Goal: Task Accomplishment & Management: Manage account settings

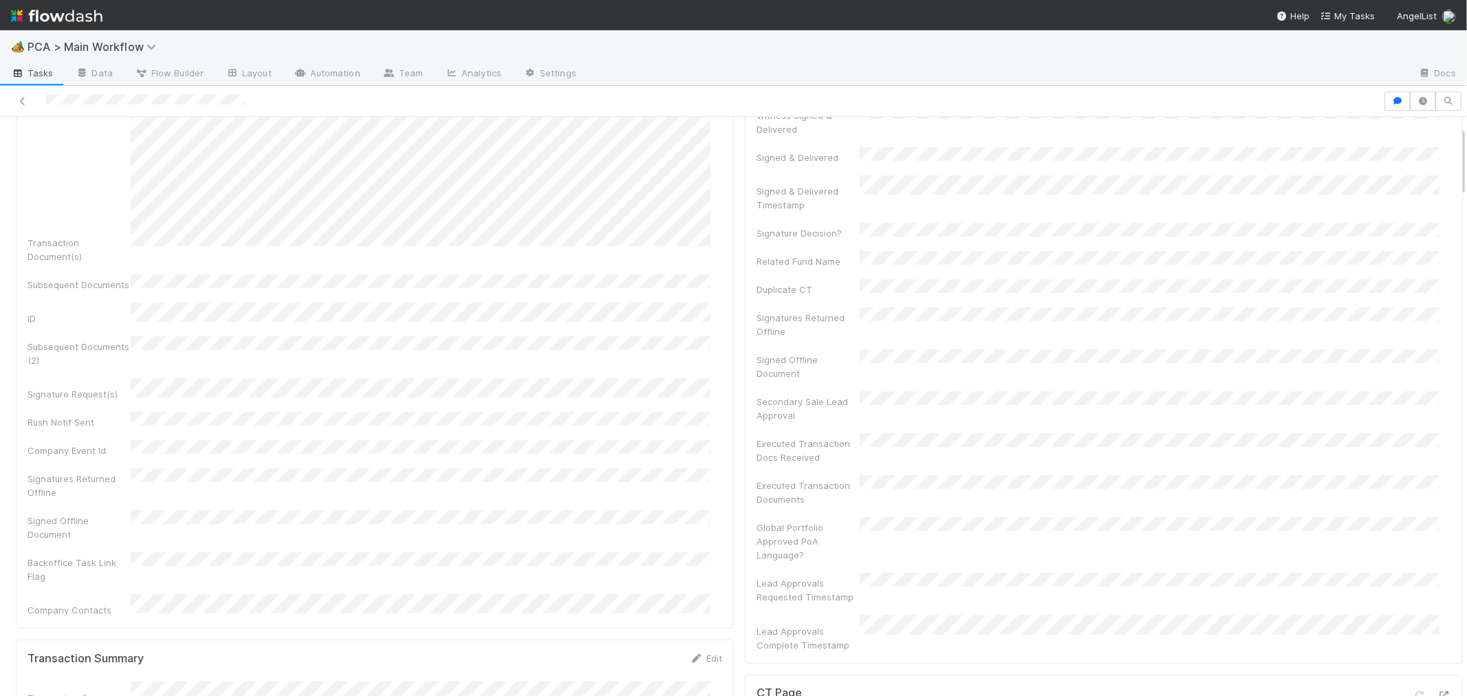
scroll to position [305, 0]
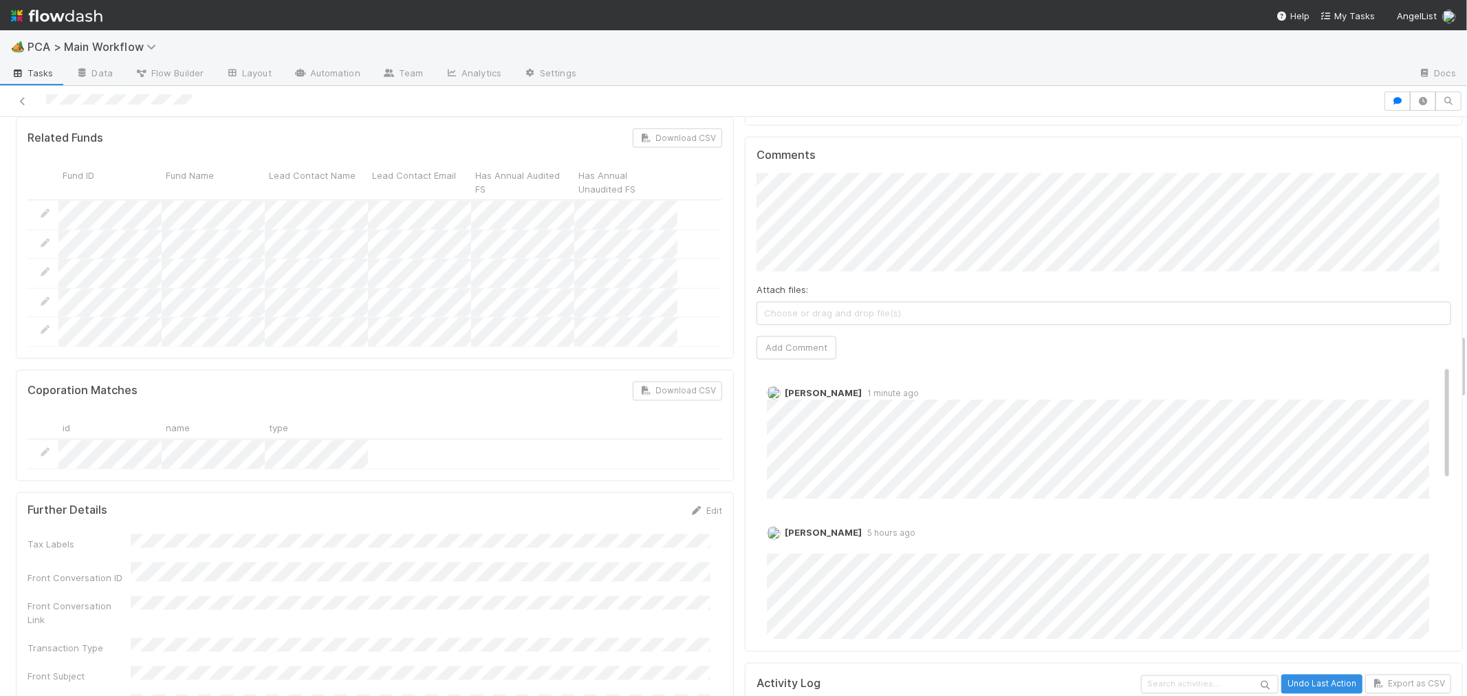
scroll to position [1909, 0]
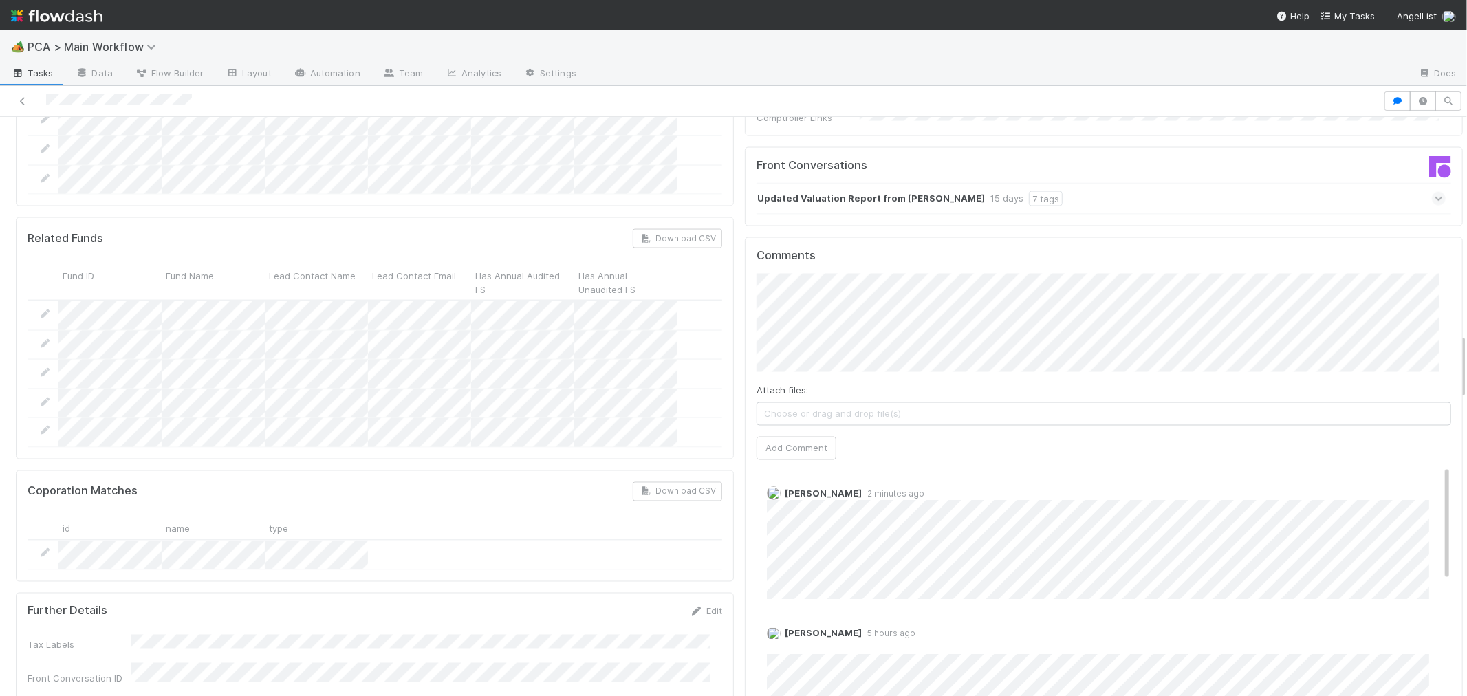
click at [812, 437] on button "Add Comment" at bounding box center [796, 448] width 80 height 23
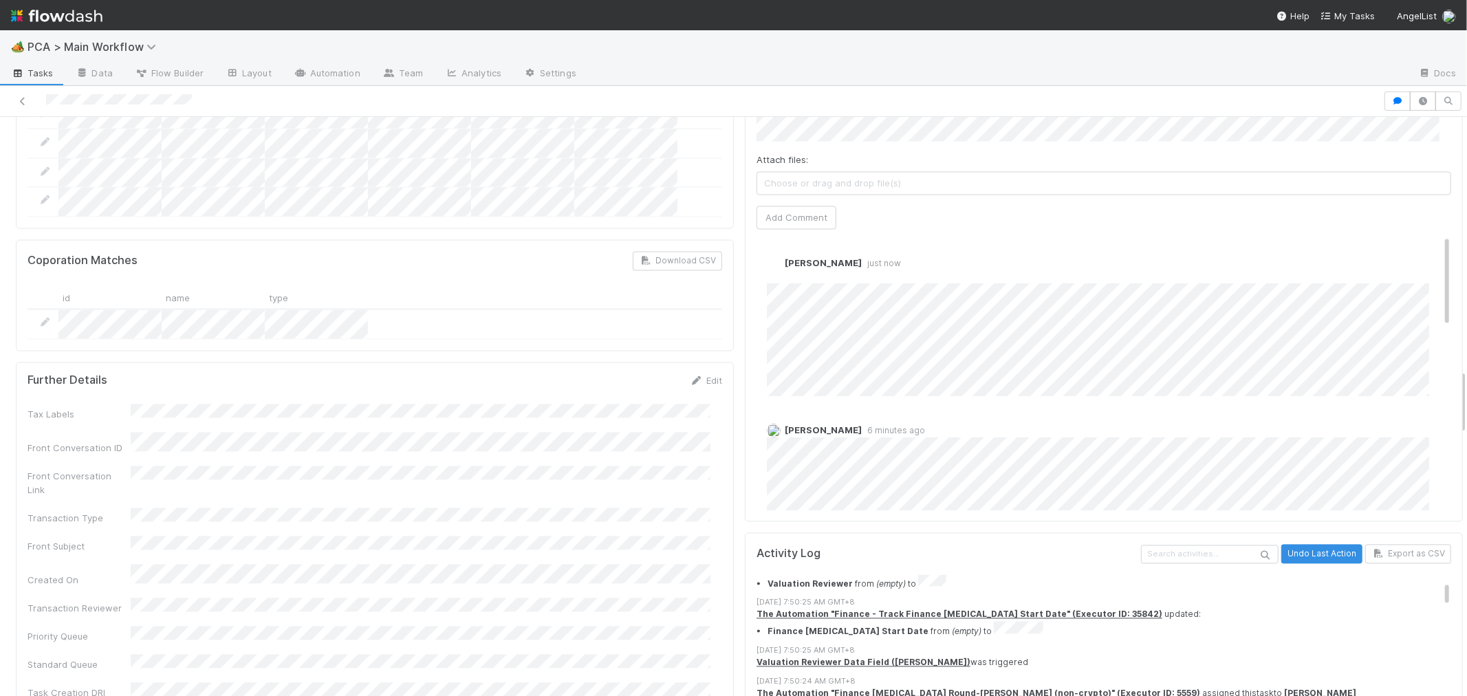
scroll to position [2368, 0]
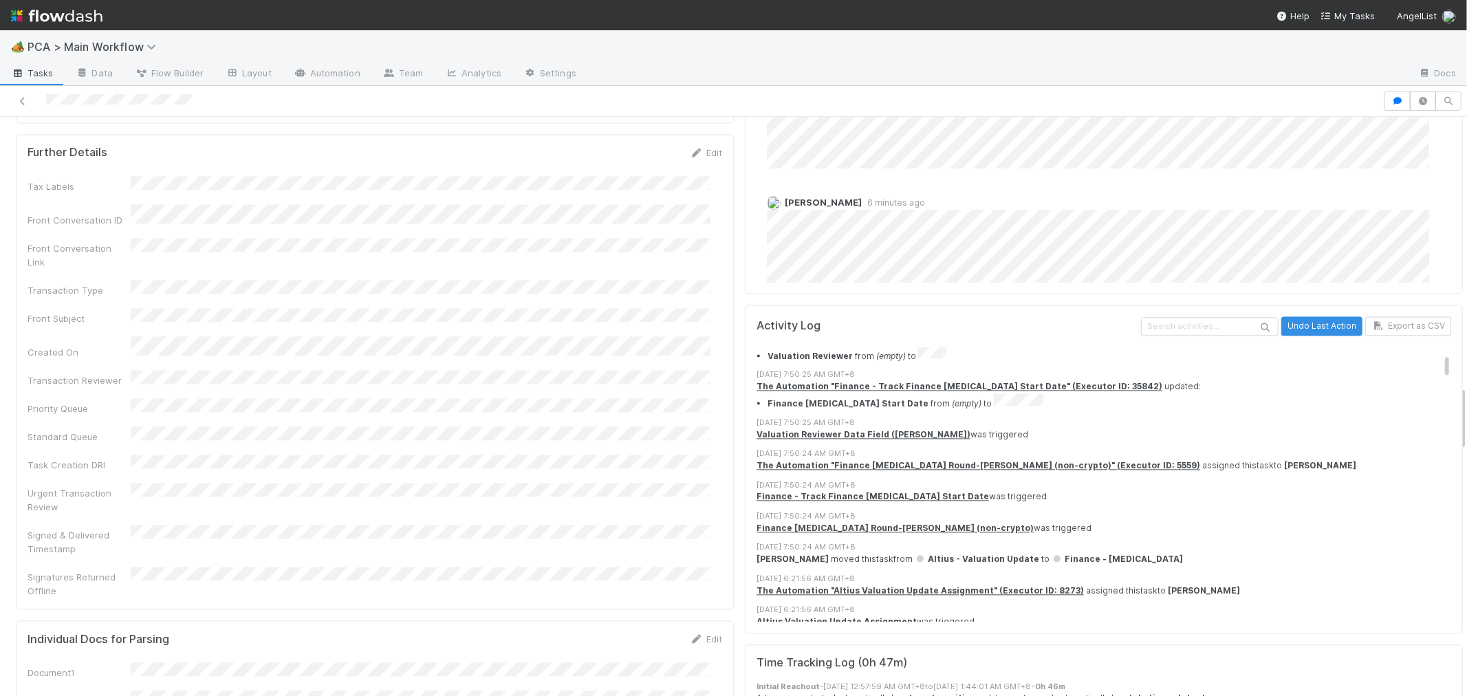
click at [674, 567] on div "Signatures Returned Offline" at bounding box center [375, 582] width 694 height 31
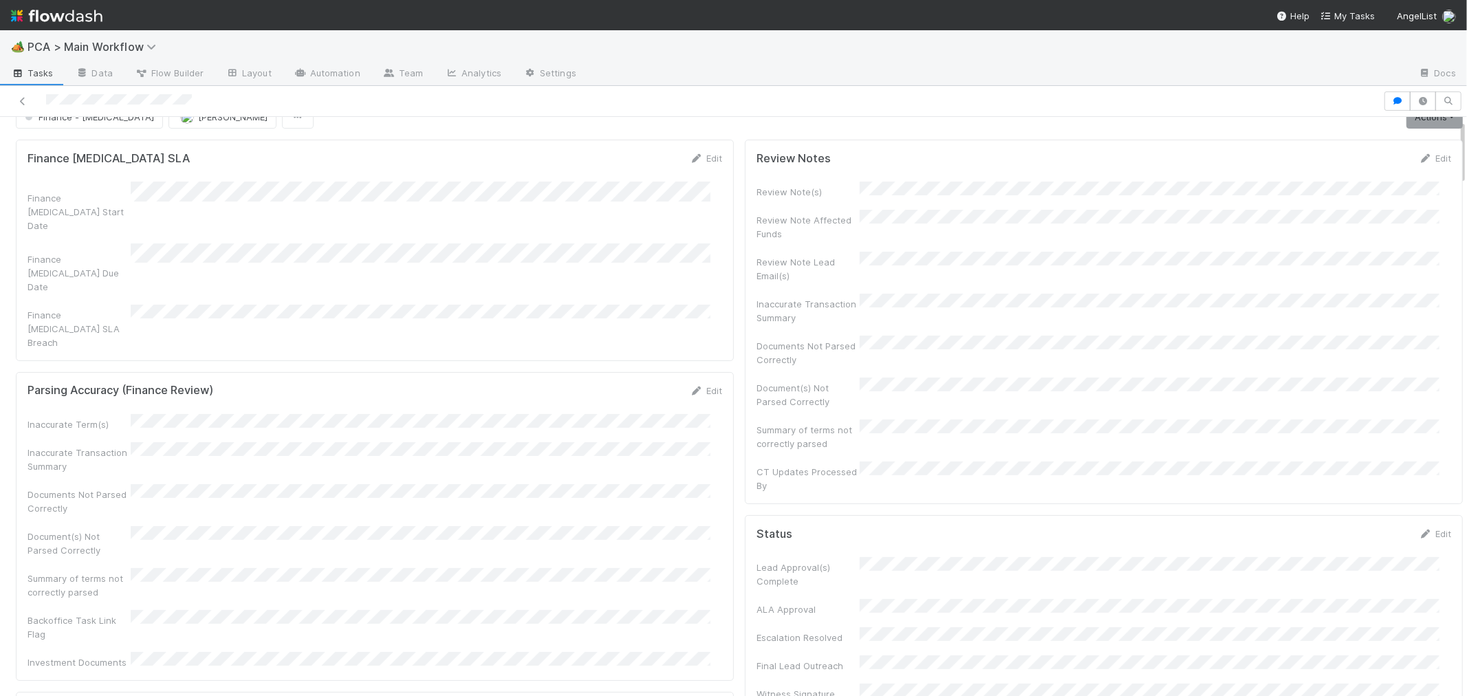
scroll to position [0, 0]
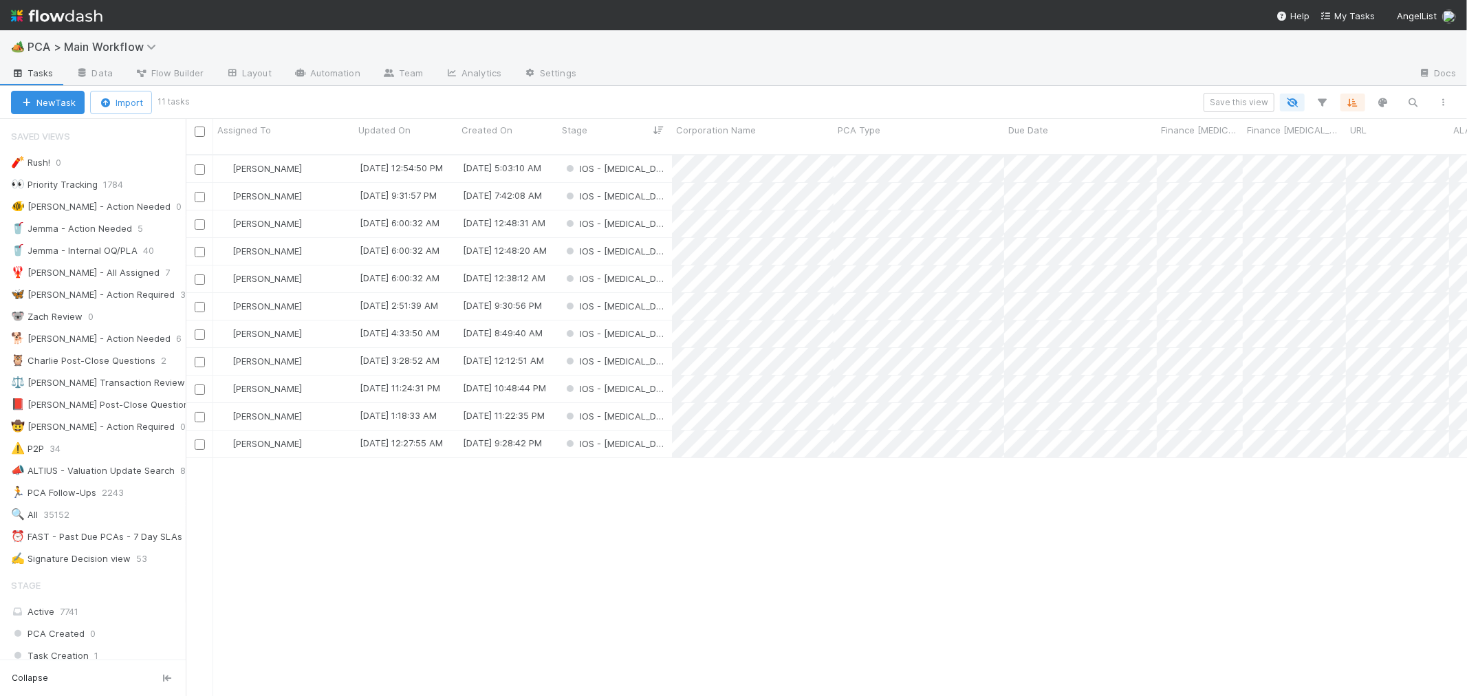
scroll to position [534, 0]
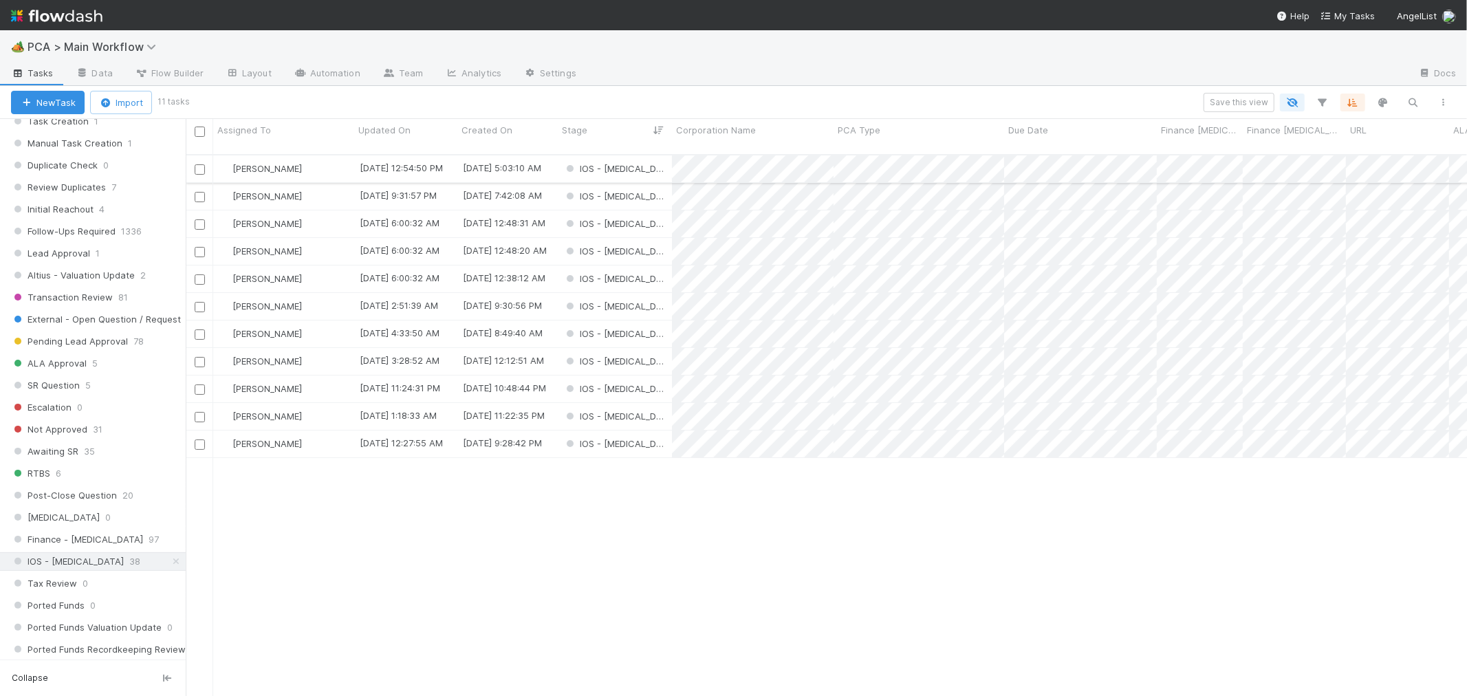
click at [654, 156] on div "IOS - ICU" at bounding box center [615, 168] width 114 height 27
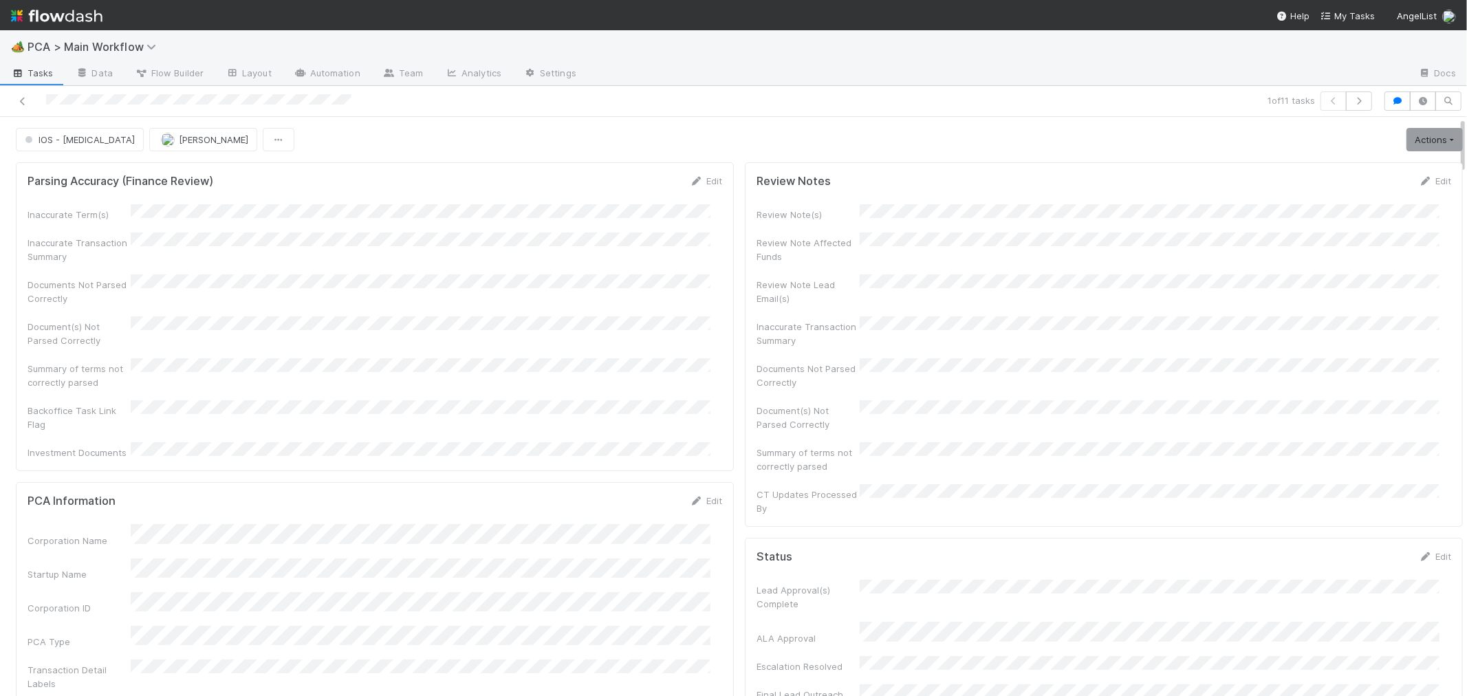
click at [595, 402] on div "Backoffice Task Link Flag" at bounding box center [375, 415] width 694 height 31
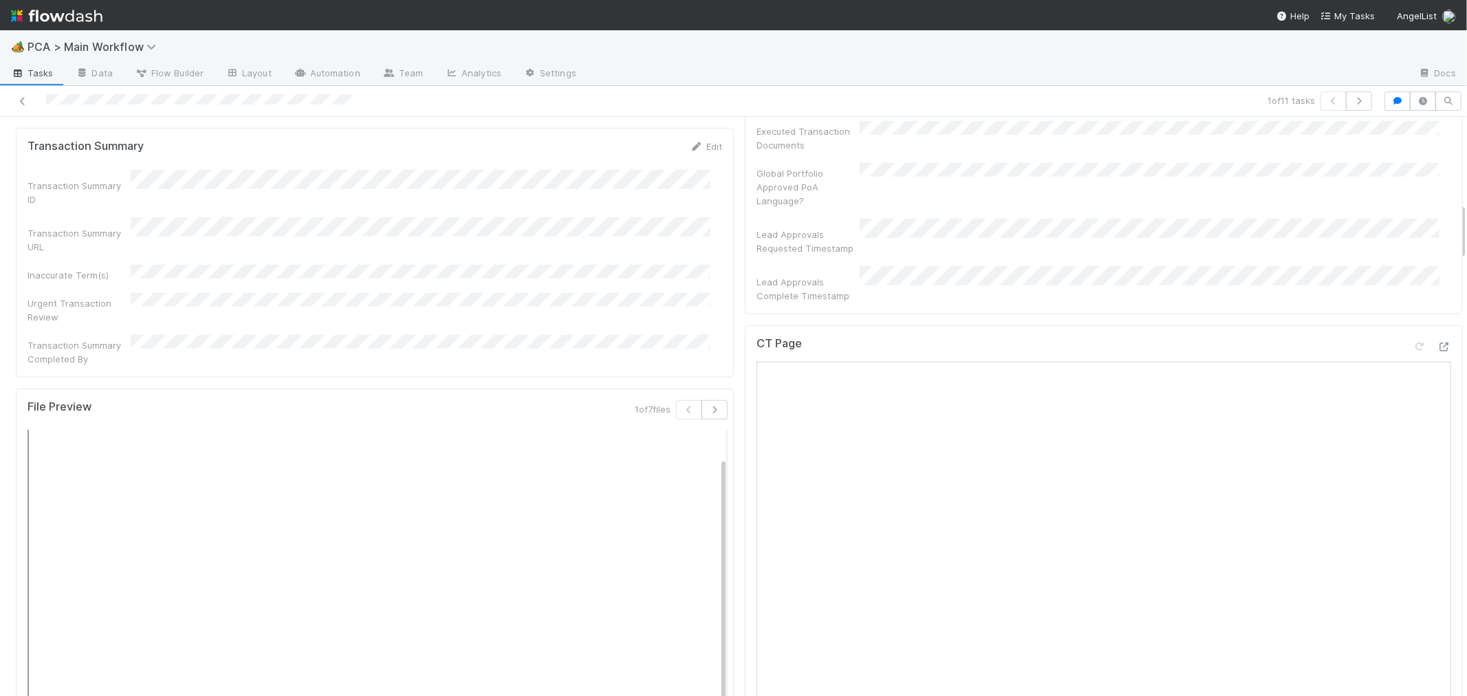
scroll to position [1298, 0]
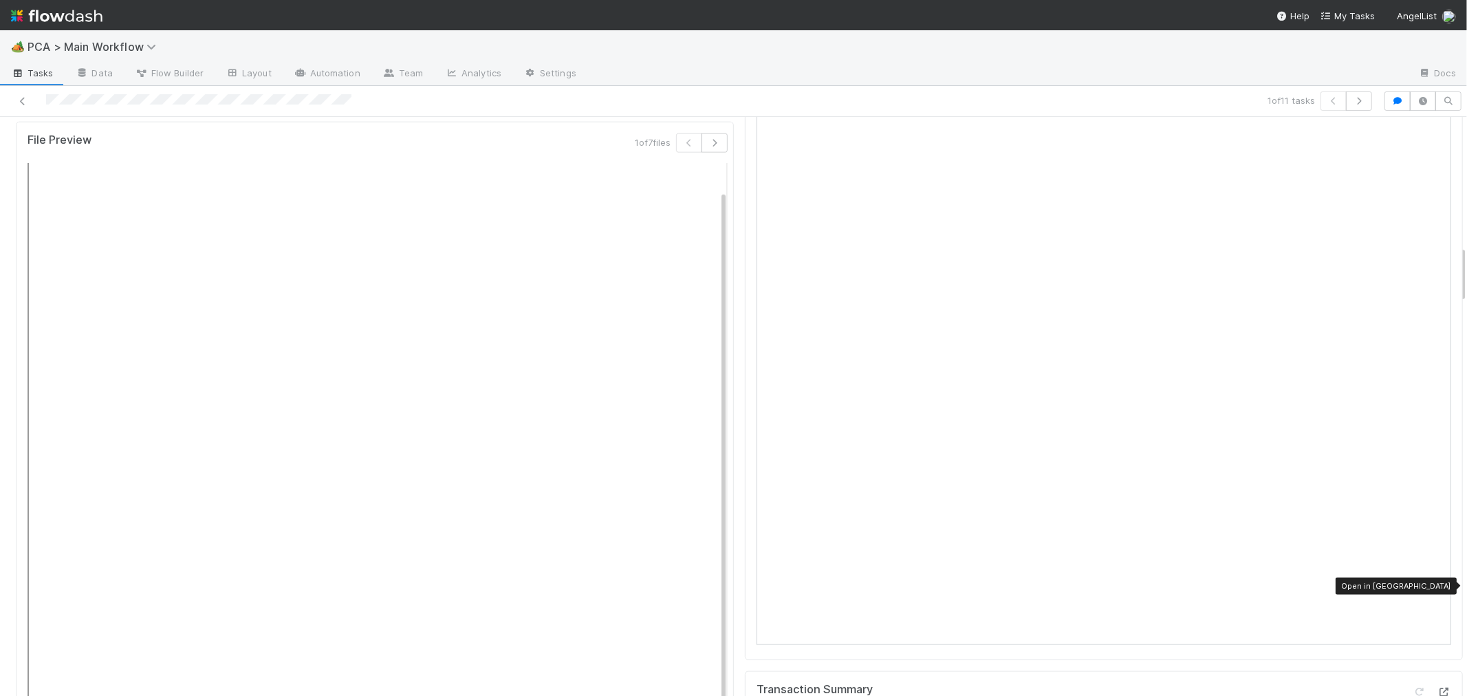
click at [1437, 688] on icon at bounding box center [1444, 692] width 14 height 9
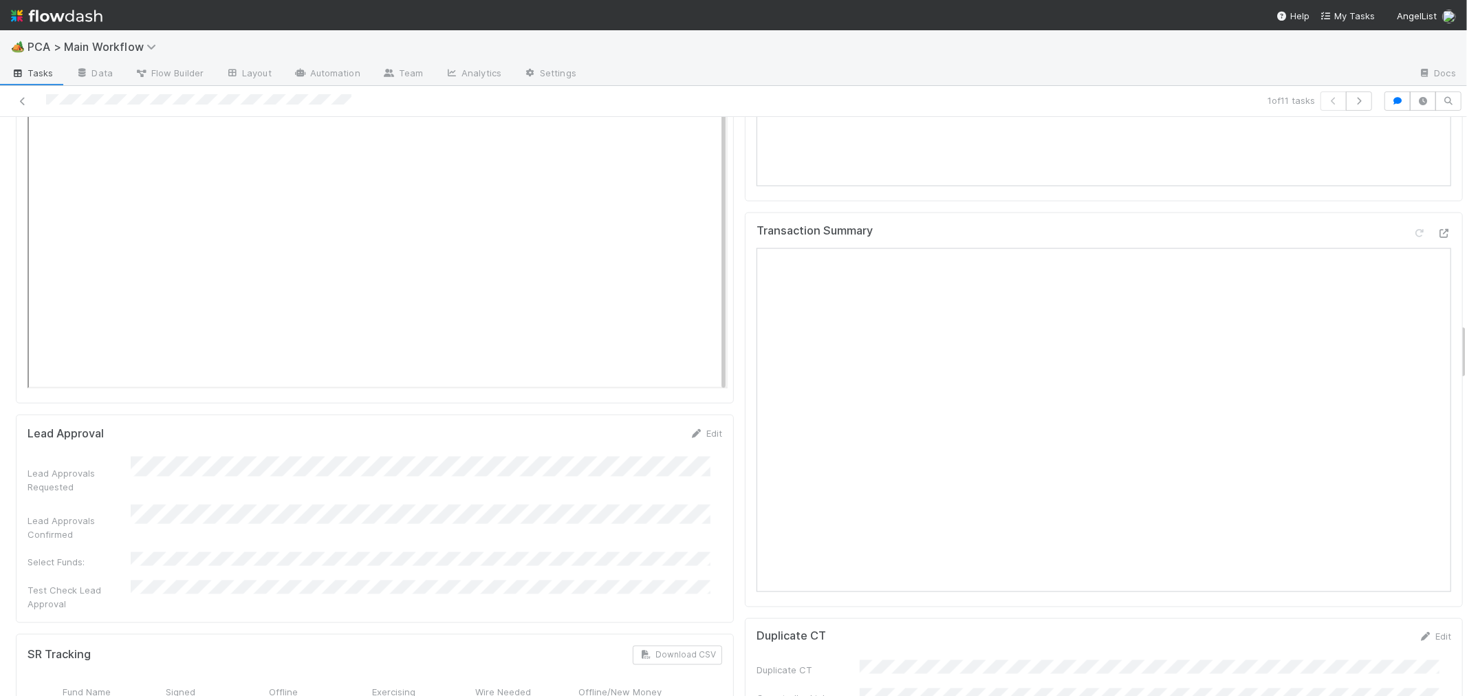
scroll to position [2368, 0]
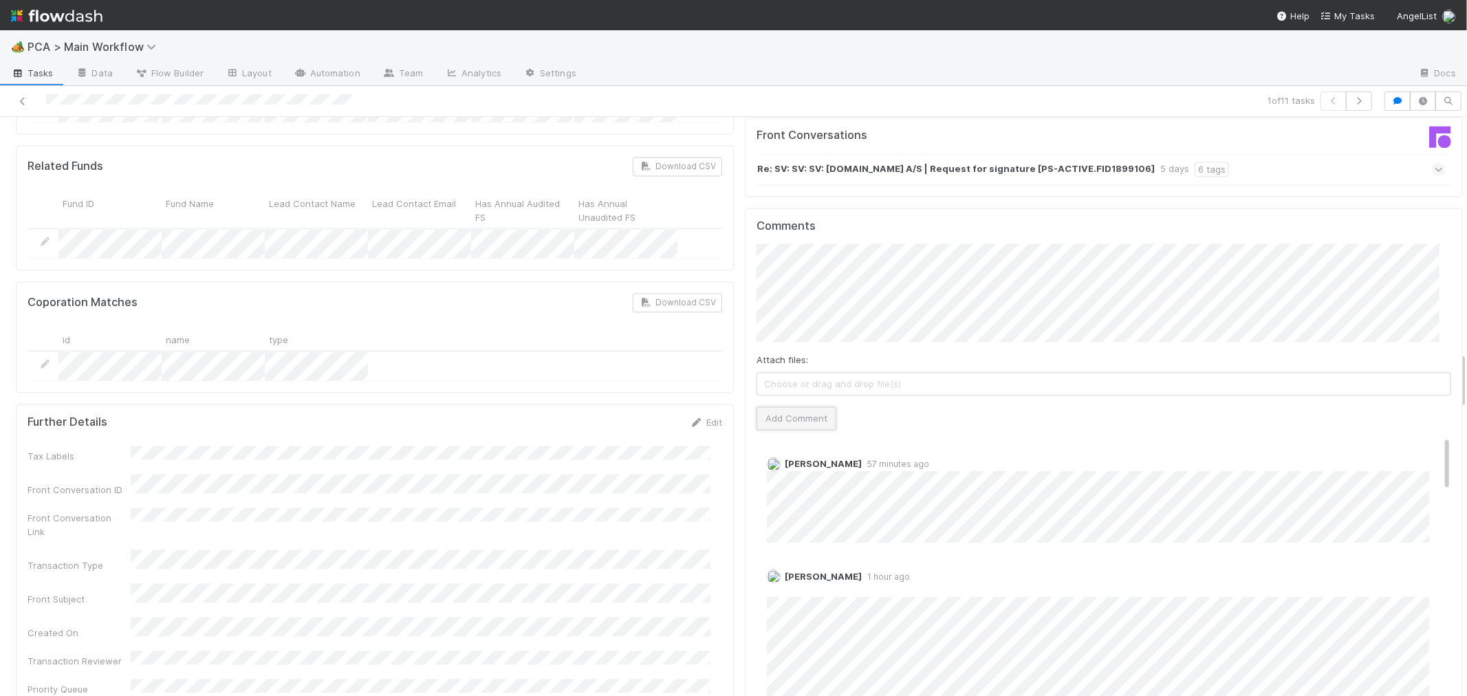
click at [762, 406] on button "Add Comment" at bounding box center [796, 417] width 80 height 23
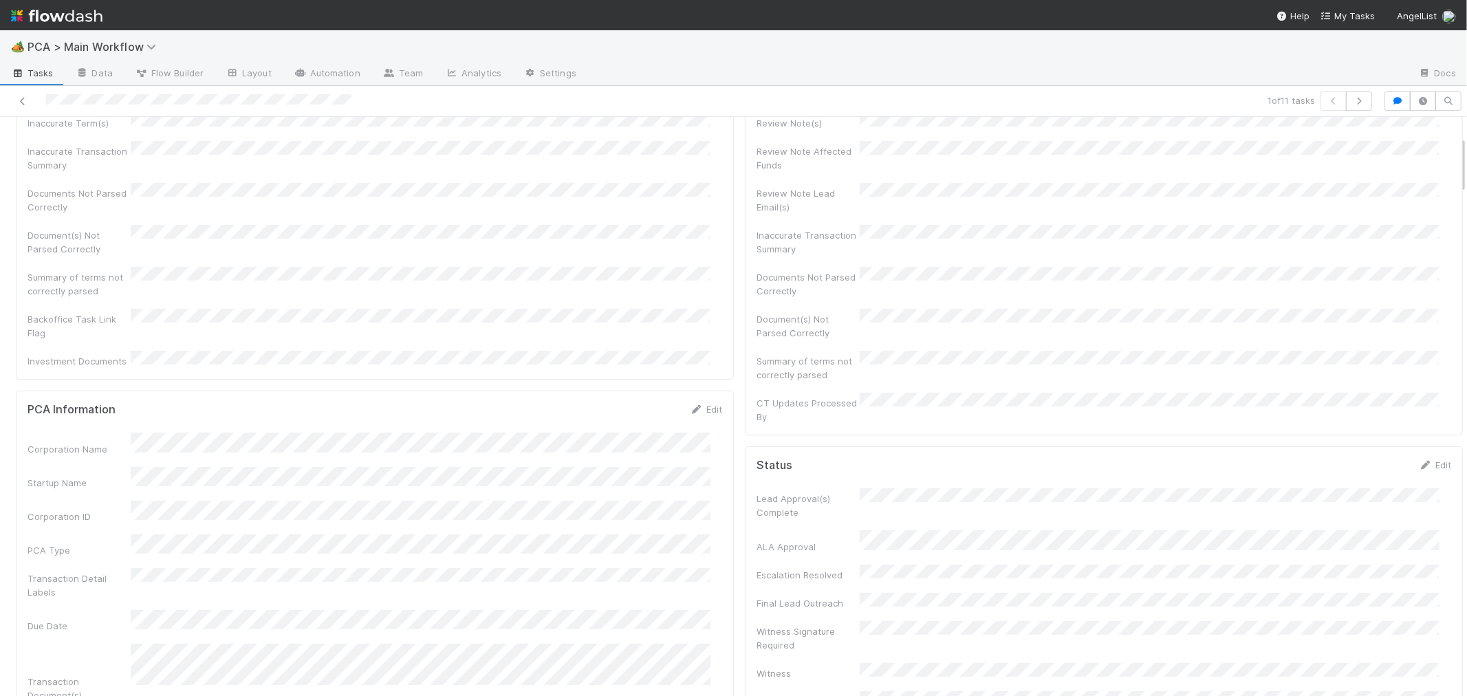
scroll to position [0, 0]
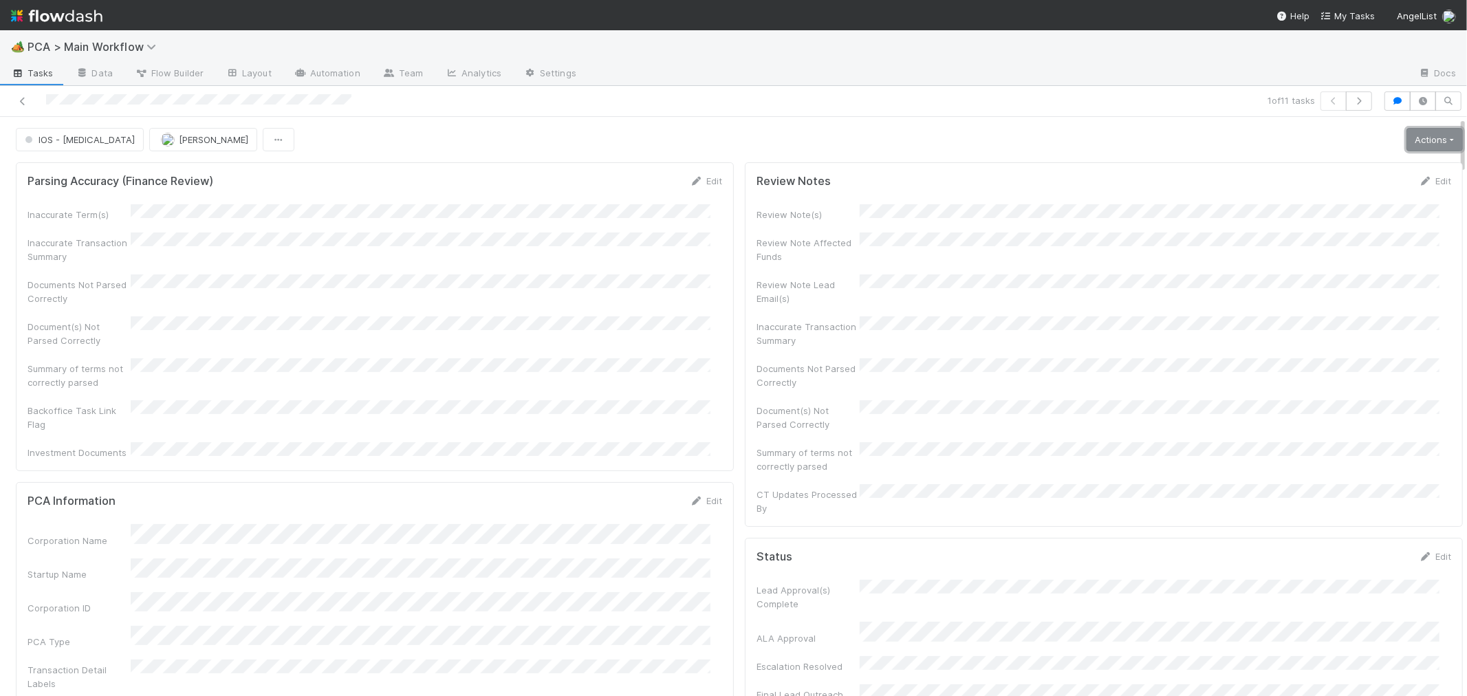
click at [1406, 148] on link "Actions" at bounding box center [1434, 139] width 56 height 23
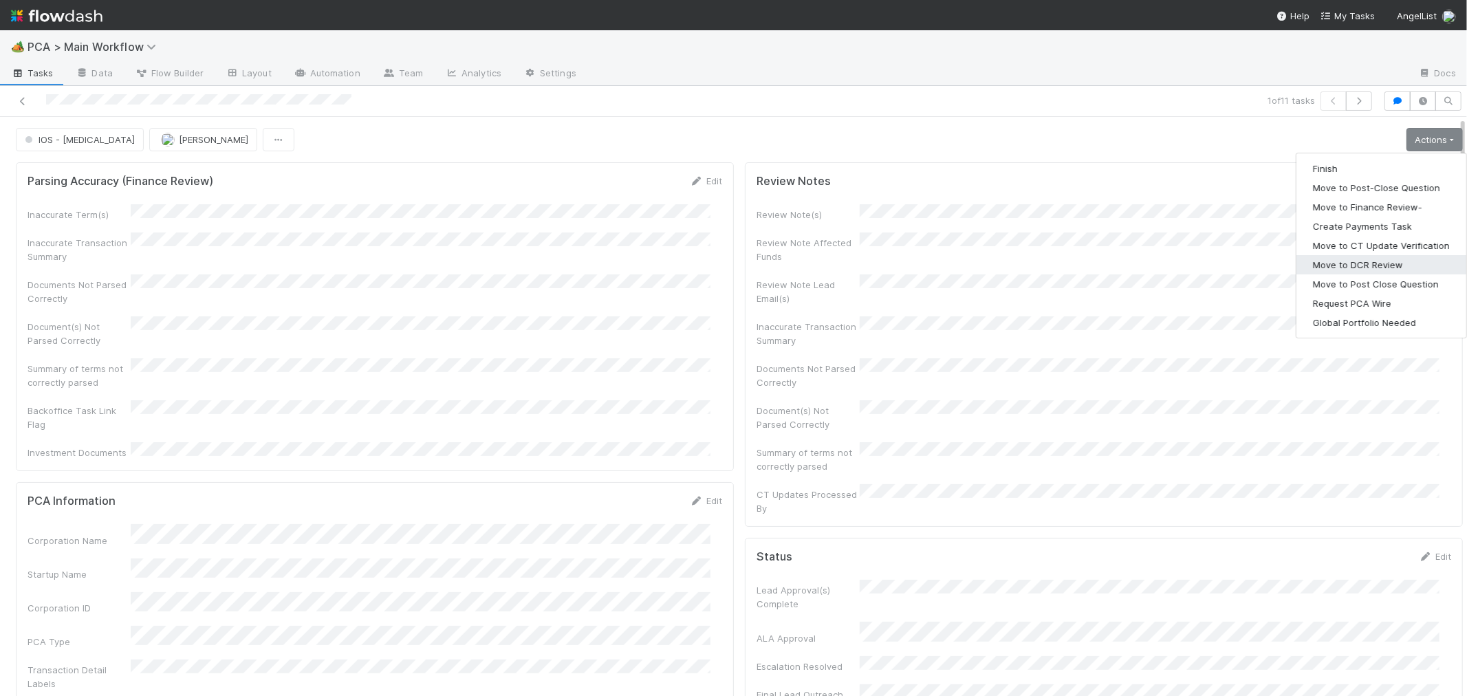
click at [1334, 270] on button "Move to DCR Review" at bounding box center [1381, 264] width 170 height 19
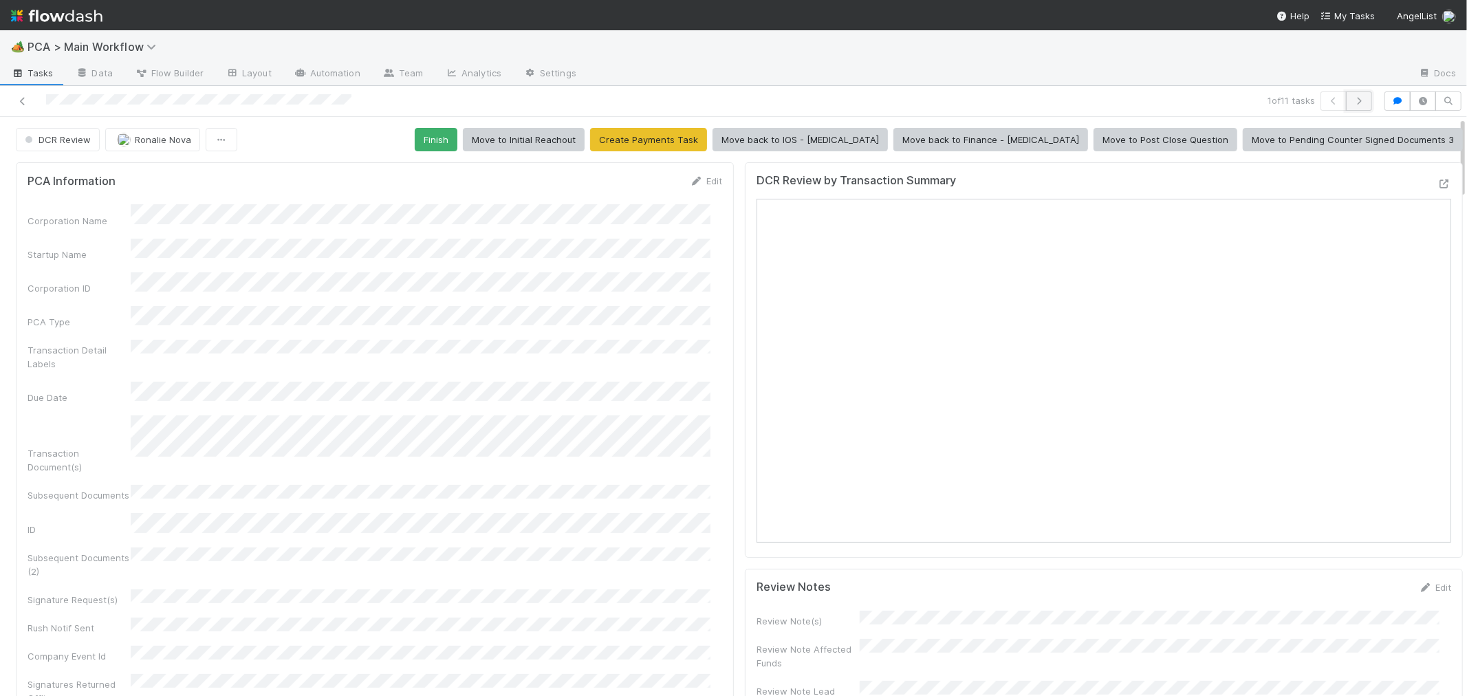
click at [1352, 103] on icon "button" at bounding box center [1359, 101] width 14 height 8
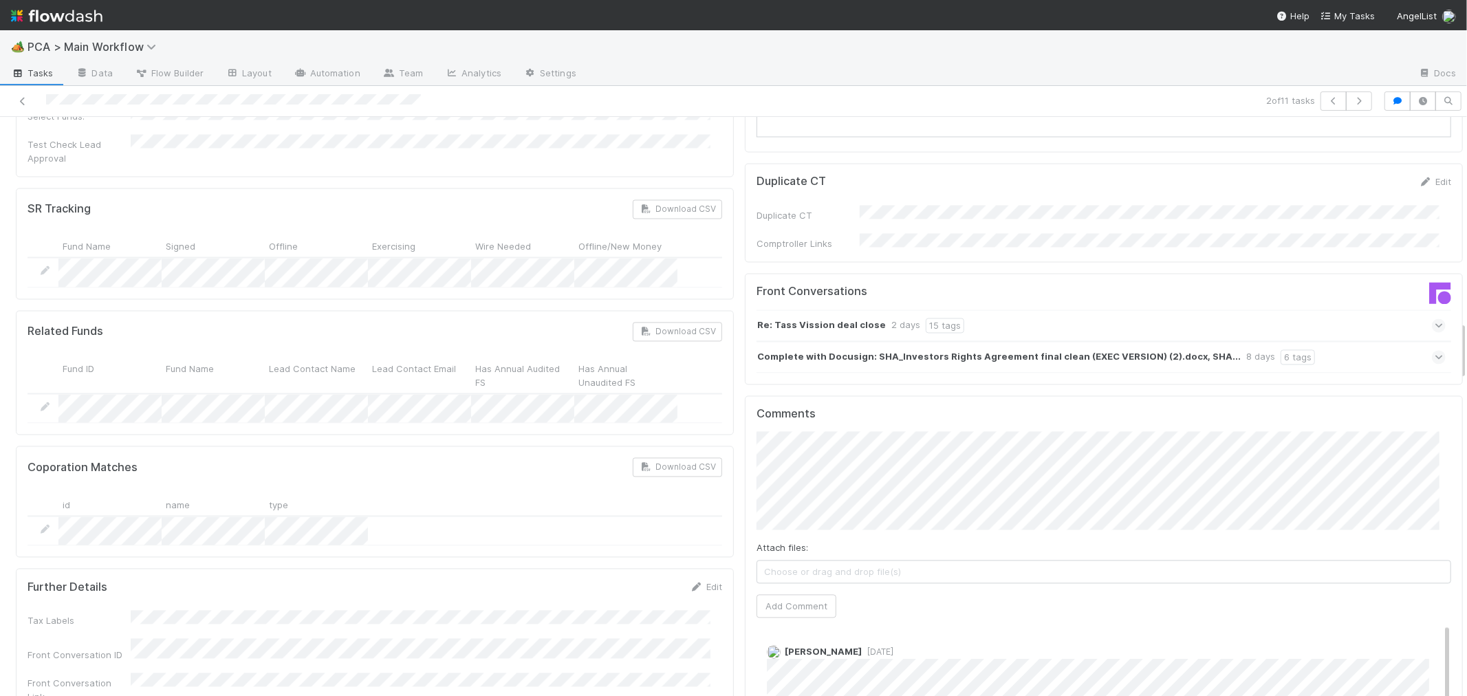
scroll to position [2215, 0]
click at [1434, 347] on icon at bounding box center [1438, 354] width 9 height 14
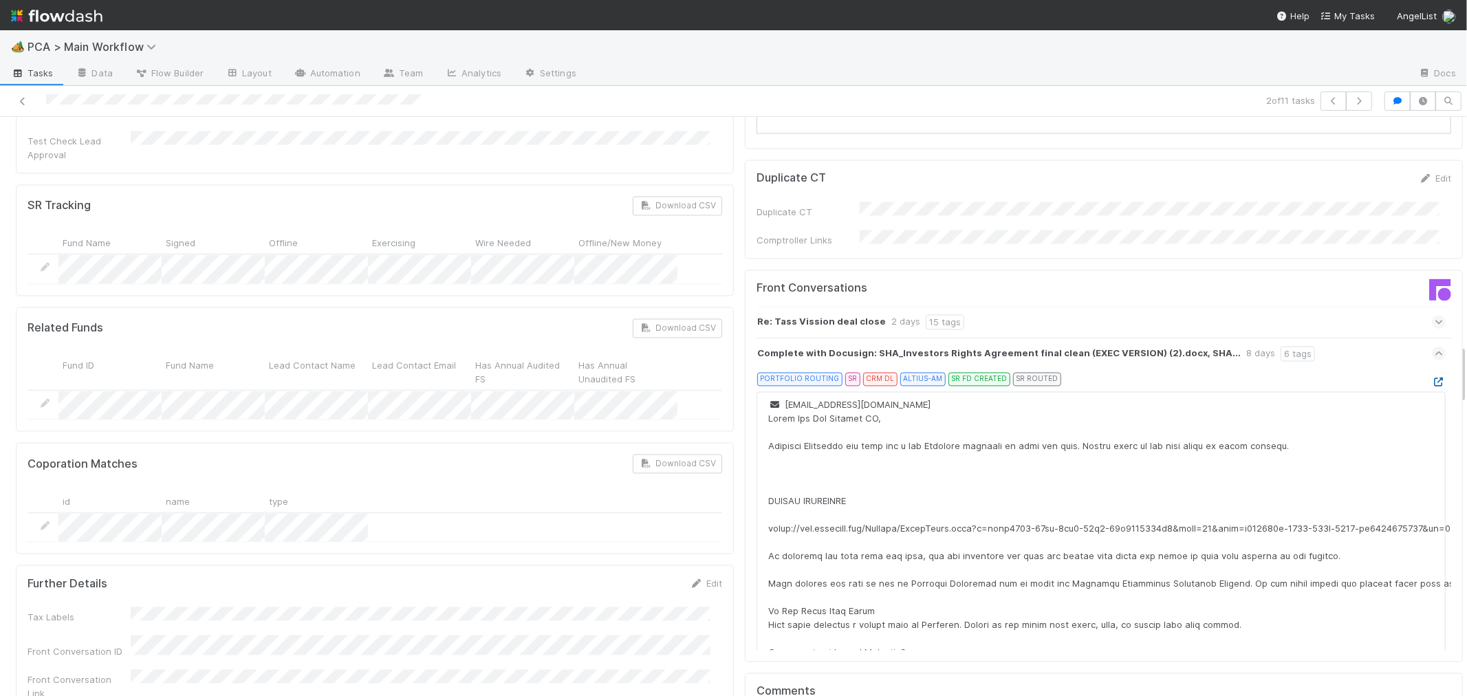
click at [1431, 377] on icon at bounding box center [1438, 381] width 14 height 9
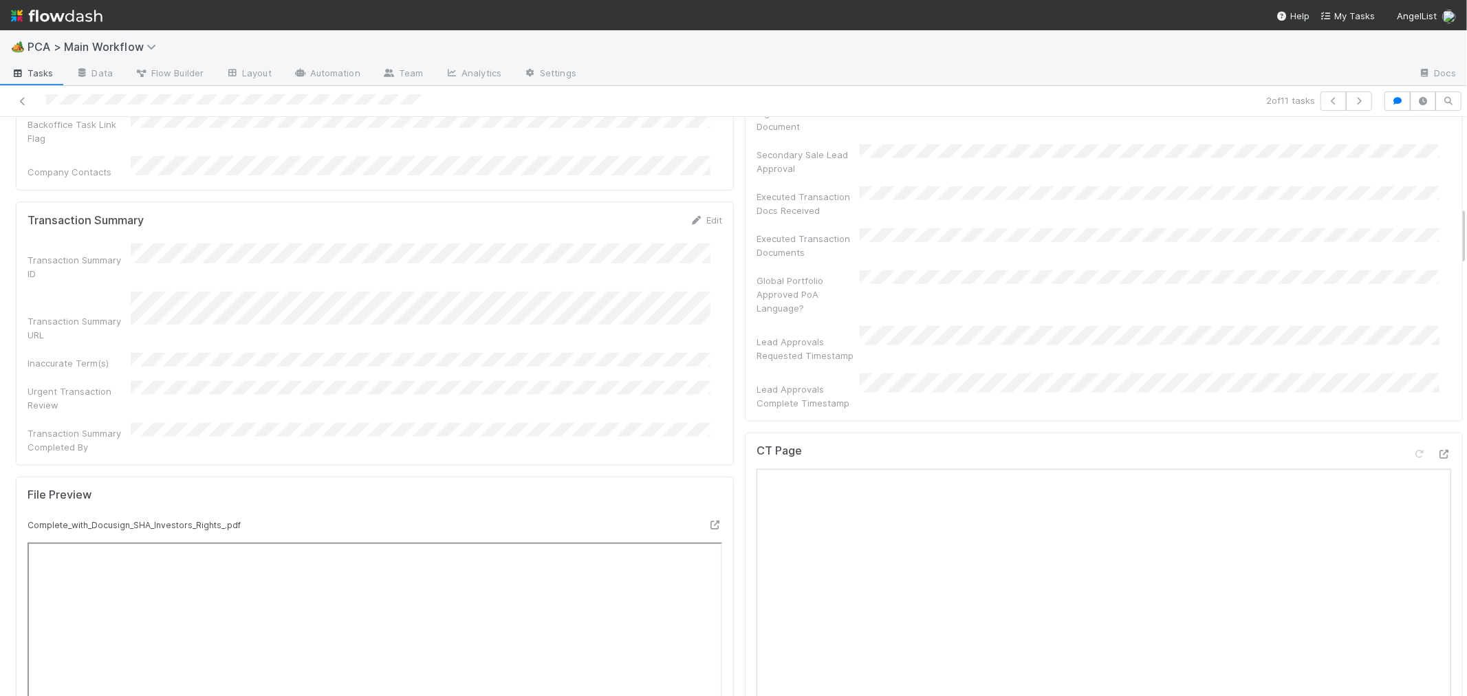
scroll to position [1069, 0]
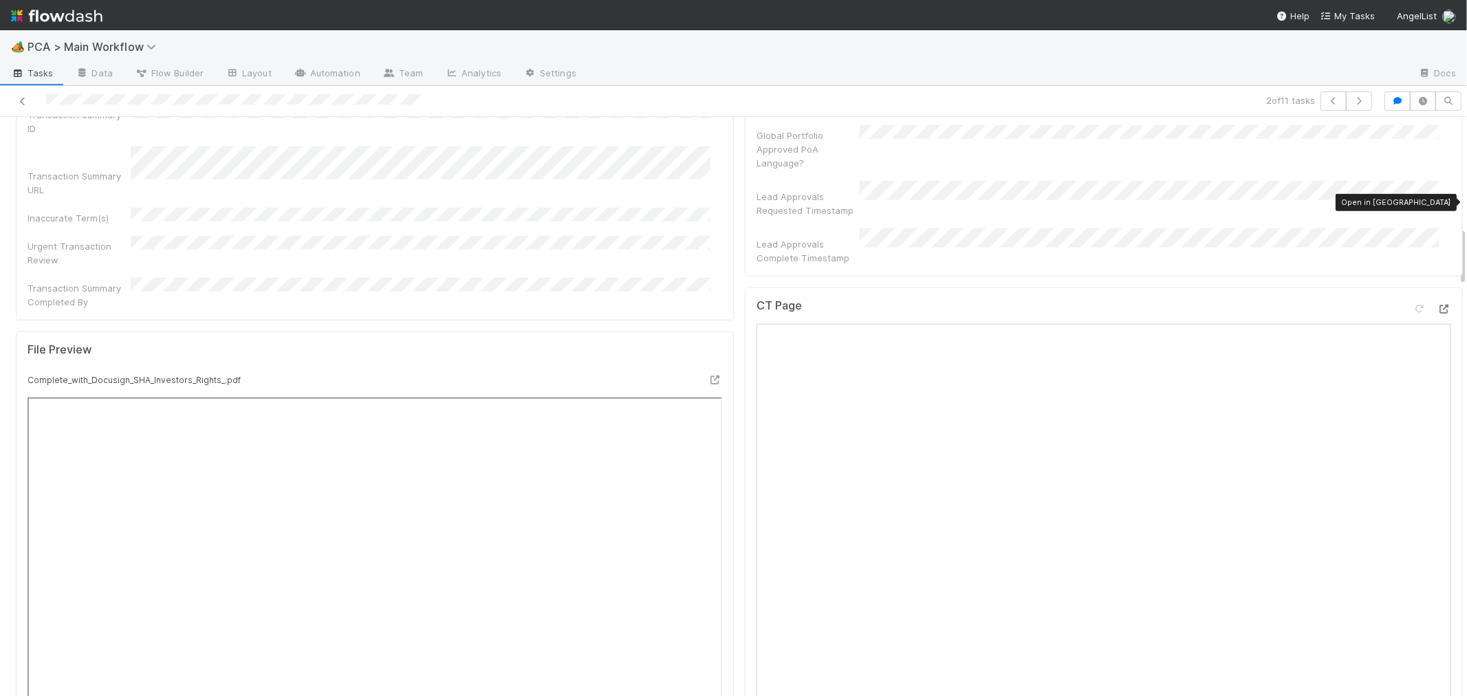
click at [1437, 305] on icon at bounding box center [1444, 309] width 14 height 9
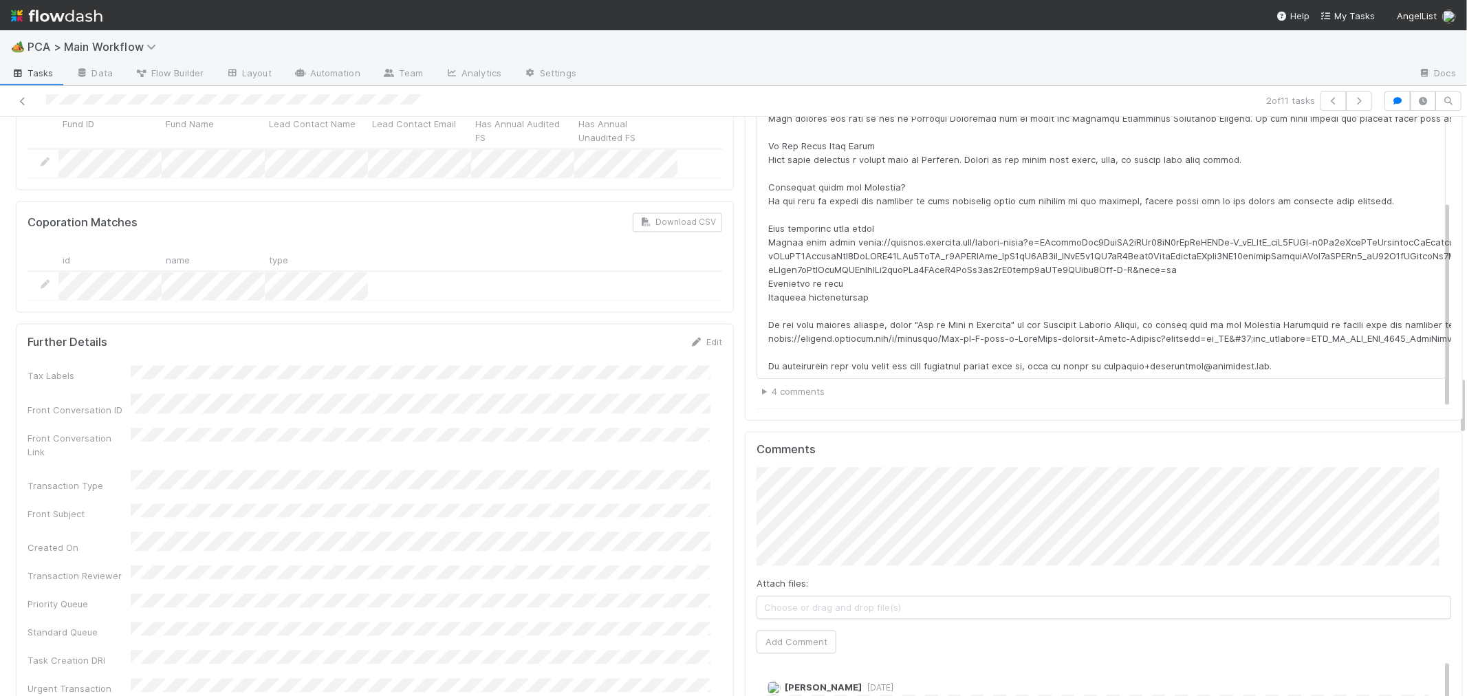
scroll to position [2521, 0]
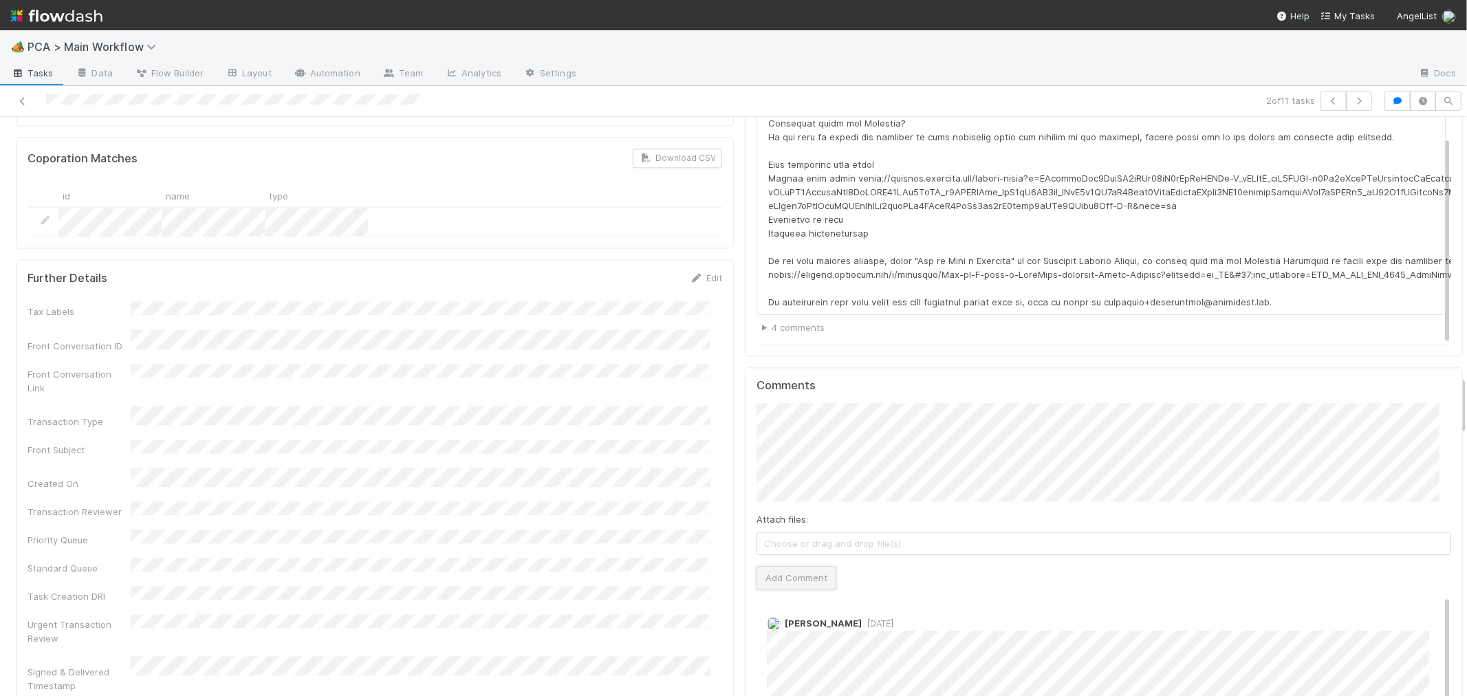
click at [775, 566] on button "Add Comment" at bounding box center [796, 577] width 80 height 23
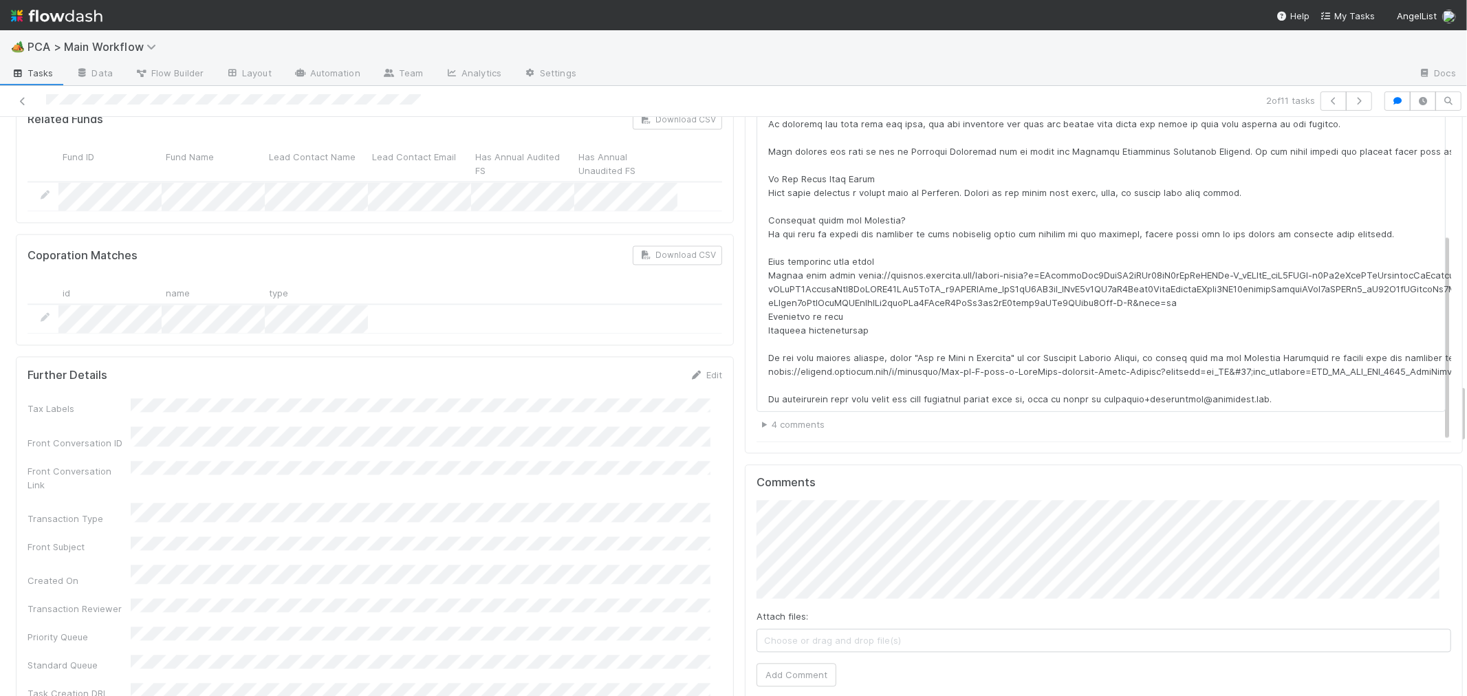
scroll to position [2597, 0]
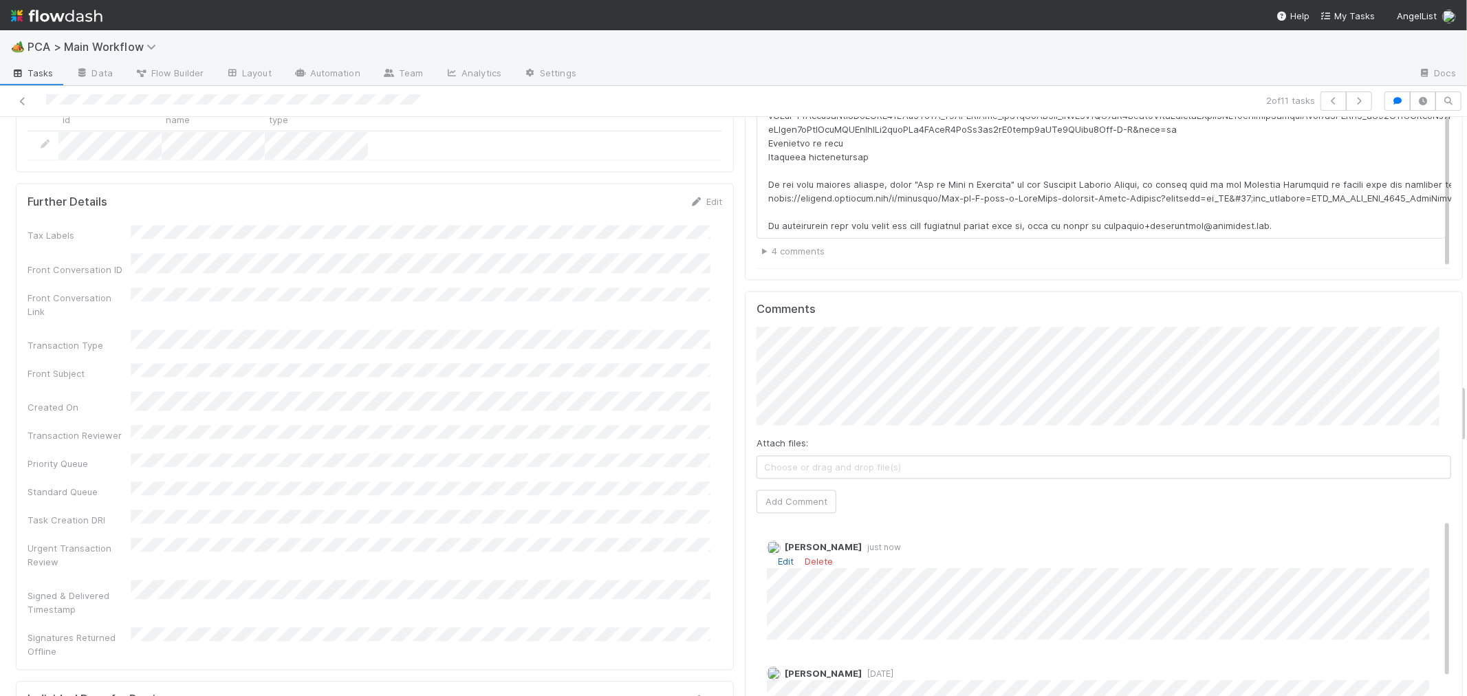
click at [778, 556] on link "Edit" at bounding box center [786, 561] width 16 height 11
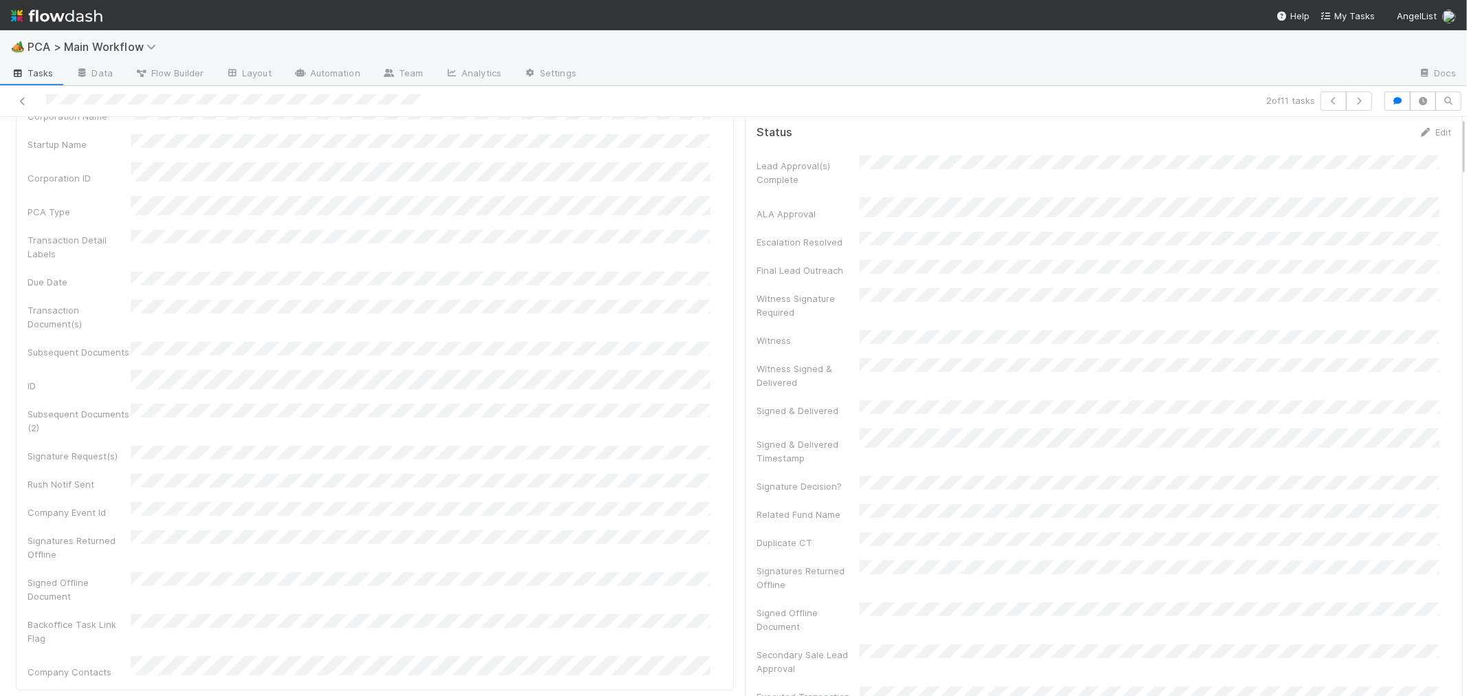
scroll to position [0, 0]
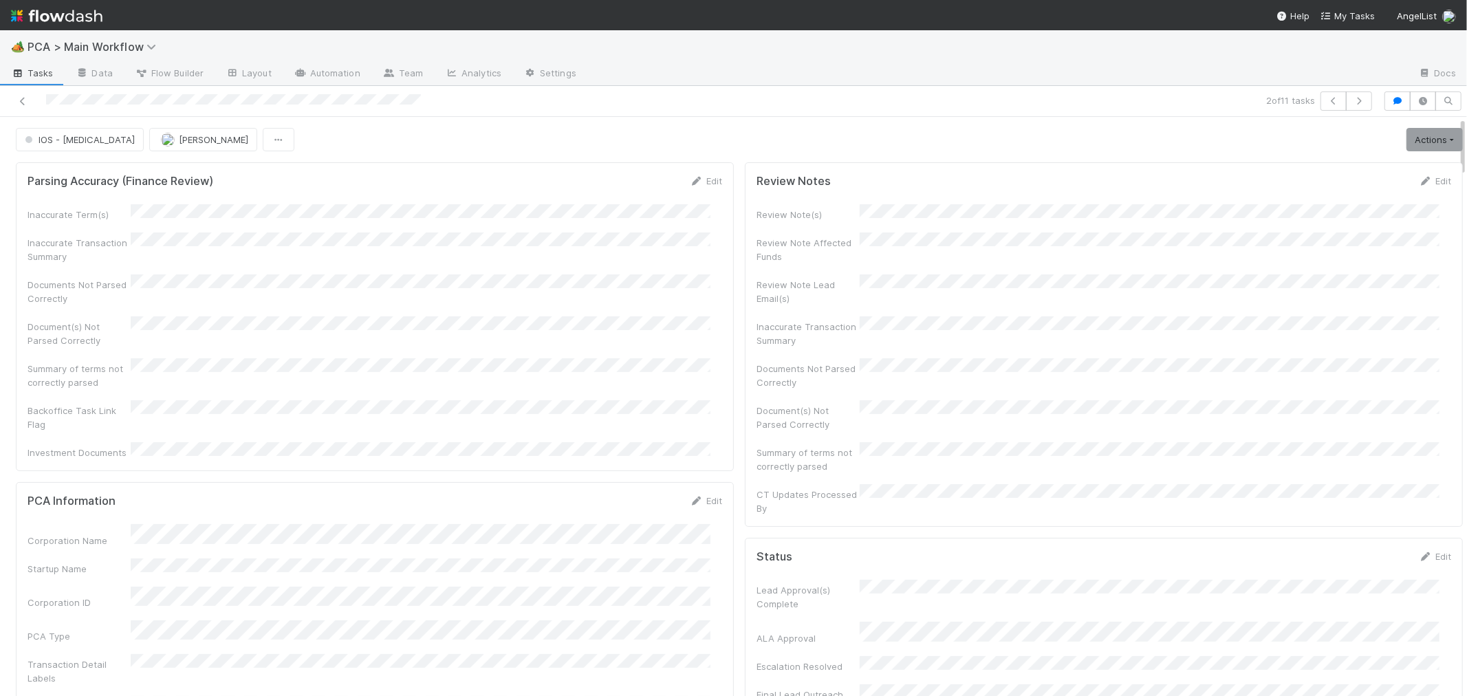
click at [1406, 140] on link "Actions" at bounding box center [1434, 139] width 56 height 23
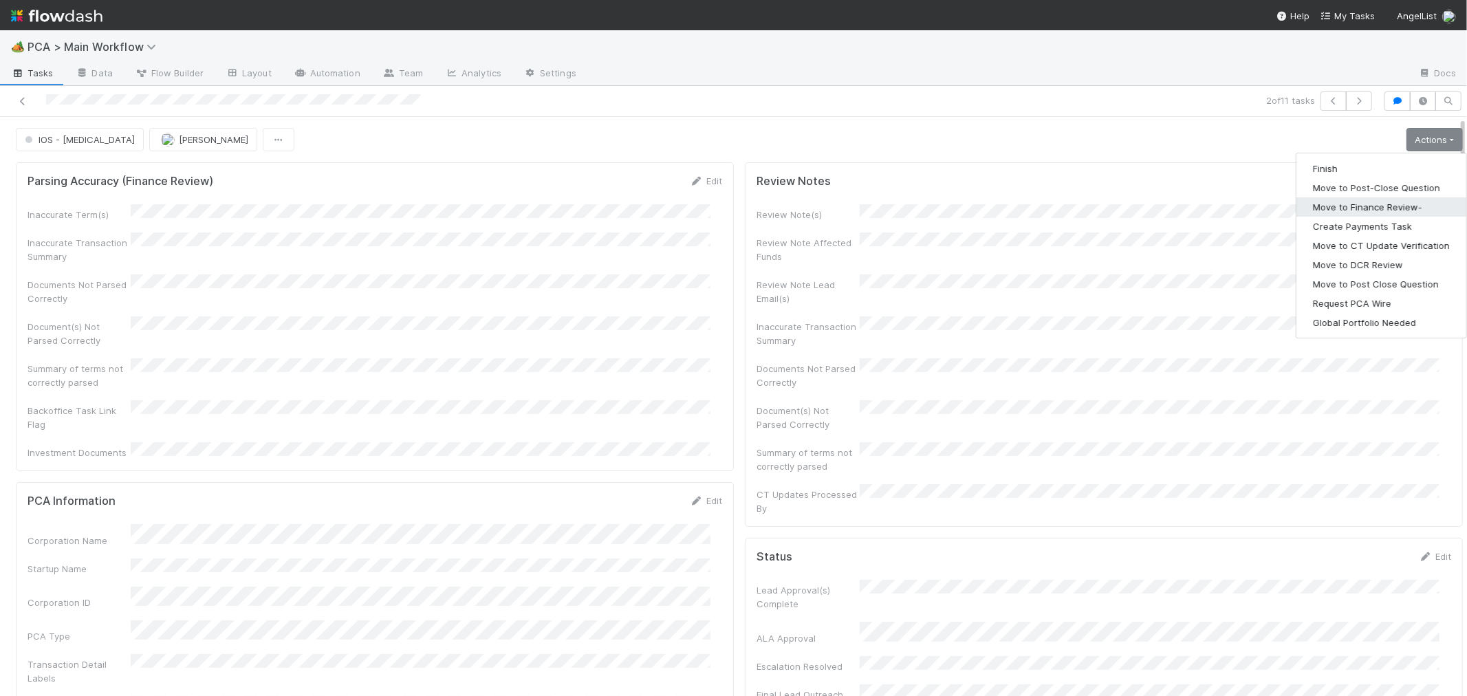
click at [1314, 206] on button "Move to Finance Review-" at bounding box center [1381, 206] width 170 height 19
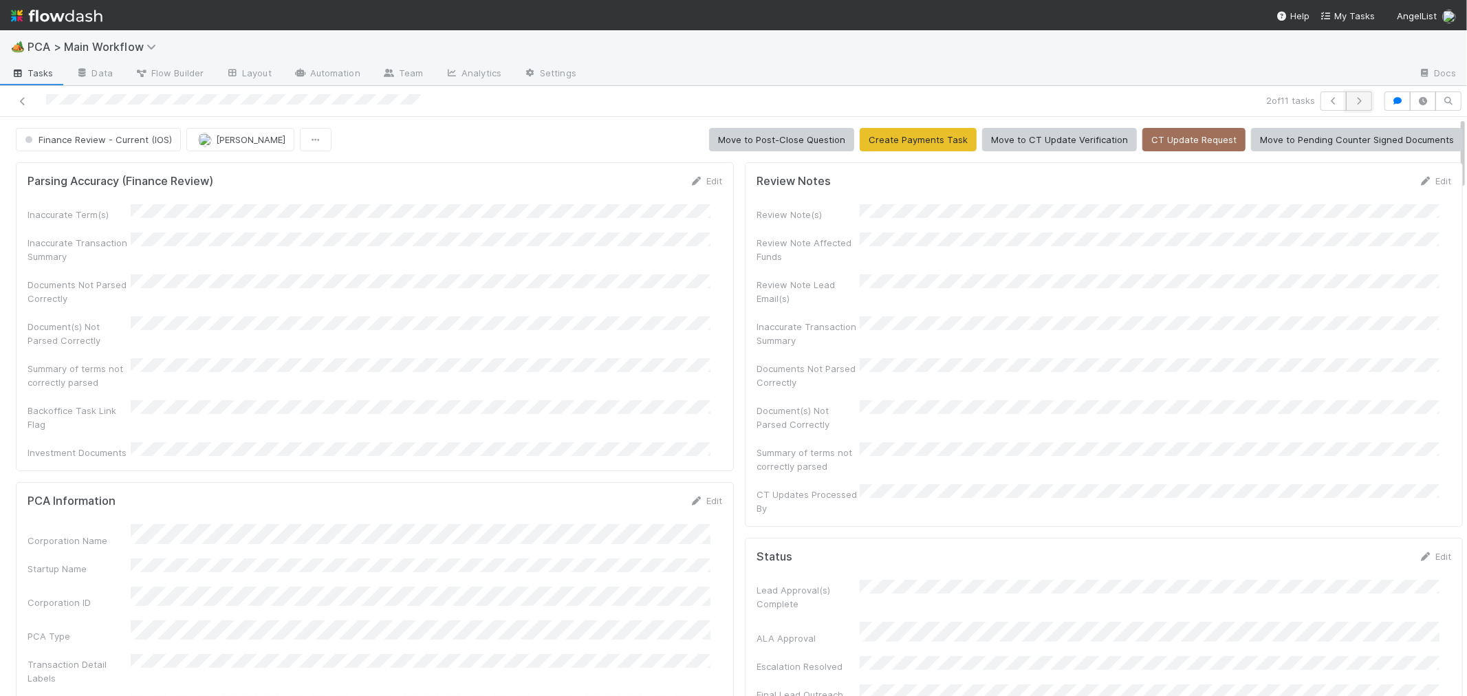
click at [1352, 101] on icon "button" at bounding box center [1359, 101] width 14 height 8
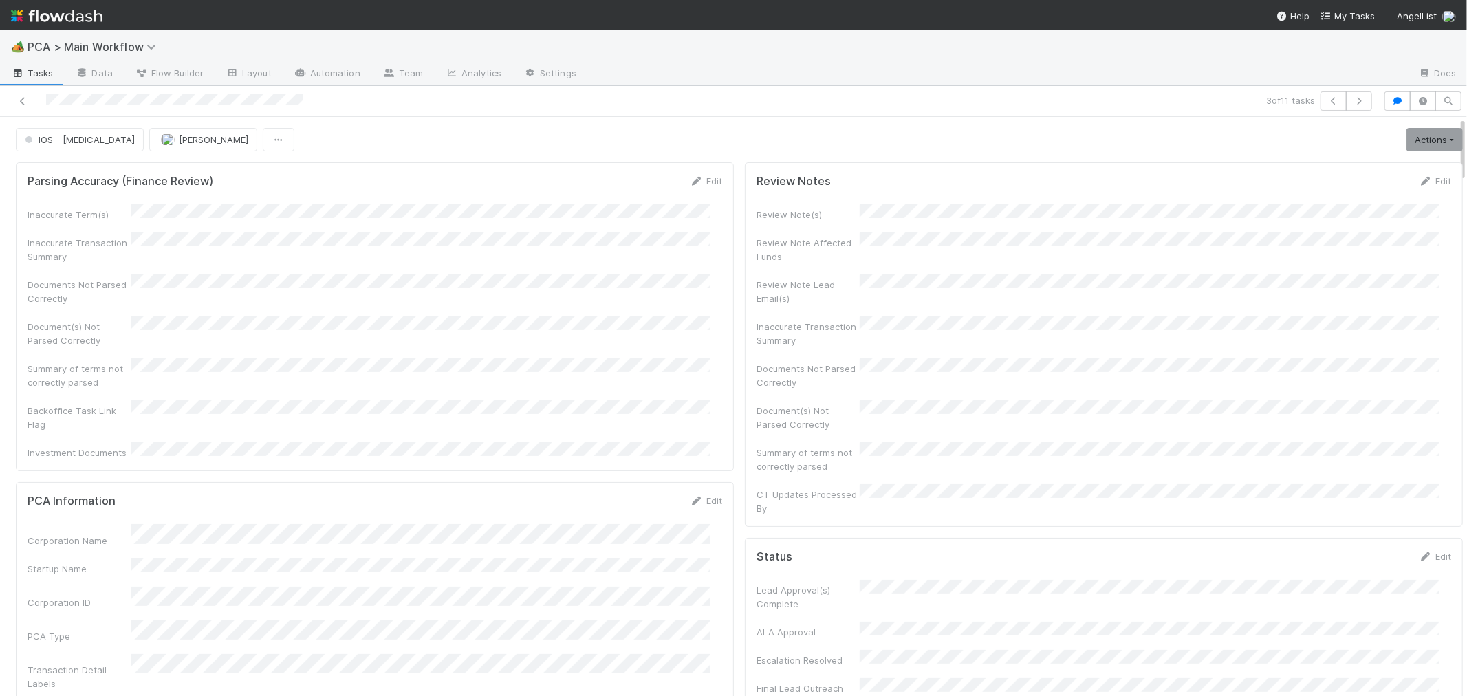
click at [650, 366] on div "Summary of terms not correctly parsed" at bounding box center [375, 373] width 694 height 31
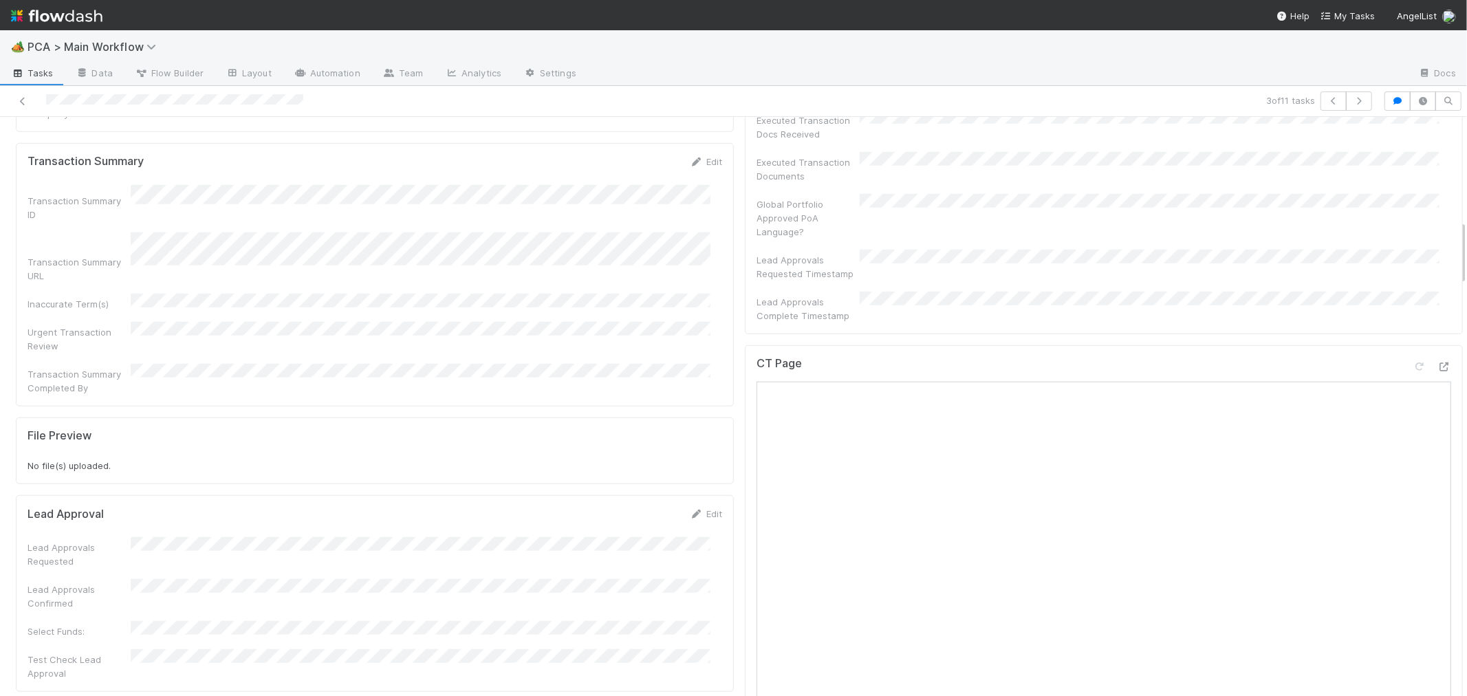
scroll to position [917, 0]
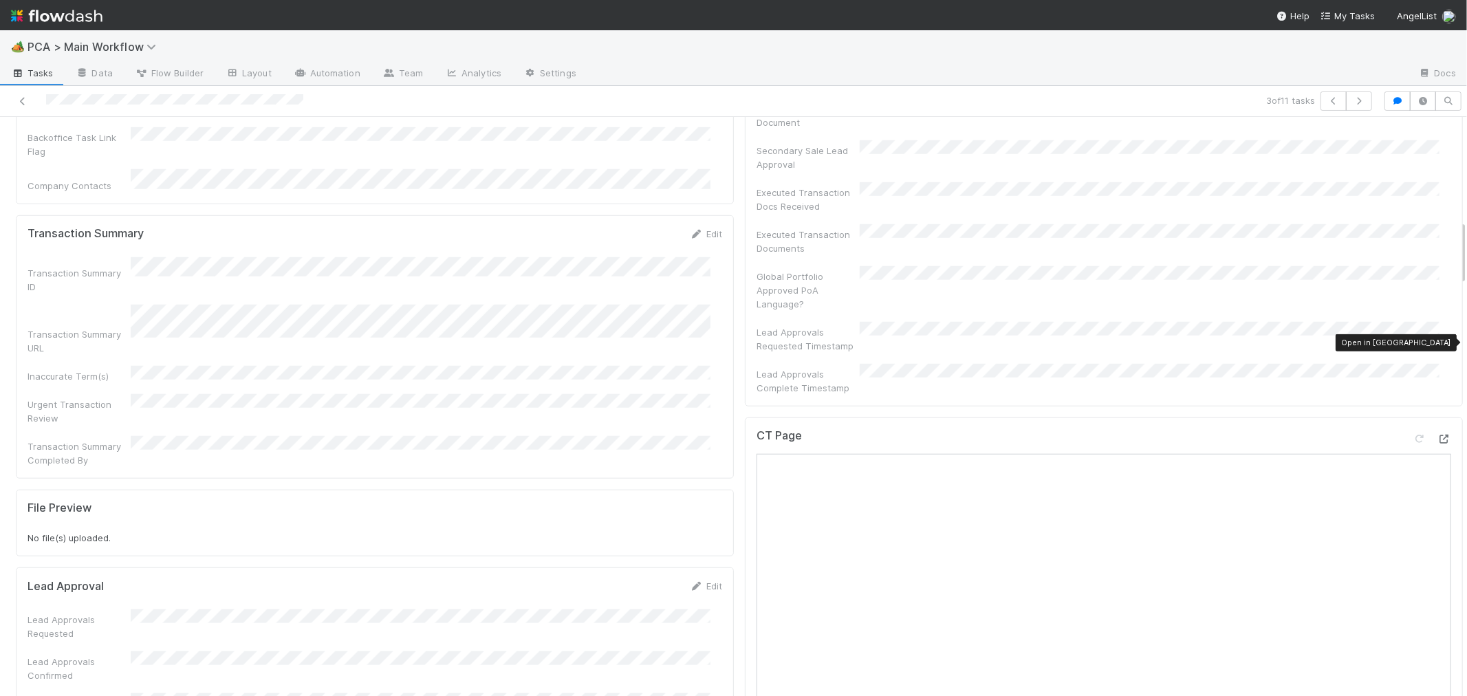
click at [1437, 435] on icon at bounding box center [1444, 439] width 14 height 9
click at [1412, 435] on icon at bounding box center [1419, 439] width 14 height 9
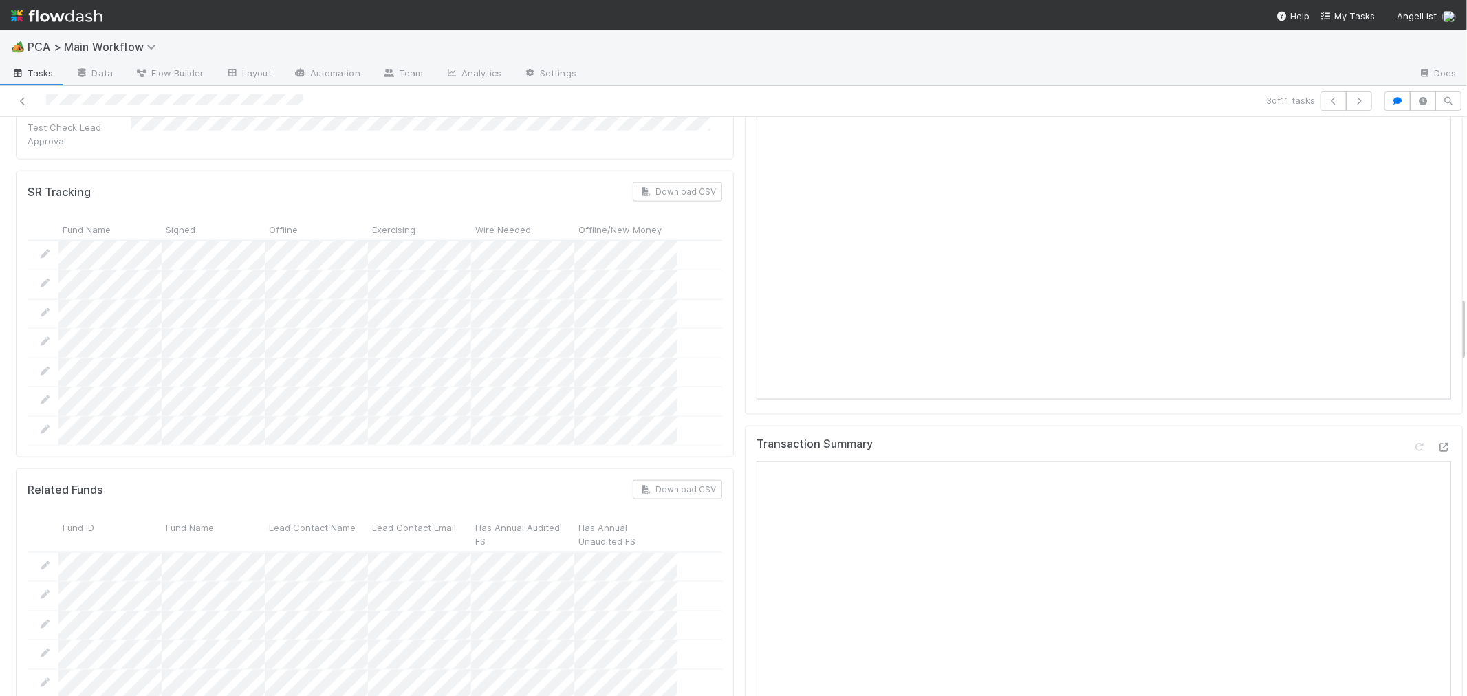
scroll to position [1680, 0]
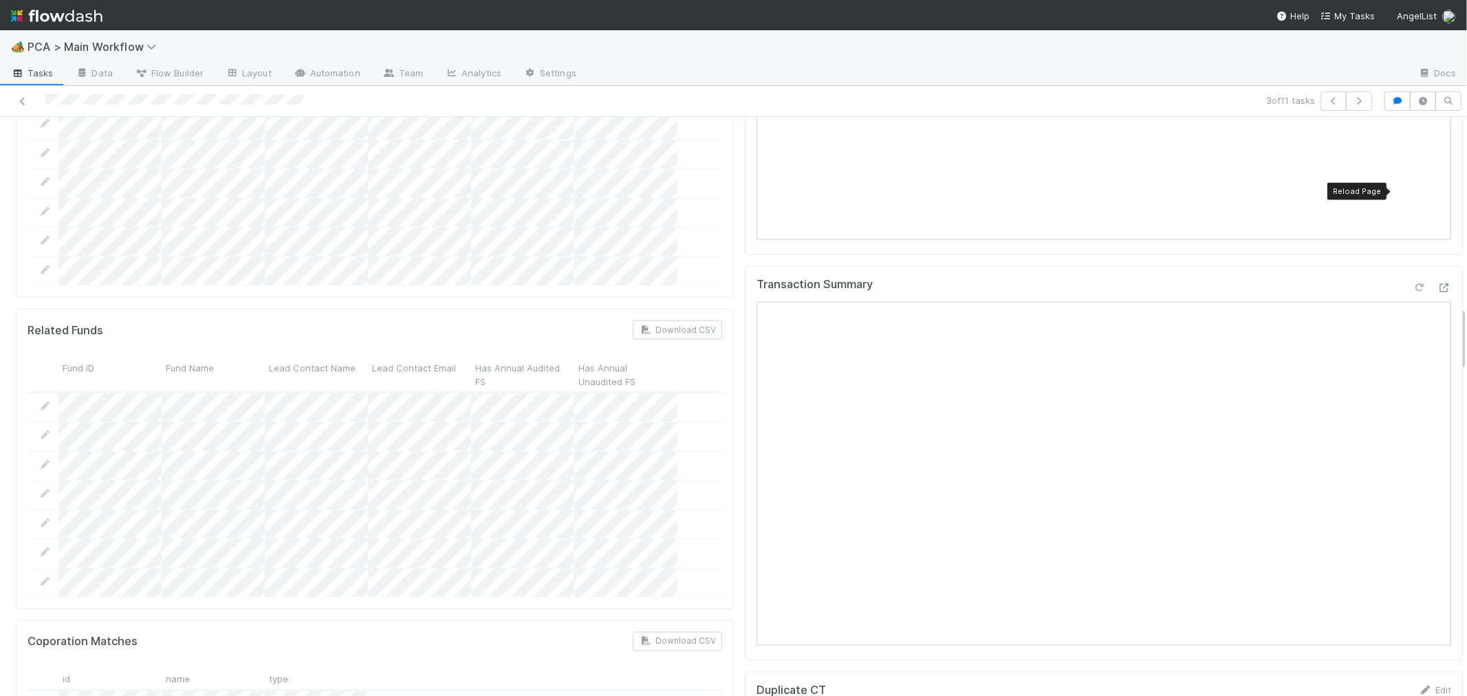
click at [1412, 283] on icon at bounding box center [1419, 287] width 14 height 9
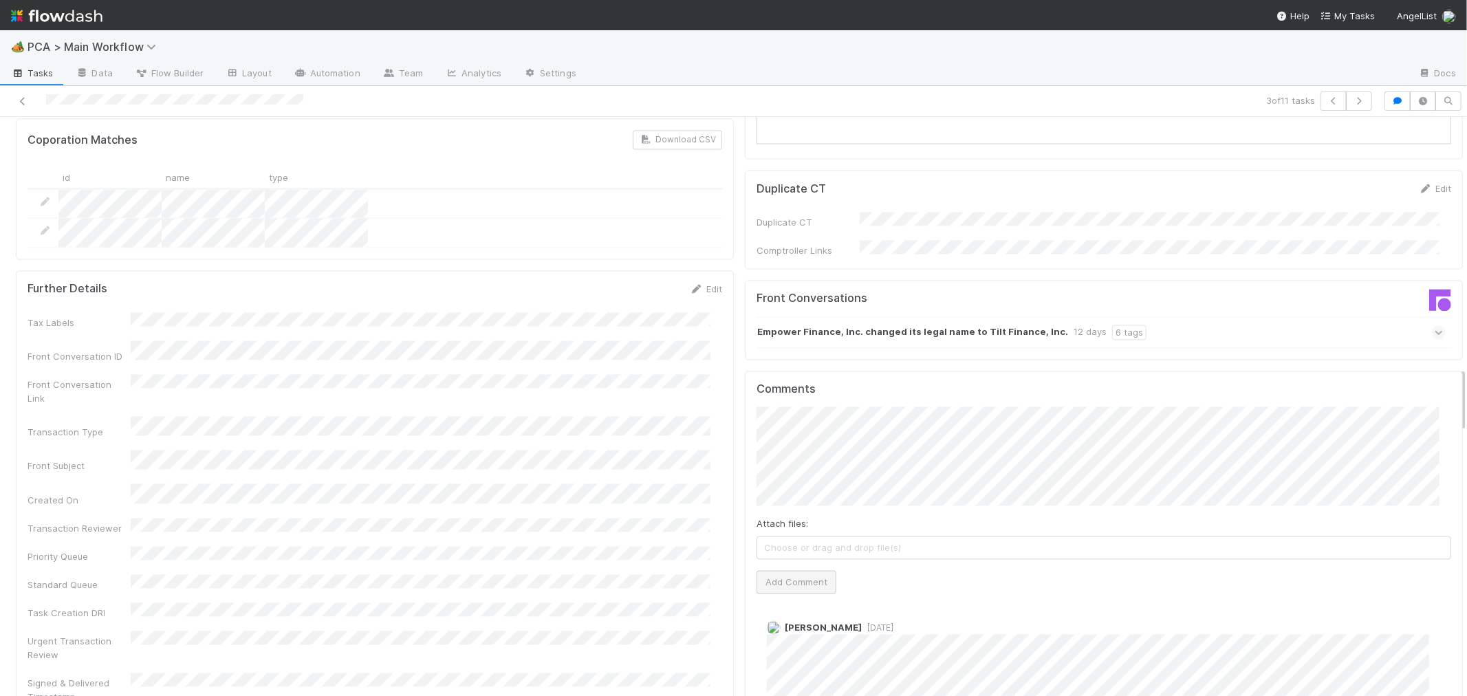
scroll to position [2292, 0]
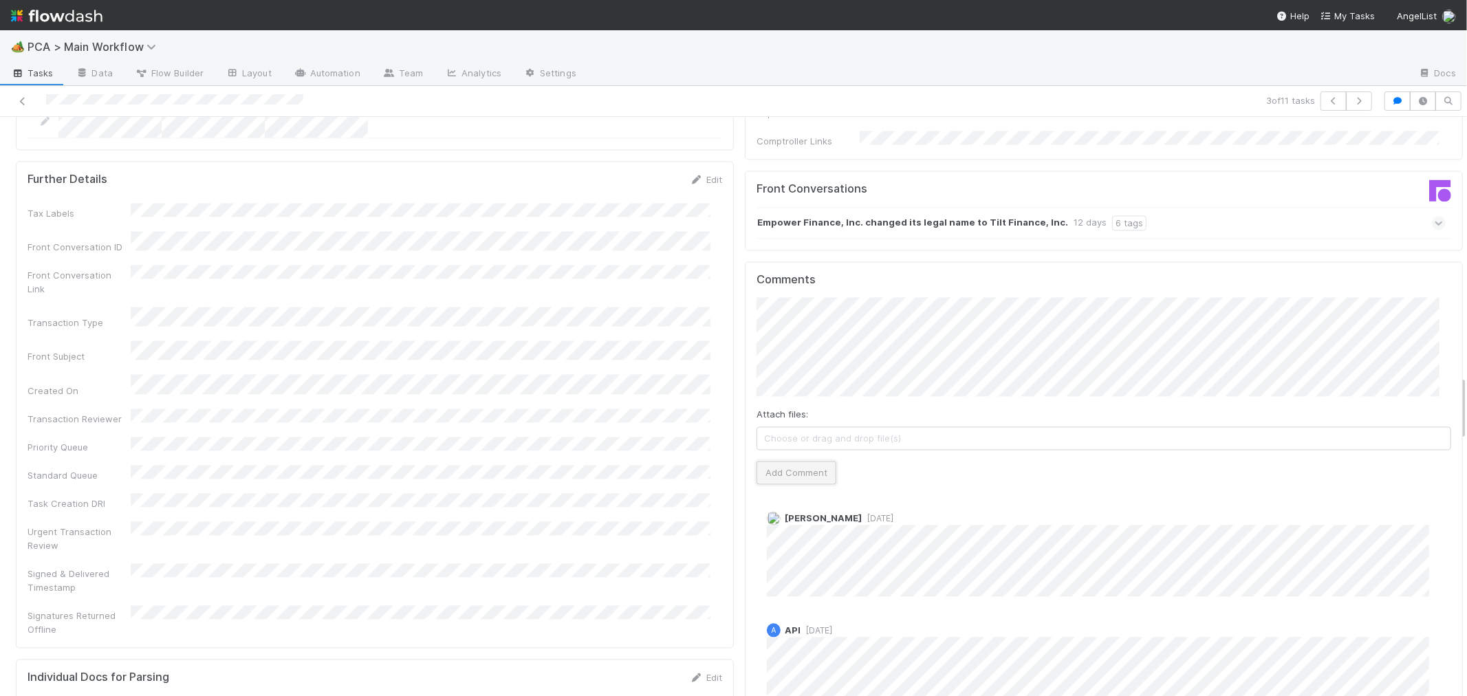
click at [807, 461] on button "Add Comment" at bounding box center [796, 472] width 80 height 23
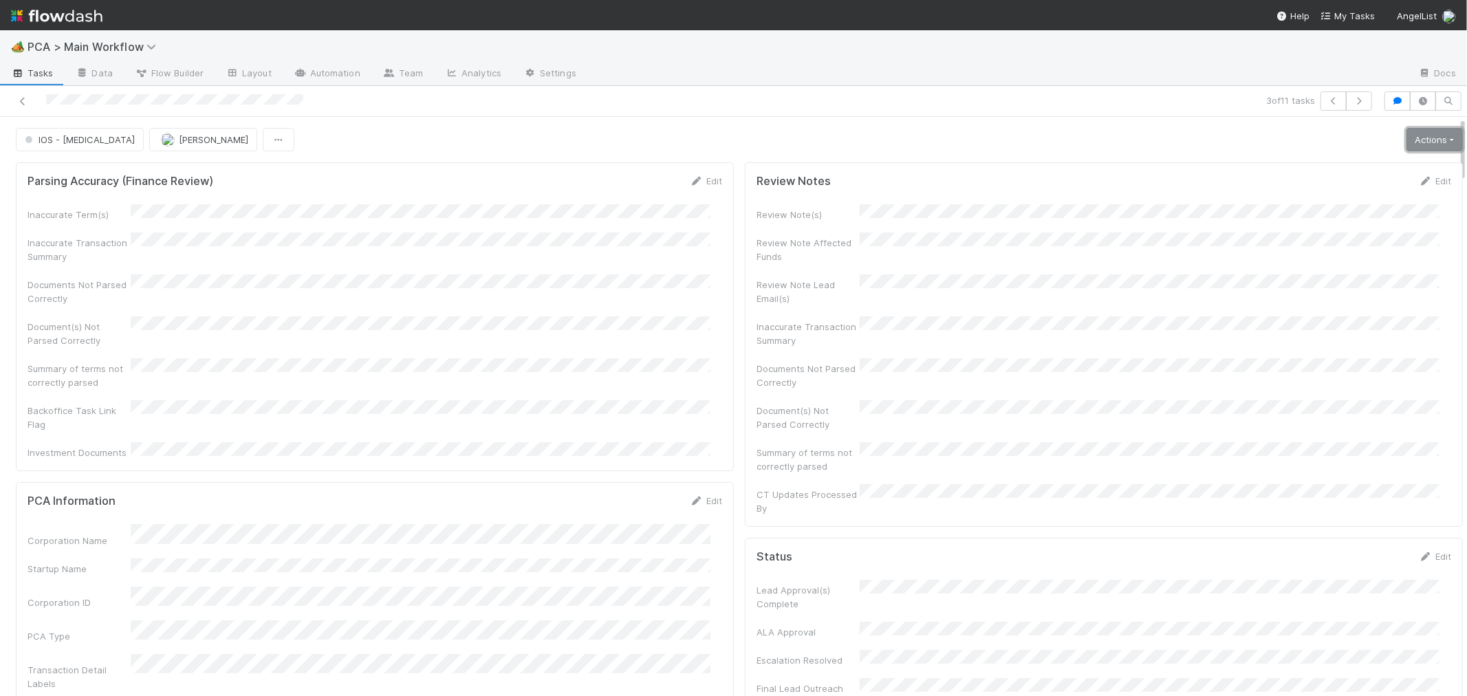
click at [1406, 144] on link "Actions" at bounding box center [1434, 139] width 56 height 23
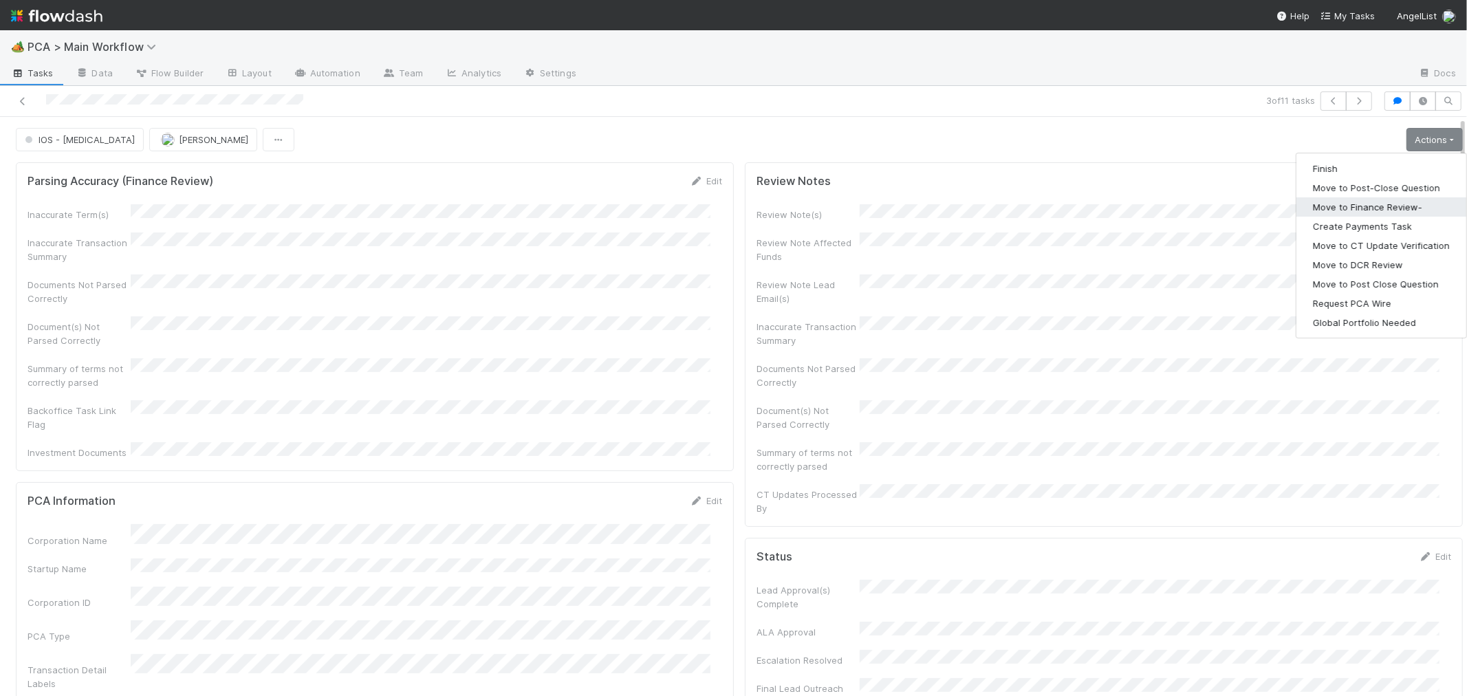
click at [1373, 201] on button "Move to Finance Review-" at bounding box center [1381, 206] width 170 height 19
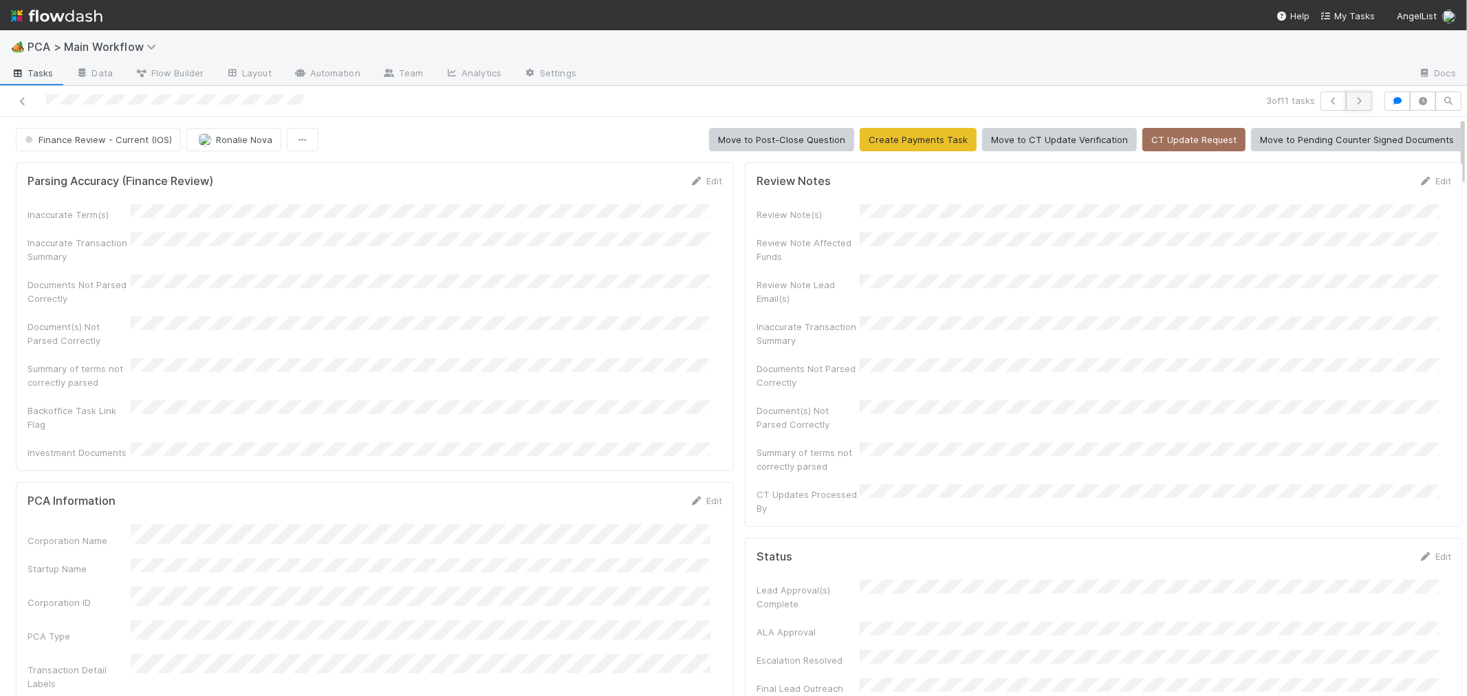
click at [1352, 98] on icon "button" at bounding box center [1359, 101] width 14 height 8
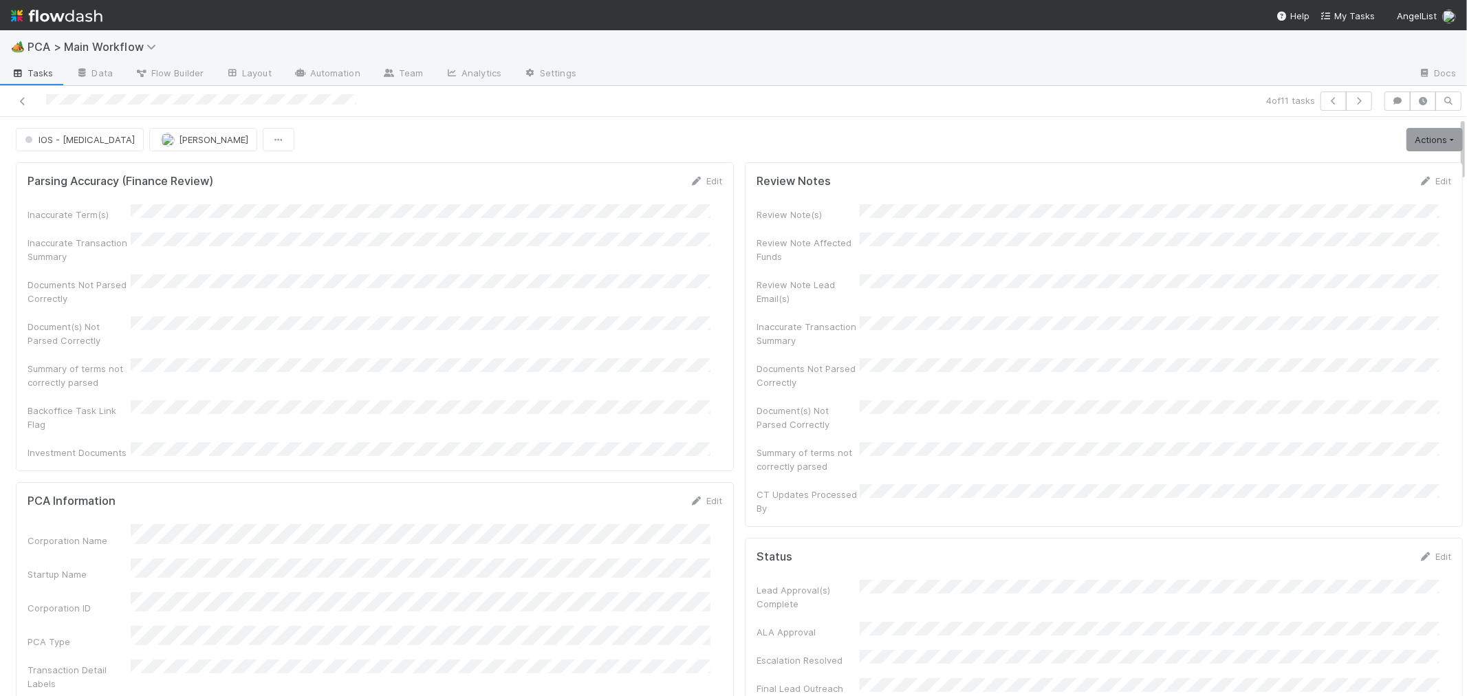
click at [595, 325] on div "Document(s) Not Parsed Correctly" at bounding box center [375, 331] width 694 height 31
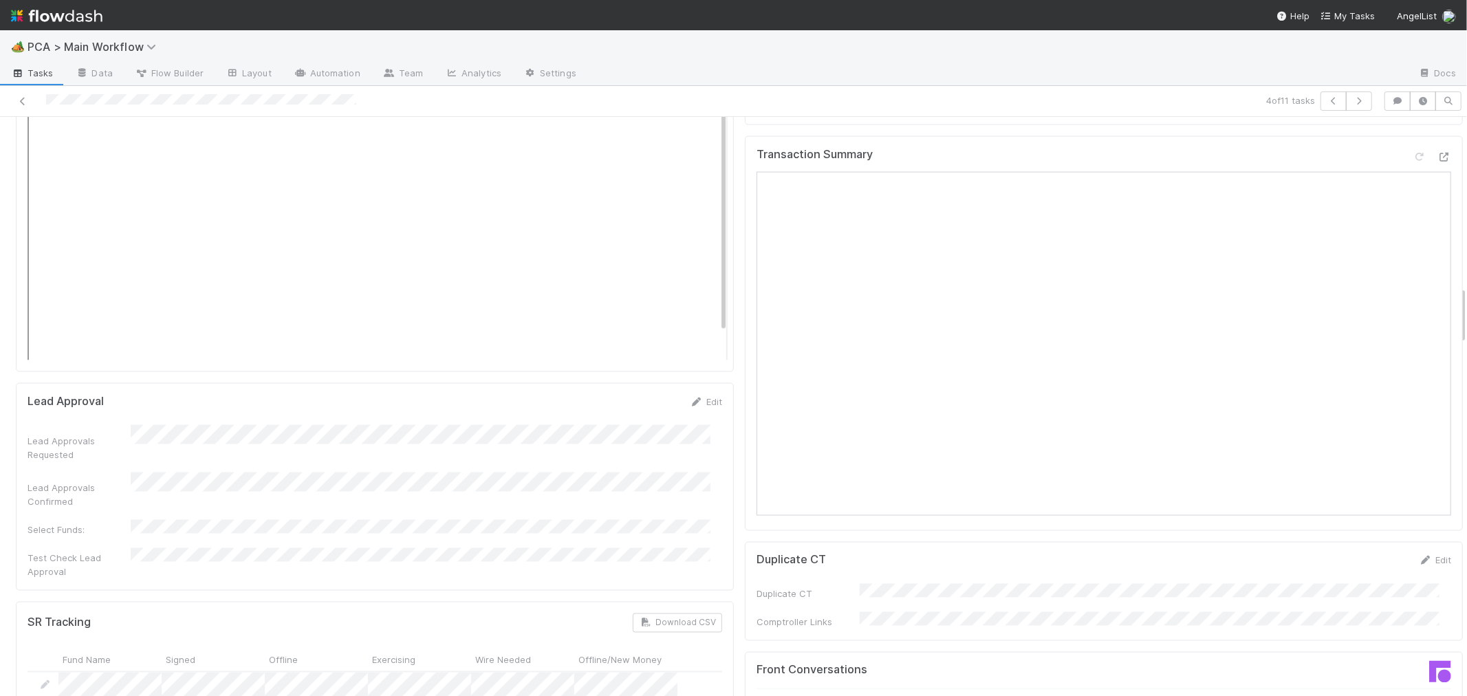
scroll to position [1986, 0]
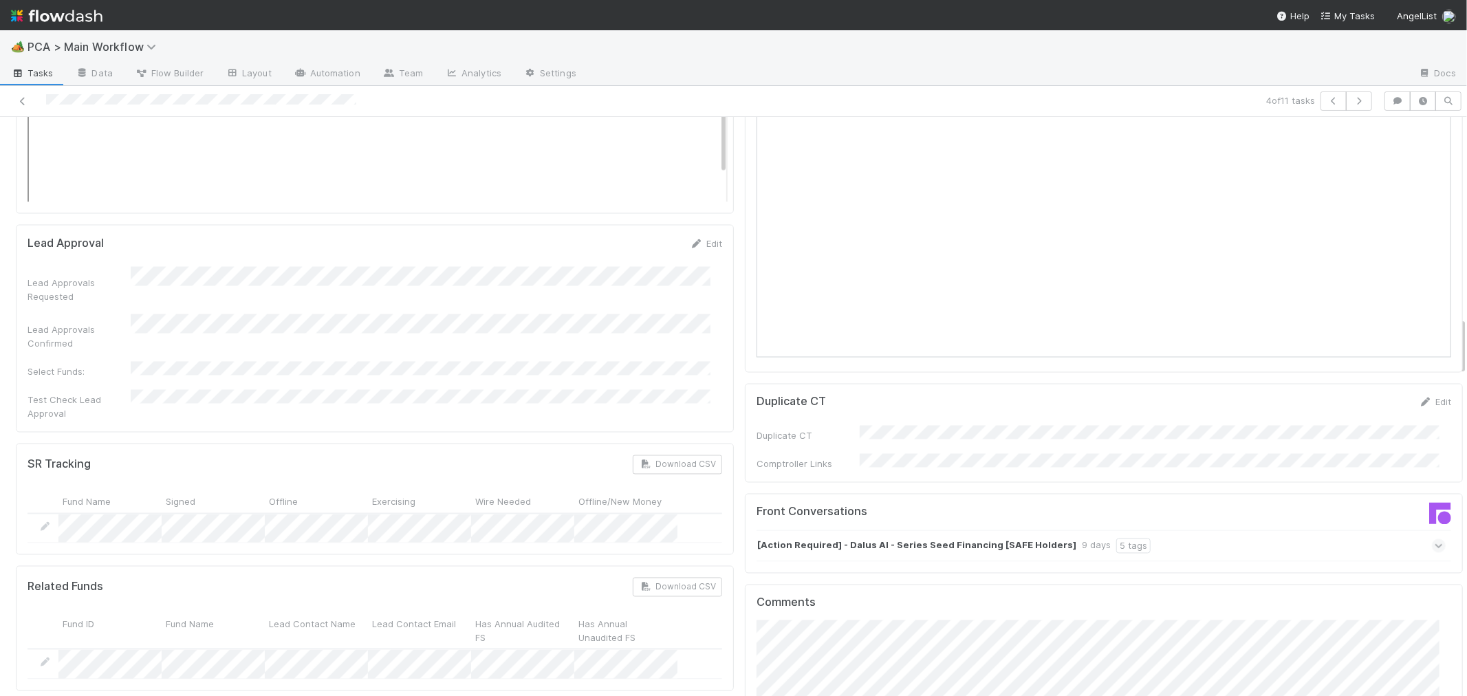
click at [1434, 539] on icon at bounding box center [1438, 546] width 9 height 14
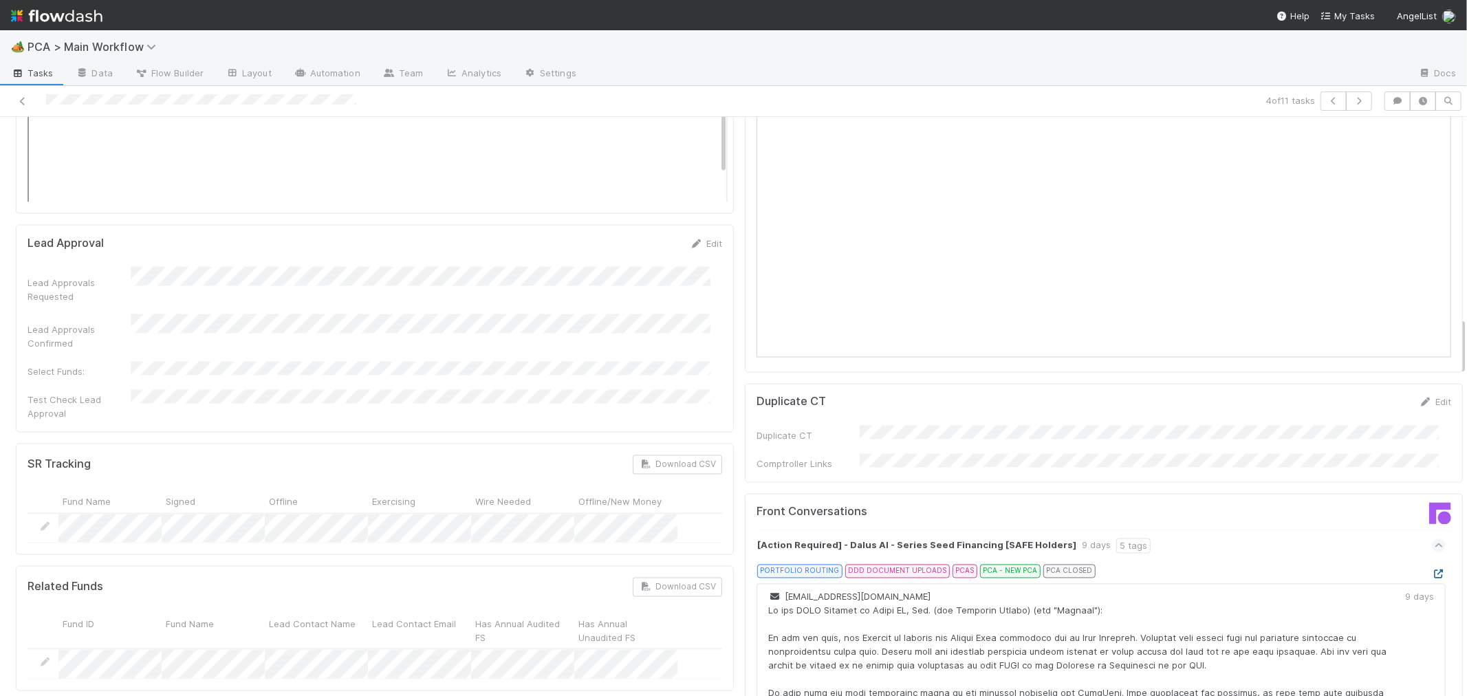
click at [1431, 570] on icon at bounding box center [1438, 574] width 14 height 9
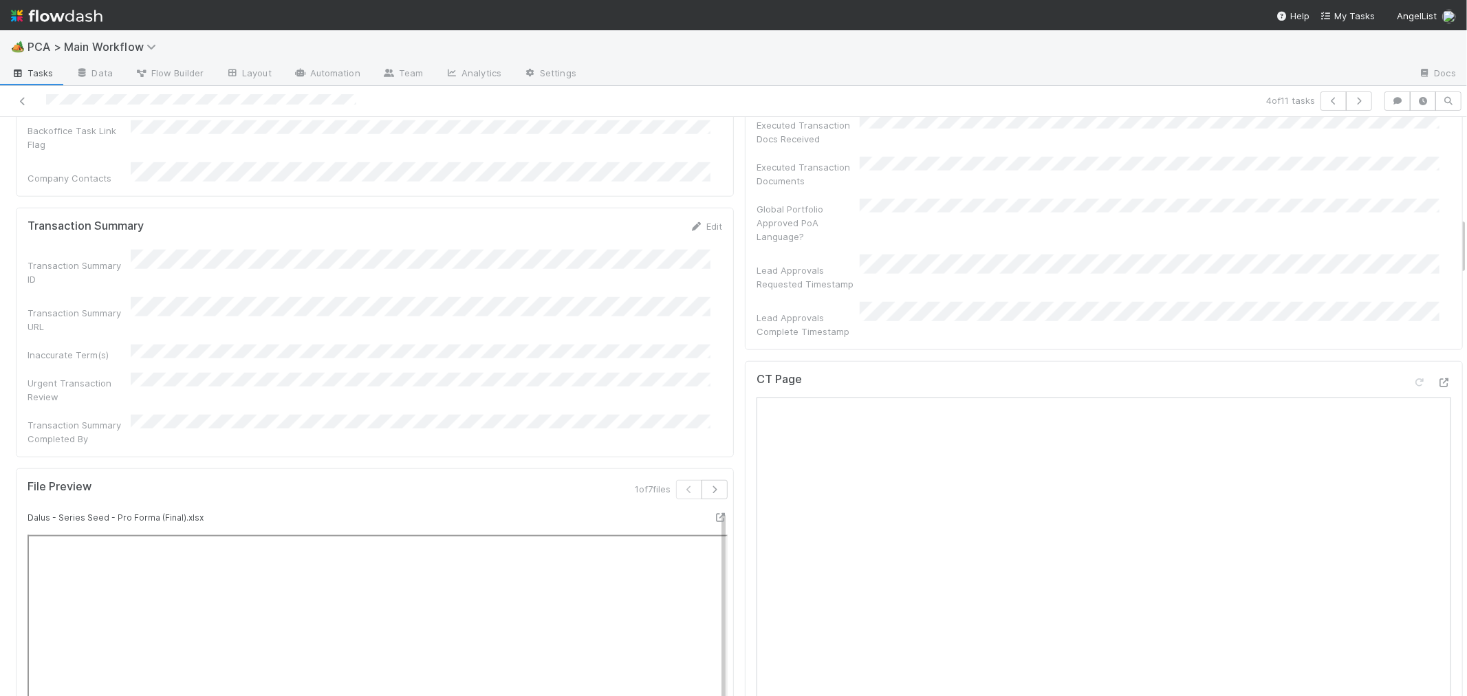
scroll to position [764, 0]
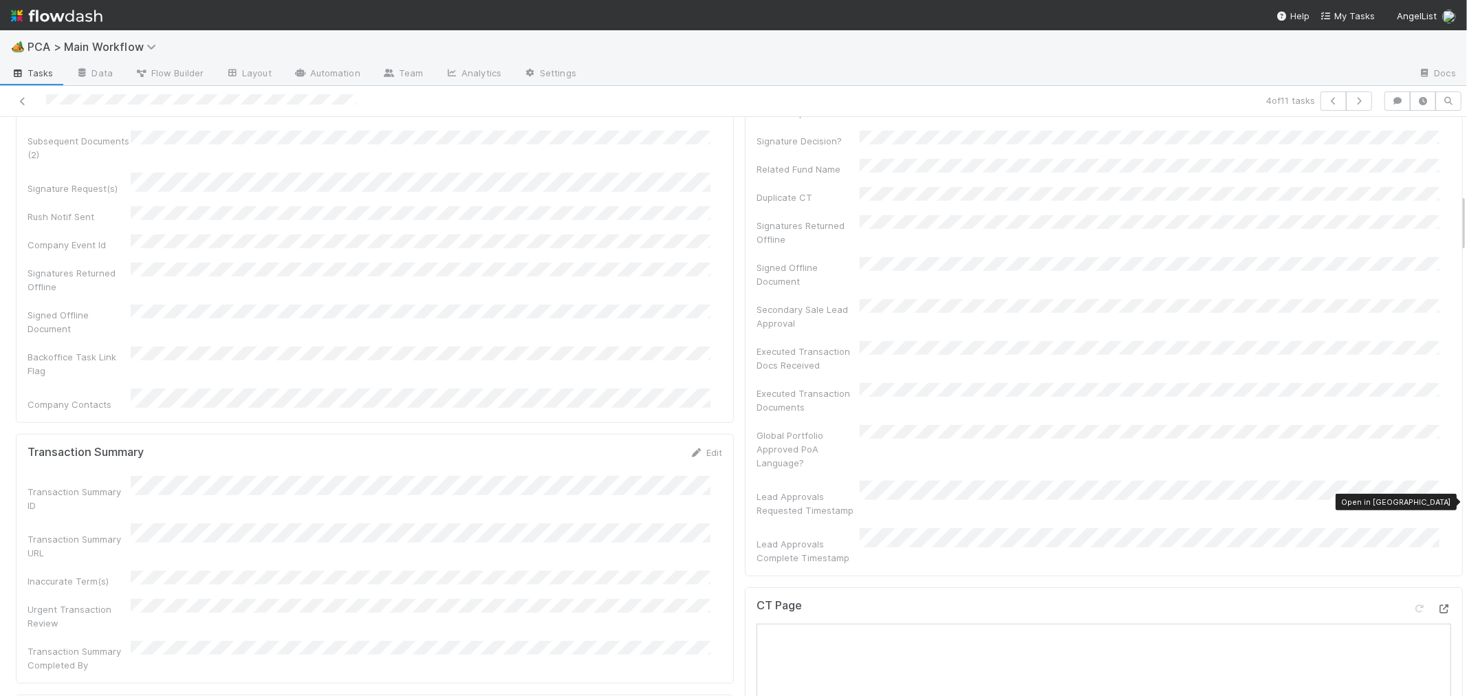
click at [1437, 604] on icon at bounding box center [1444, 608] width 14 height 9
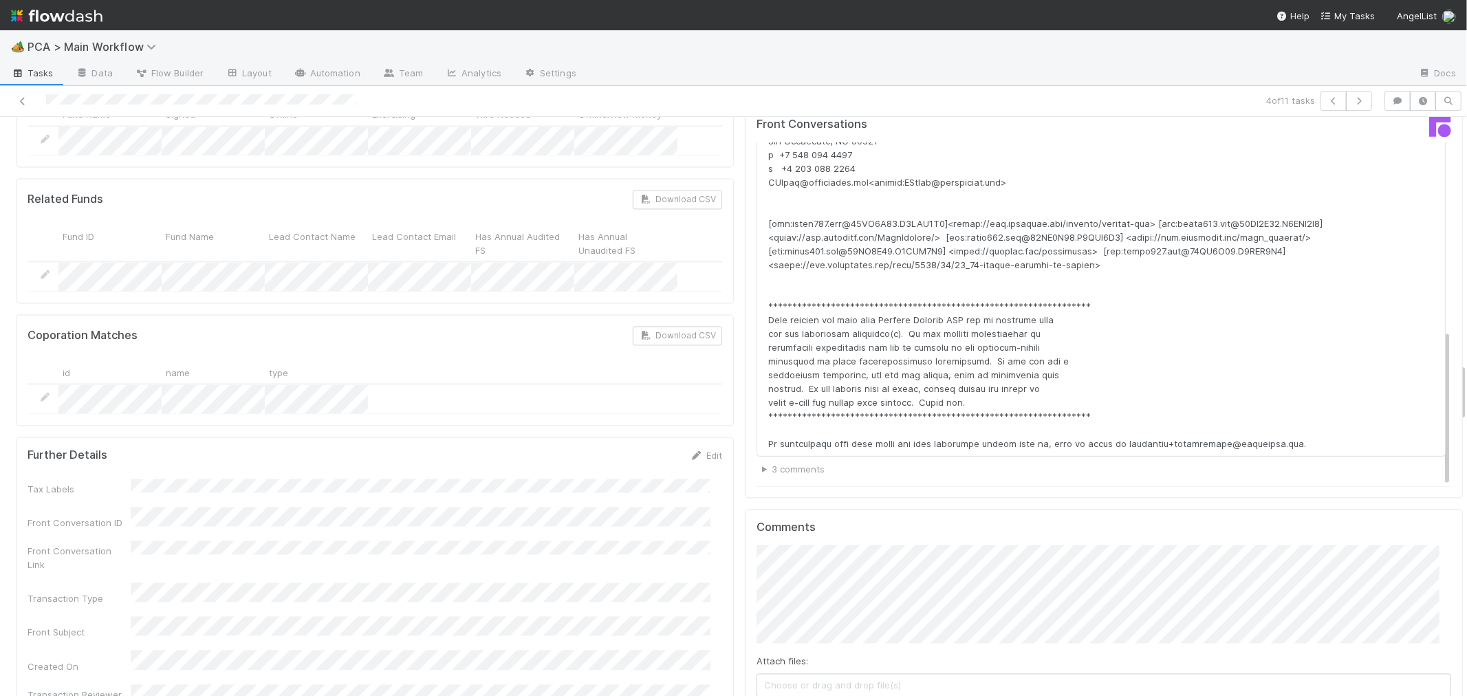
scroll to position [2444, 0]
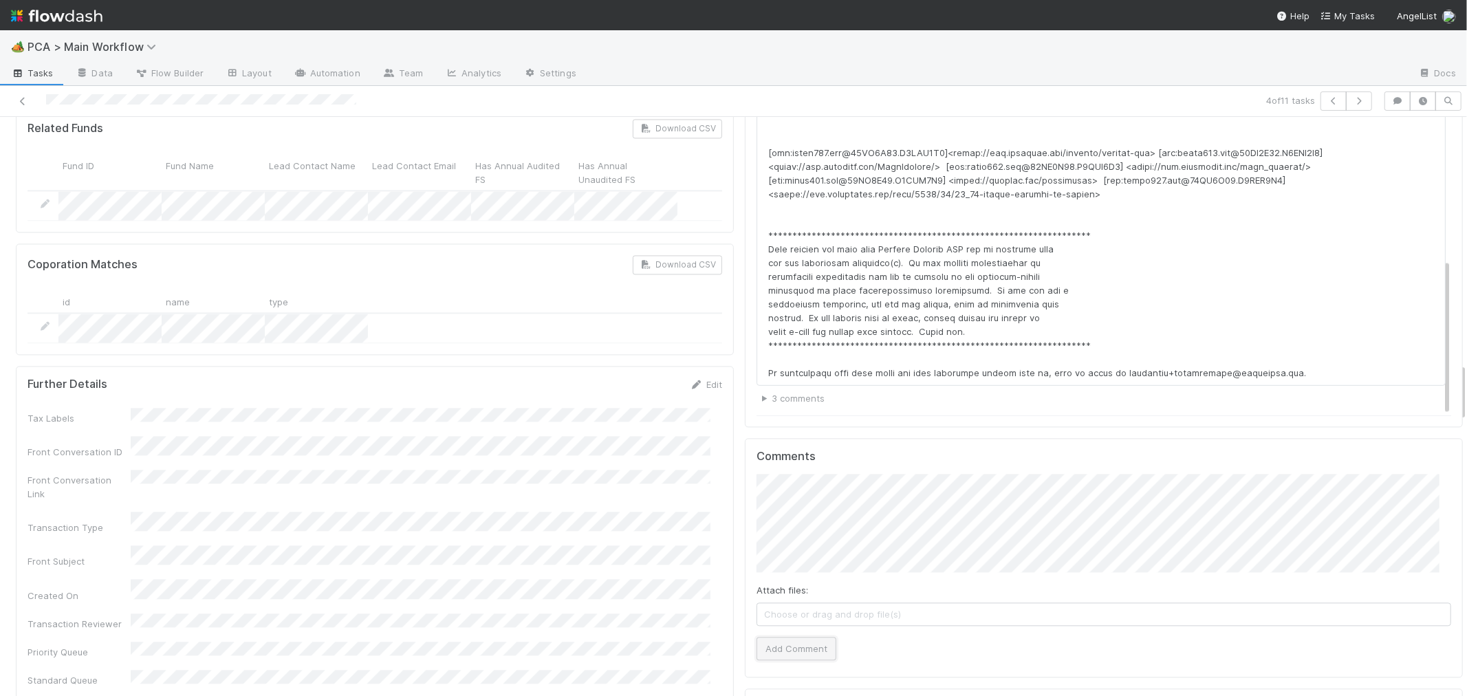
click at [785, 637] on button "Add Comment" at bounding box center [796, 648] width 80 height 23
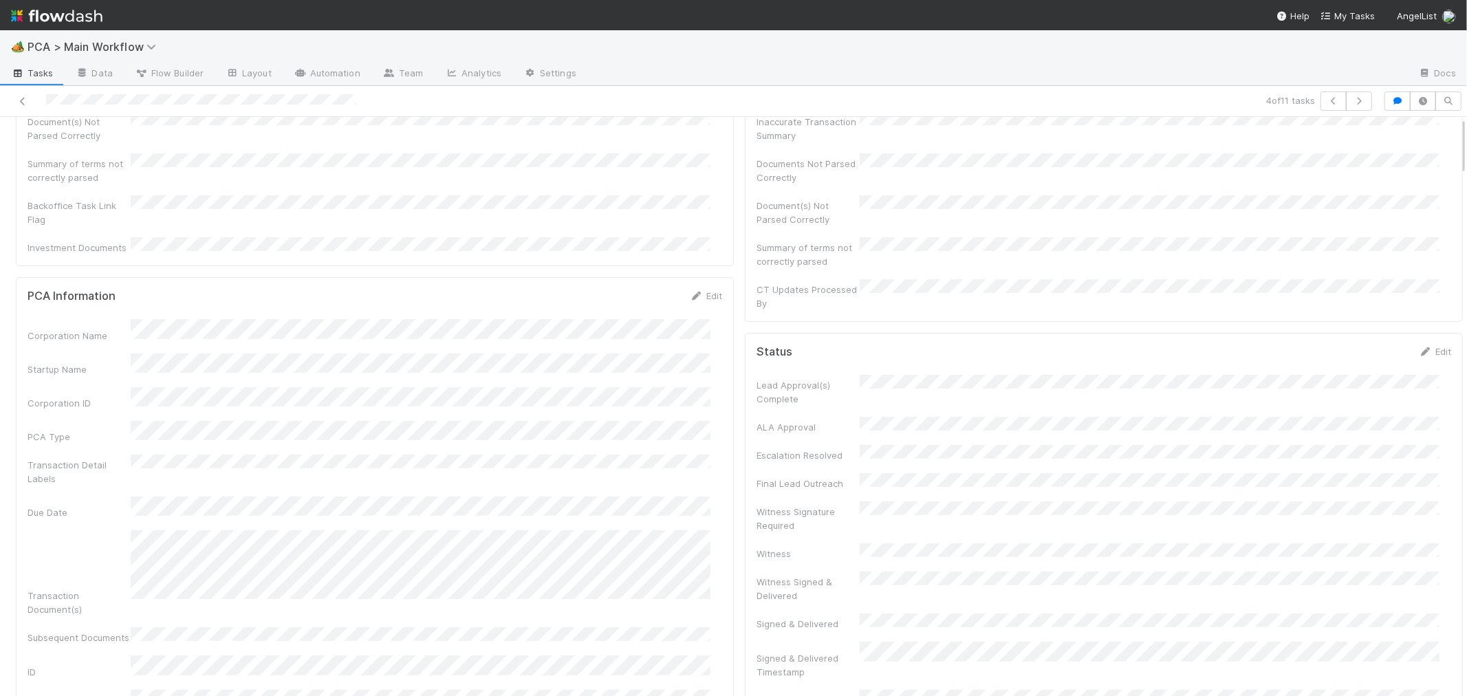
scroll to position [0, 0]
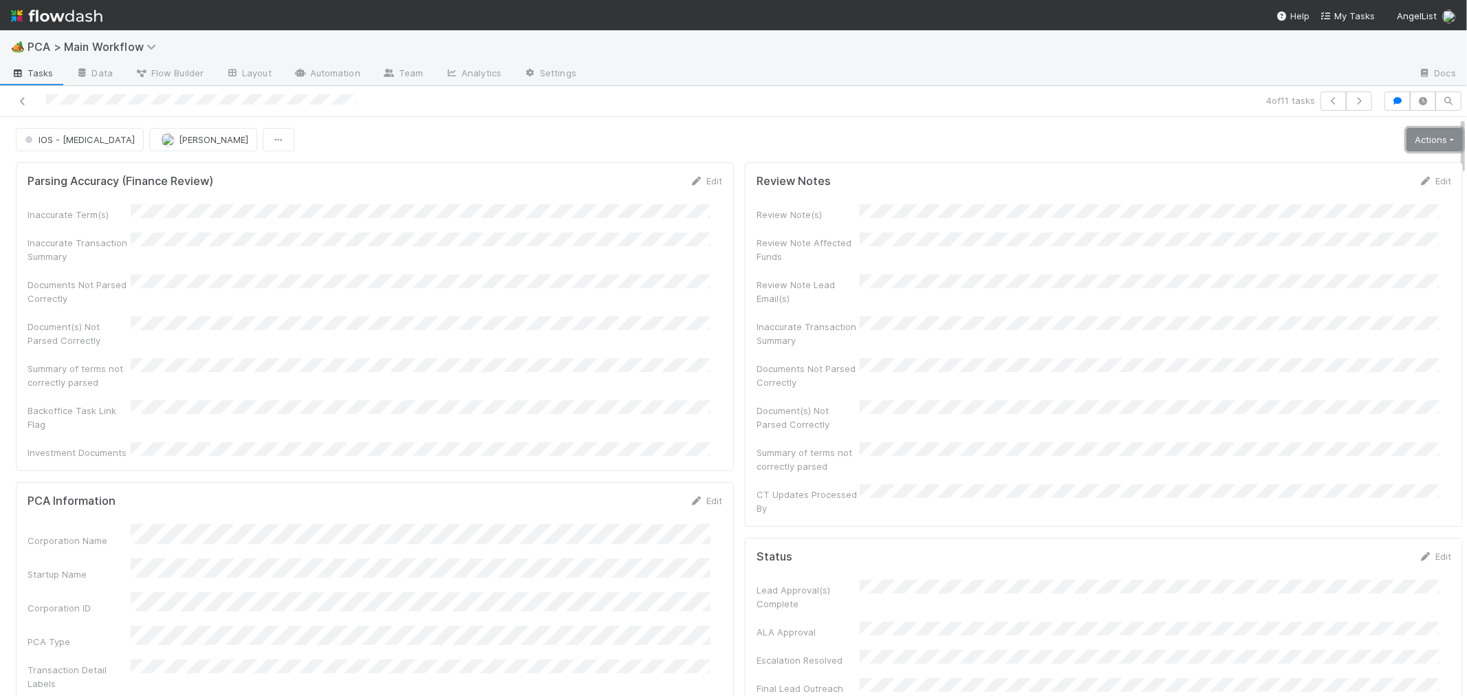
drag, startPoint x: 1412, startPoint y: 142, endPoint x: 1392, endPoint y: 156, distance: 24.1
click at [1412, 142] on link "Actions" at bounding box center [1434, 139] width 56 height 23
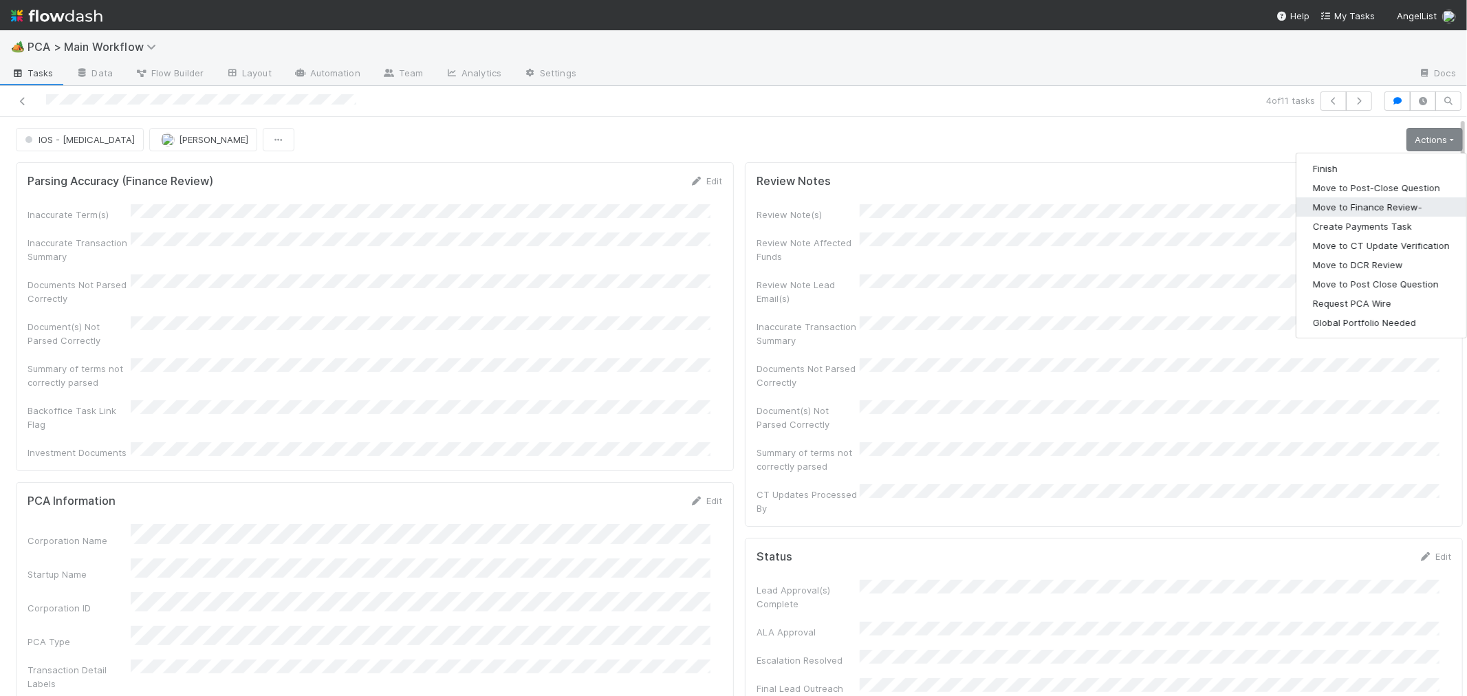
click at [1357, 210] on button "Move to Finance Review-" at bounding box center [1381, 206] width 170 height 19
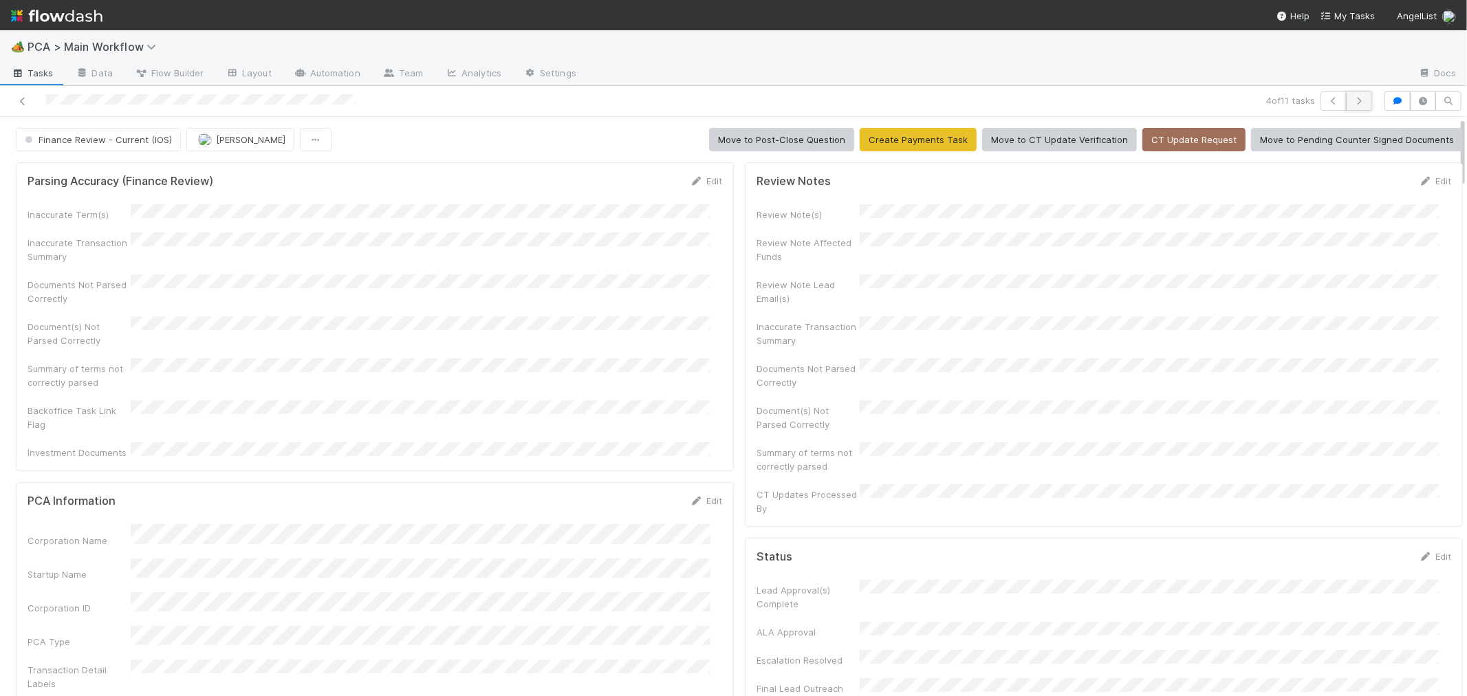
click at [1352, 99] on icon "button" at bounding box center [1359, 101] width 14 height 8
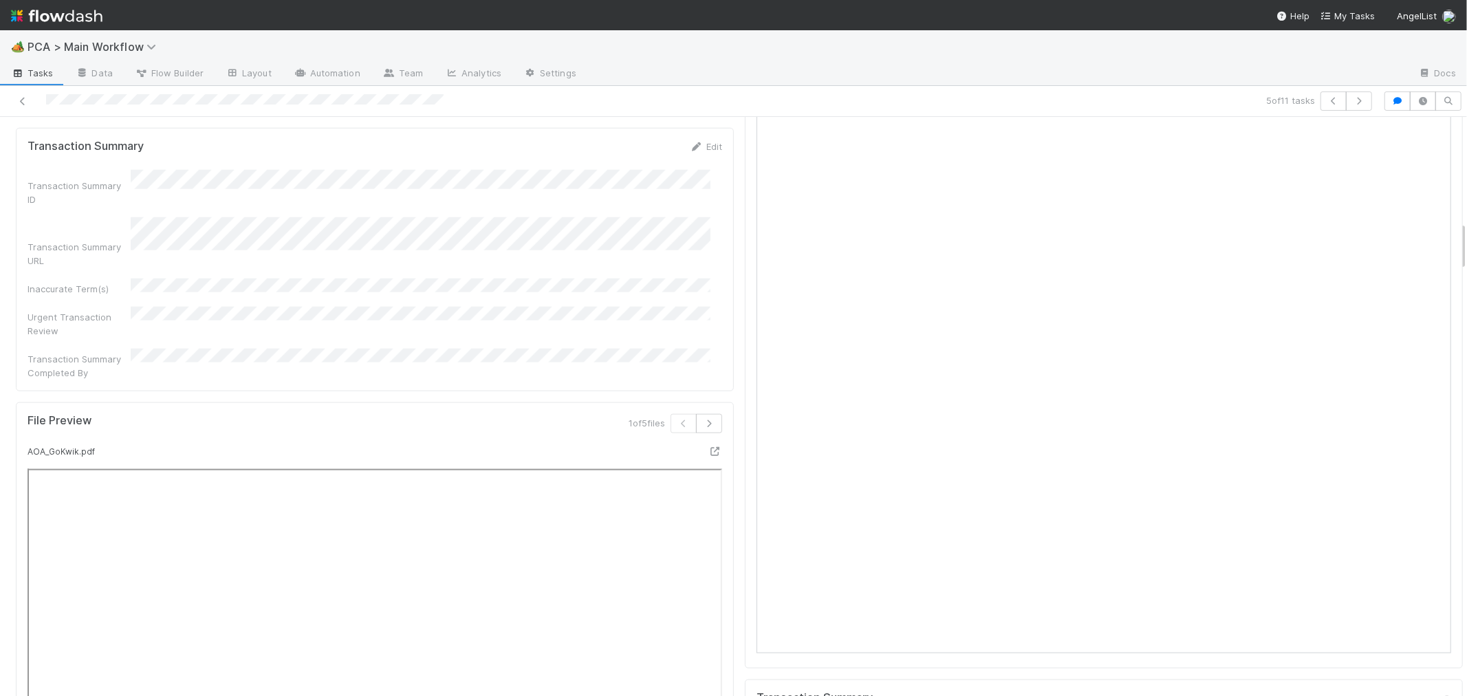
scroll to position [993, 0]
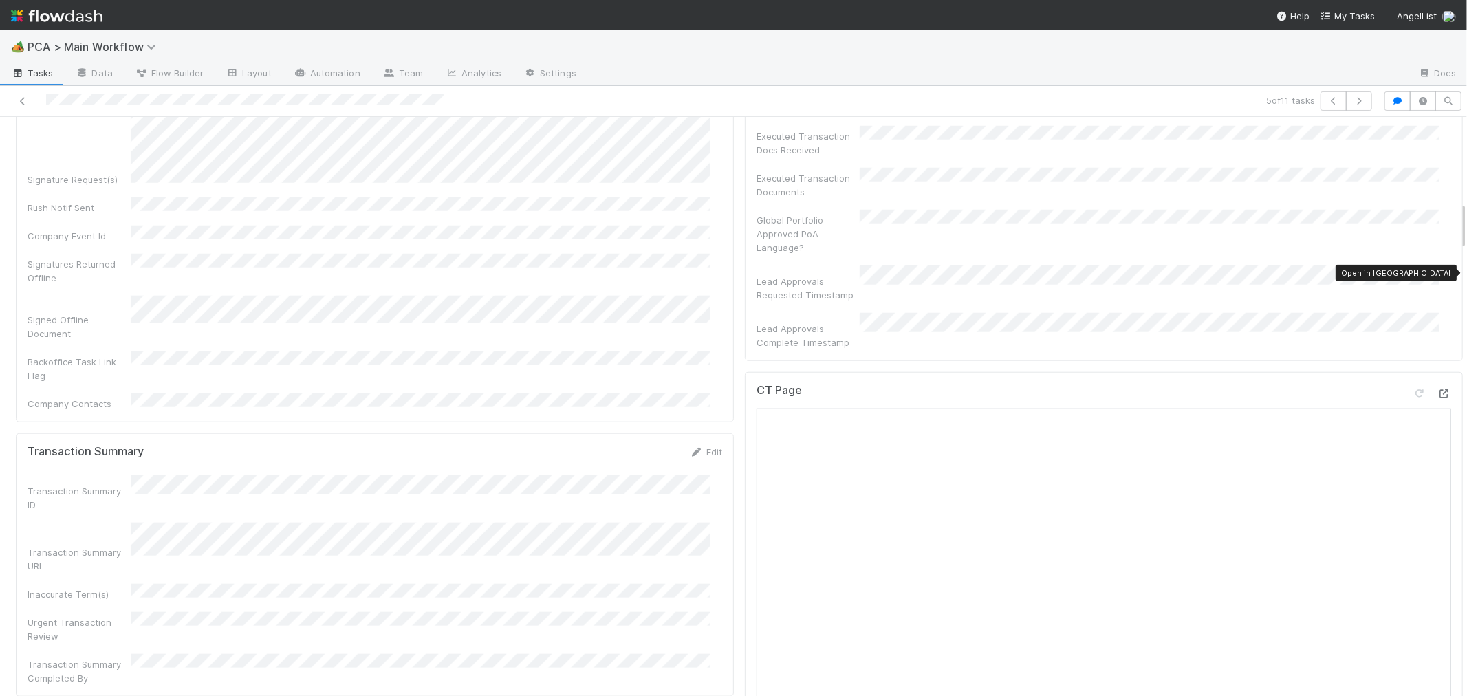
click at [1437, 389] on icon at bounding box center [1444, 393] width 14 height 9
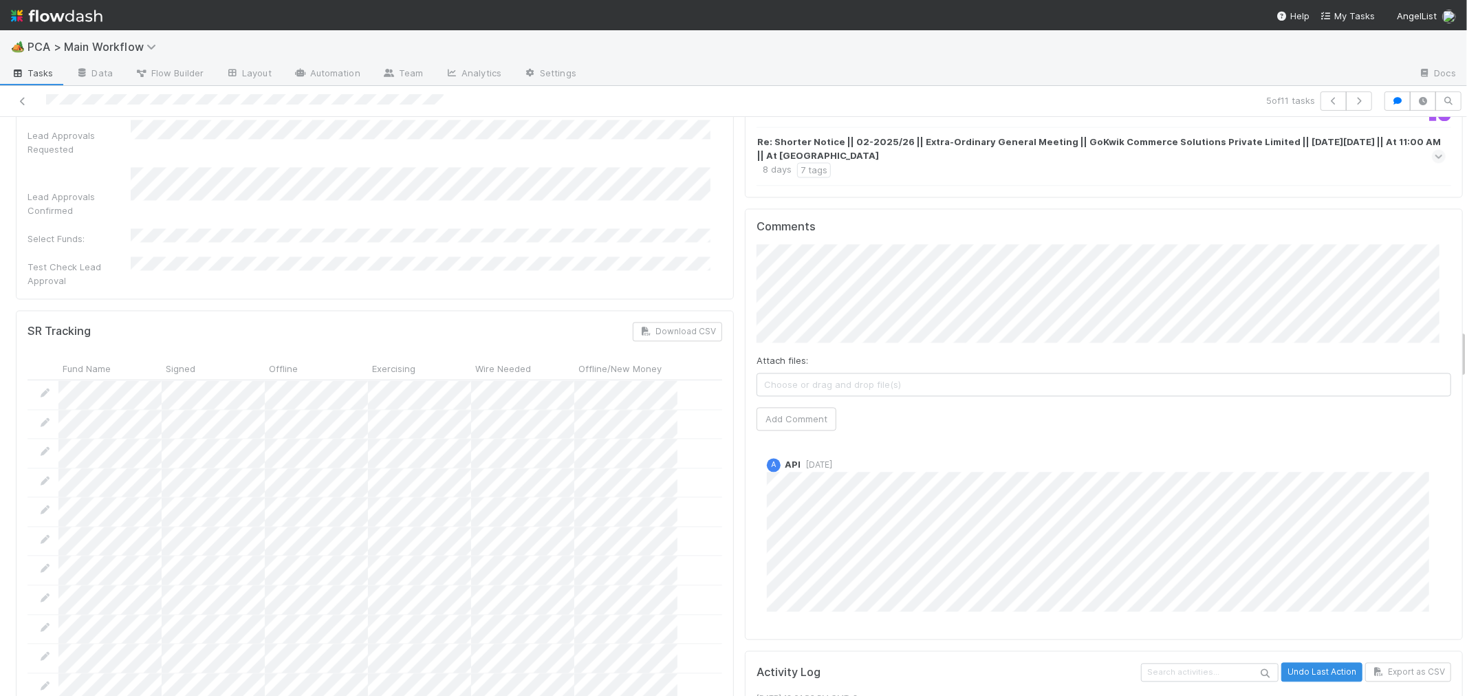
scroll to position [2139, 0]
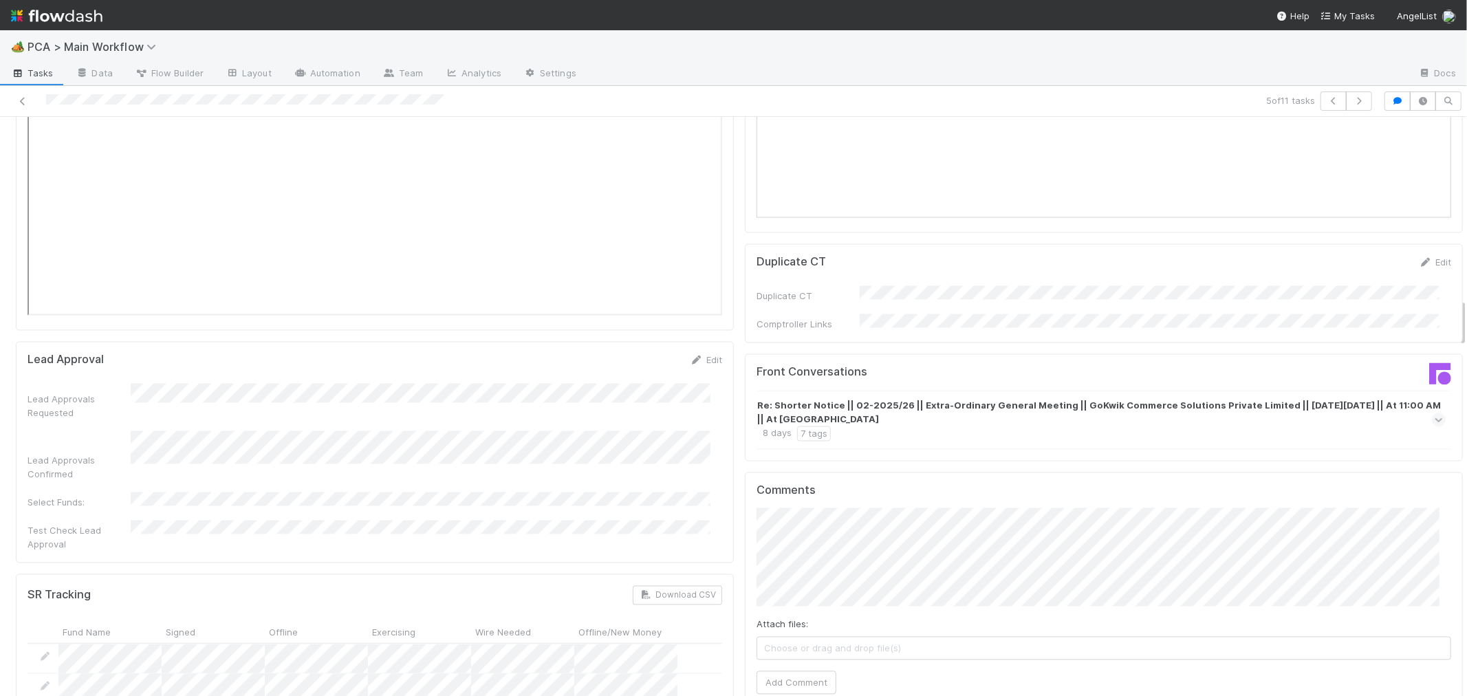
click at [1434, 413] on icon at bounding box center [1438, 420] width 9 height 14
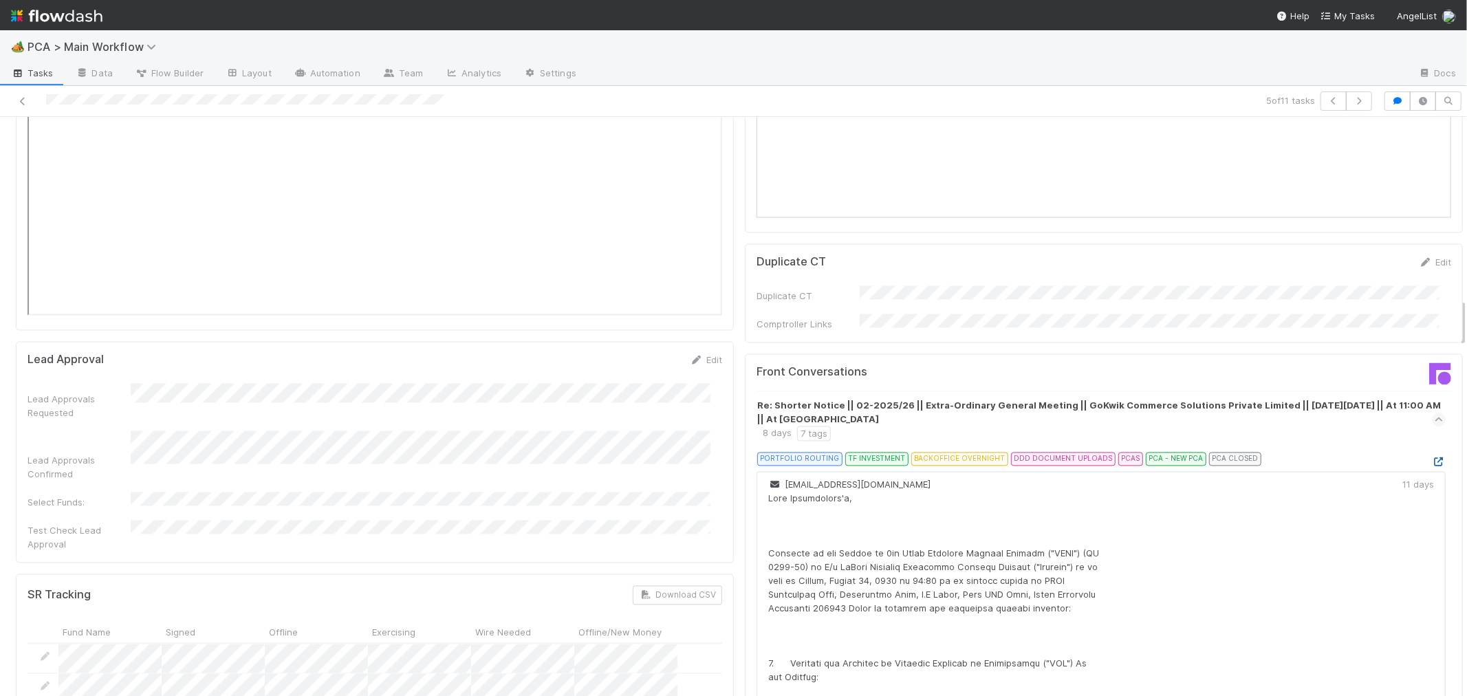
click at [1431, 458] on icon at bounding box center [1438, 462] width 14 height 9
click at [745, 598] on div "Front Conversations Re: Shorter Notice || 02-2025/26 || Extra-Ordinary General …" at bounding box center [1104, 550] width 718 height 392
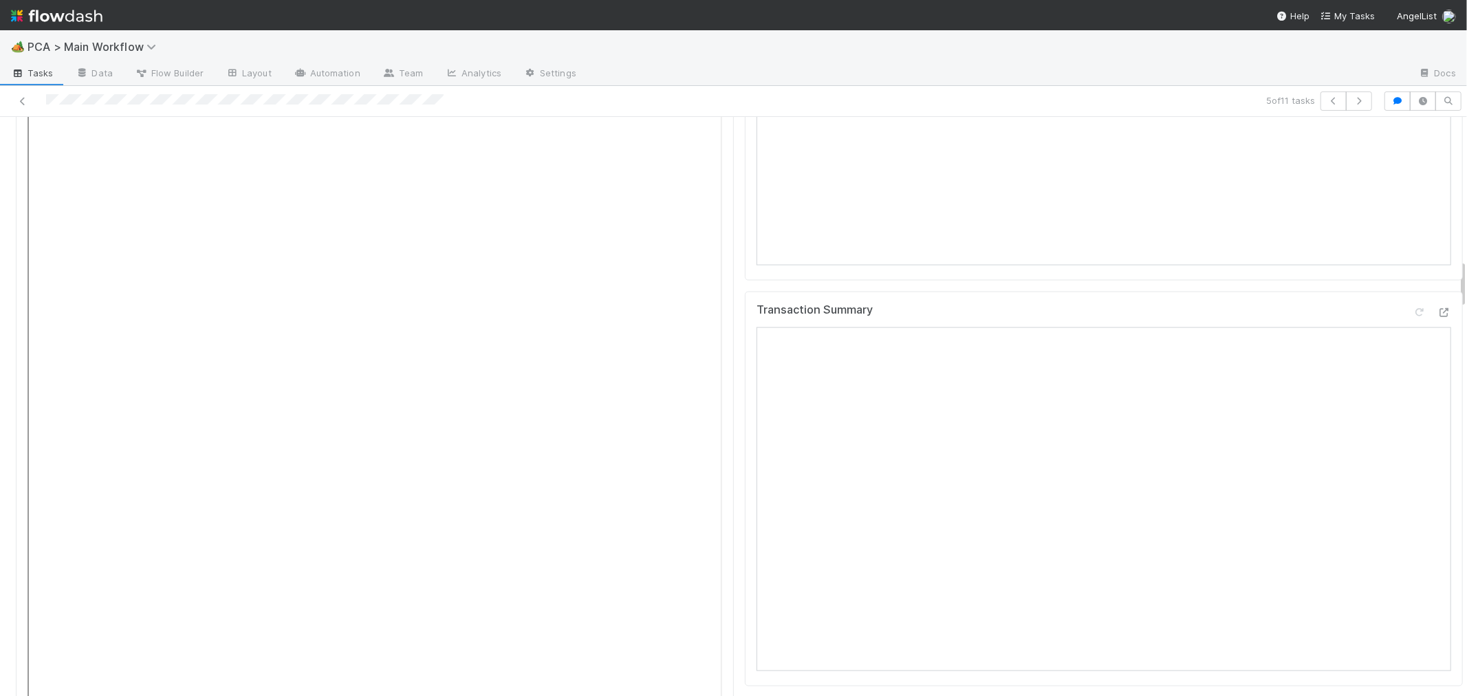
scroll to position [1680, 0]
click at [1412, 314] on icon at bounding box center [1419, 318] width 14 height 9
click at [720, 479] on div "File Preview 1 of 5 files AOA_GoKwik.pdf" at bounding box center [375, 404] width 718 height 769
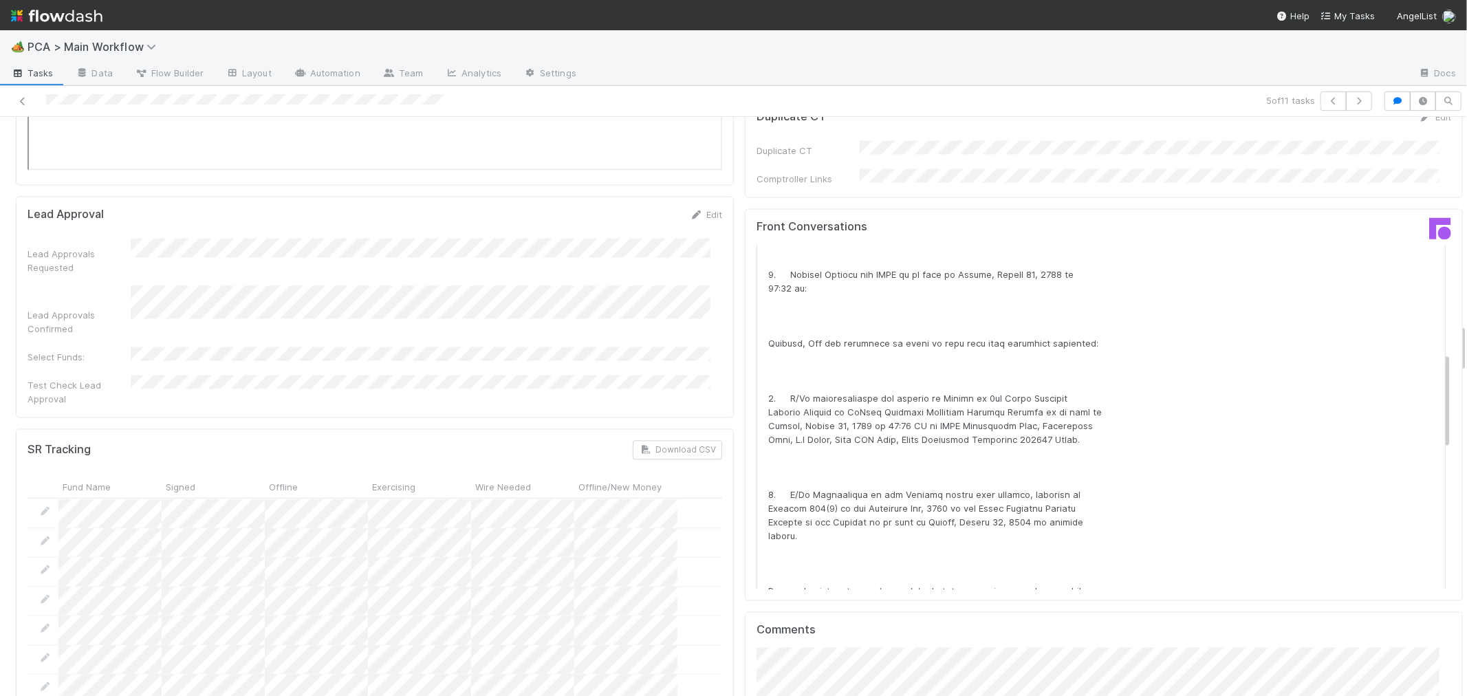
scroll to position [2444, 0]
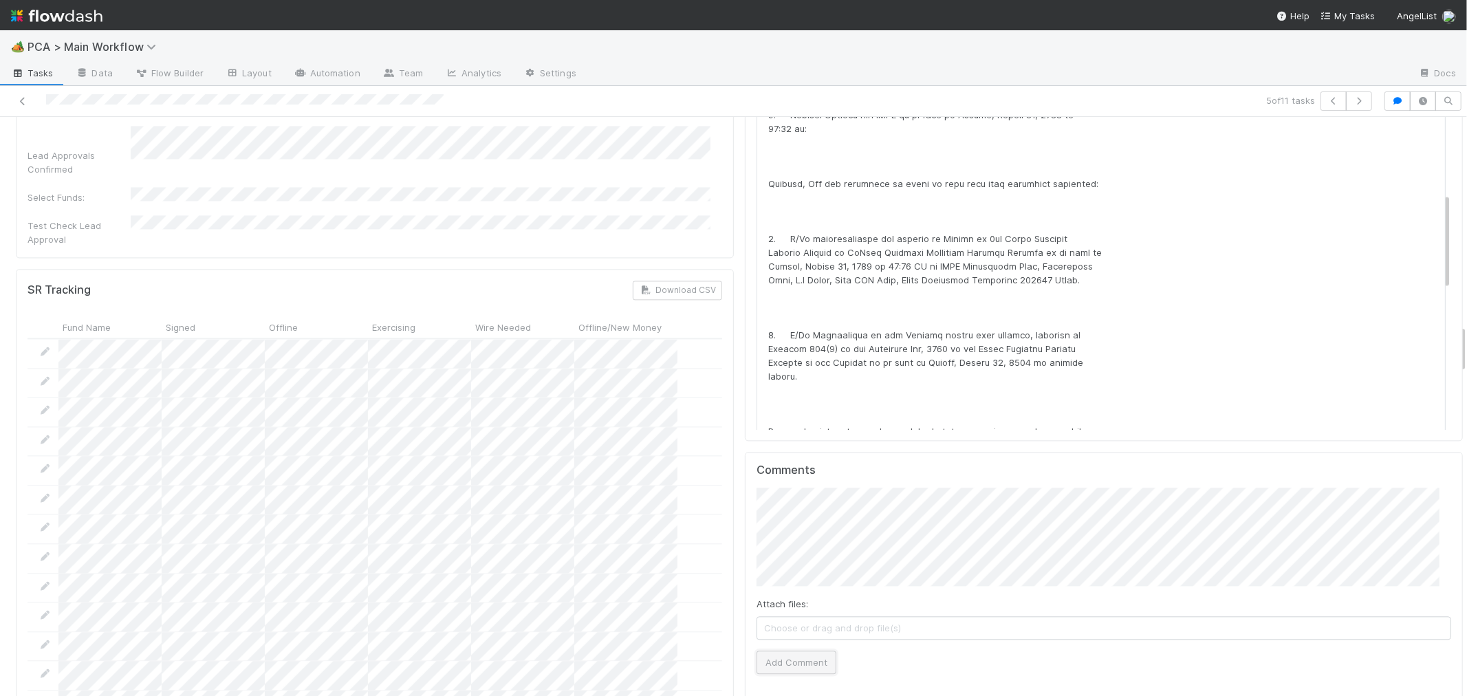
click at [765, 650] on button "Add Comment" at bounding box center [796, 661] width 80 height 23
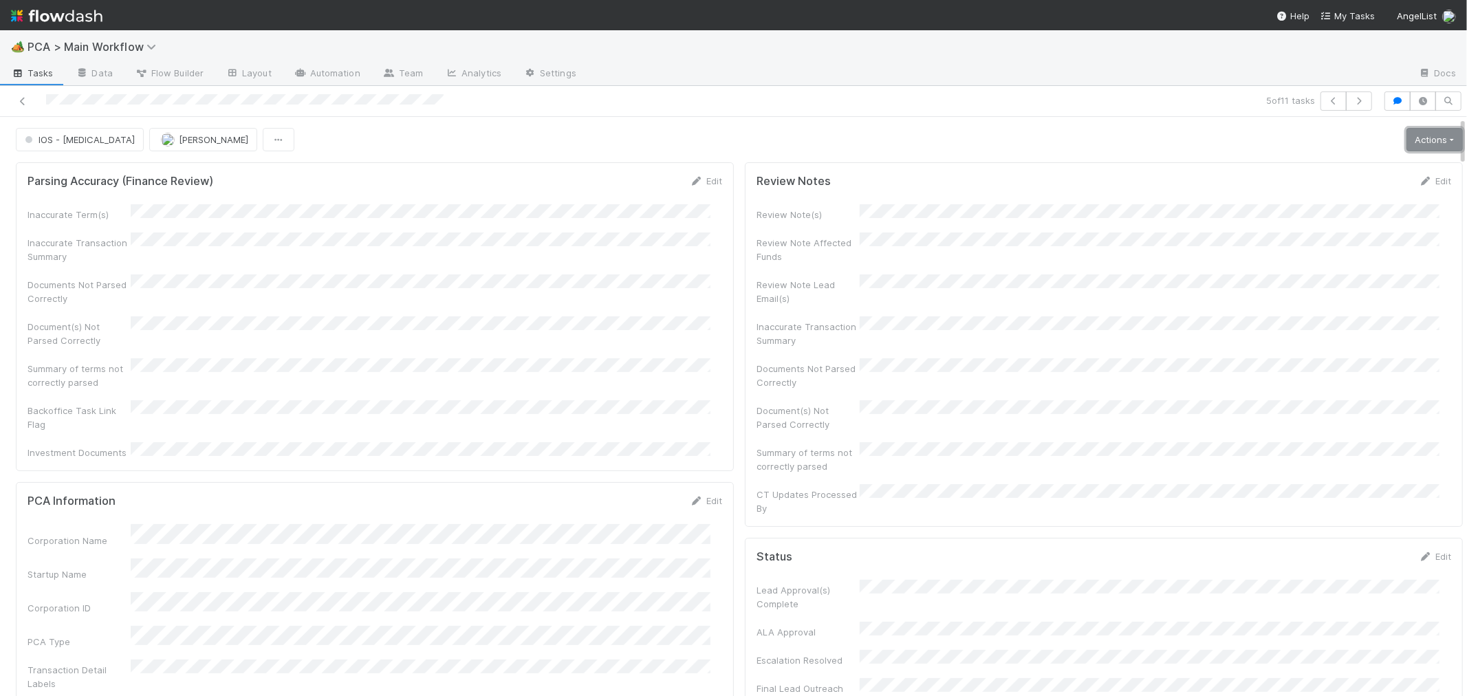
drag, startPoint x: 1416, startPoint y: 129, endPoint x: 1401, endPoint y: 146, distance: 22.9
click at [1416, 129] on link "Actions" at bounding box center [1434, 139] width 56 height 23
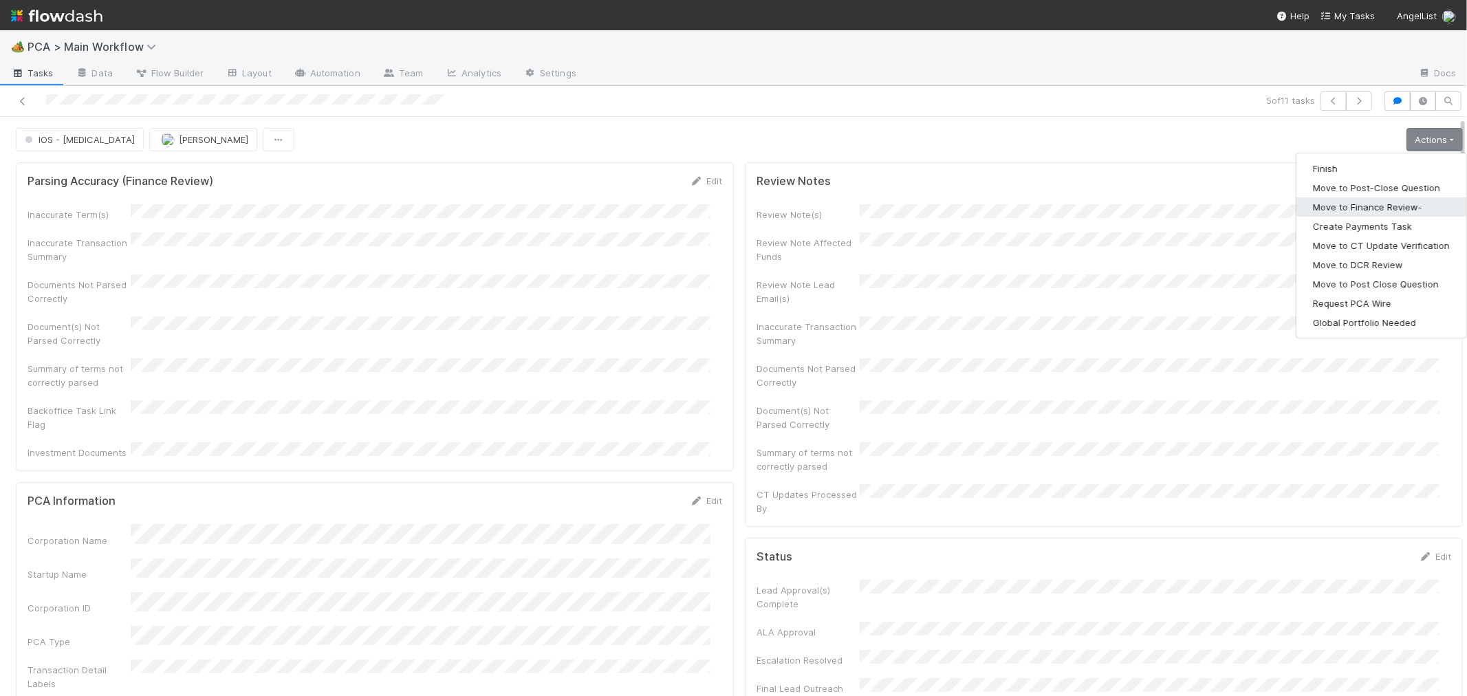
click at [1359, 209] on button "Move to Finance Review-" at bounding box center [1381, 206] width 170 height 19
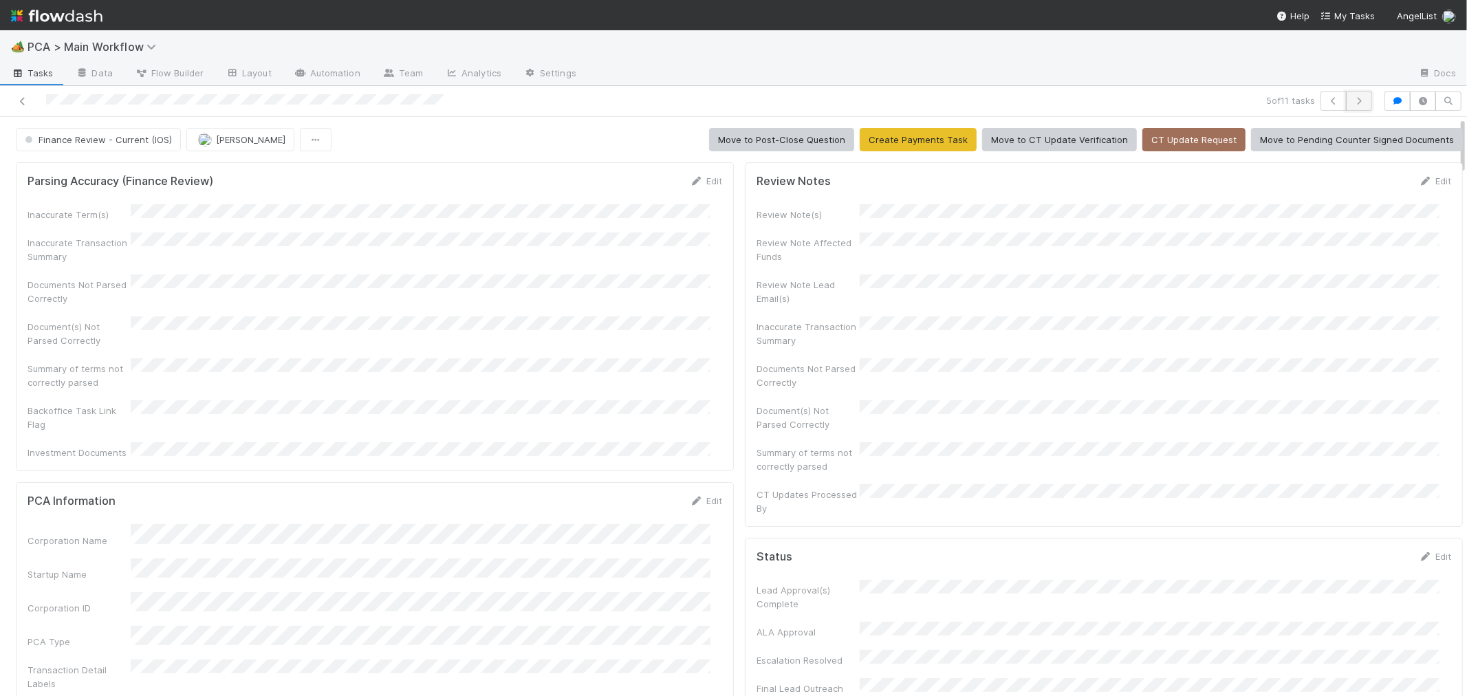
click at [1352, 102] on icon "button" at bounding box center [1359, 101] width 14 height 8
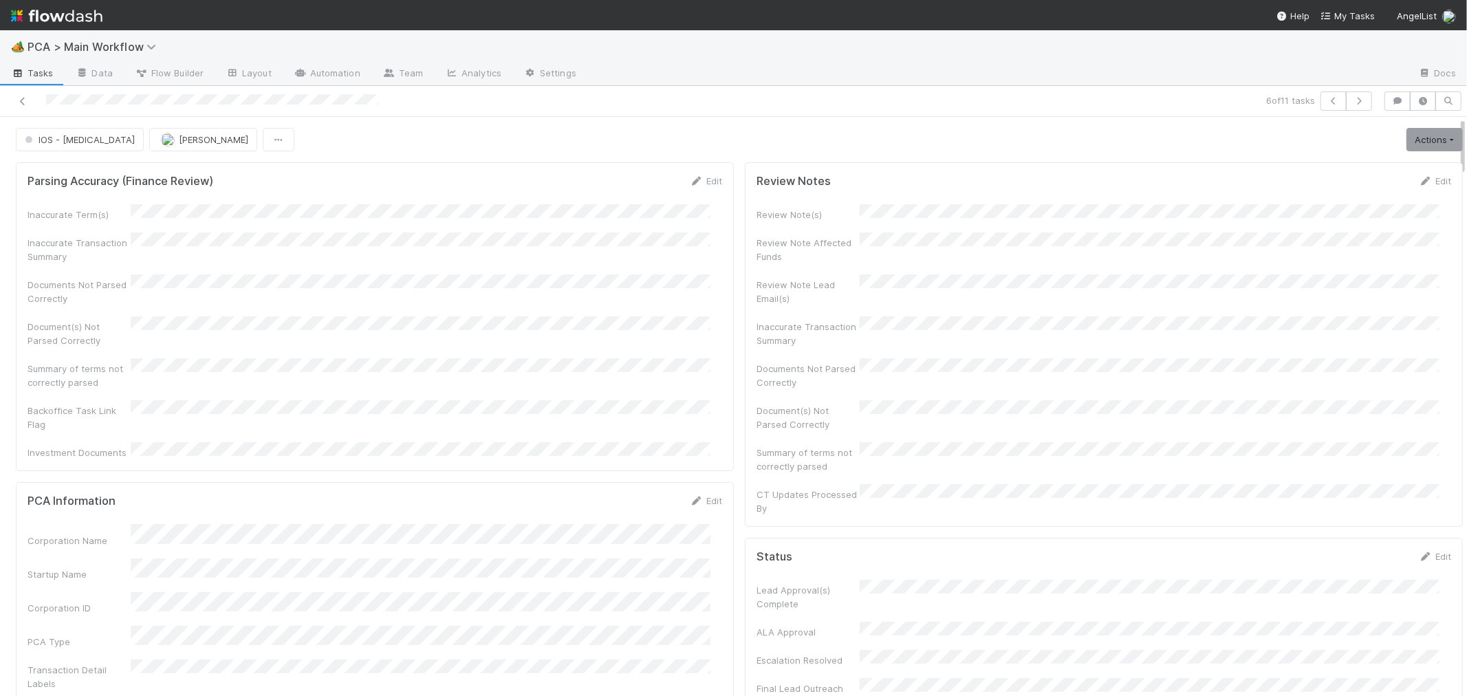
click at [623, 375] on div "Inaccurate Term(s) Inaccurate Transaction Summary Documents Not Parsed Correctl…" at bounding box center [375, 331] width 694 height 255
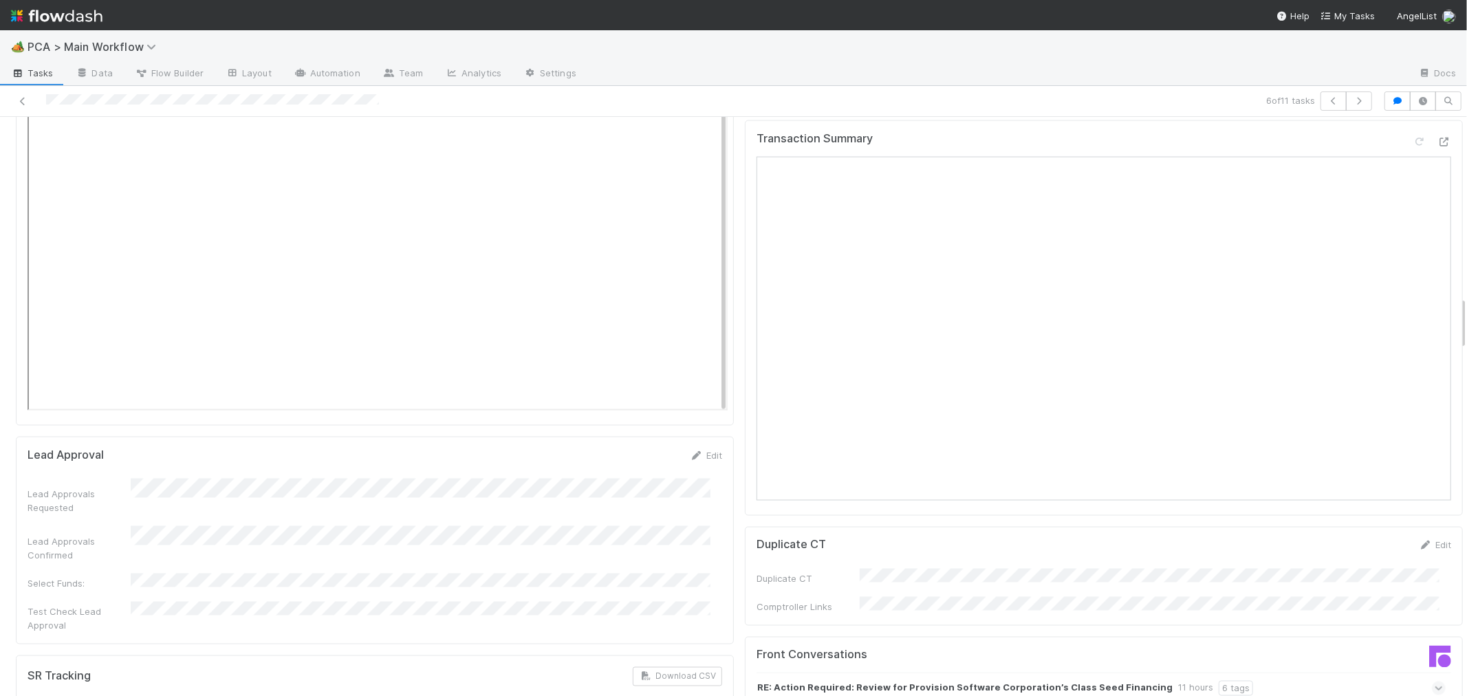
scroll to position [1986, 0]
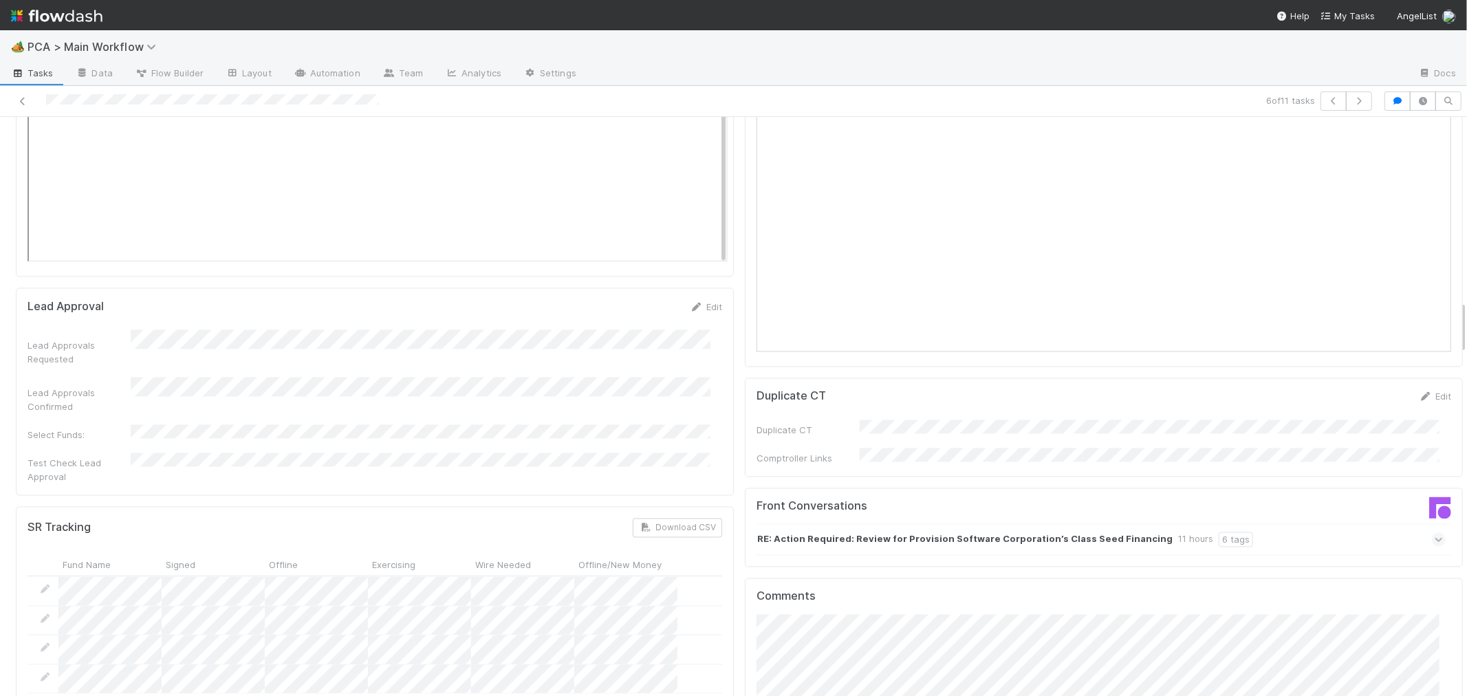
click at [1431, 533] on span at bounding box center [1438, 540] width 14 height 14
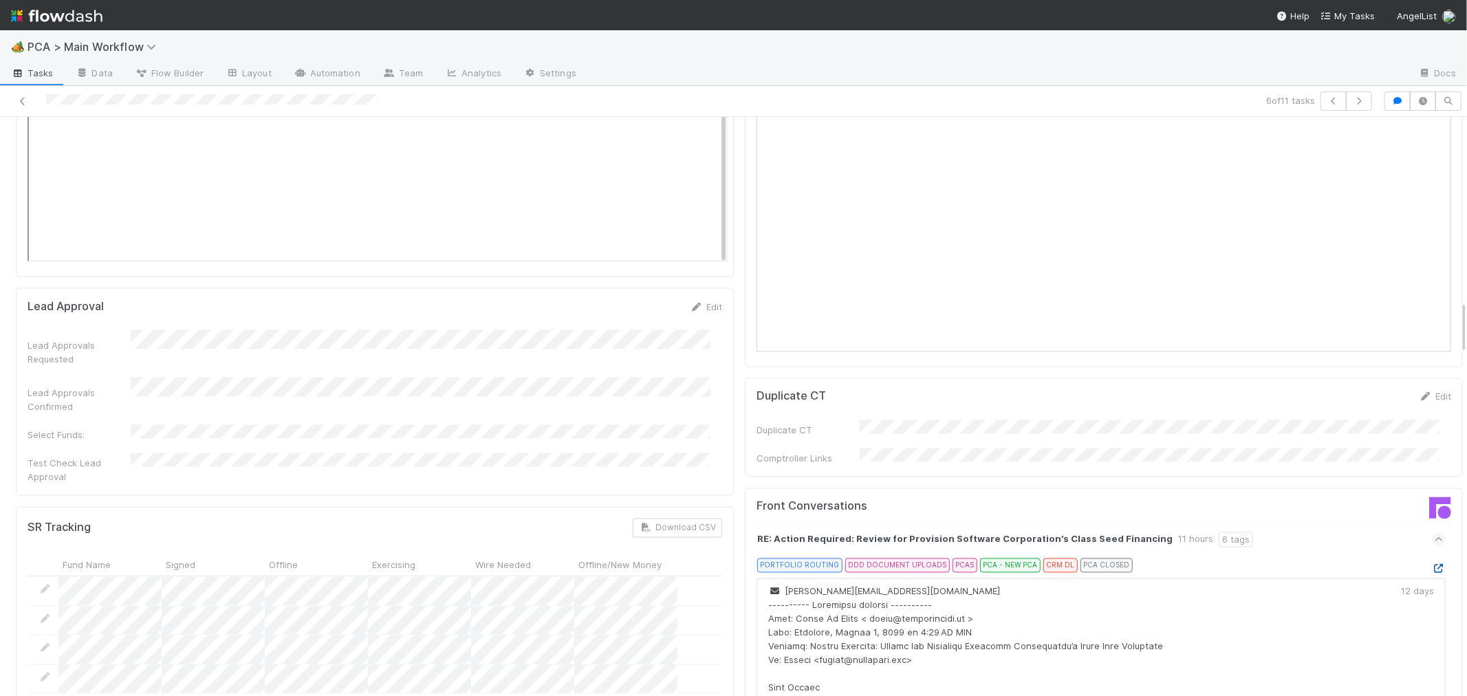
click at [1431, 564] on icon at bounding box center [1438, 568] width 14 height 9
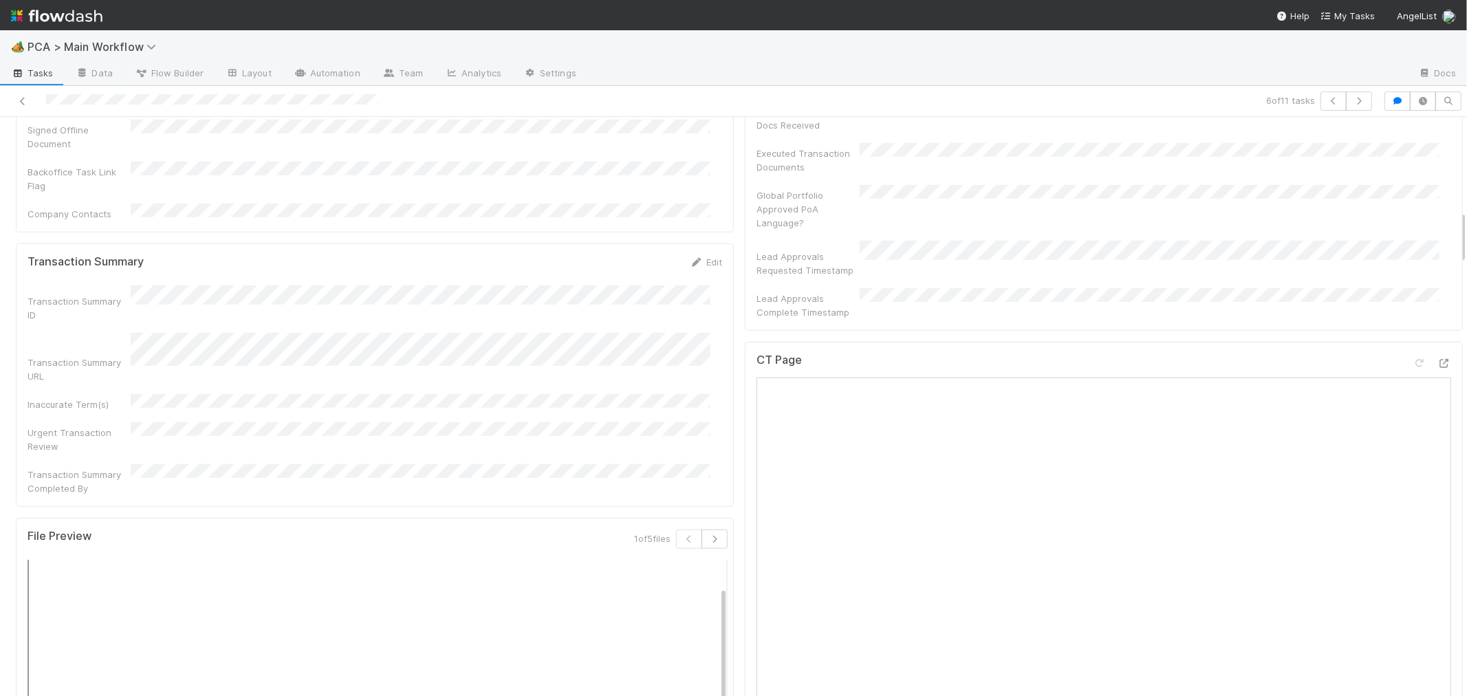
scroll to position [993, 0]
click at [1437, 370] on icon at bounding box center [1444, 374] width 14 height 9
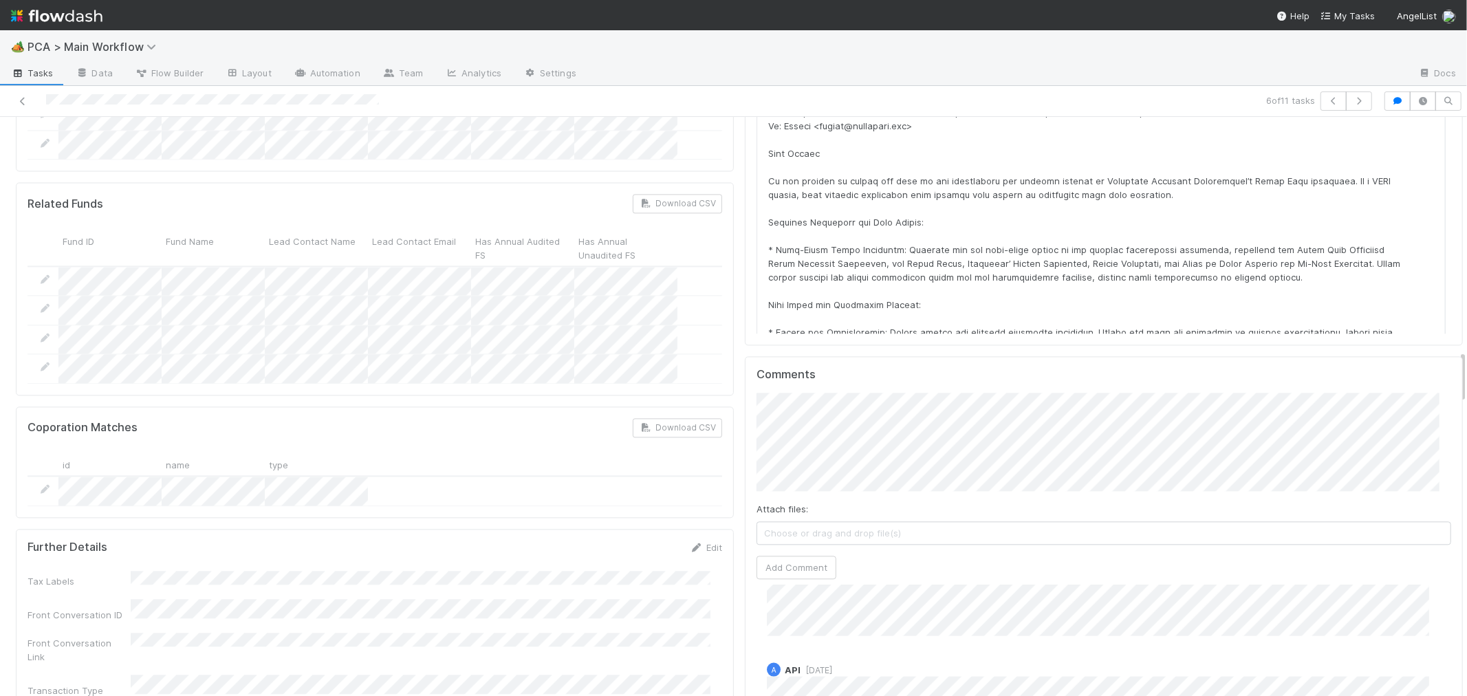
scroll to position [2521, 0]
click at [792, 555] on button "Add Comment" at bounding box center [796, 566] width 80 height 23
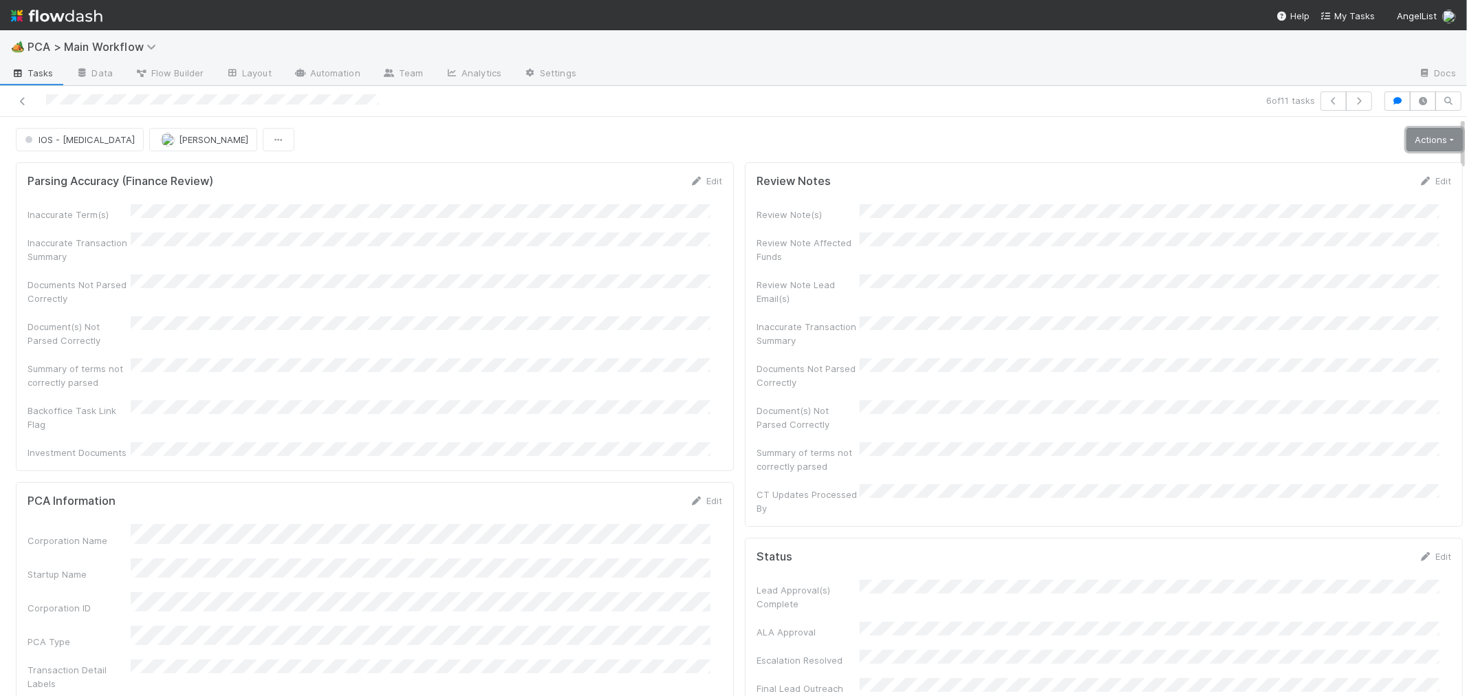
click at [1406, 133] on link "Actions" at bounding box center [1434, 139] width 56 height 23
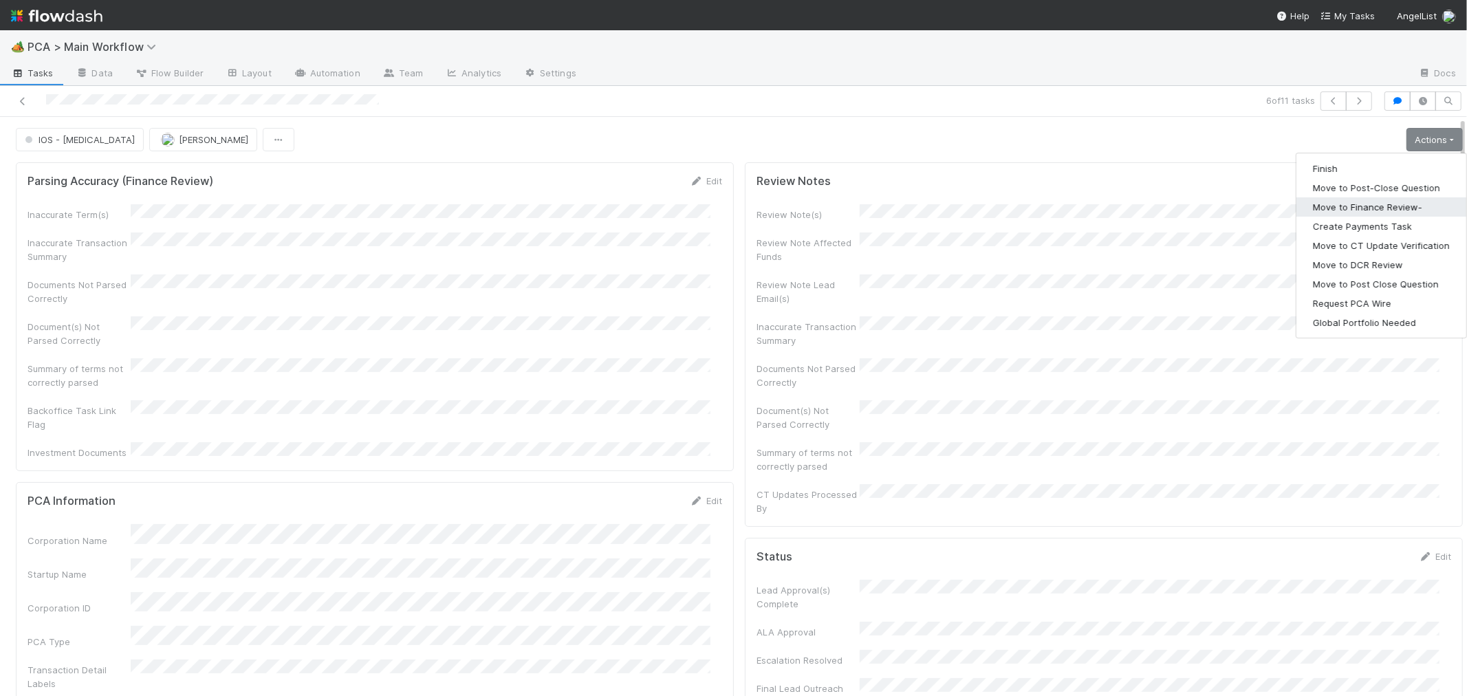
click at [1357, 202] on button "Move to Finance Review-" at bounding box center [1381, 206] width 170 height 19
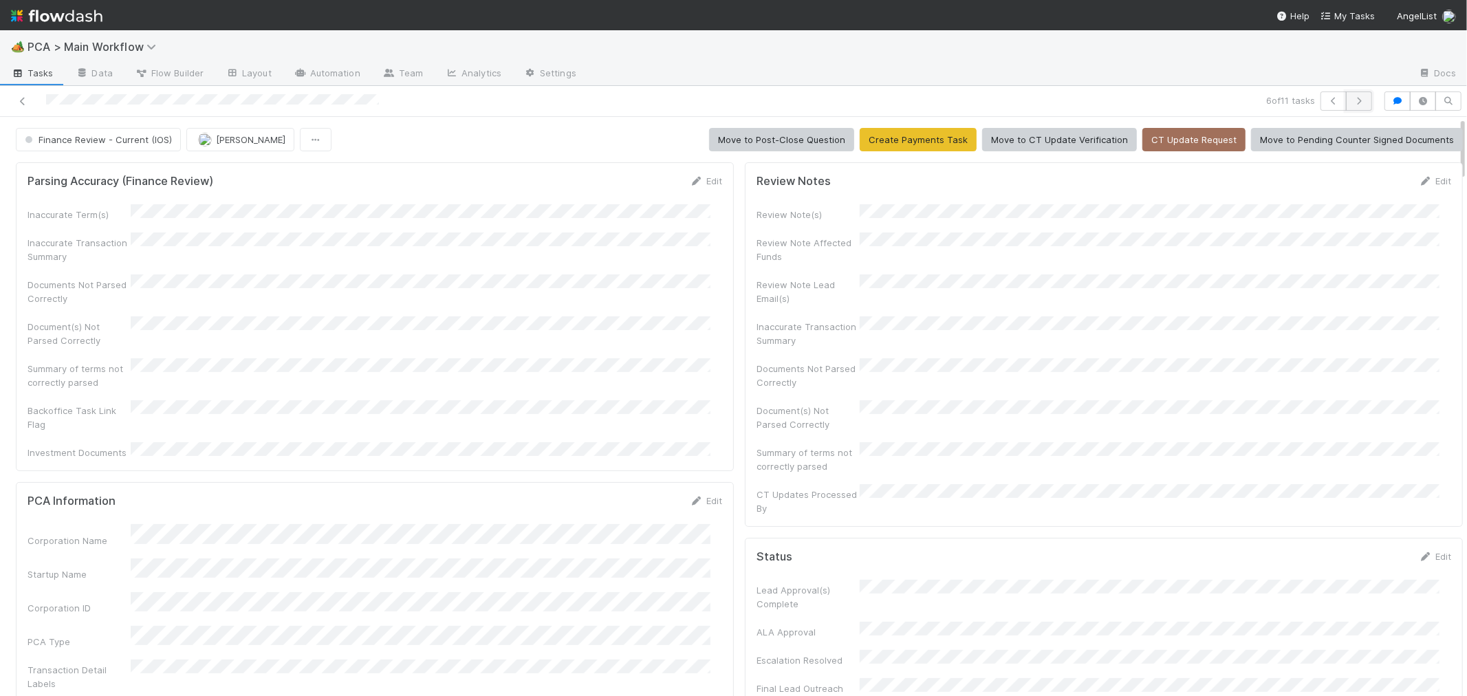
click at [1346, 106] on button "button" at bounding box center [1359, 100] width 26 height 19
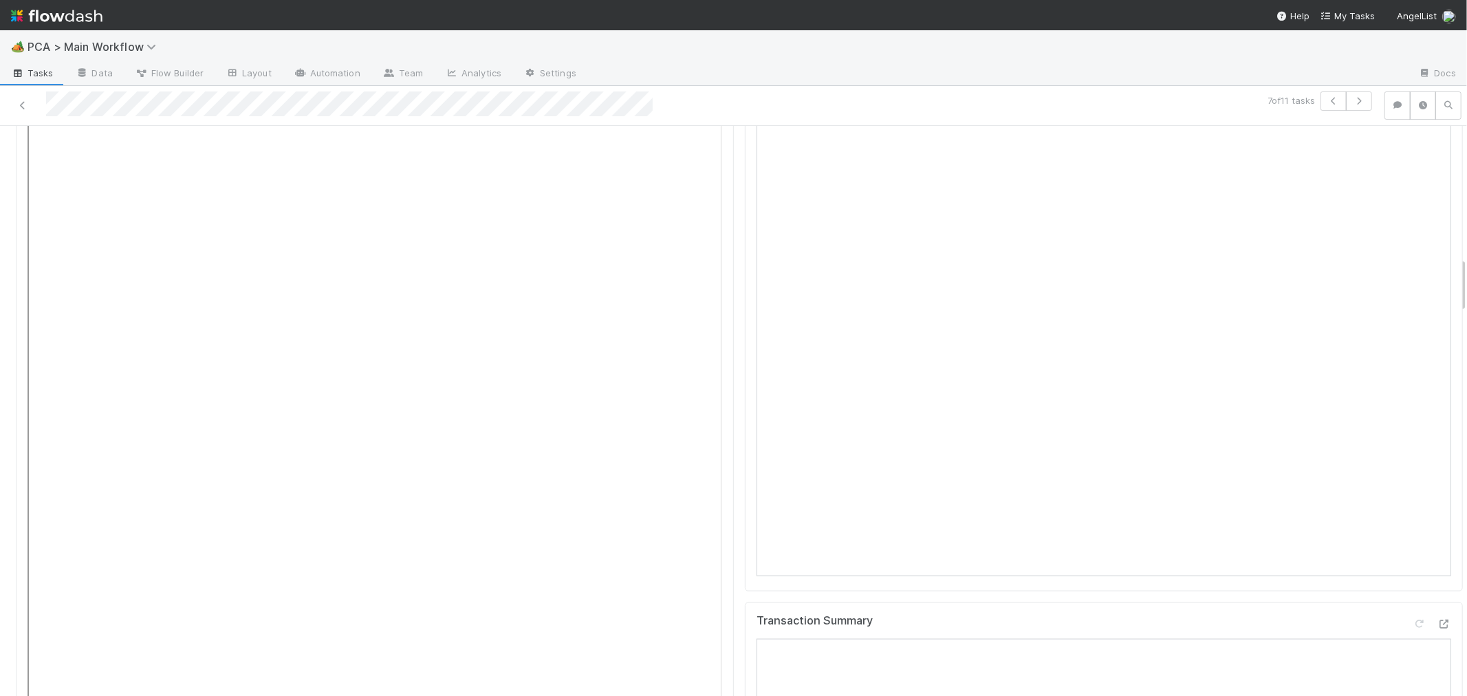
scroll to position [1069, 0]
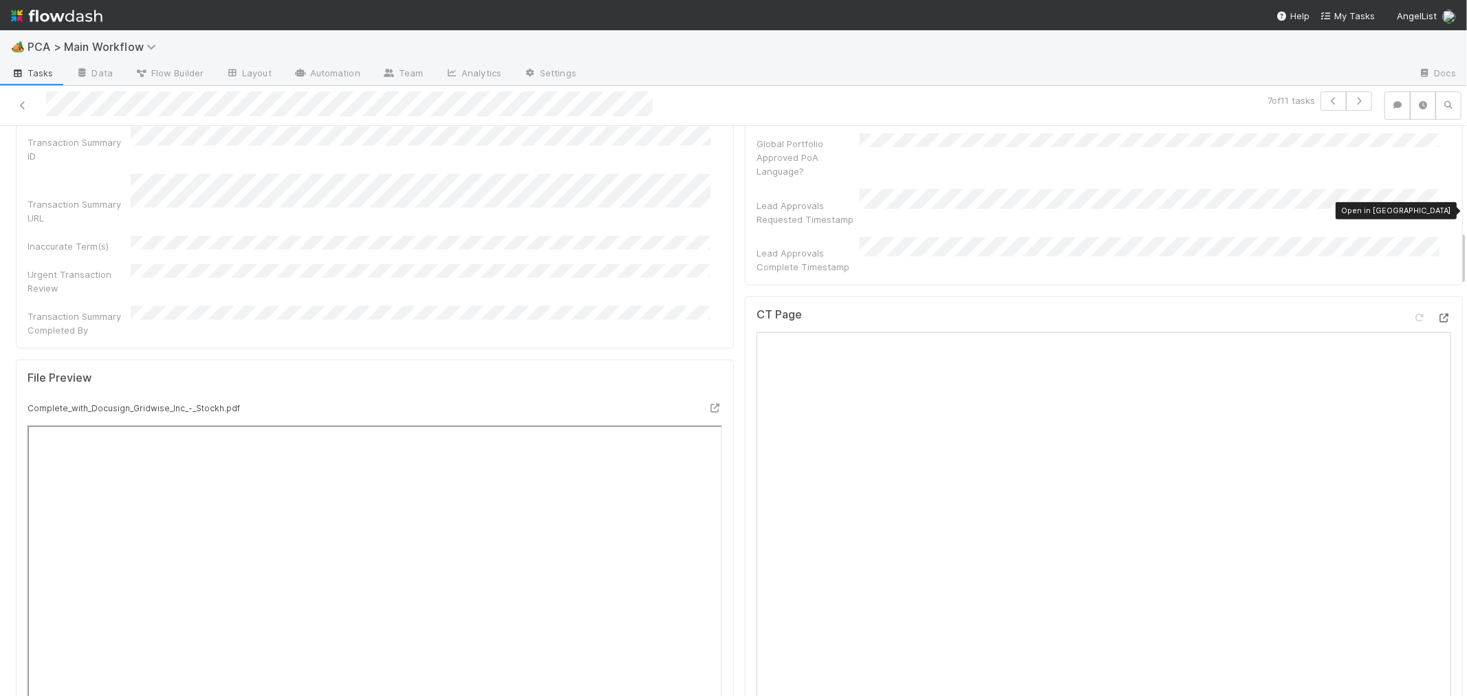
click at [1437, 314] on icon at bounding box center [1444, 318] width 14 height 9
click at [745, 437] on div "CT Page" at bounding box center [1104, 597] width 718 height 602
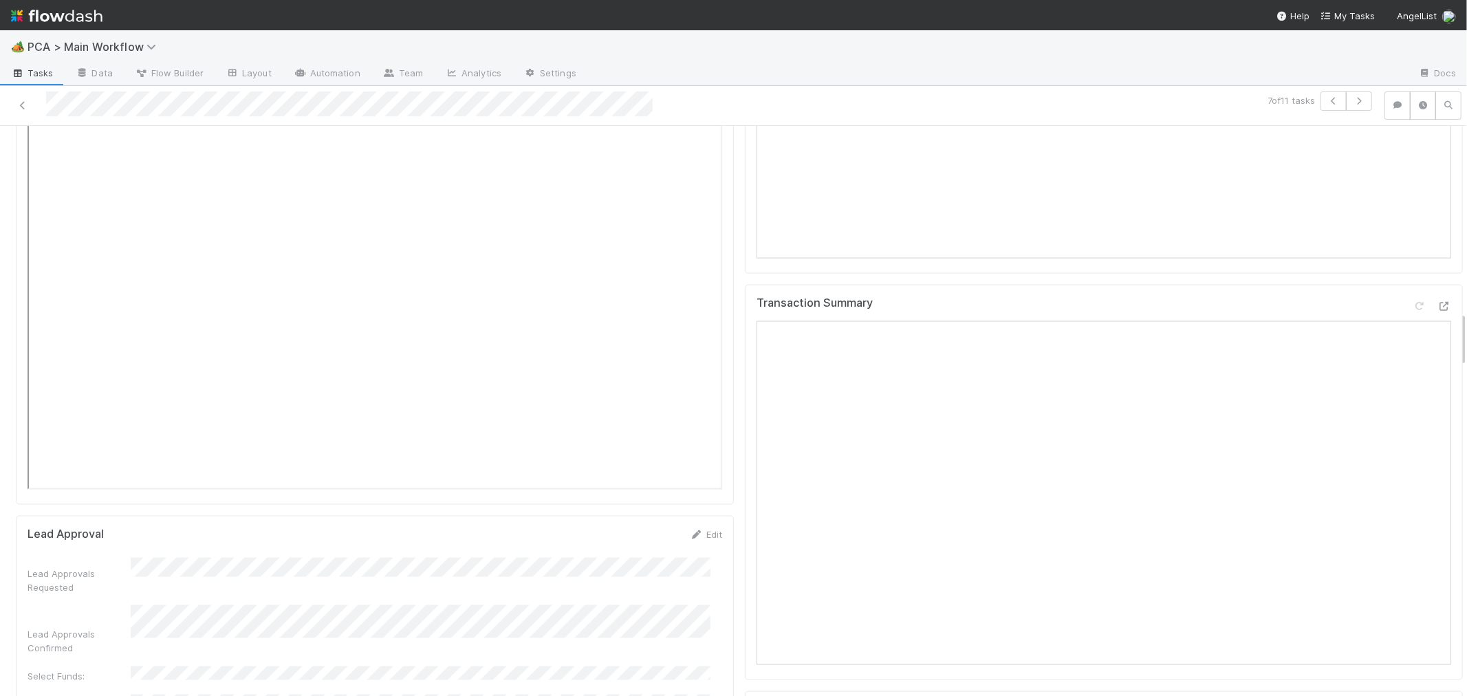
scroll to position [1986, 0]
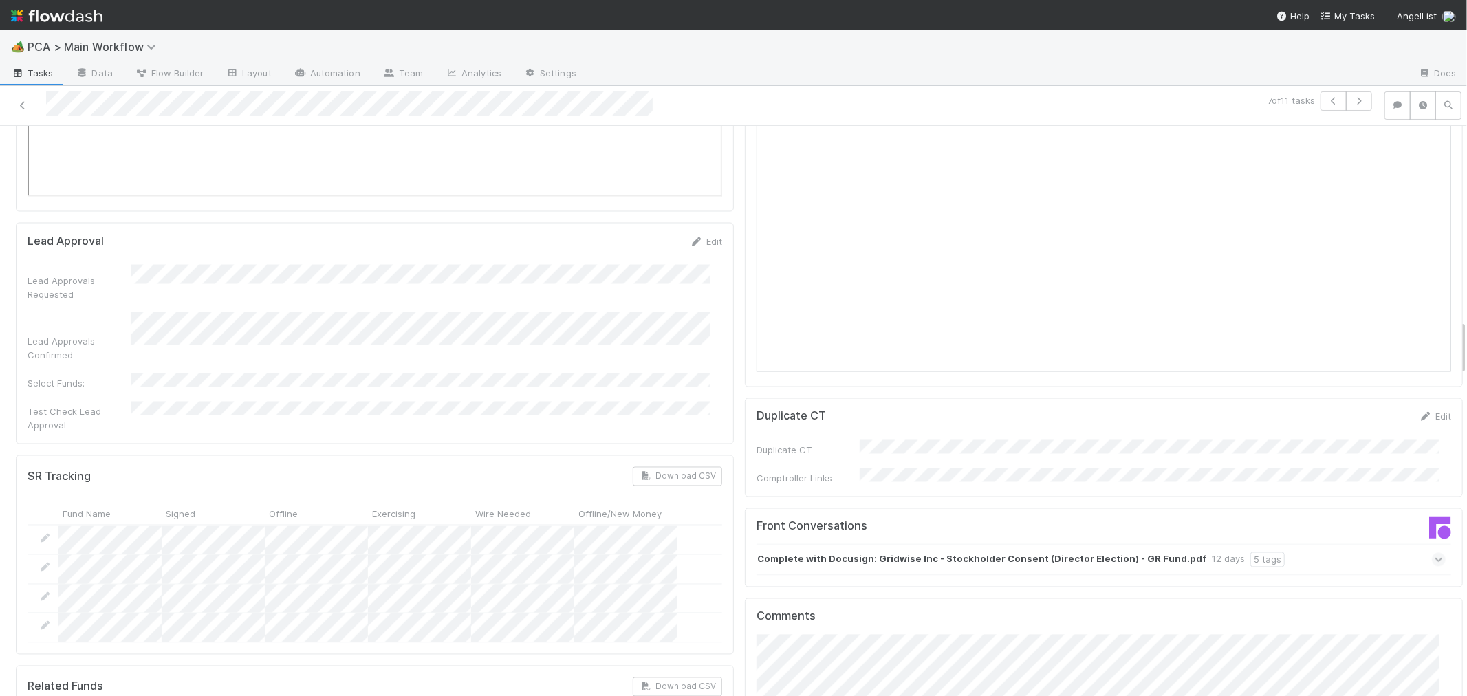
click at [1434, 553] on icon at bounding box center [1438, 560] width 9 height 14
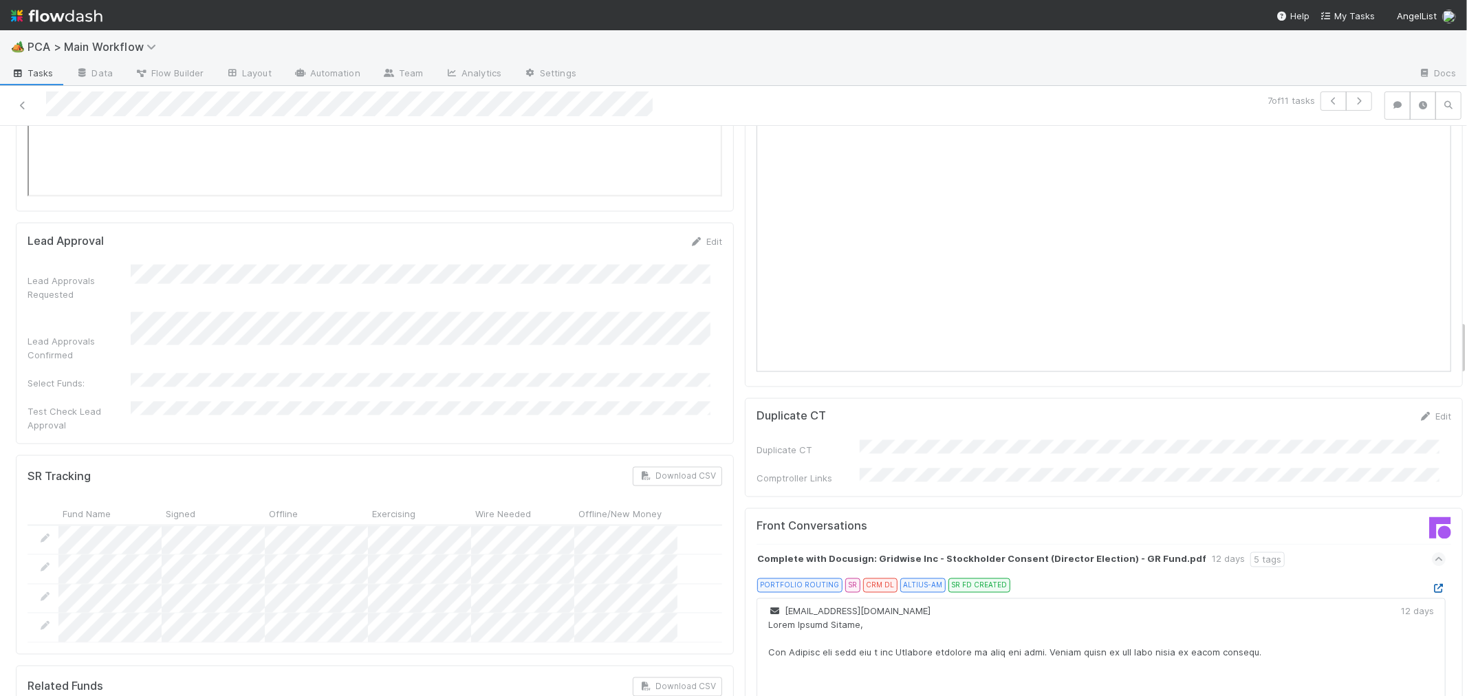
click at [1431, 584] on icon at bounding box center [1438, 588] width 14 height 9
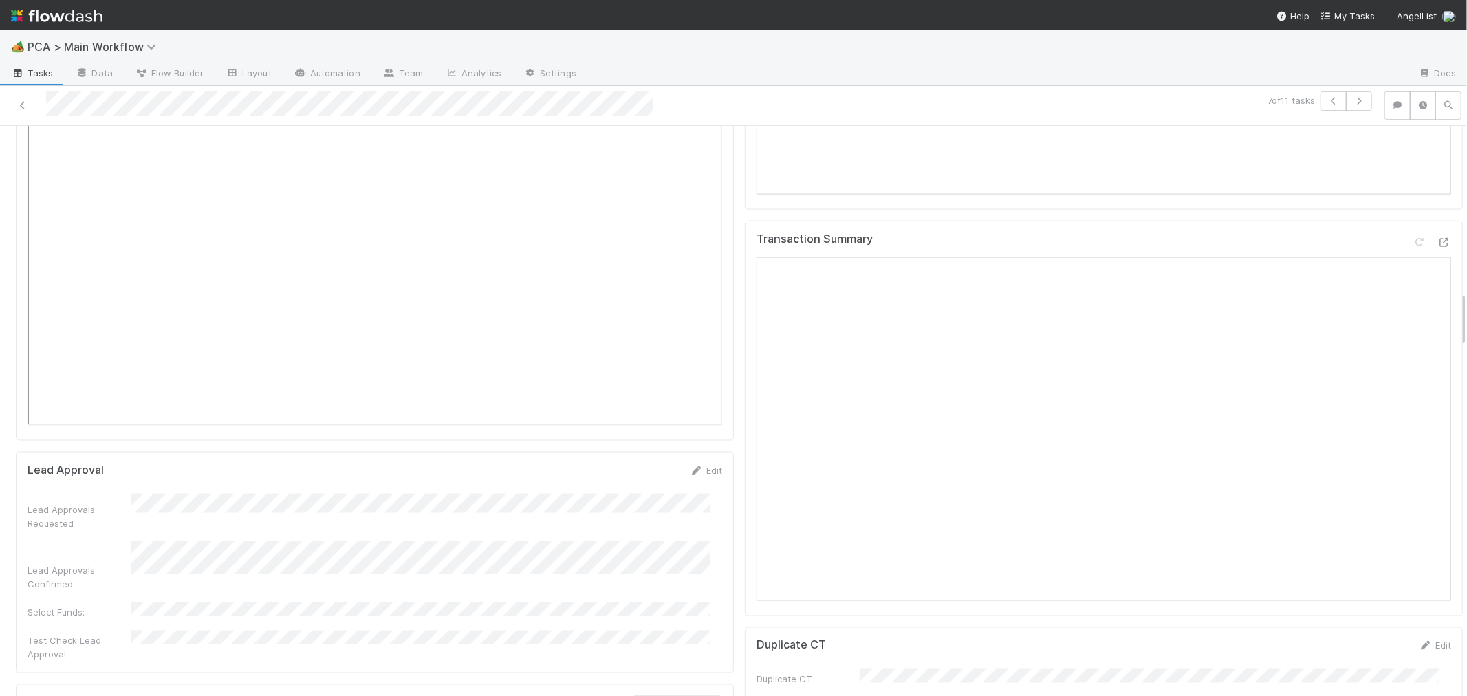
scroll to position [1604, 0]
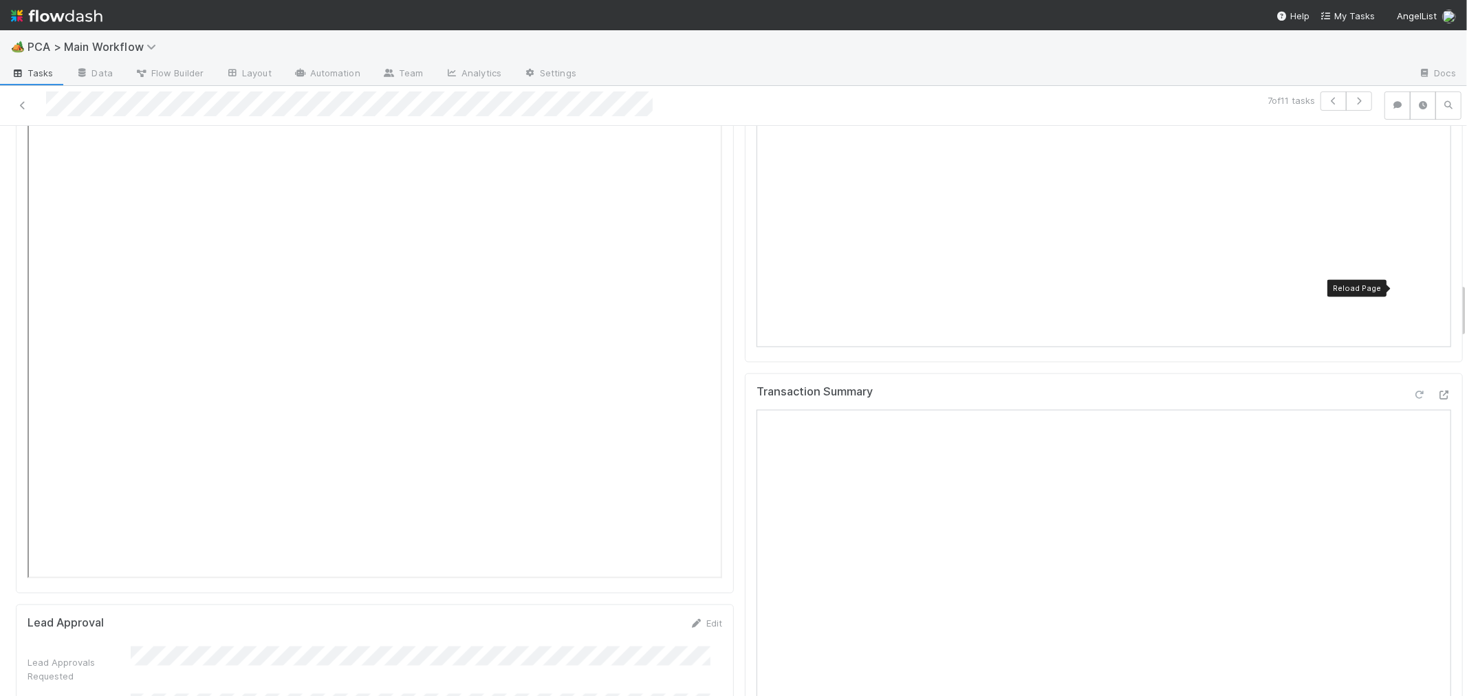
click at [1412, 391] on icon at bounding box center [1419, 395] width 14 height 9
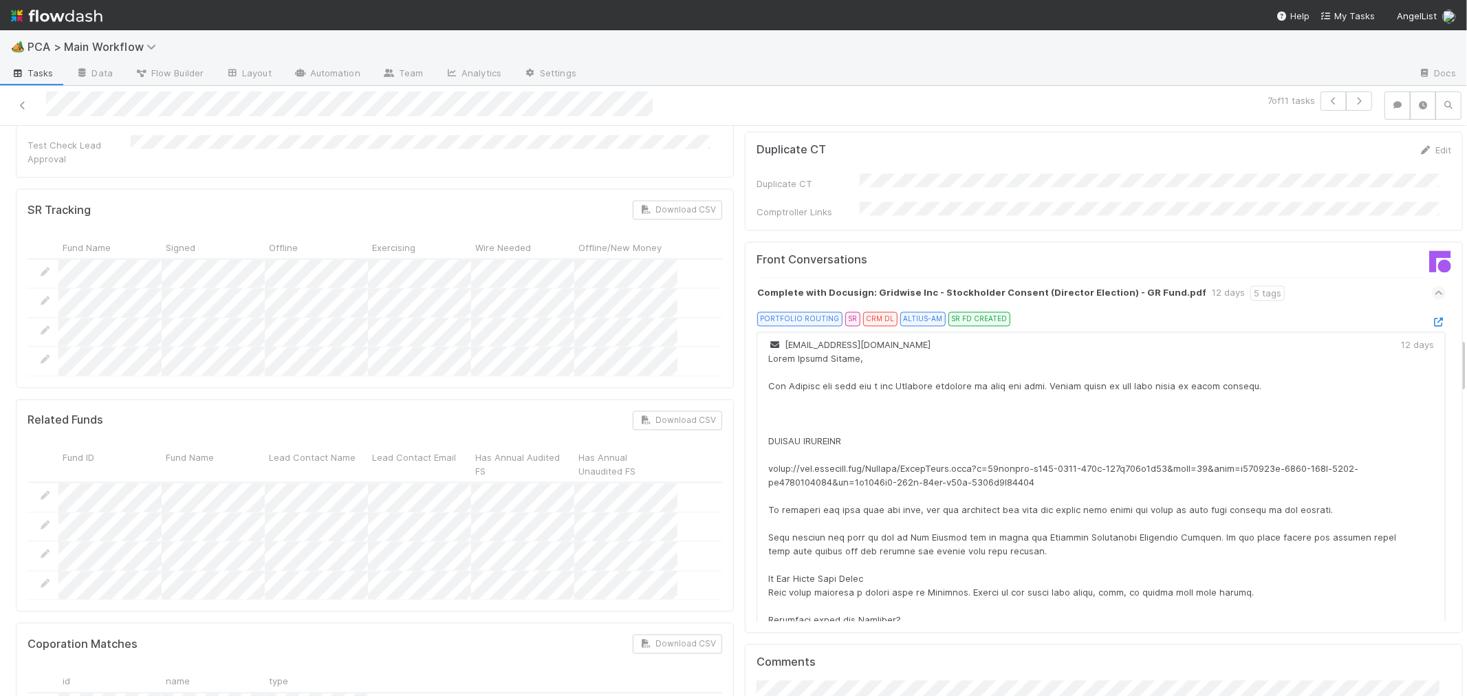
scroll to position [2368, 0]
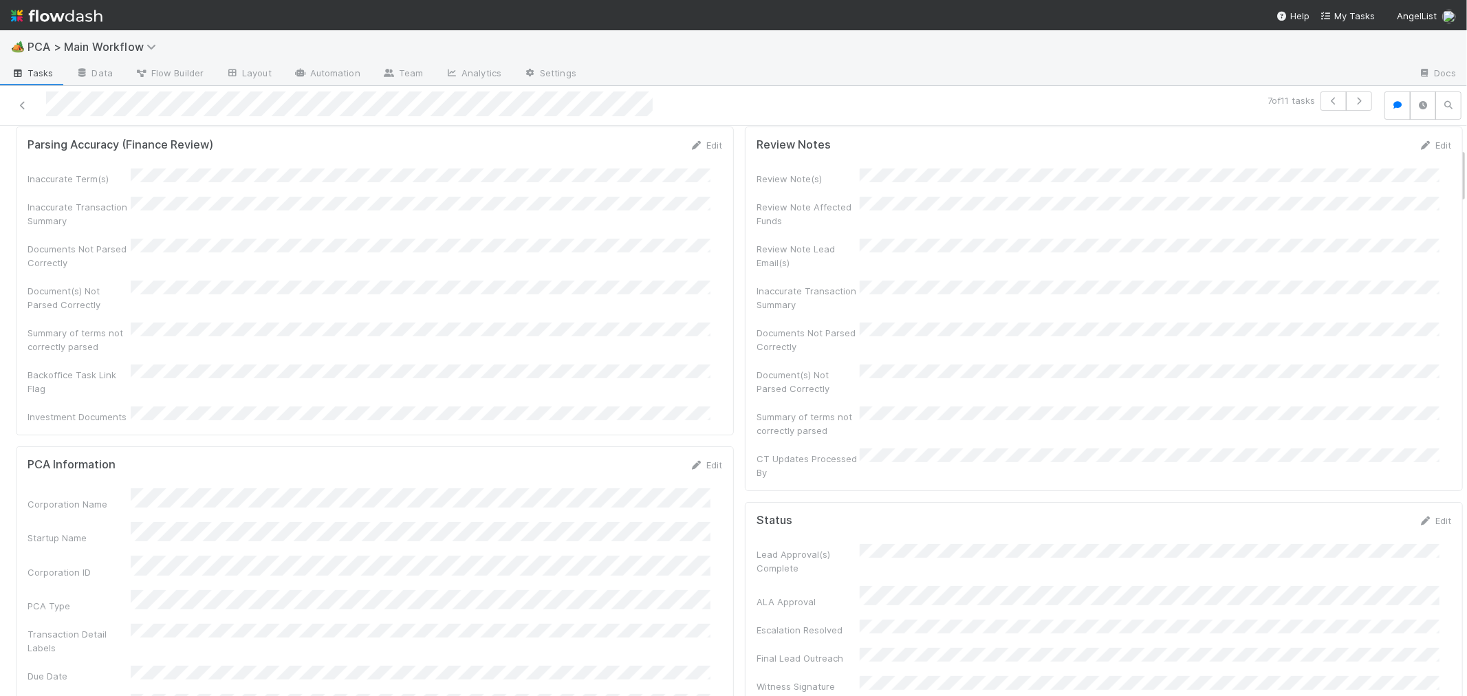
scroll to position [0, 0]
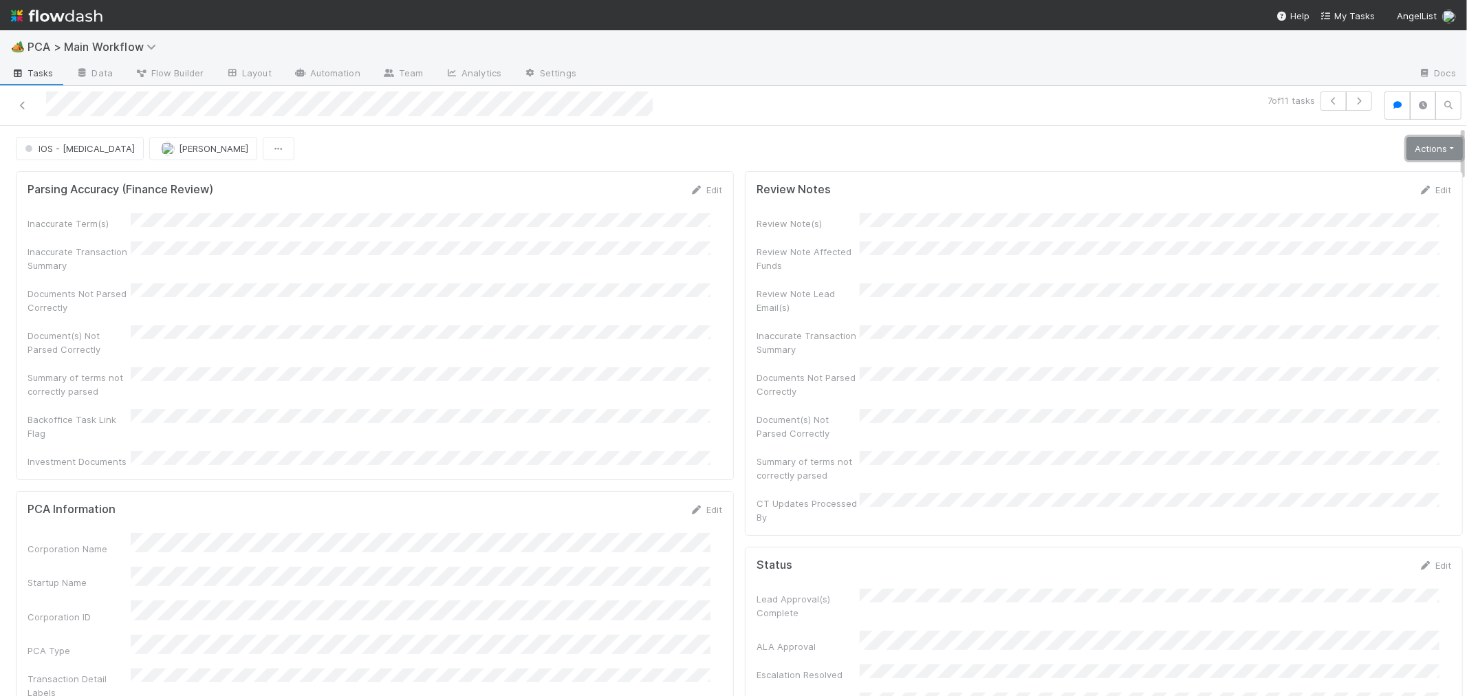
click at [1424, 156] on link "Actions" at bounding box center [1434, 148] width 56 height 23
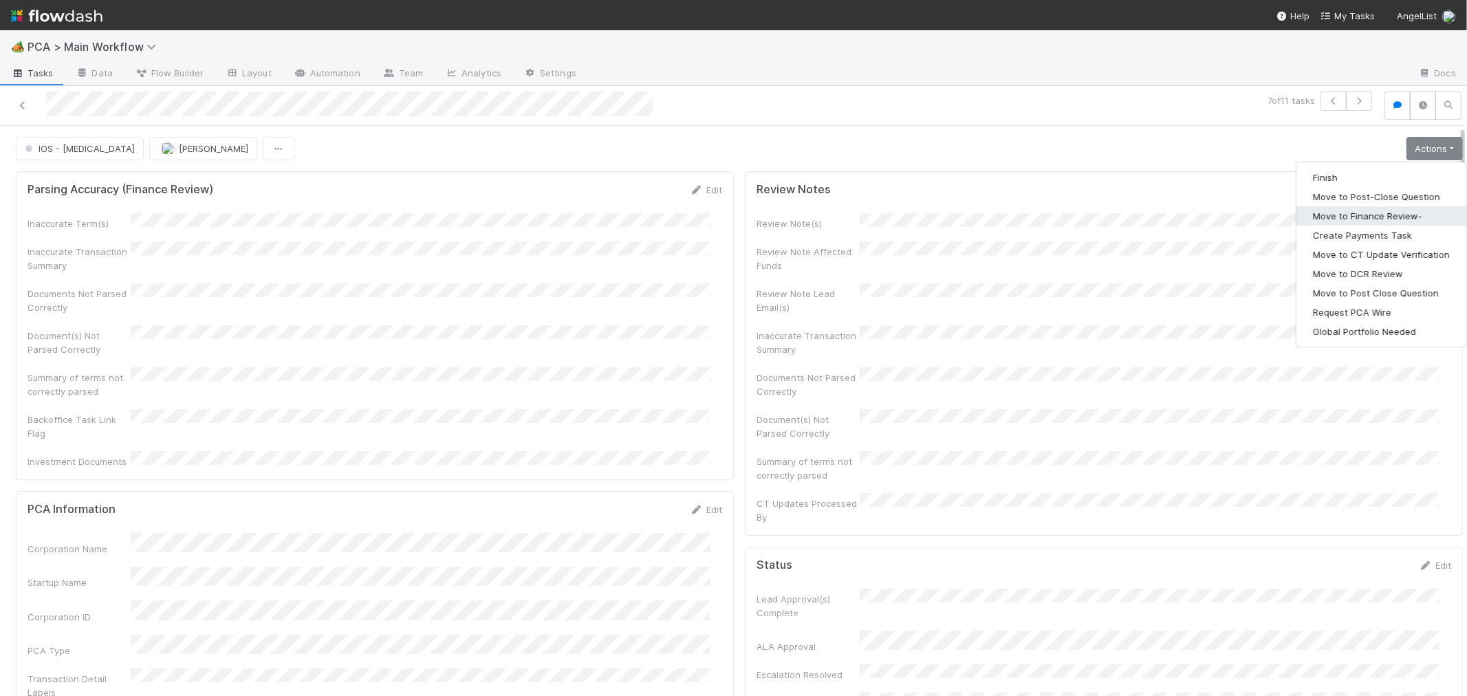
click at [1376, 215] on button "Move to Finance Review-" at bounding box center [1381, 215] width 170 height 19
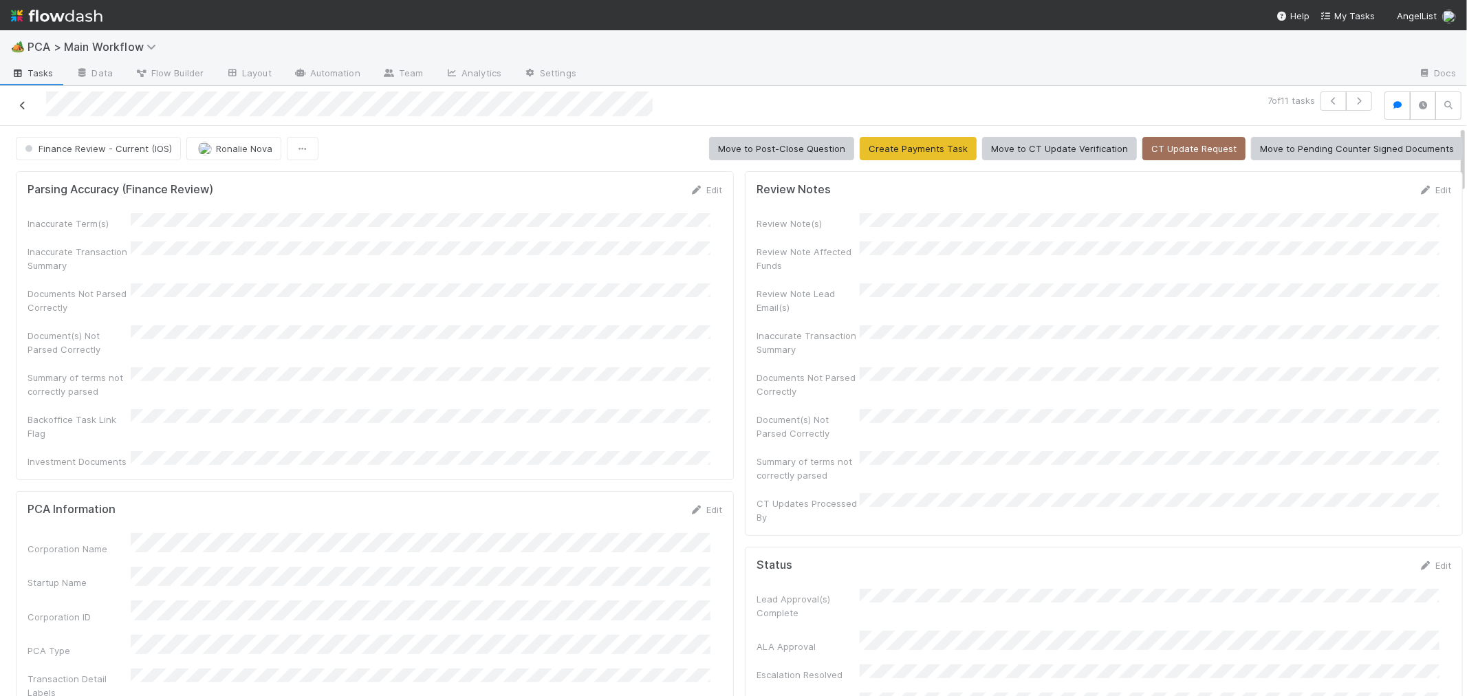
click at [28, 107] on icon at bounding box center [23, 105] width 14 height 9
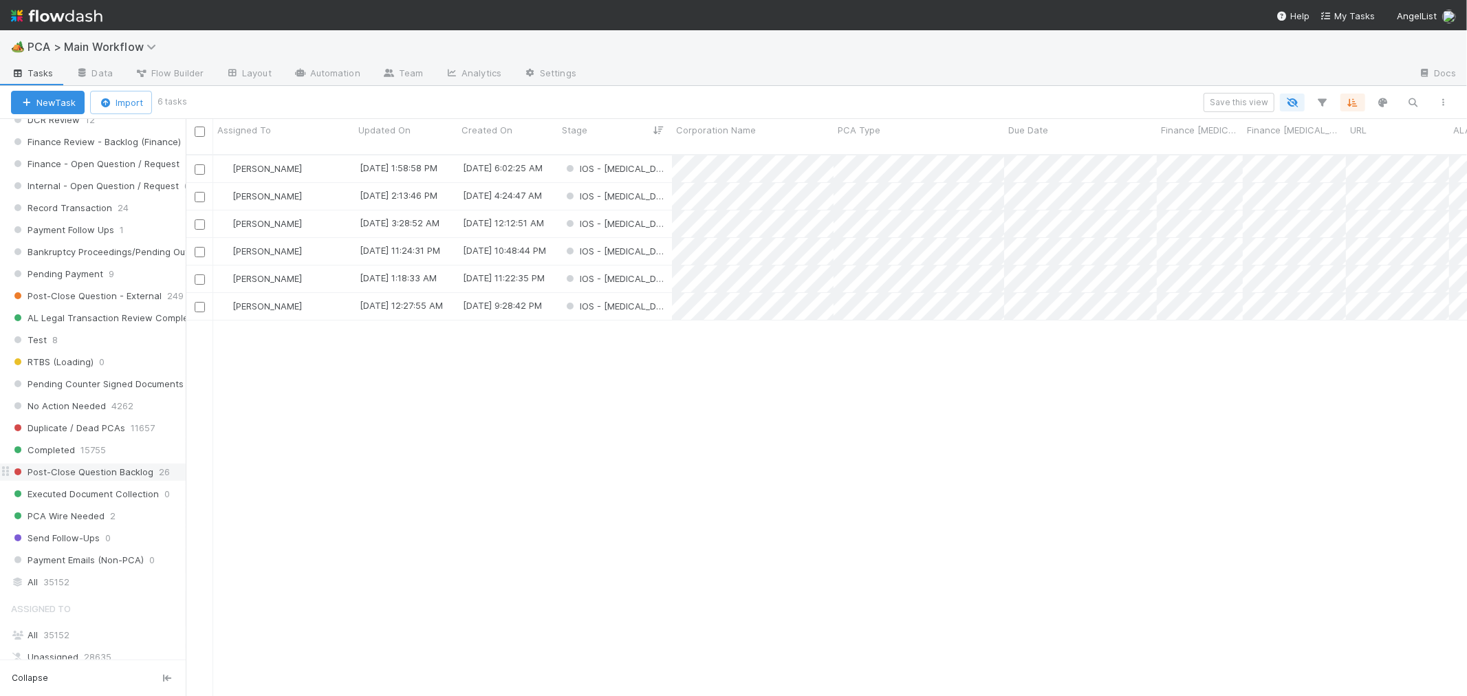
scroll to position [1239, 0]
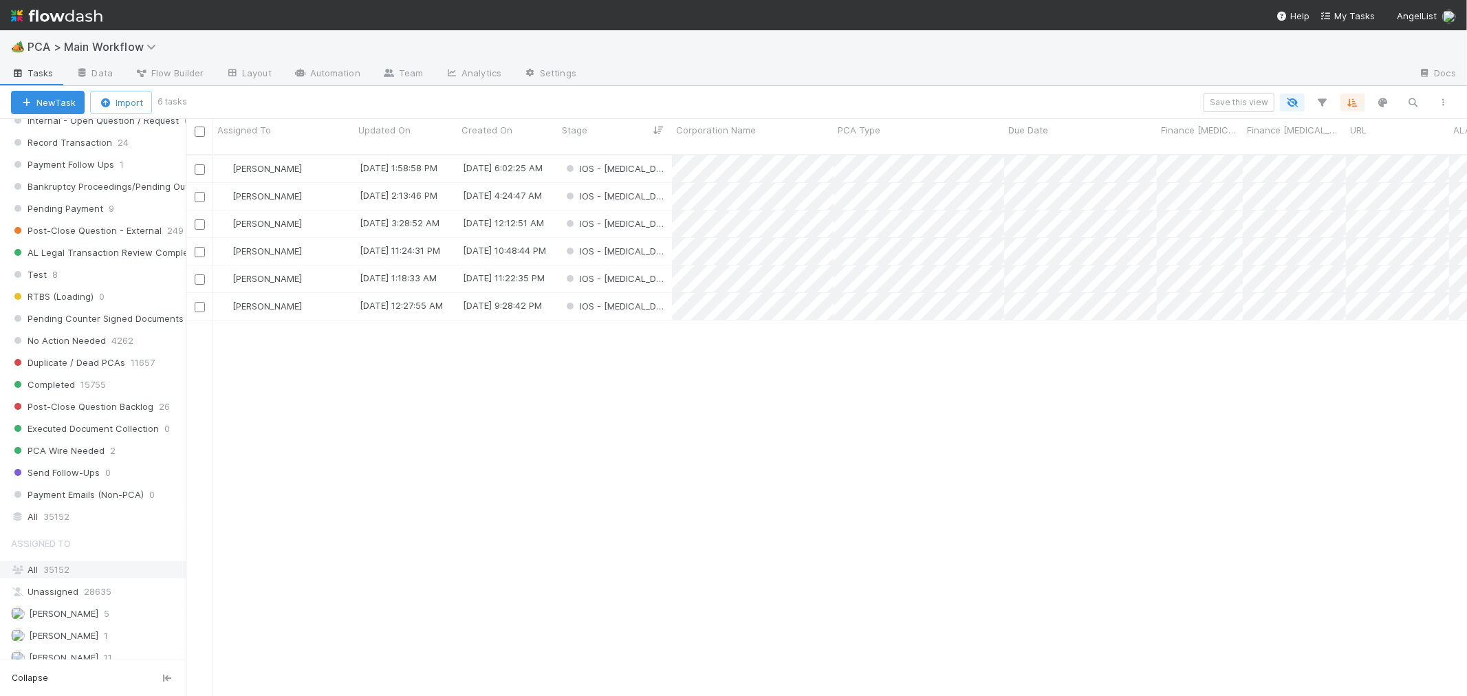
click at [74, 578] on div "All 35152" at bounding box center [96, 569] width 171 height 17
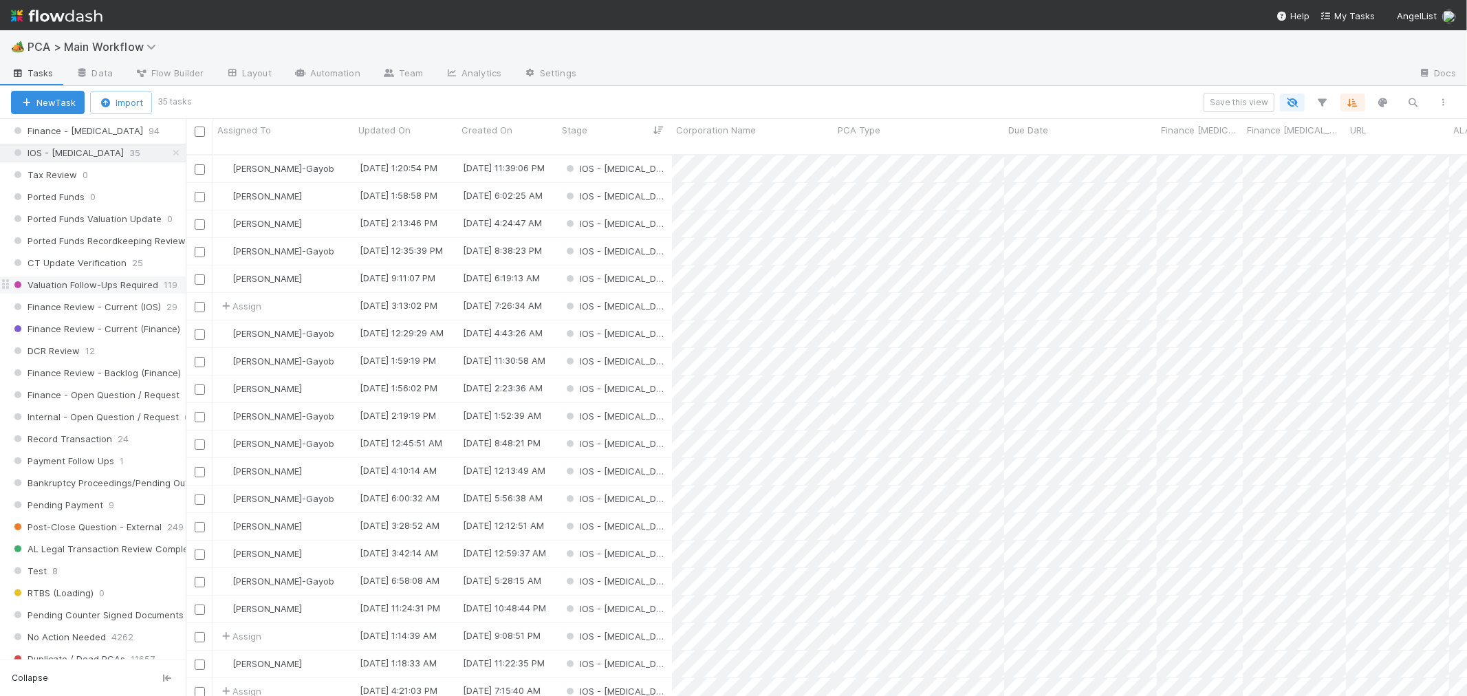
scroll to position [857, 0]
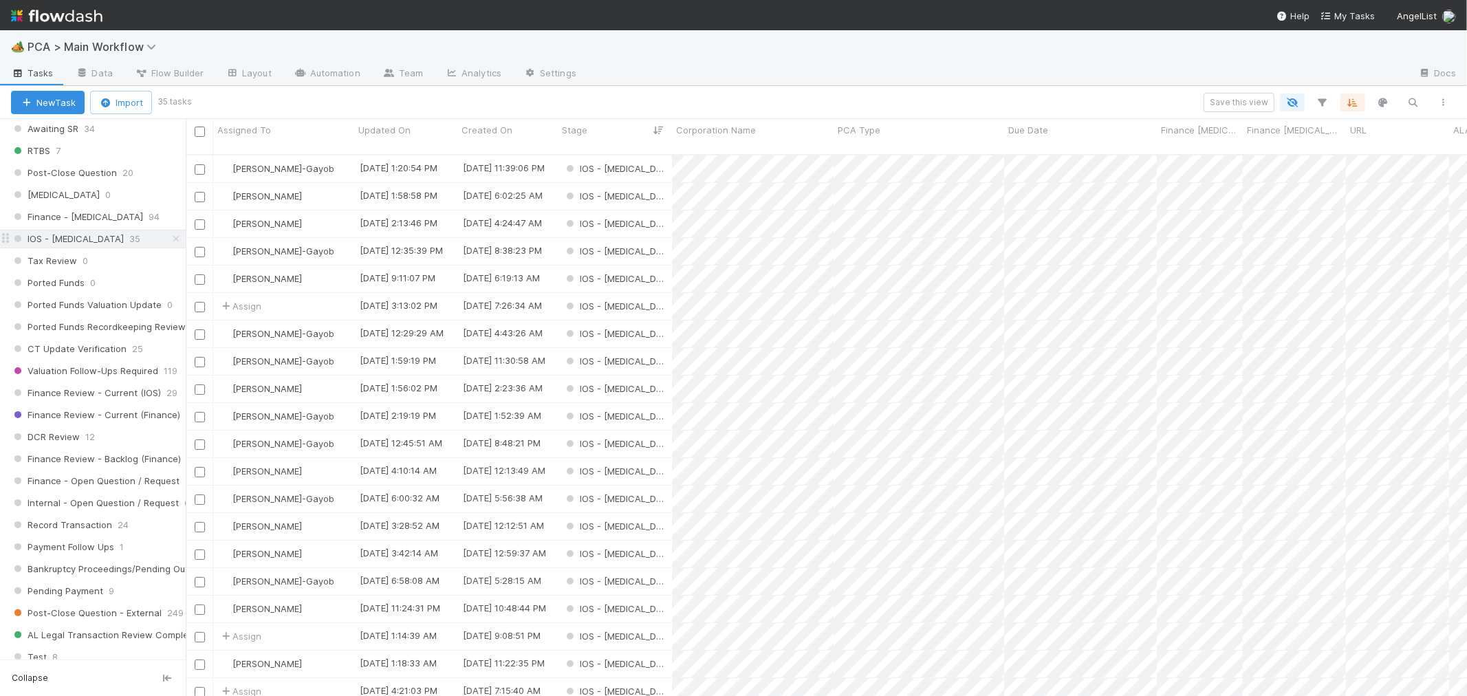
click at [62, 245] on span "IOS - ICU" at bounding box center [67, 238] width 113 height 17
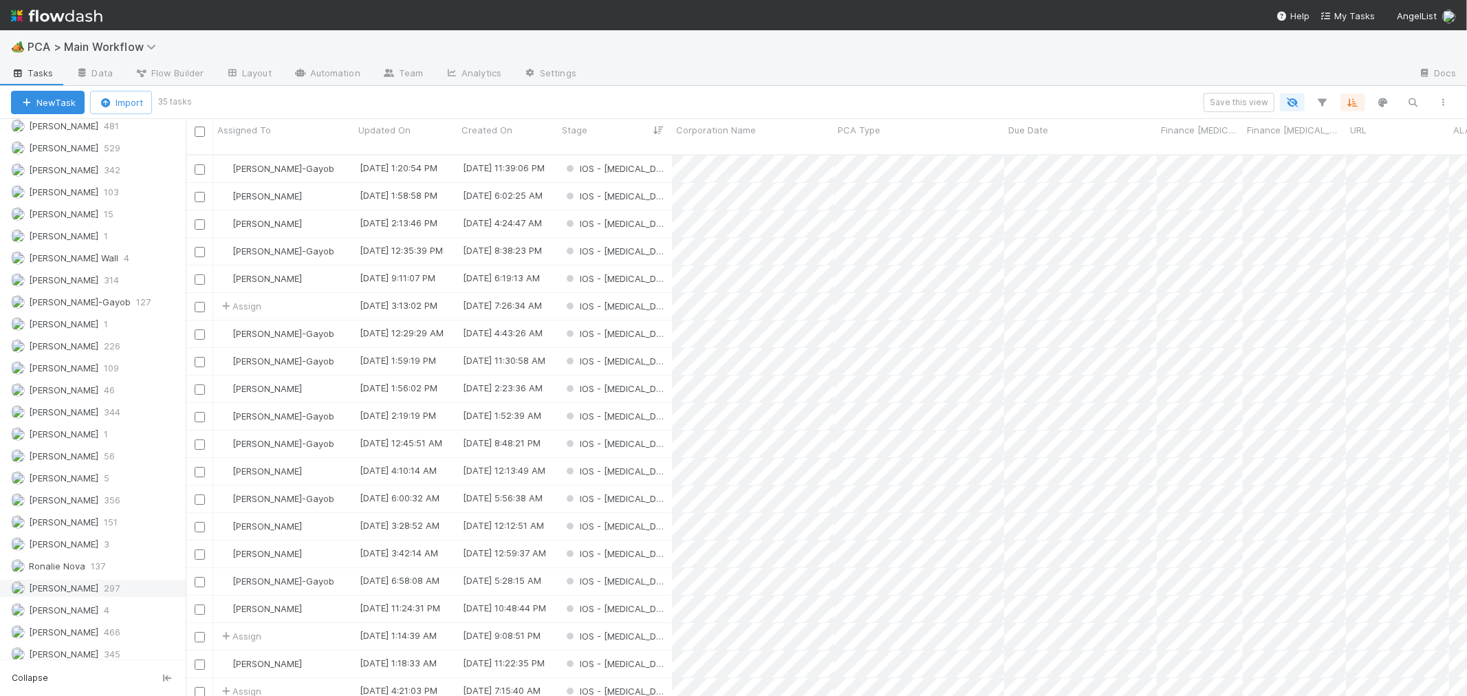
scroll to position [1927, 0]
click at [91, 579] on span "[PERSON_NAME]" at bounding box center [63, 580] width 69 height 11
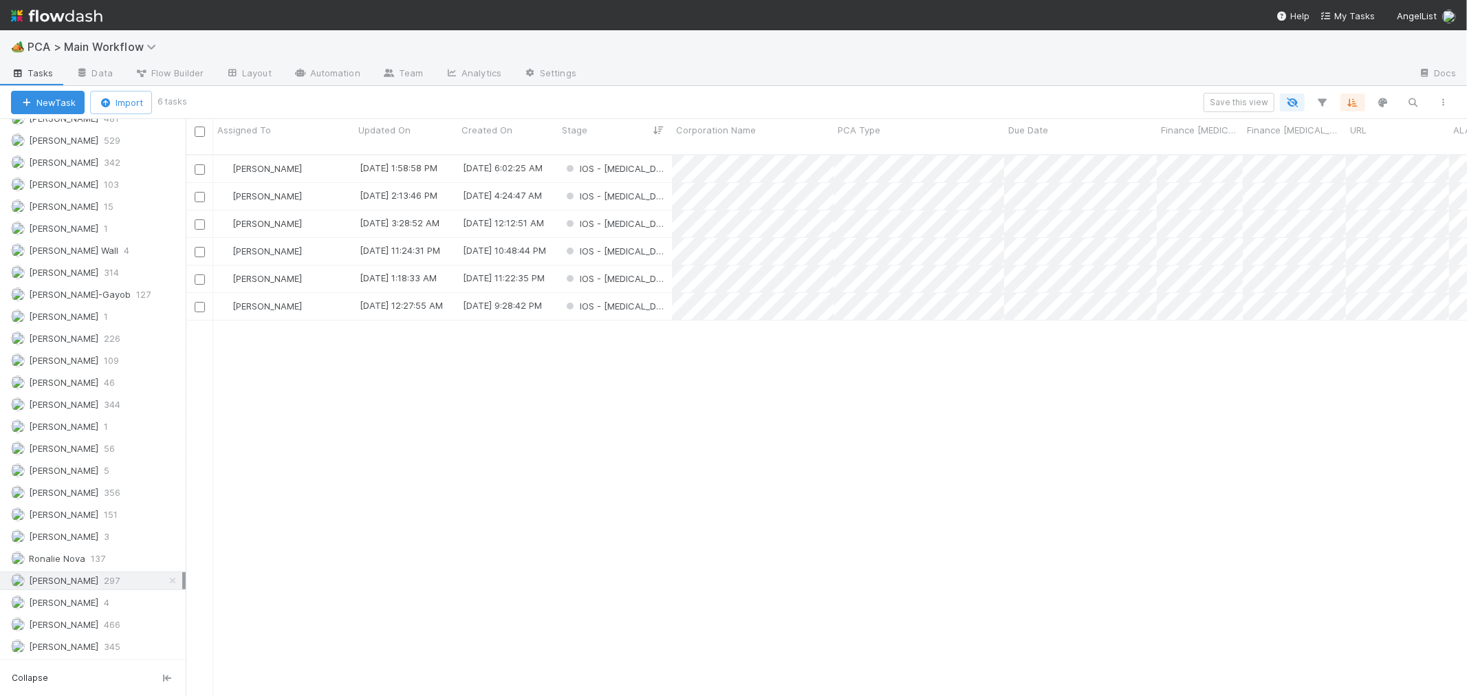
scroll to position [12, 12]
click at [650, 156] on div "IOS - ICU" at bounding box center [615, 168] width 114 height 27
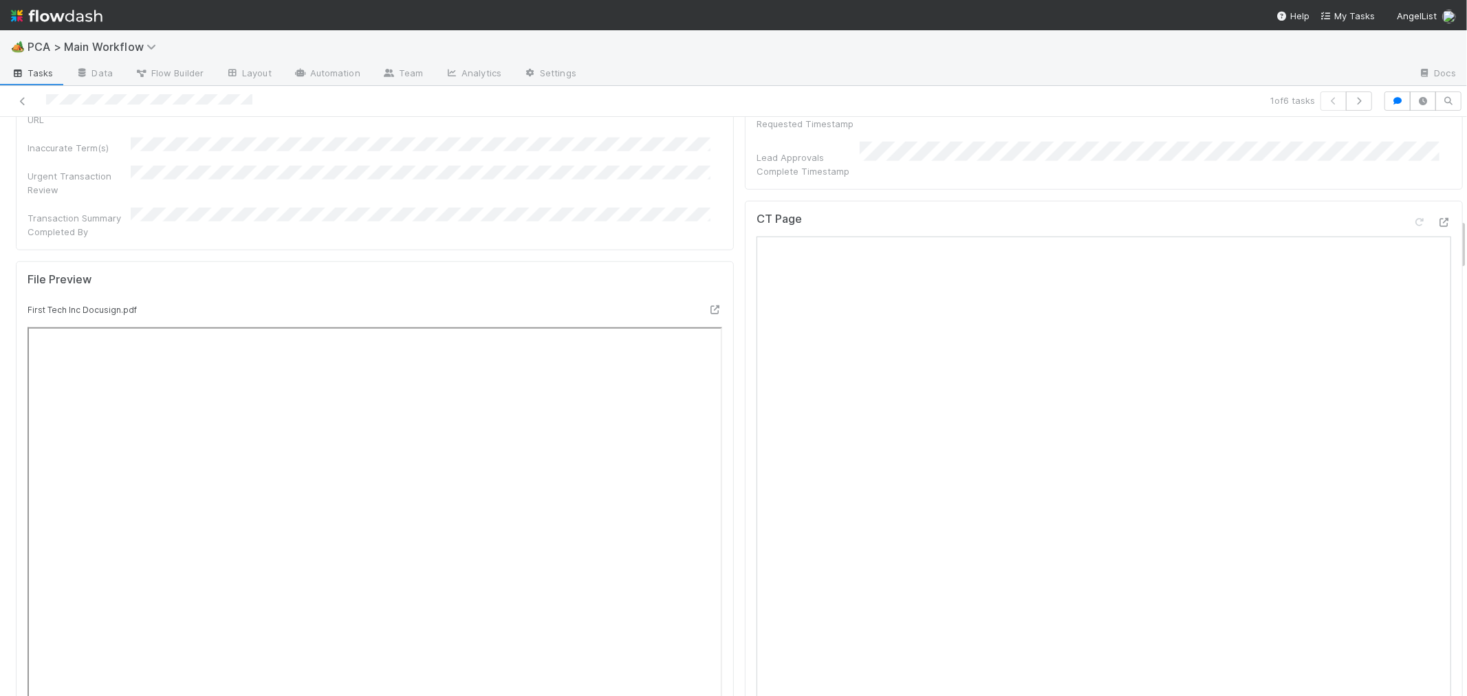
scroll to position [1145, 0]
click at [1437, 217] on icon at bounding box center [1444, 221] width 14 height 9
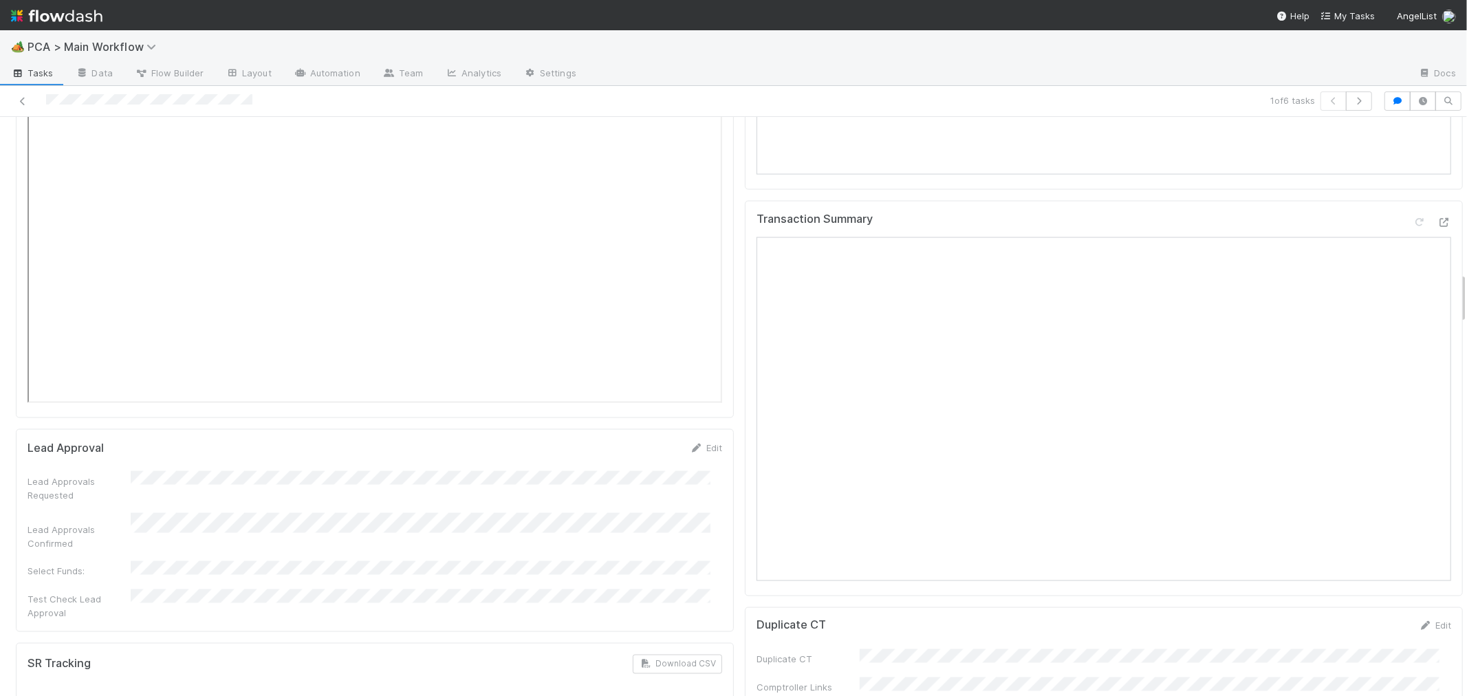
scroll to position [1604, 0]
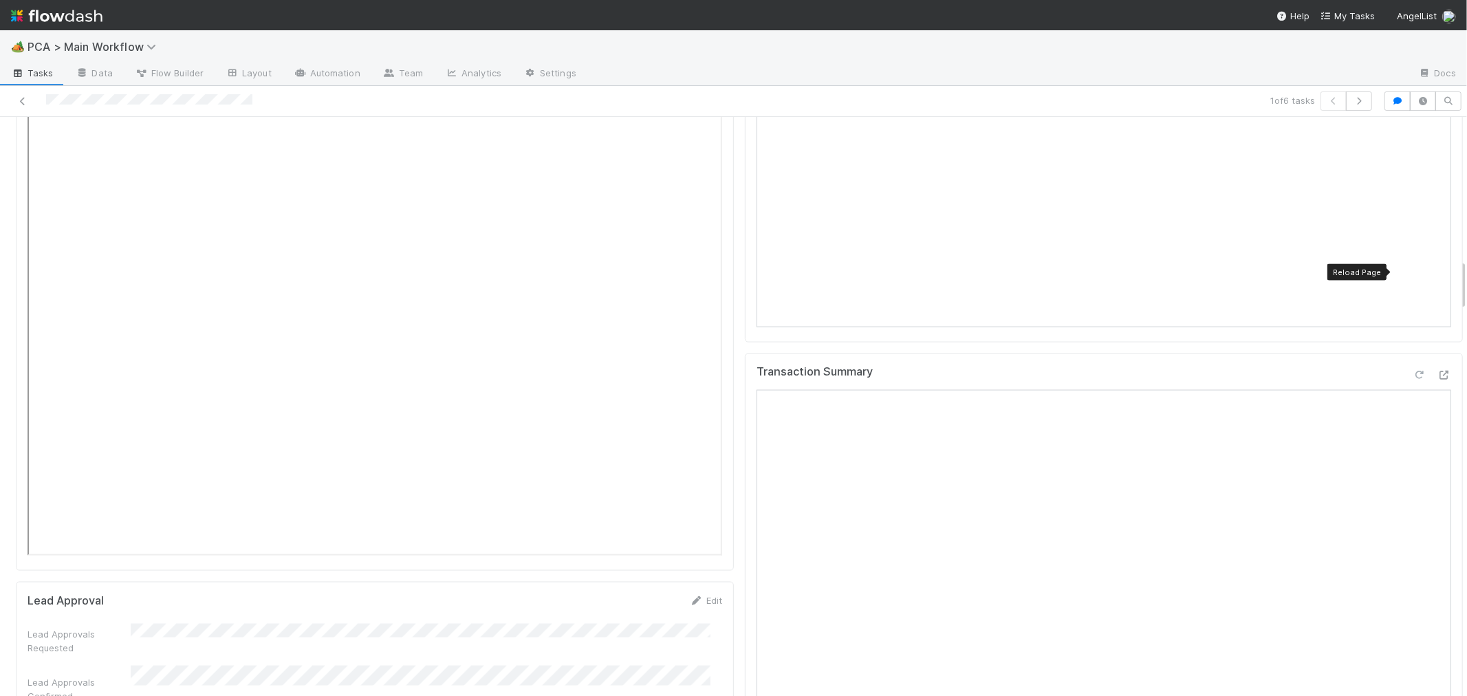
click at [1412, 371] on icon at bounding box center [1419, 375] width 14 height 9
click at [745, 392] on div "Transaction Summary" at bounding box center [1104, 550] width 718 height 395
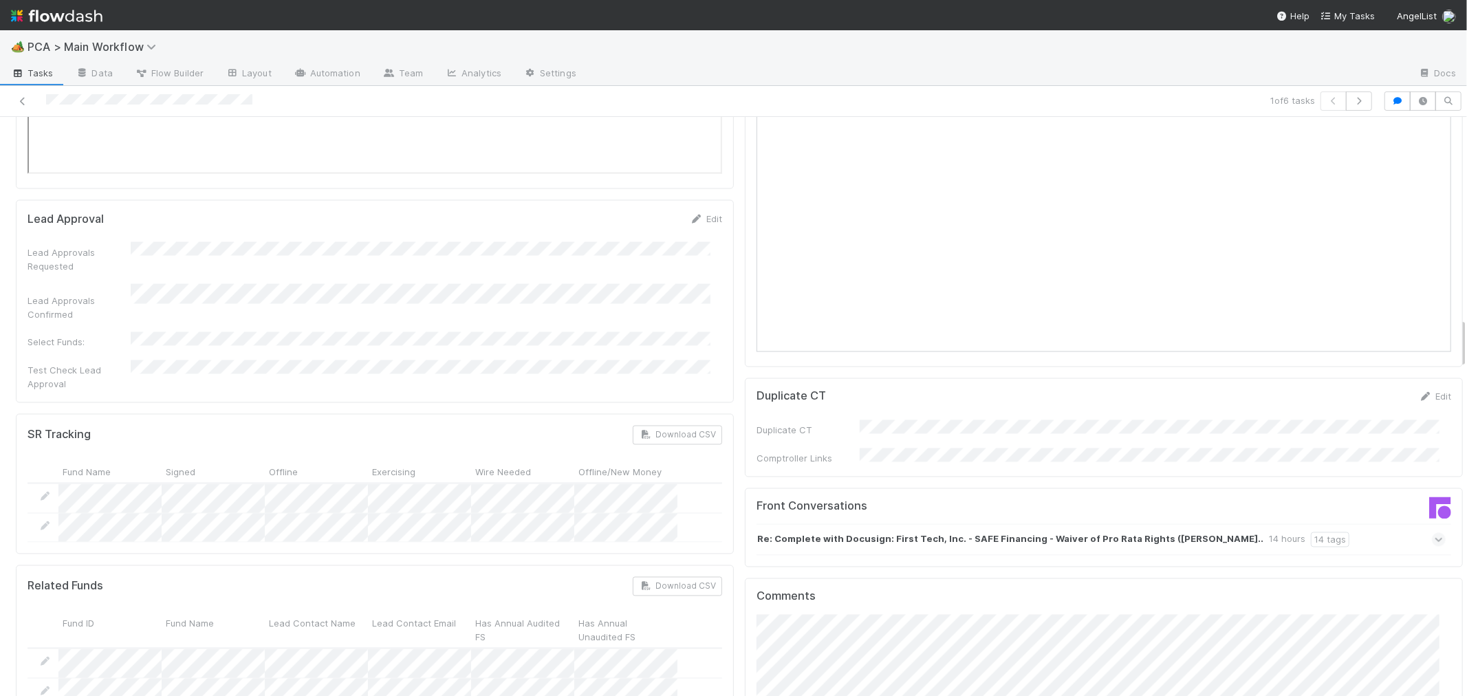
scroll to position [2292, 0]
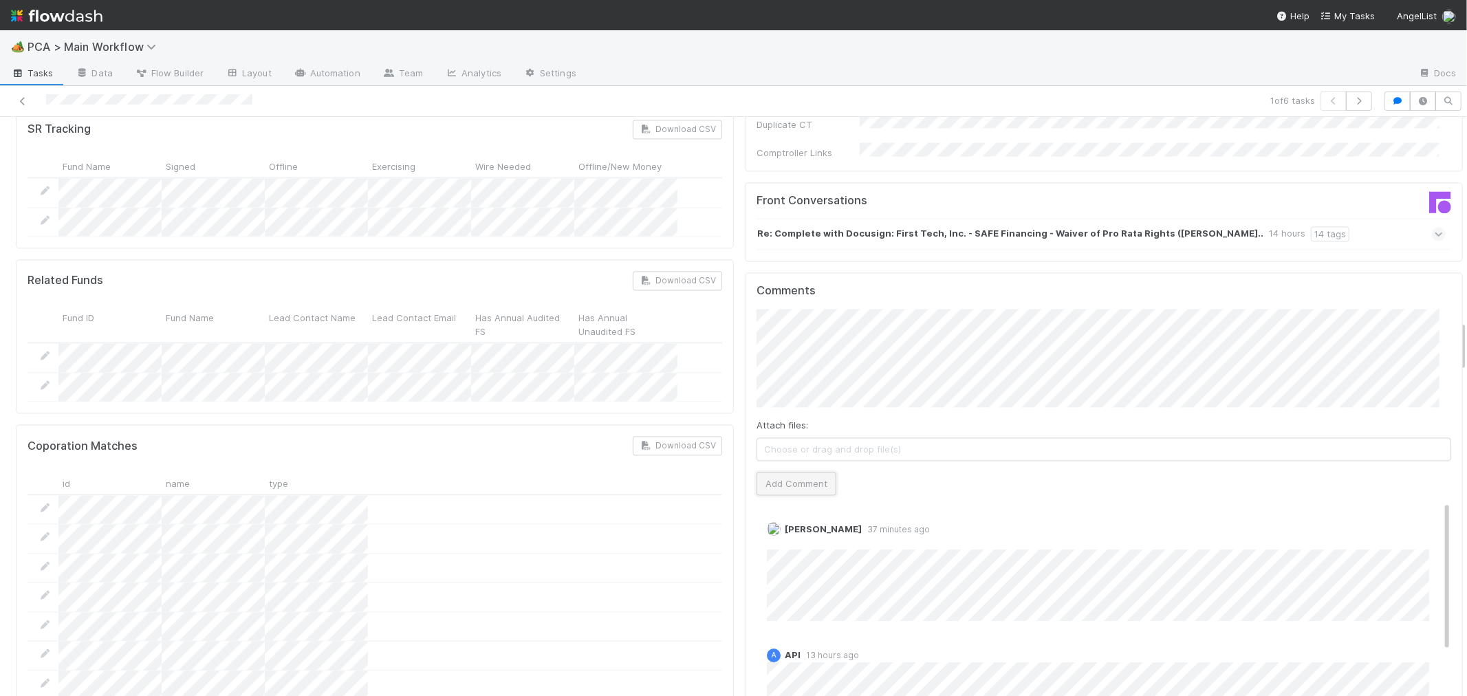
click at [784, 472] on button "Add Comment" at bounding box center [796, 483] width 80 height 23
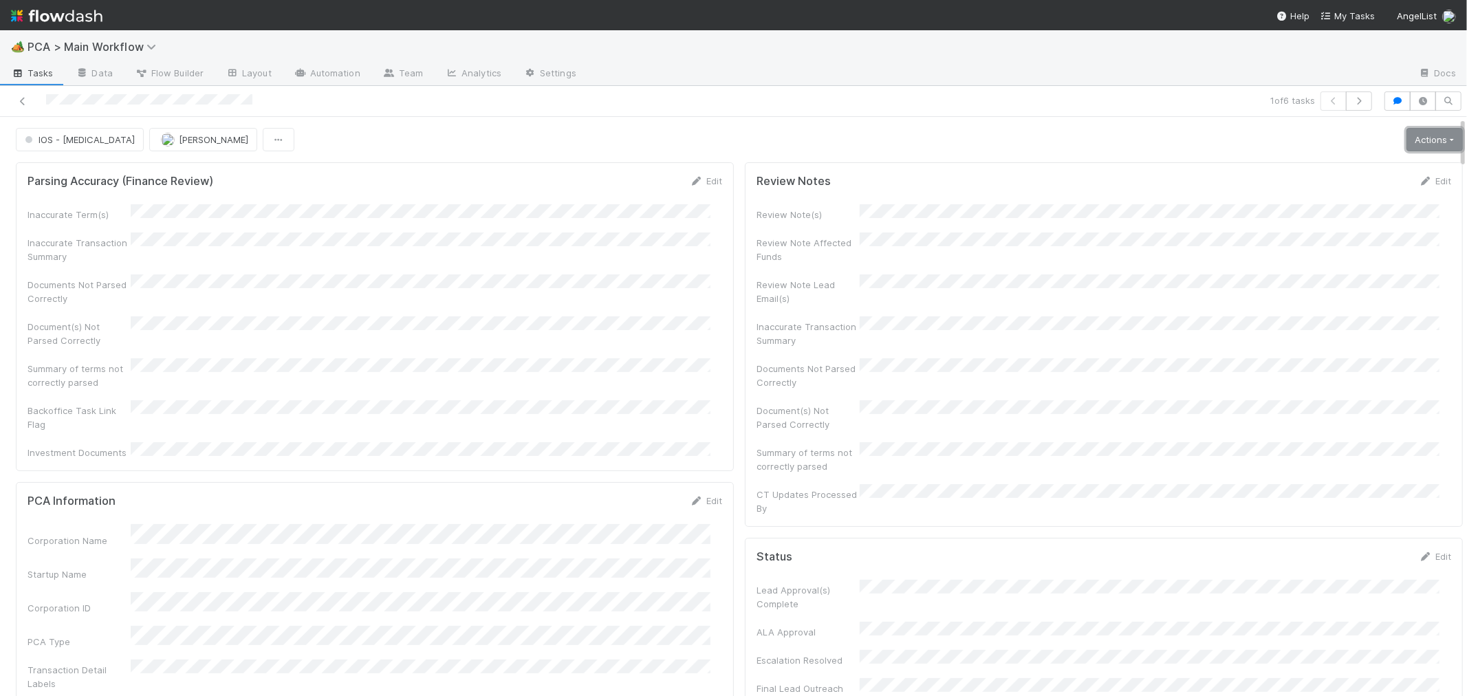
click at [1410, 146] on link "Actions" at bounding box center [1434, 139] width 56 height 23
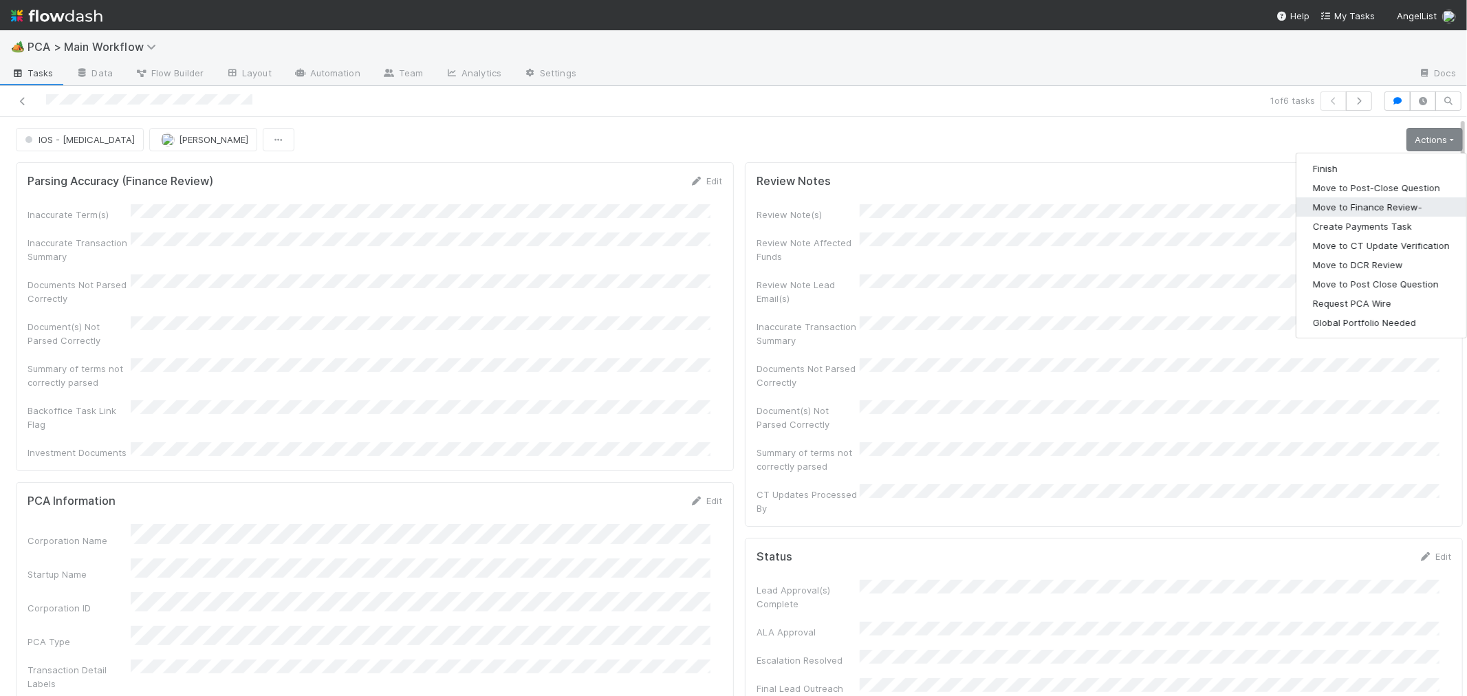
click at [1339, 212] on button "Move to Finance Review-" at bounding box center [1381, 206] width 170 height 19
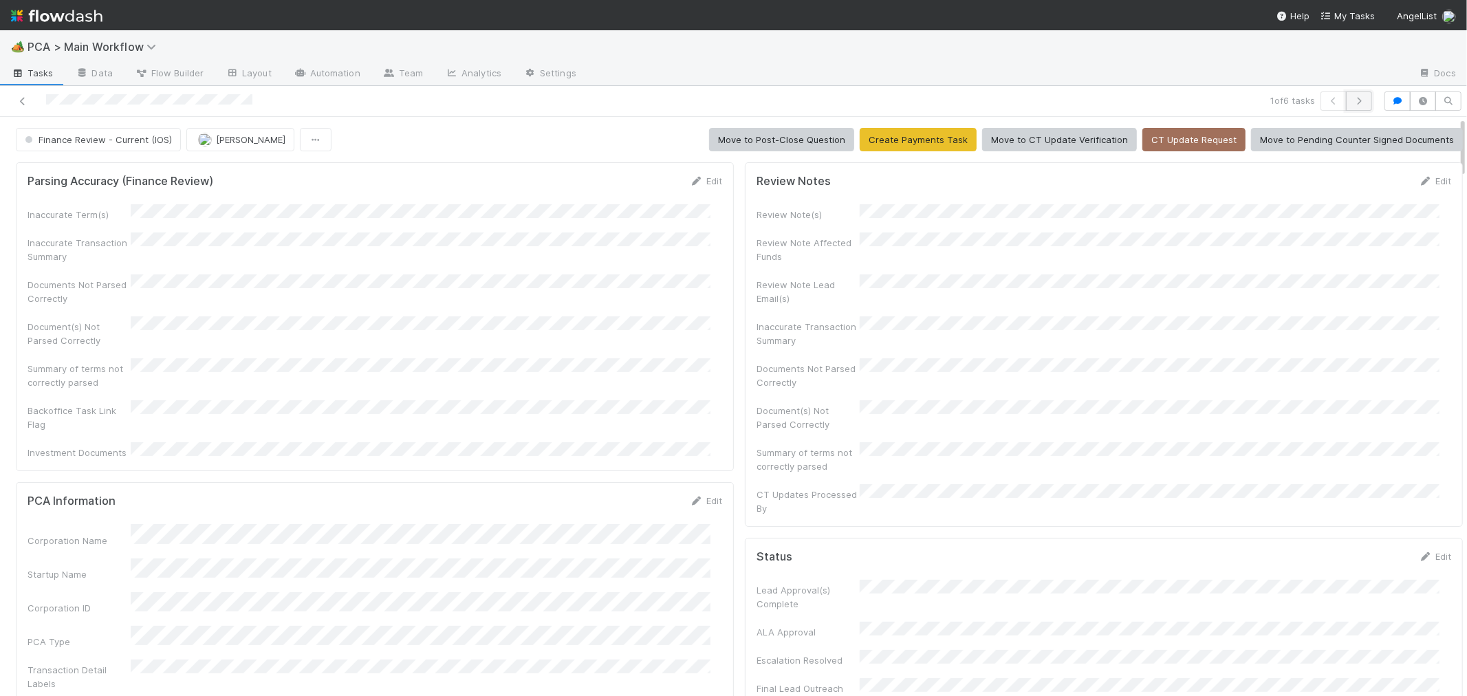
click at [1352, 101] on icon "button" at bounding box center [1359, 101] width 14 height 8
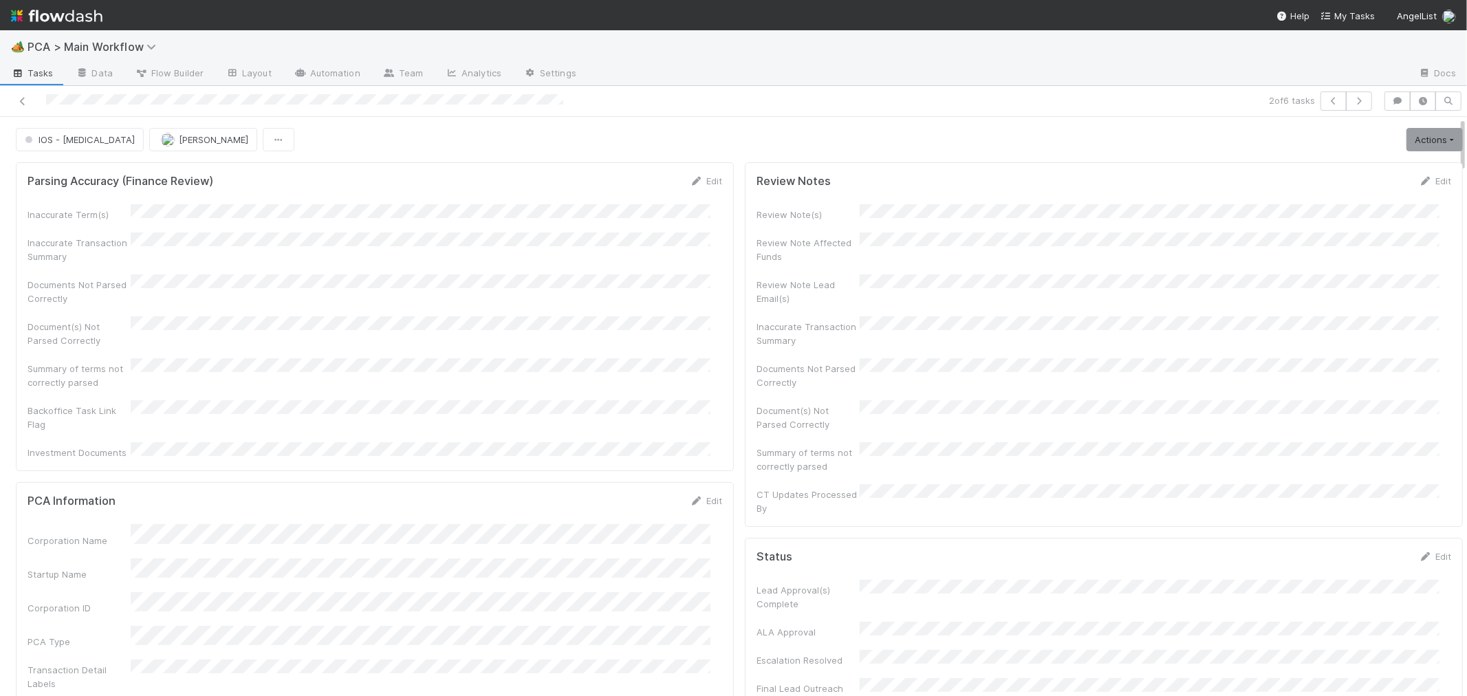
click at [287, 386] on div "Inaccurate Term(s) Inaccurate Transaction Summary Documents Not Parsed Correctl…" at bounding box center [375, 331] width 694 height 255
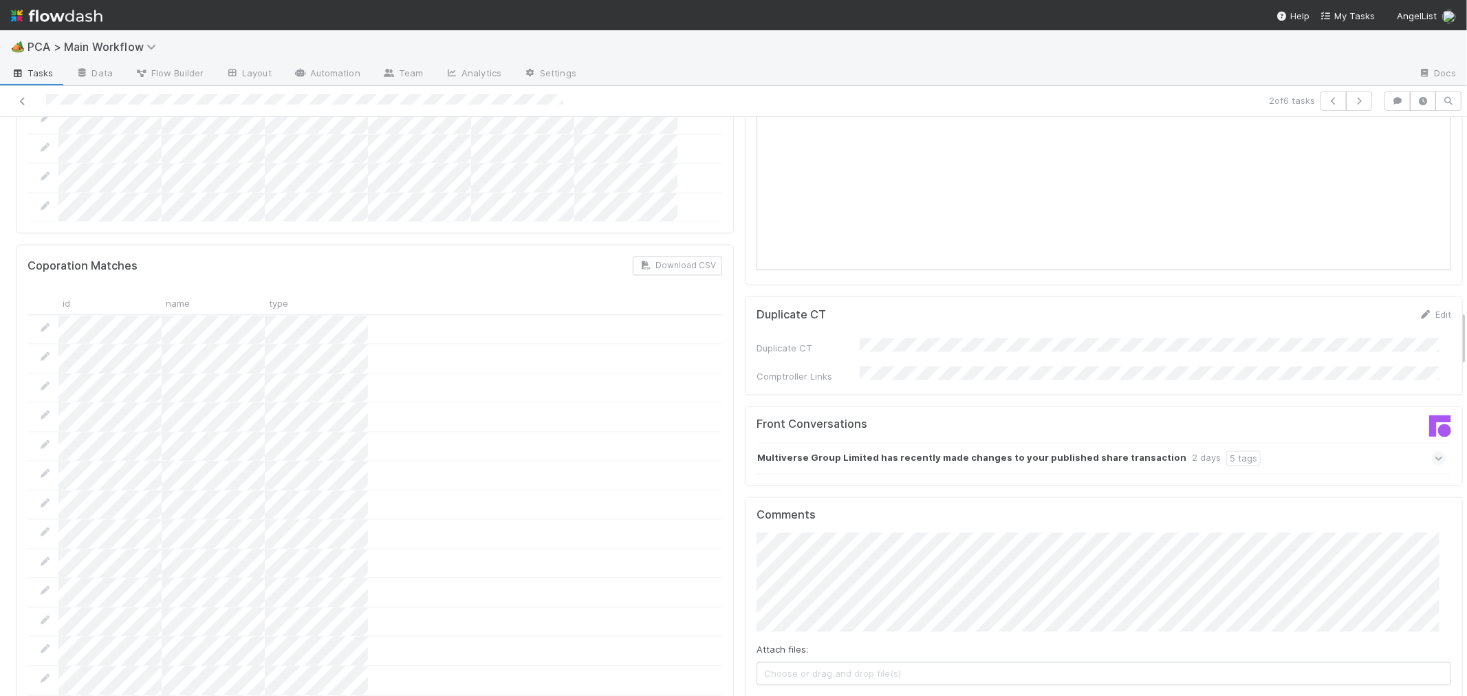
scroll to position [2063, 0]
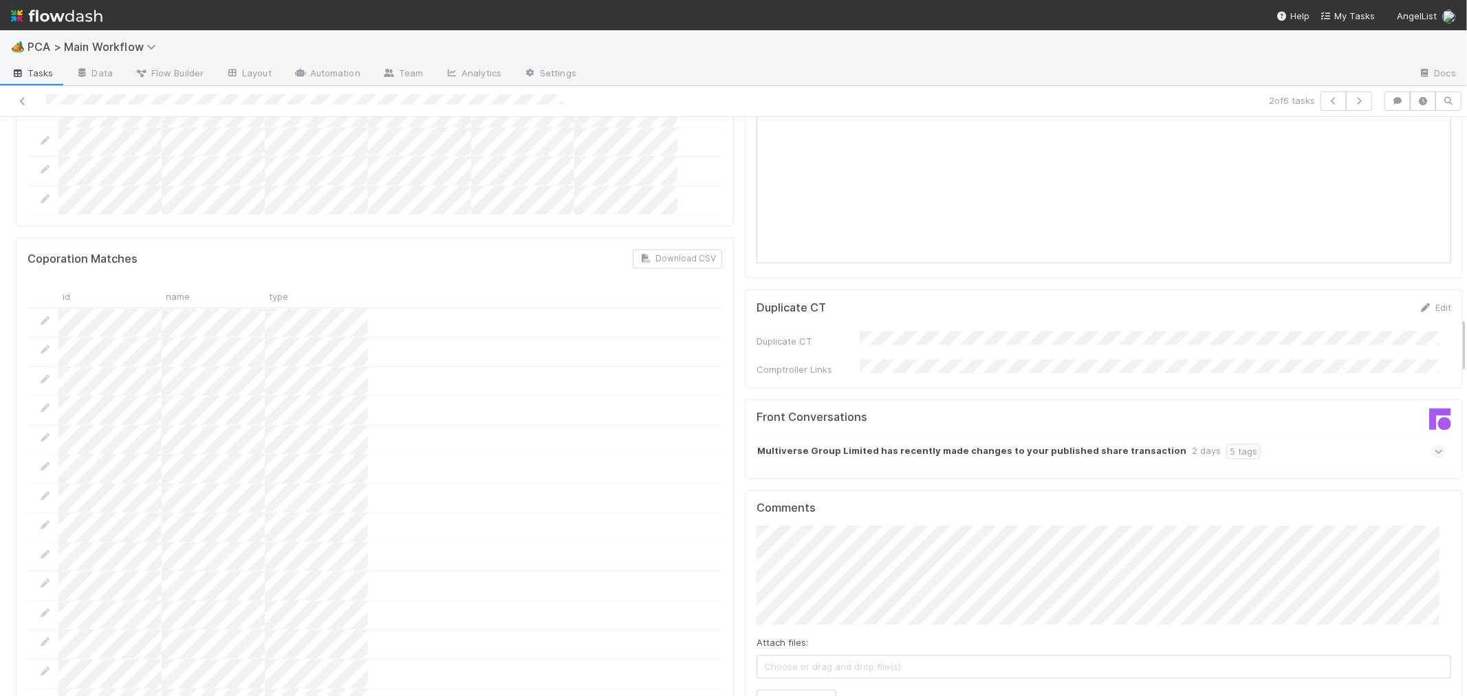
click at [1434, 445] on icon at bounding box center [1438, 452] width 9 height 14
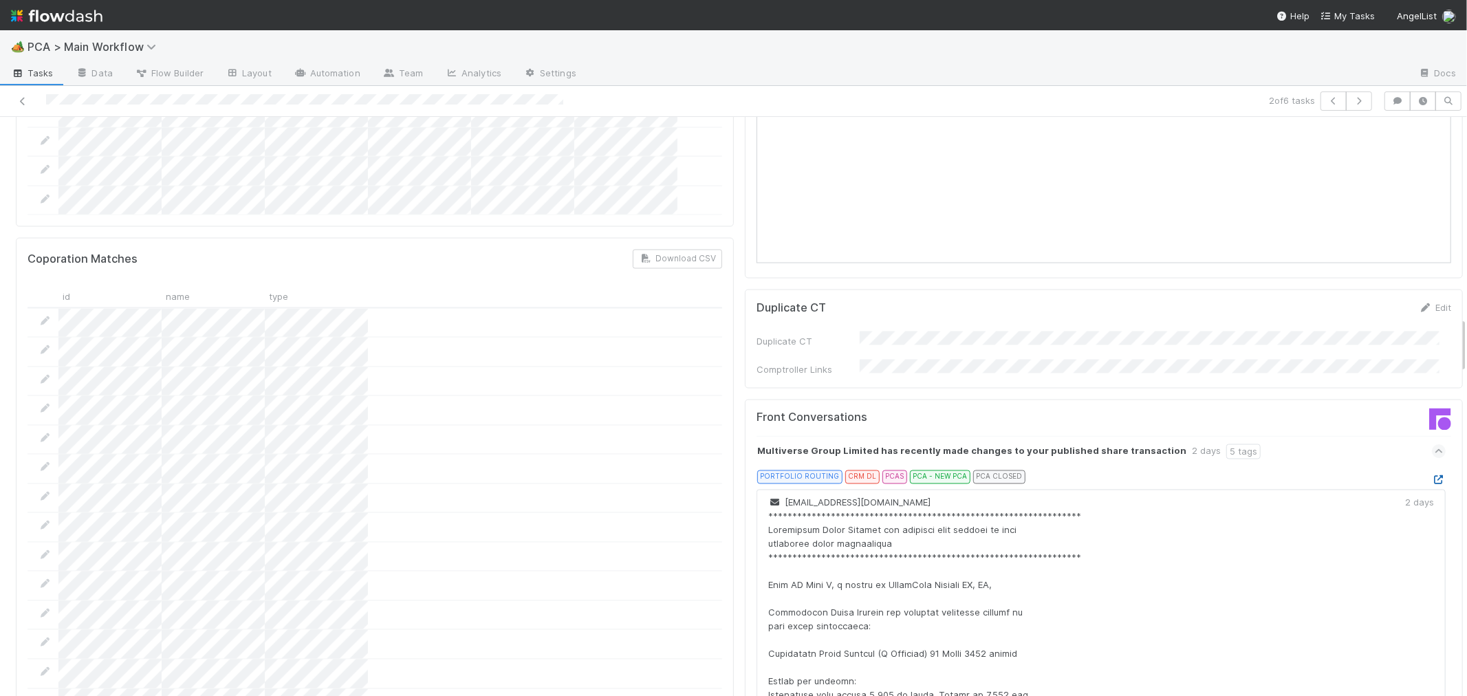
click at [1431, 476] on icon at bounding box center [1438, 480] width 14 height 9
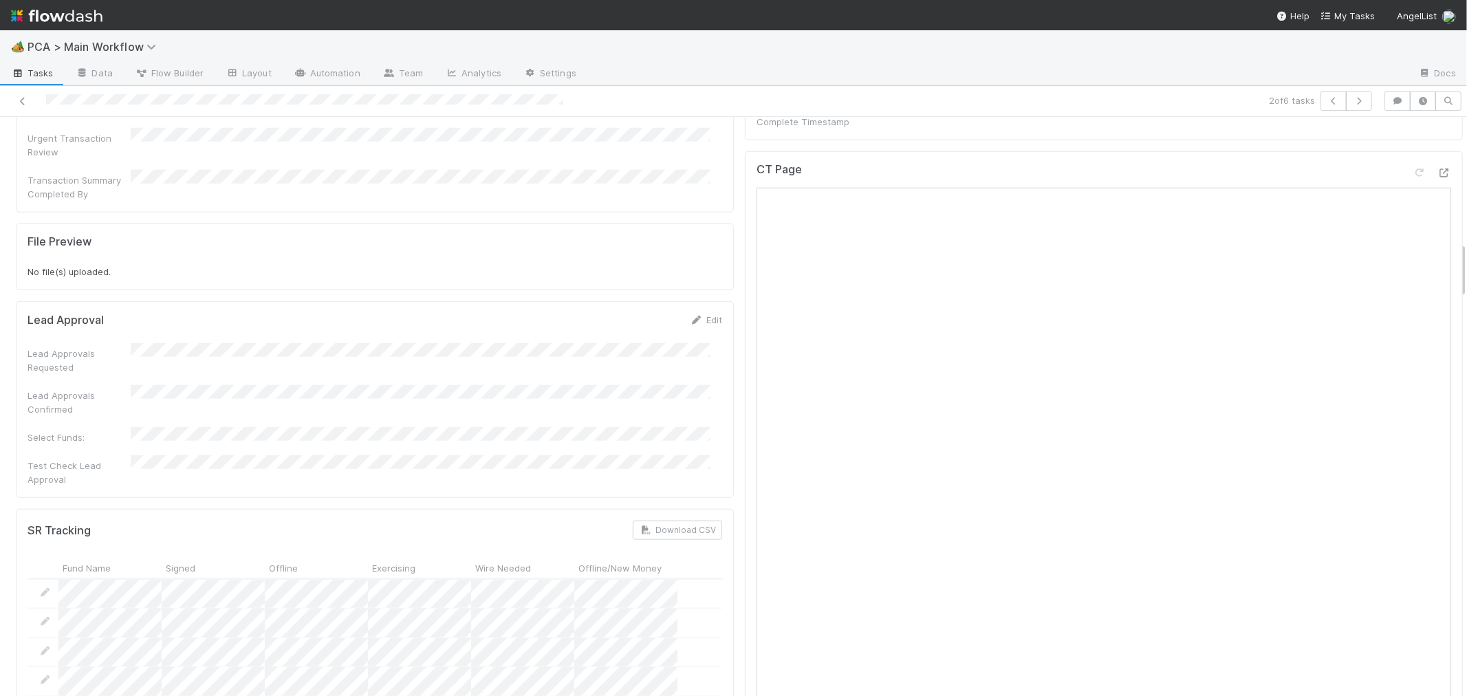
scroll to position [1069, 0]
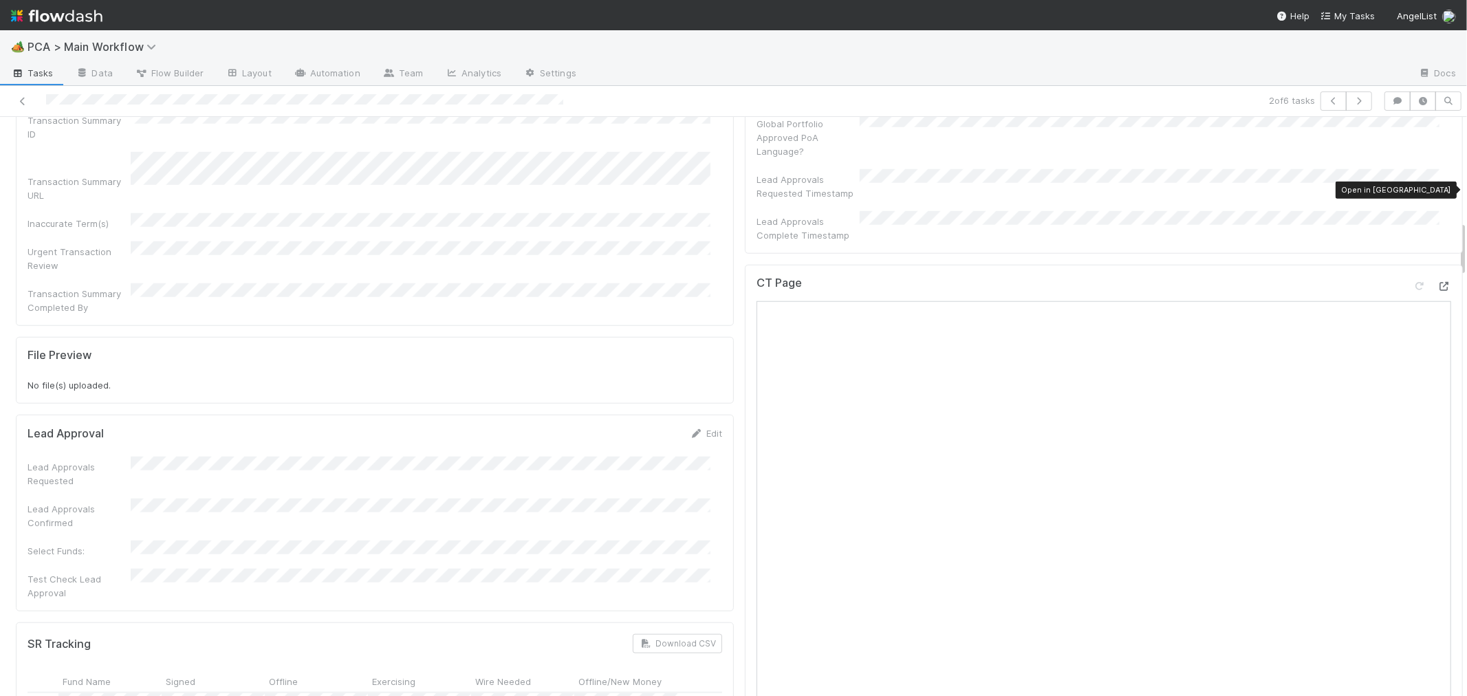
click at [1437, 282] on icon at bounding box center [1444, 286] width 14 height 9
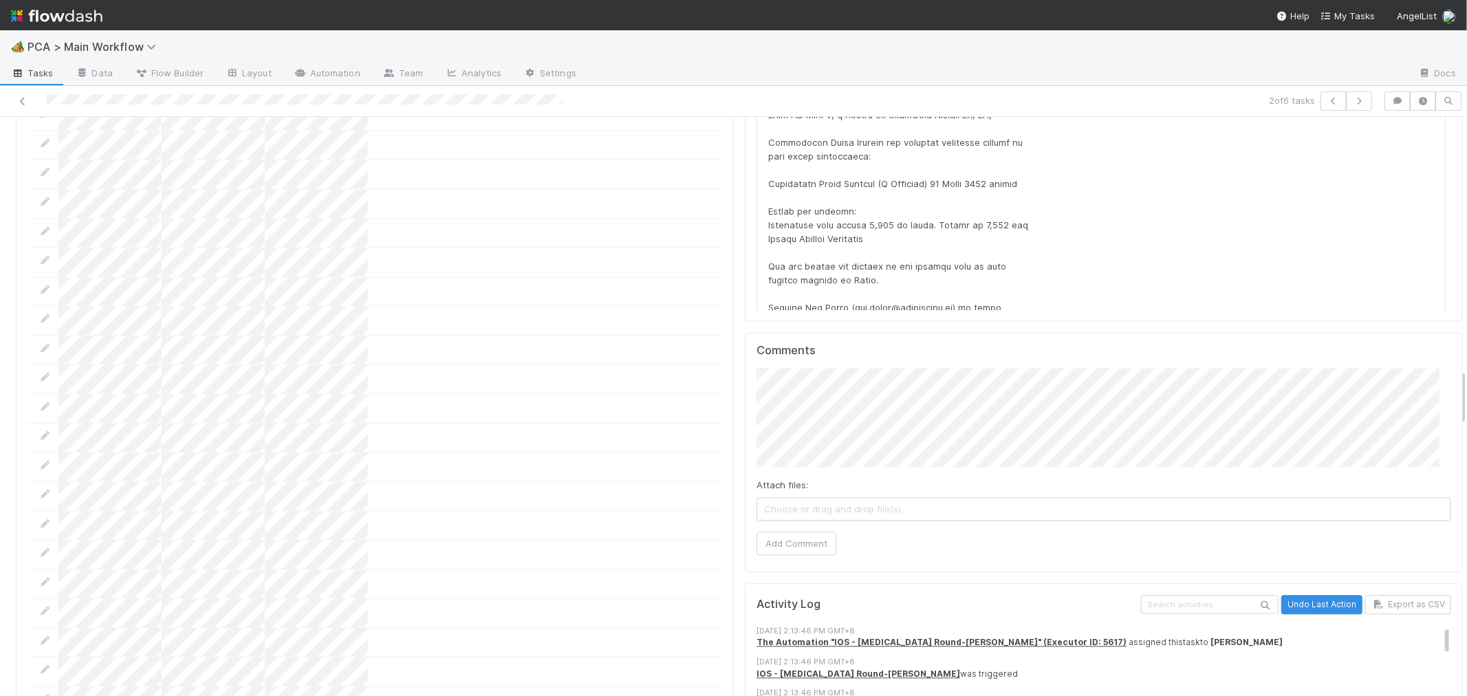
scroll to position [2597, 0]
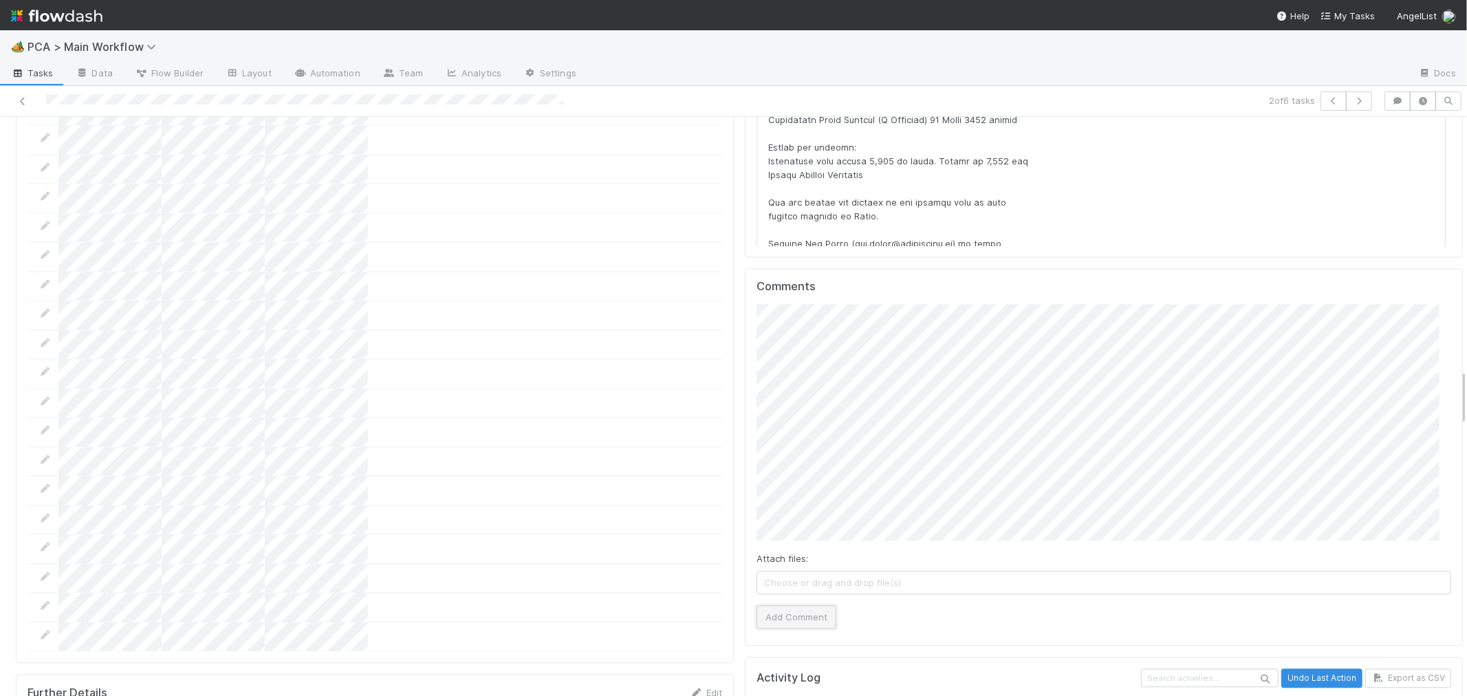
click at [788, 605] on button "Add Comment" at bounding box center [796, 616] width 80 height 23
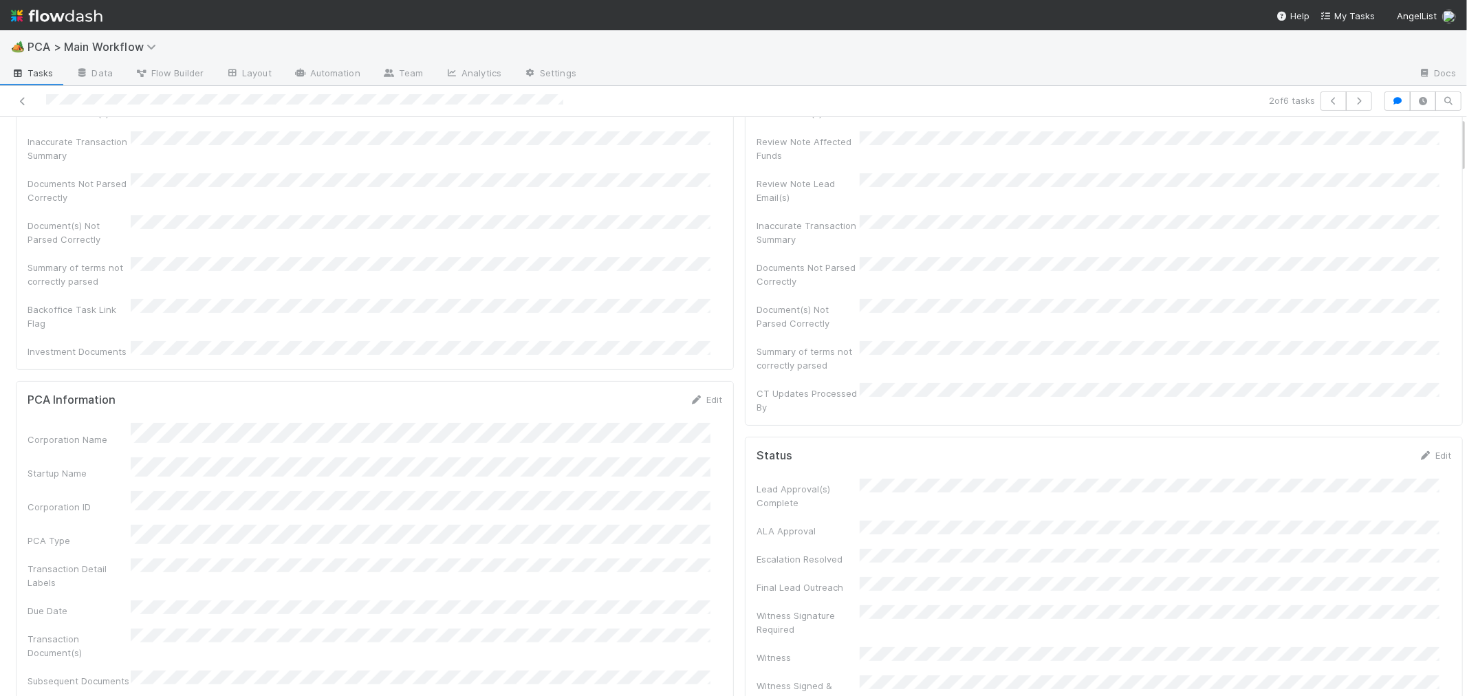
scroll to position [0, 0]
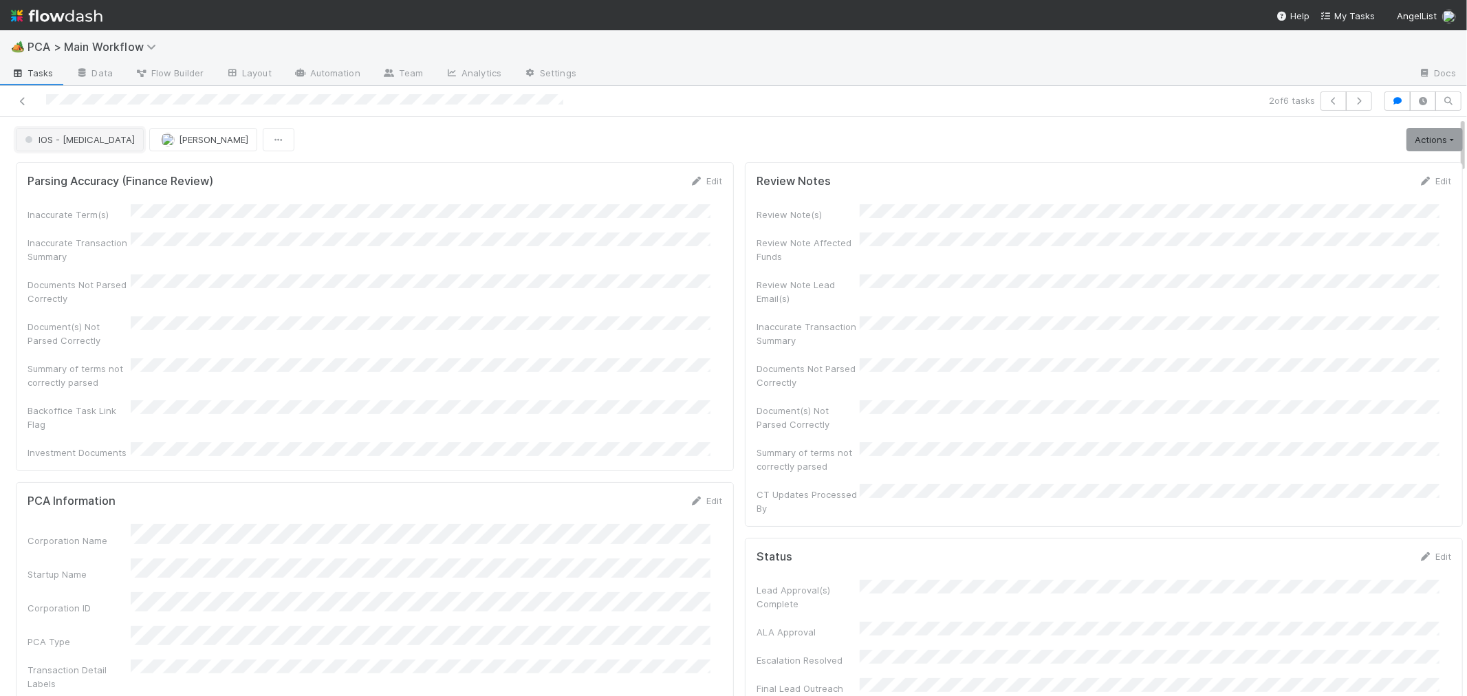
click at [59, 149] on button "IOS - ICU" at bounding box center [80, 139] width 128 height 23
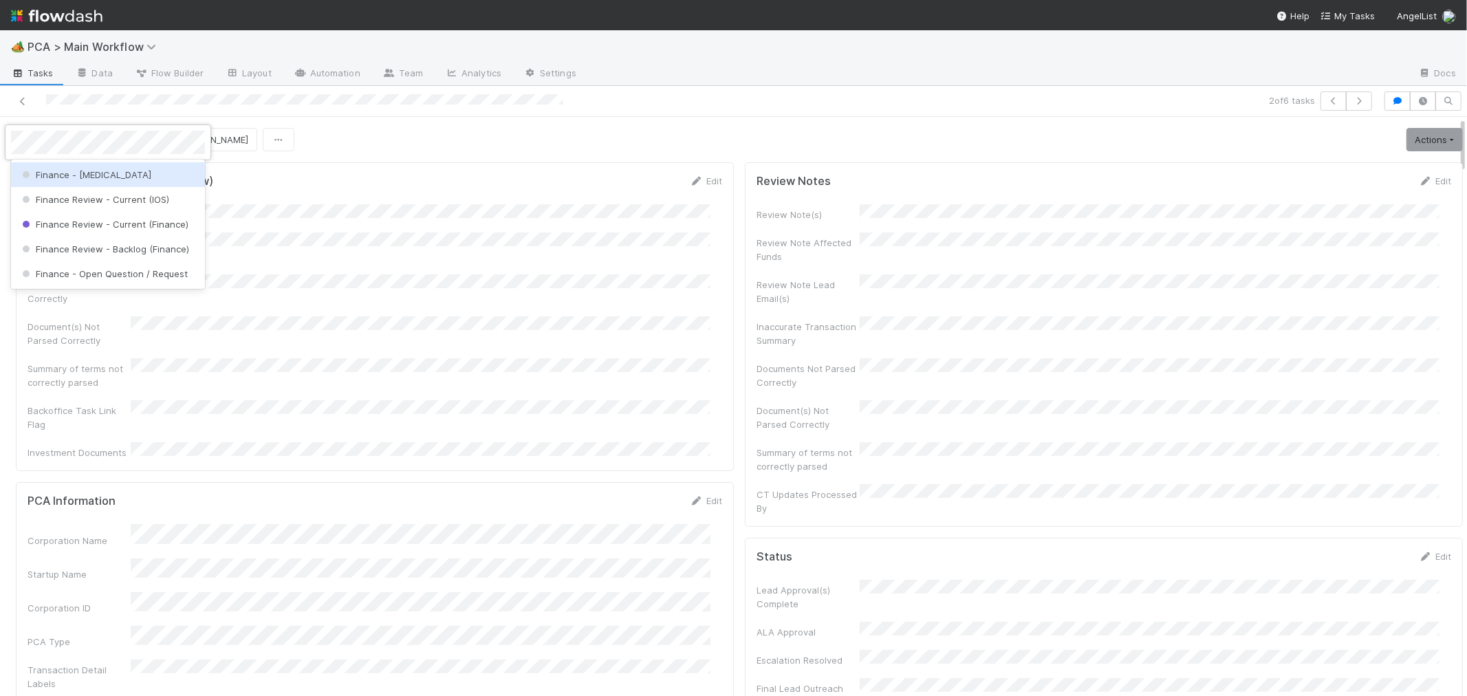
click at [58, 174] on span "Finance - ICU" at bounding box center [85, 174] width 132 height 11
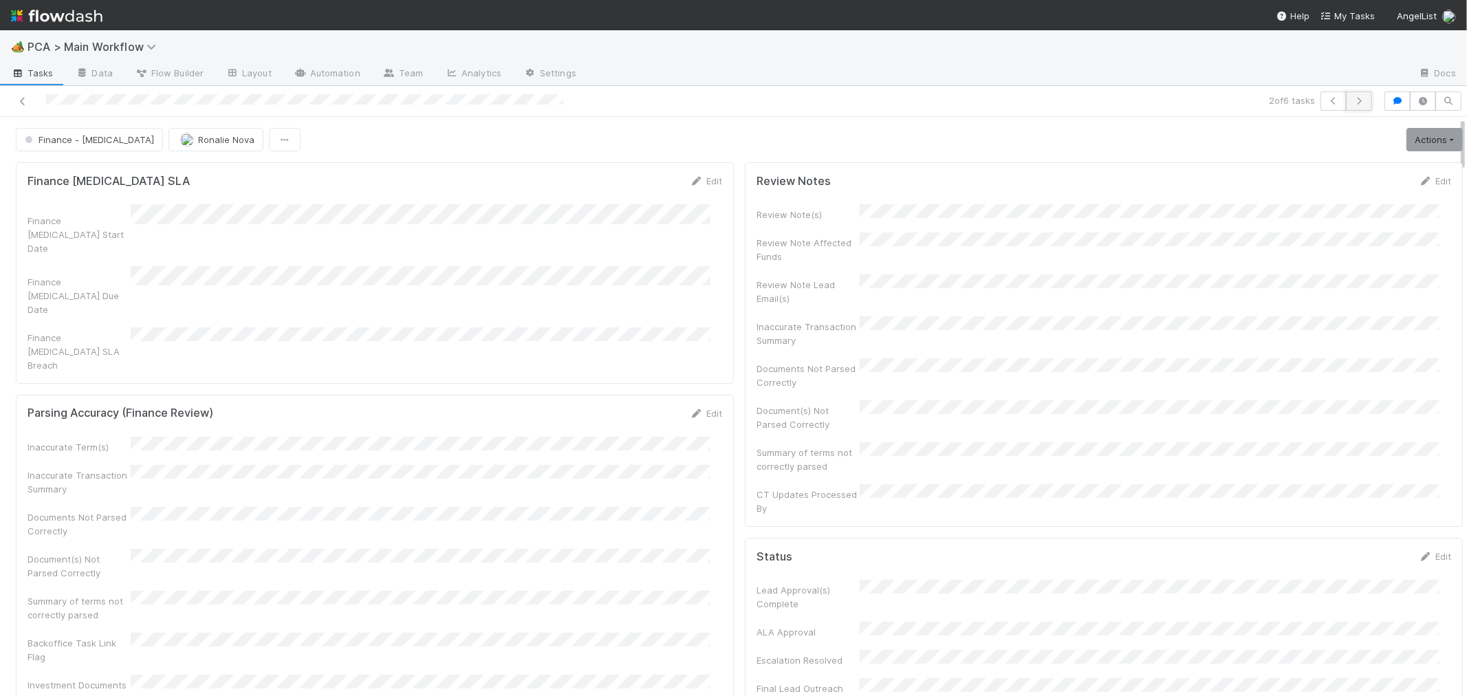
click at [1354, 100] on button "button" at bounding box center [1359, 100] width 26 height 19
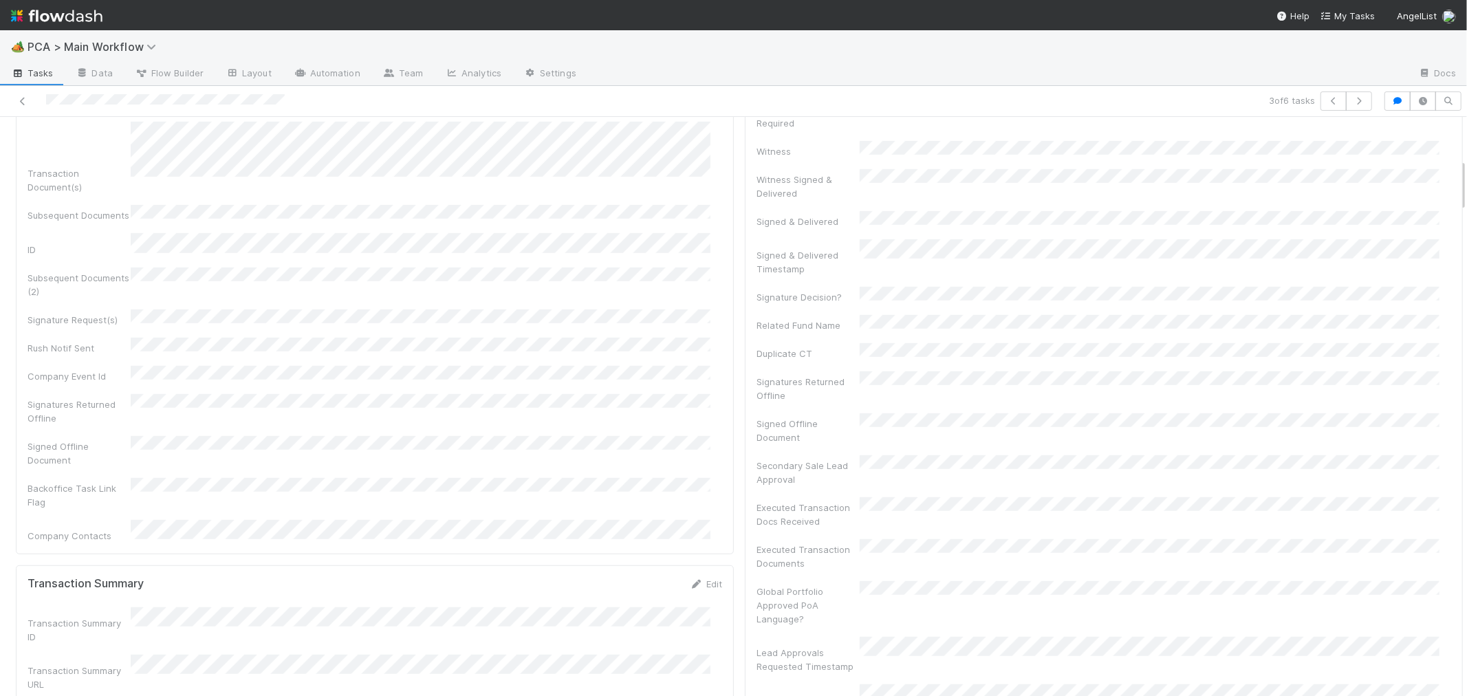
scroll to position [917, 0]
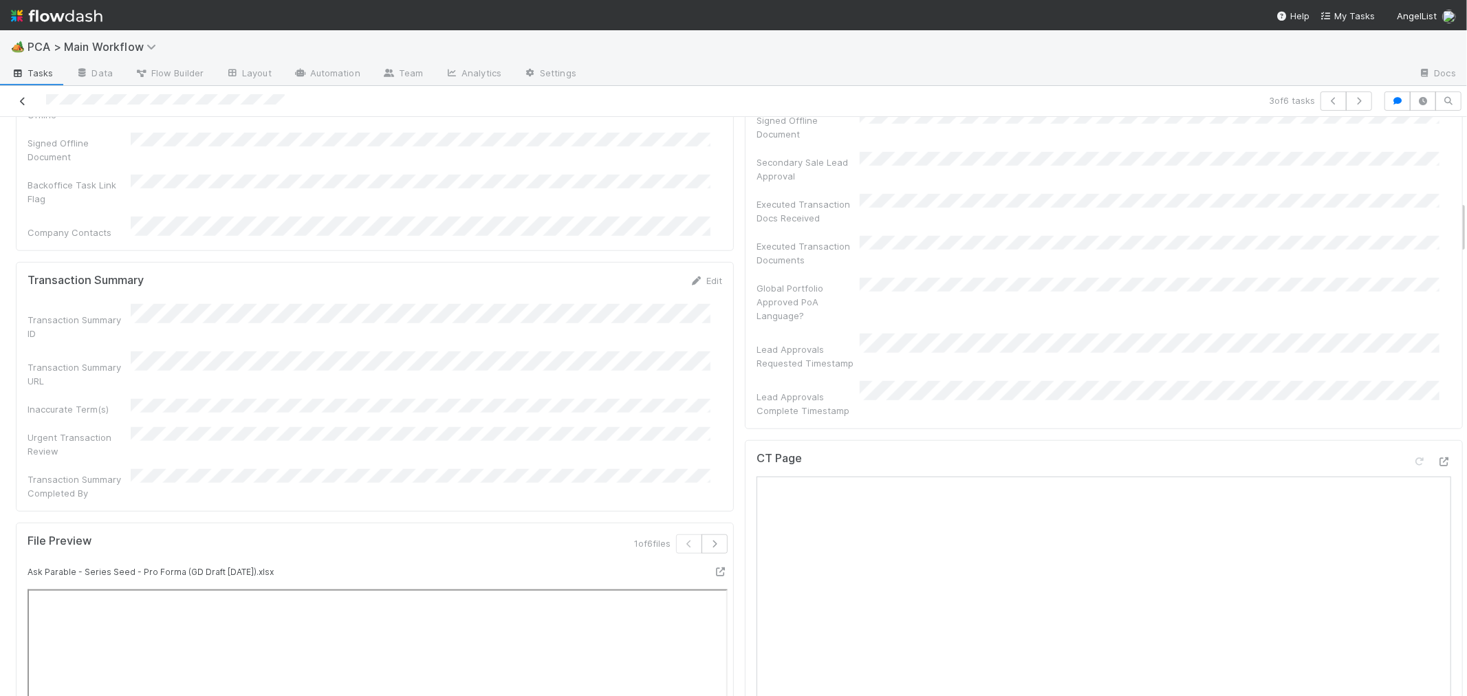
click at [24, 95] on link at bounding box center [23, 101] width 14 height 14
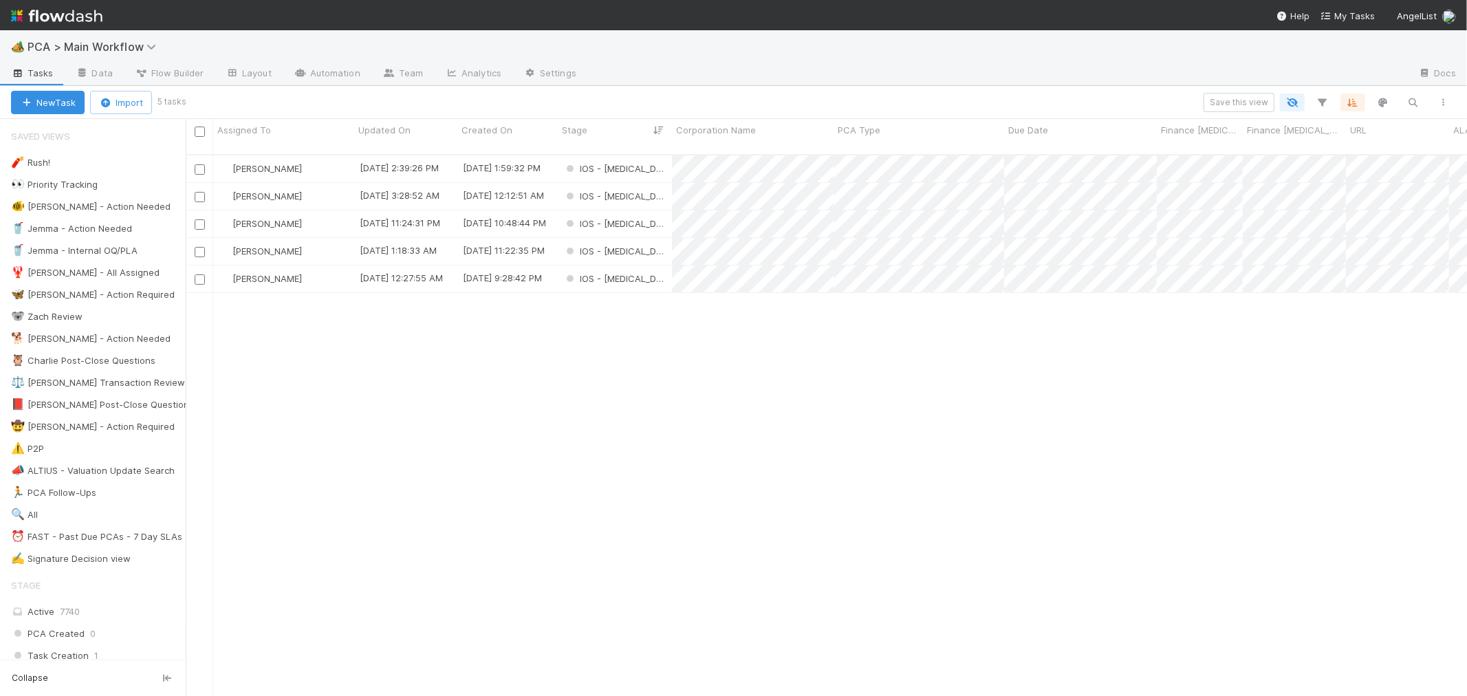
scroll to position [541, 1269]
drag, startPoint x: 587, startPoint y: 370, endPoint x: 558, endPoint y: 367, distance: 29.7
click at [587, 370] on div "Roselyn de Villa 8/20/25, 2:39:26 PM 8/15/25, 1:59:32 PM IOS - ICU 0 0 0 0 0 0 …" at bounding box center [826, 431] width 1281 height 552
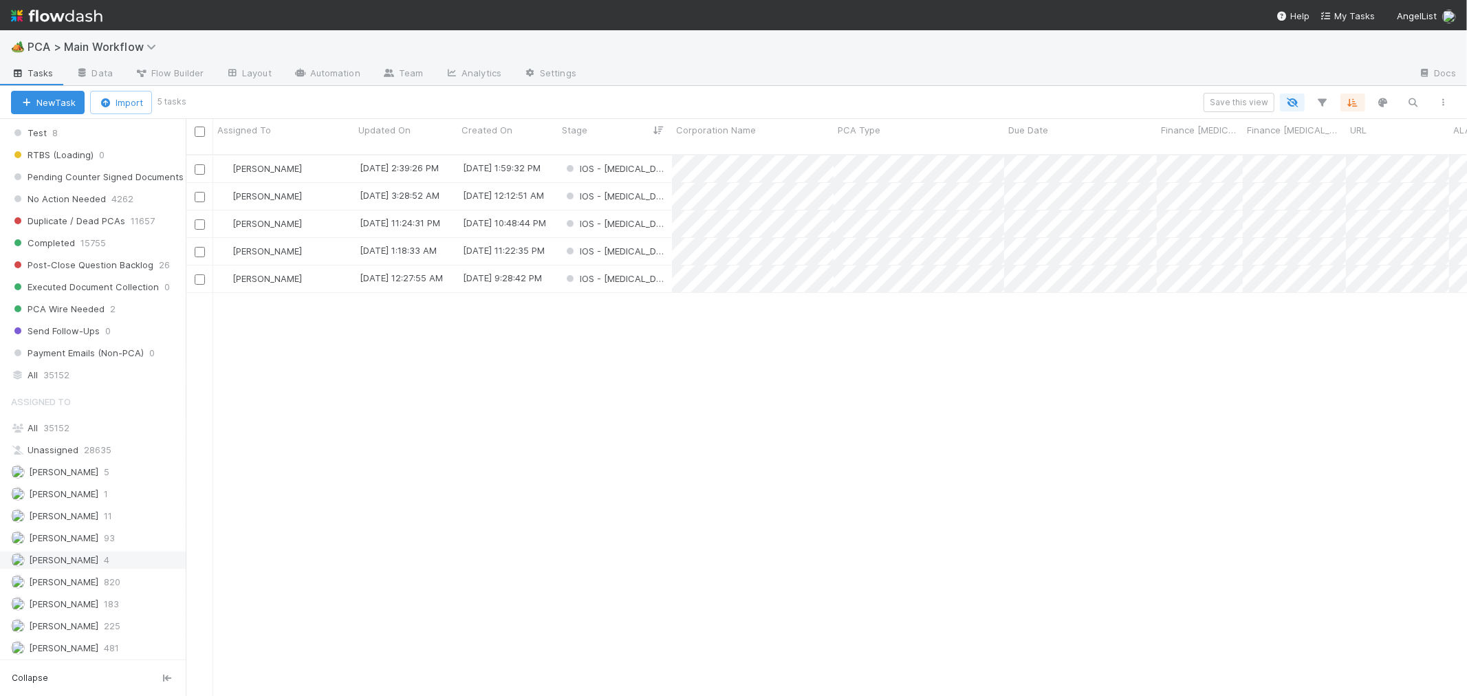
scroll to position [1298, 0]
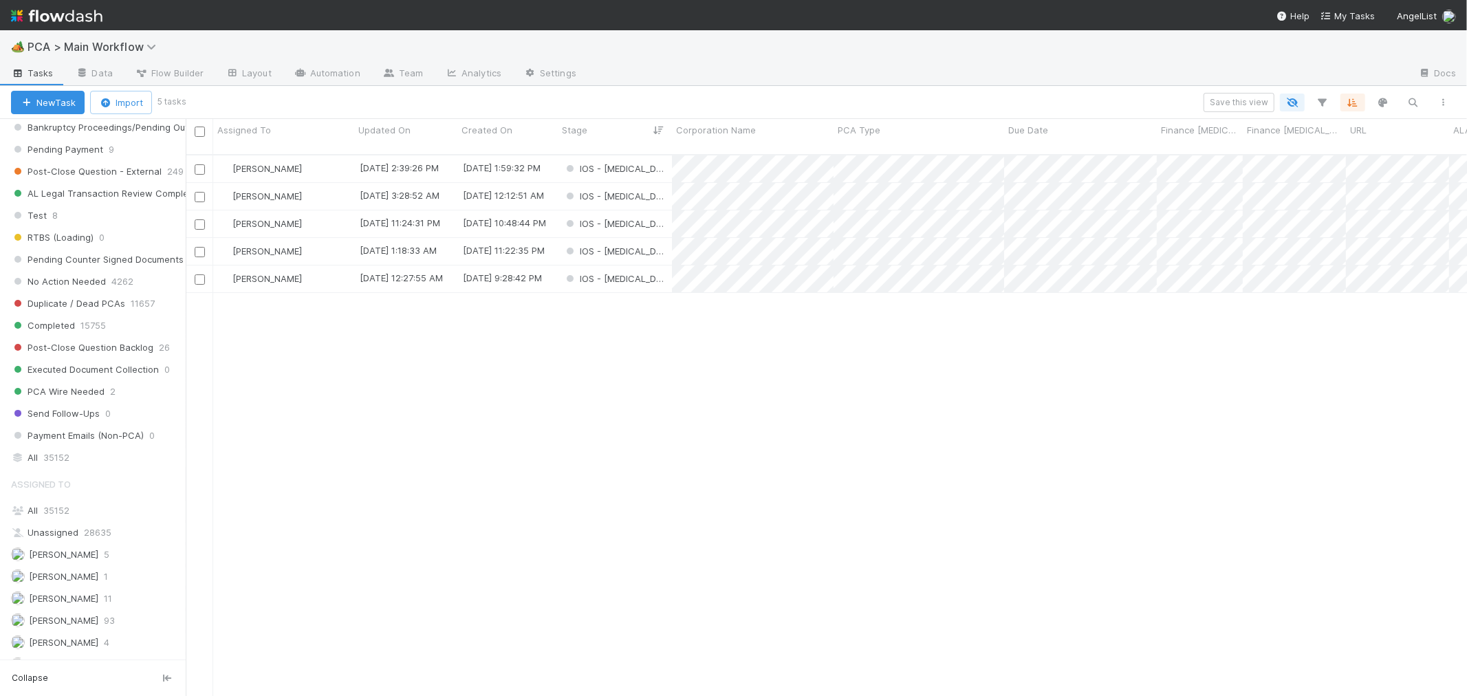
click at [868, 434] on div "Roselyn de Villa 8/20/25, 2:39:26 PM 8/15/25, 1:59:32 PM IOS - ICU 0 0 0 0 0 0 …" at bounding box center [826, 431] width 1281 height 552
click at [648, 155] on div "IOS - ICU" at bounding box center [615, 168] width 114 height 27
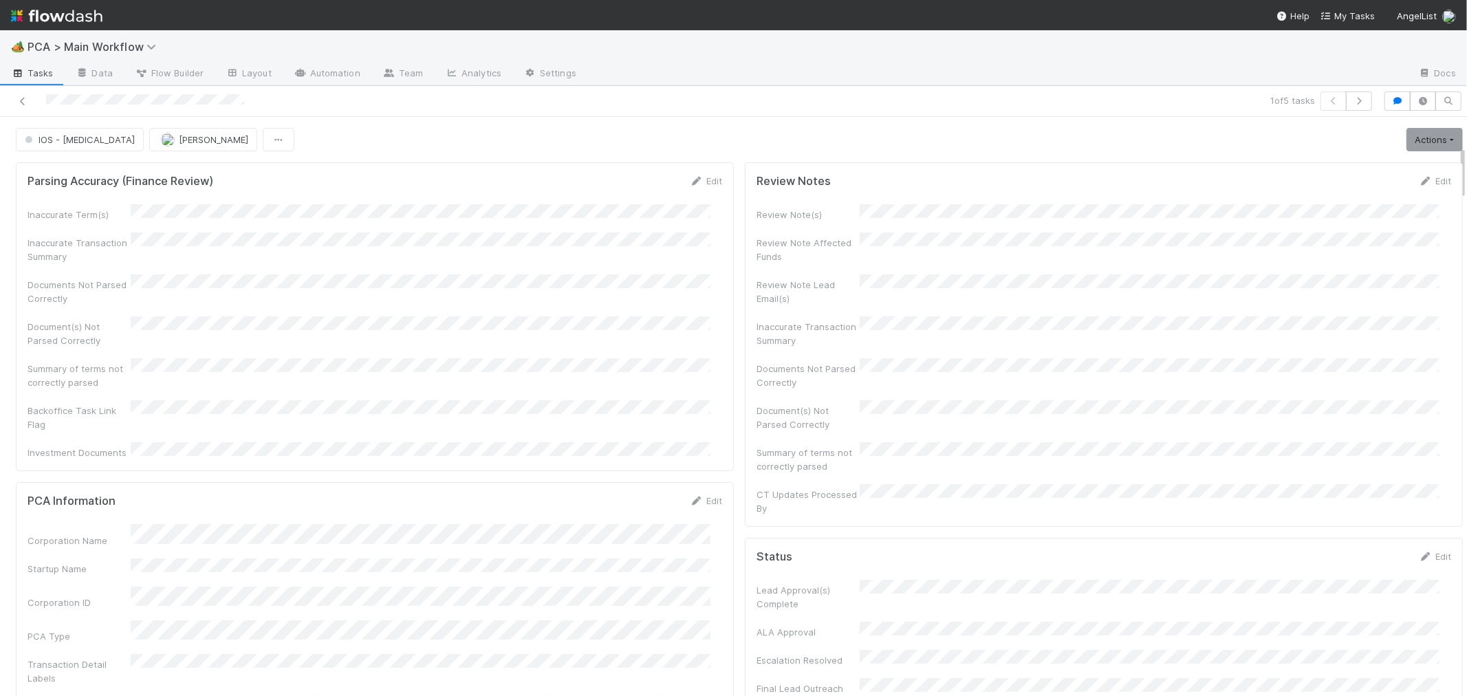
scroll to position [305, 0]
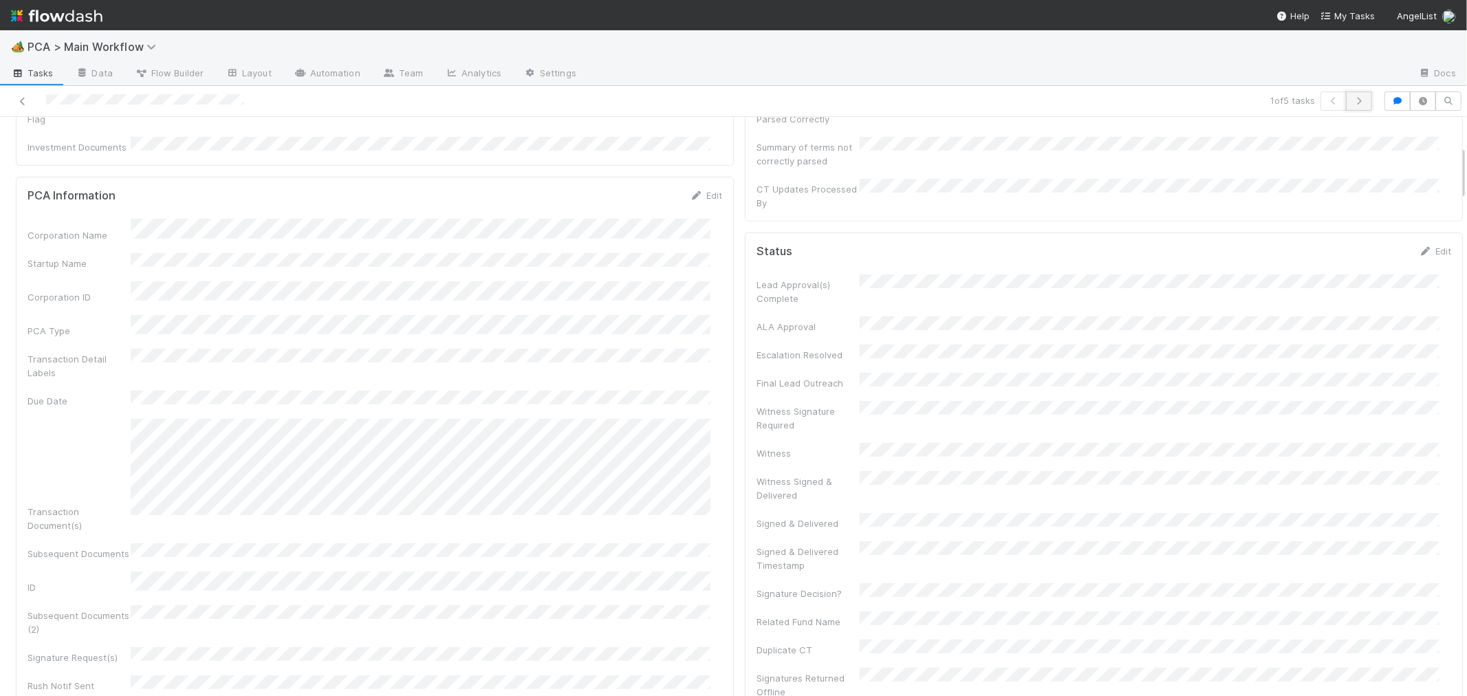
click at [1352, 105] on icon "button" at bounding box center [1359, 101] width 14 height 8
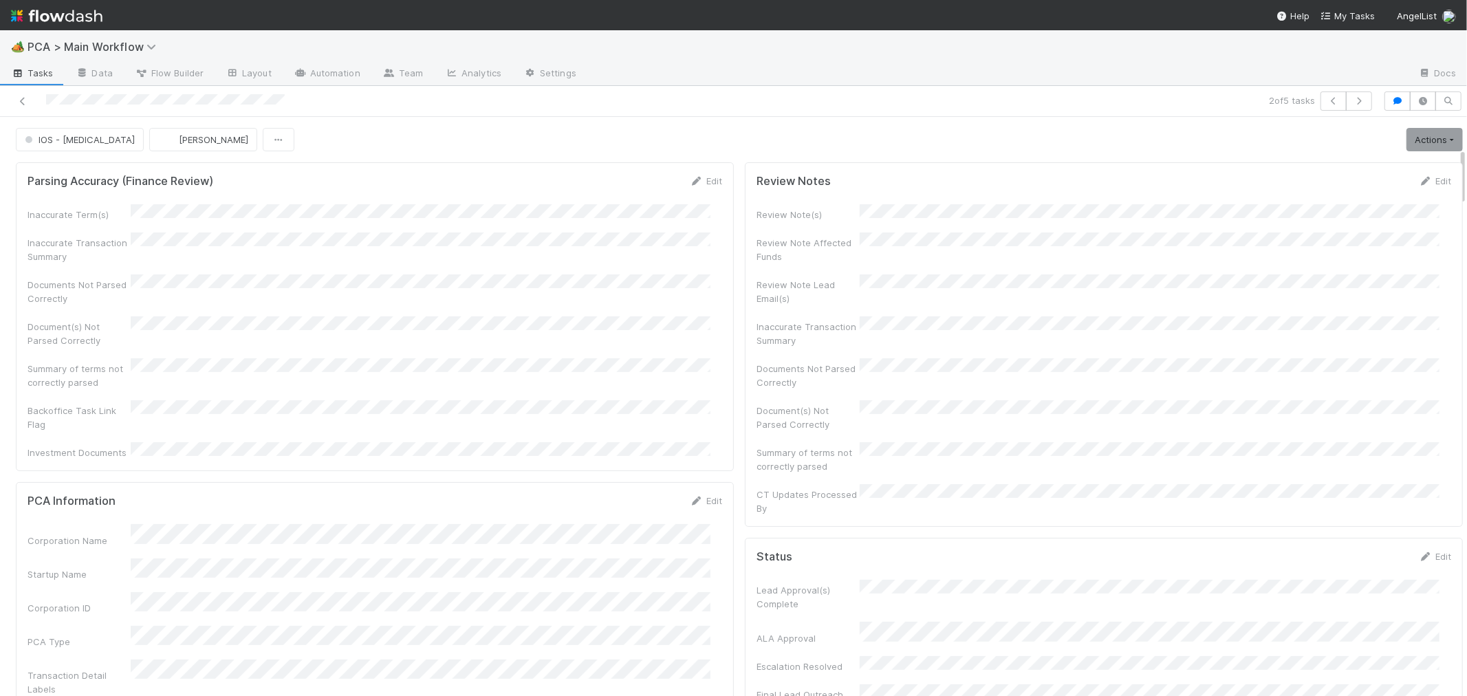
scroll to position [305, 0]
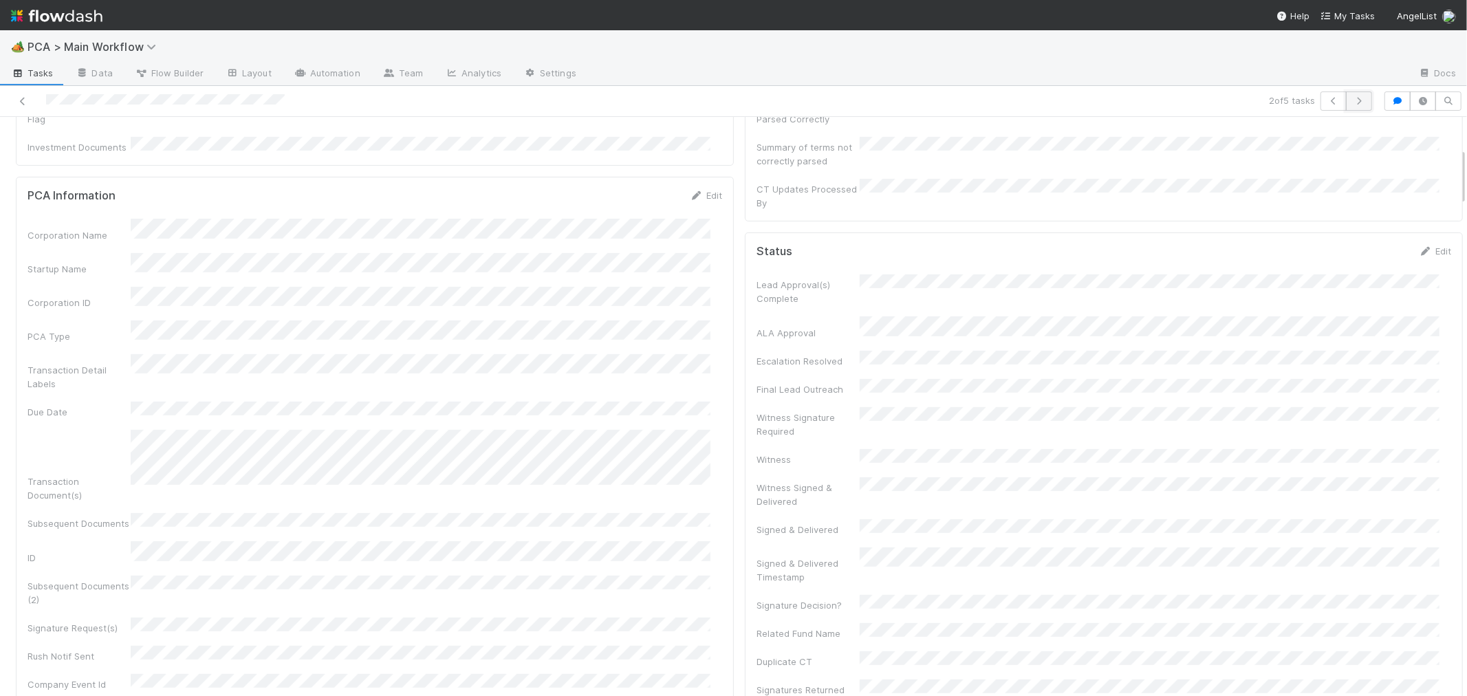
click at [1352, 100] on icon "button" at bounding box center [1359, 101] width 14 height 8
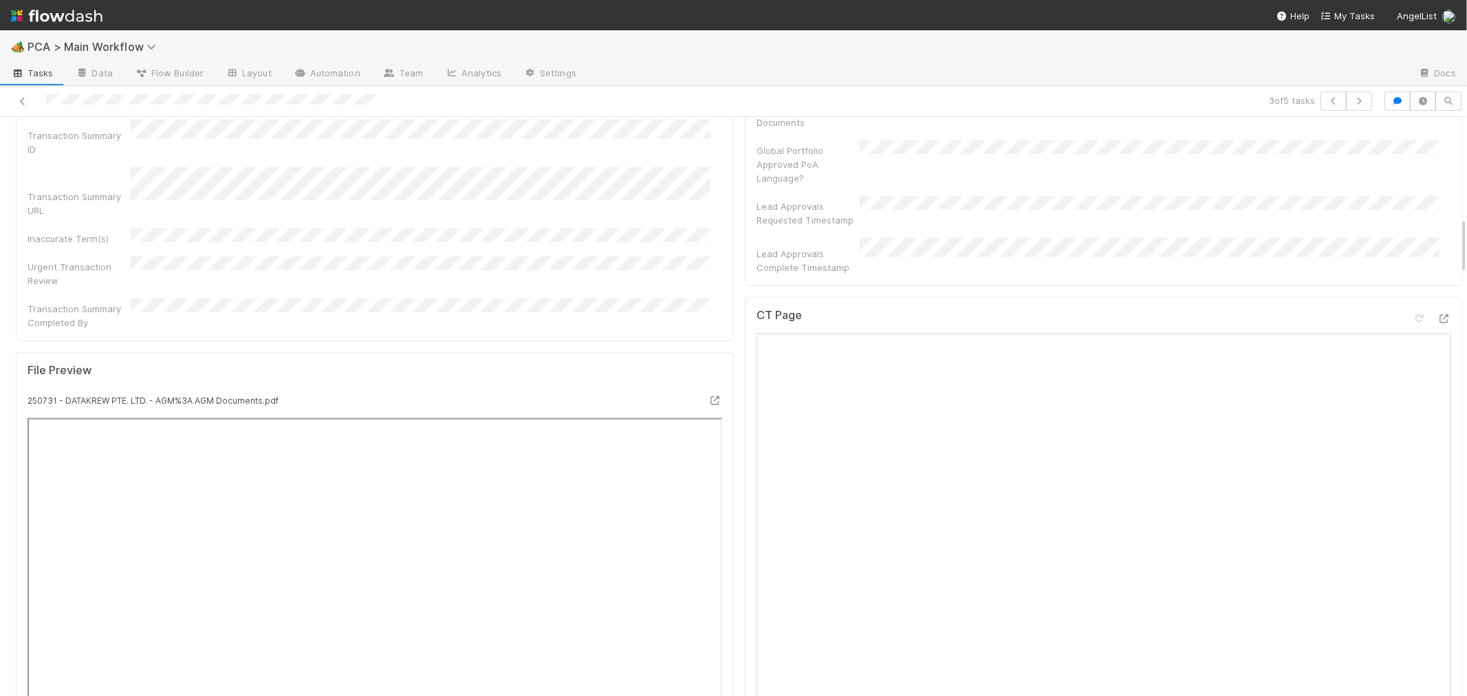
scroll to position [993, 0]
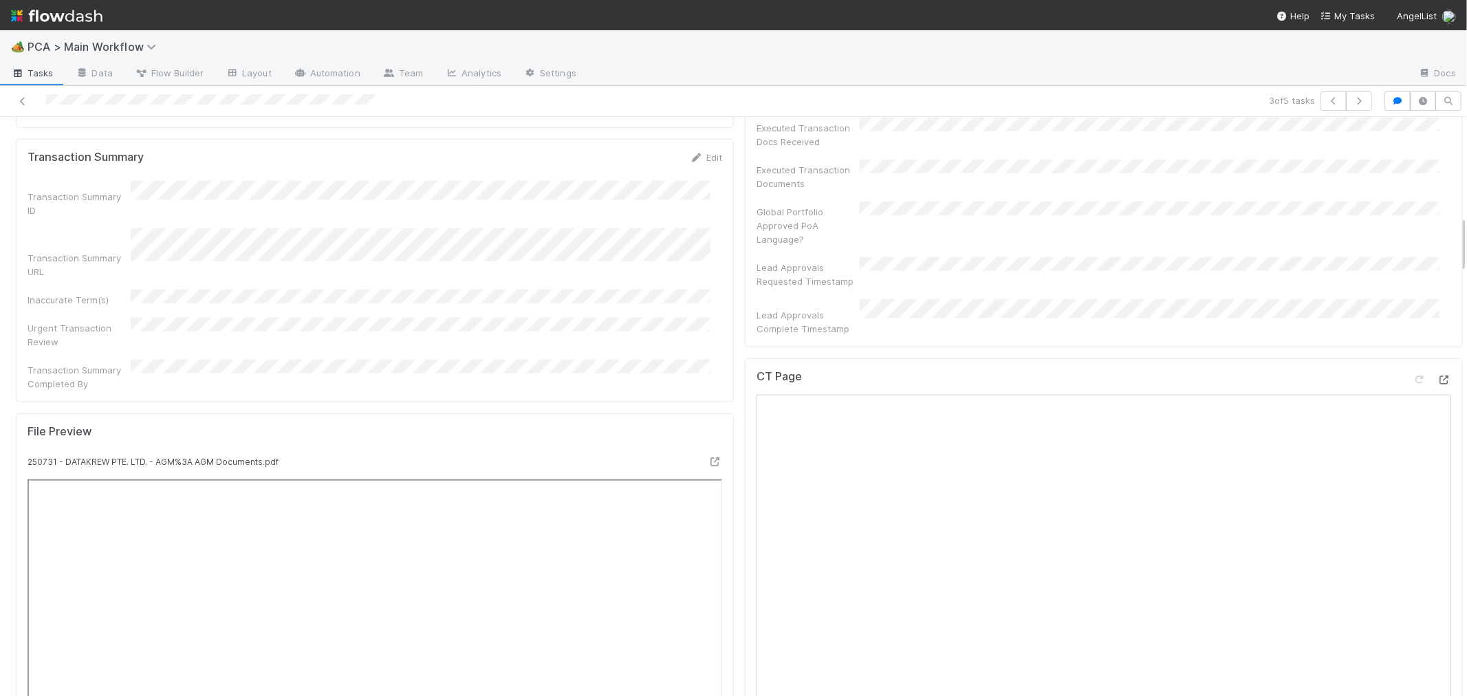
click at [1437, 375] on icon at bounding box center [1444, 379] width 14 height 9
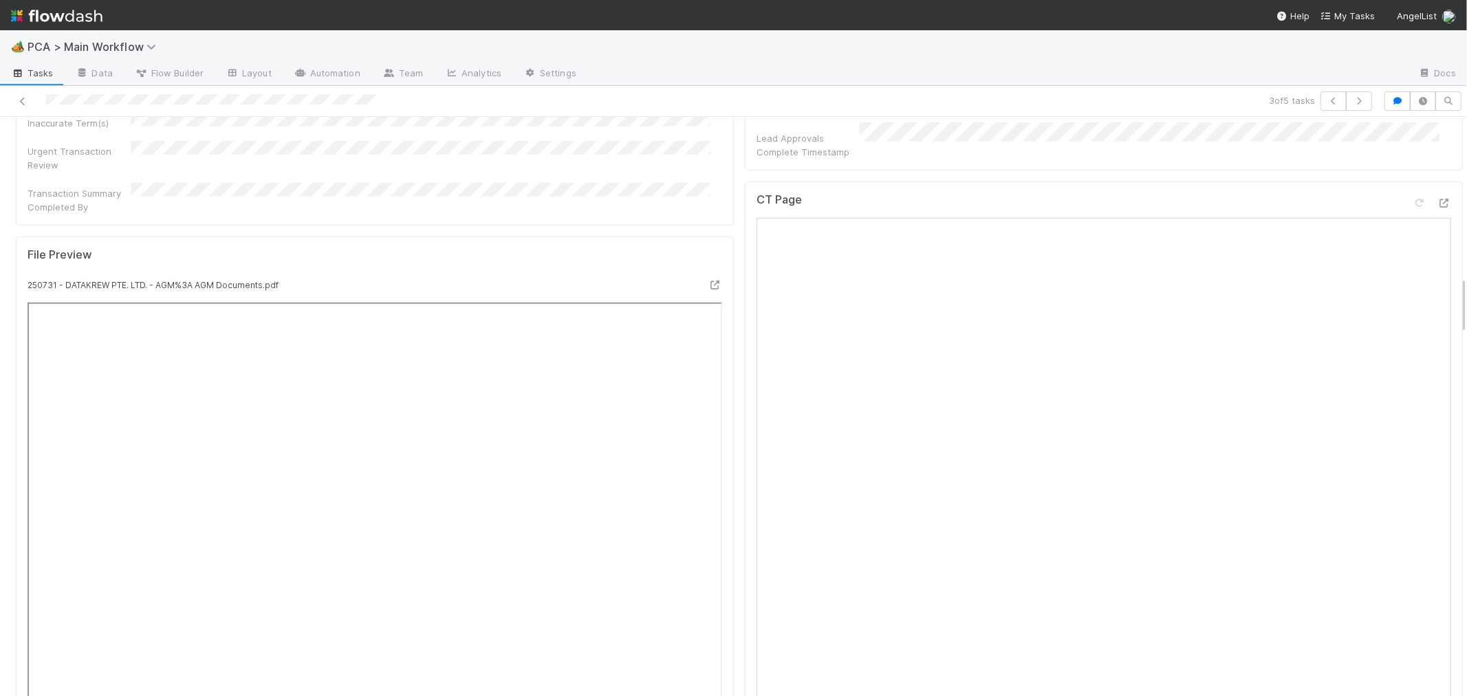
scroll to position [1604, 0]
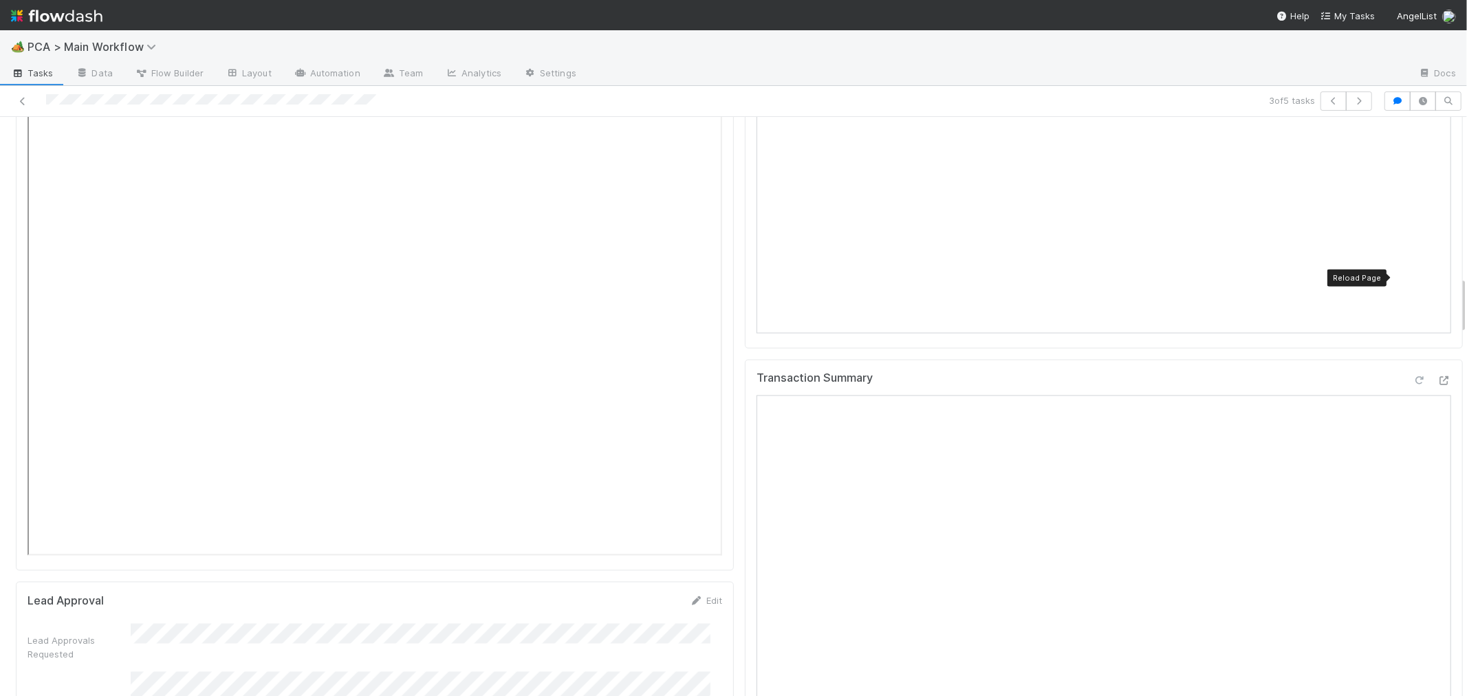
click at [1412, 376] on icon at bounding box center [1419, 380] width 14 height 9
click at [745, 588] on div "Transaction Summary" at bounding box center [1104, 557] width 718 height 395
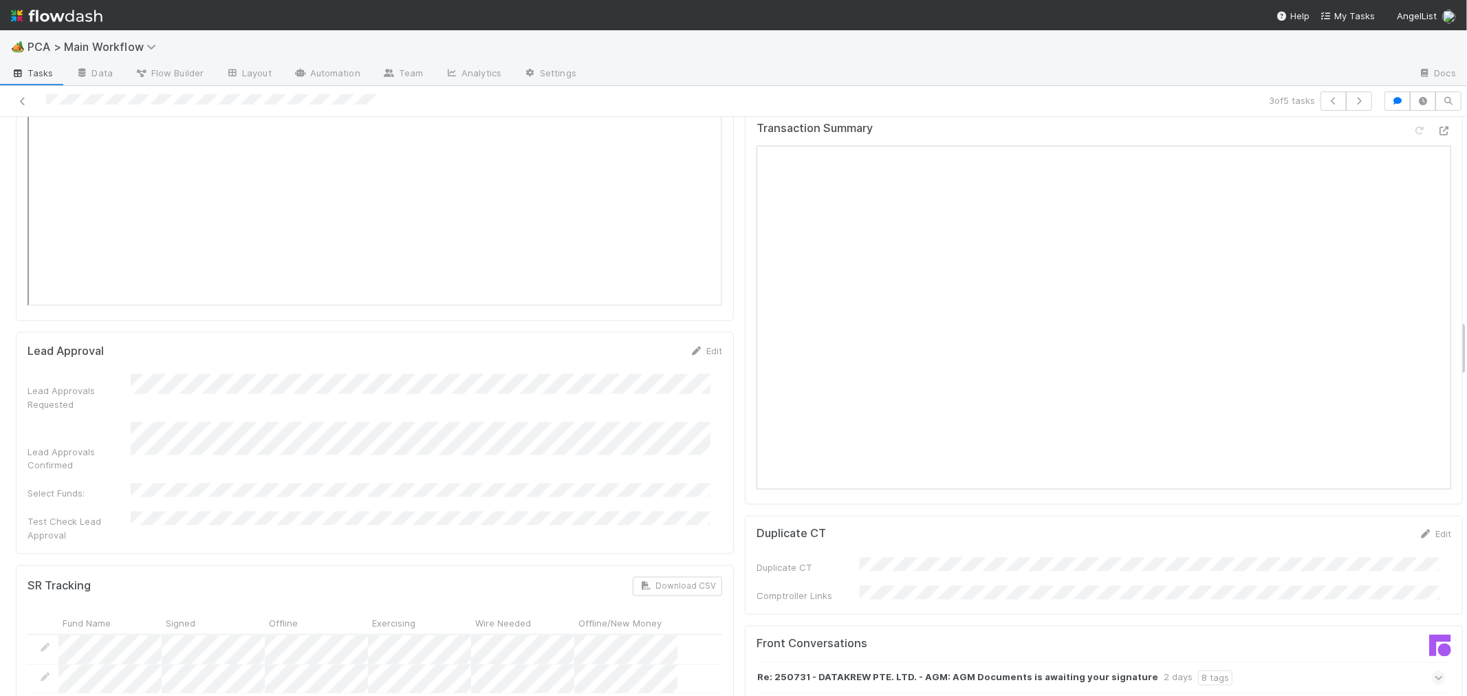
scroll to position [2139, 0]
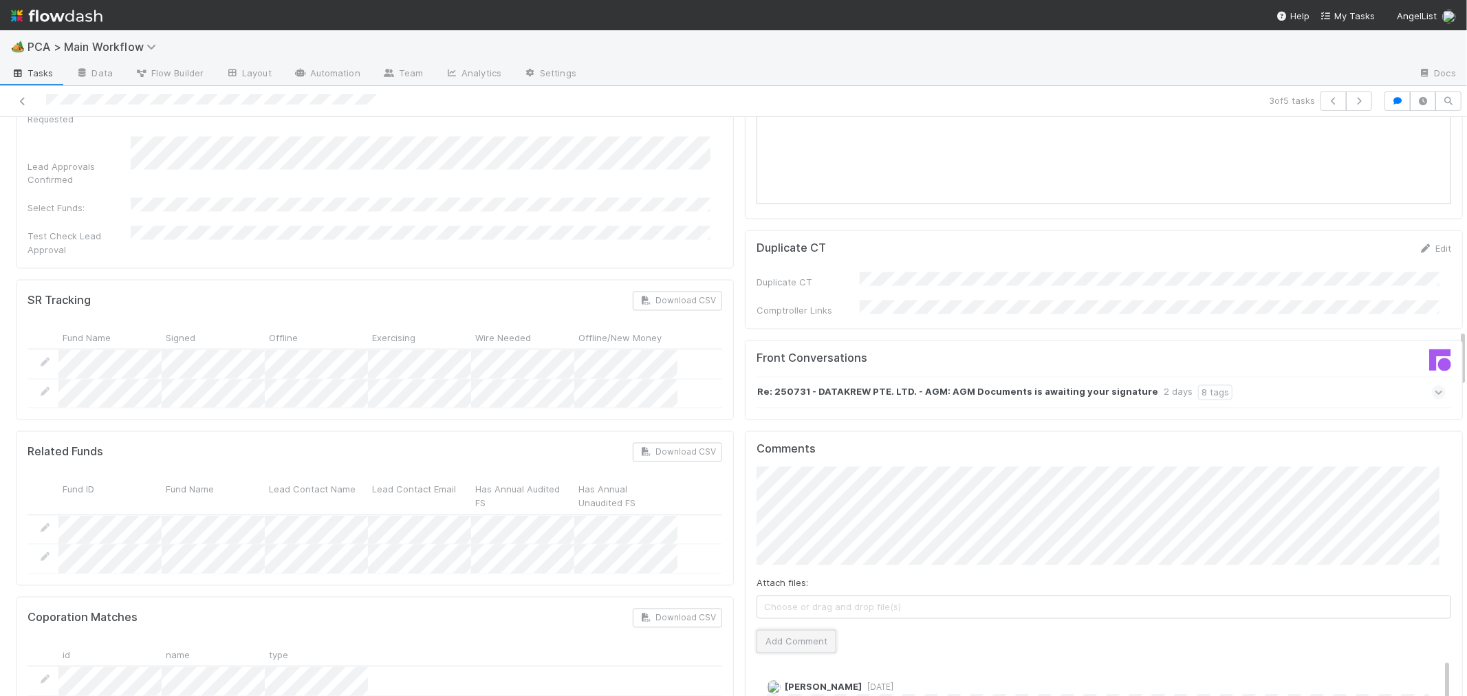
click at [780, 630] on button "Add Comment" at bounding box center [796, 641] width 80 height 23
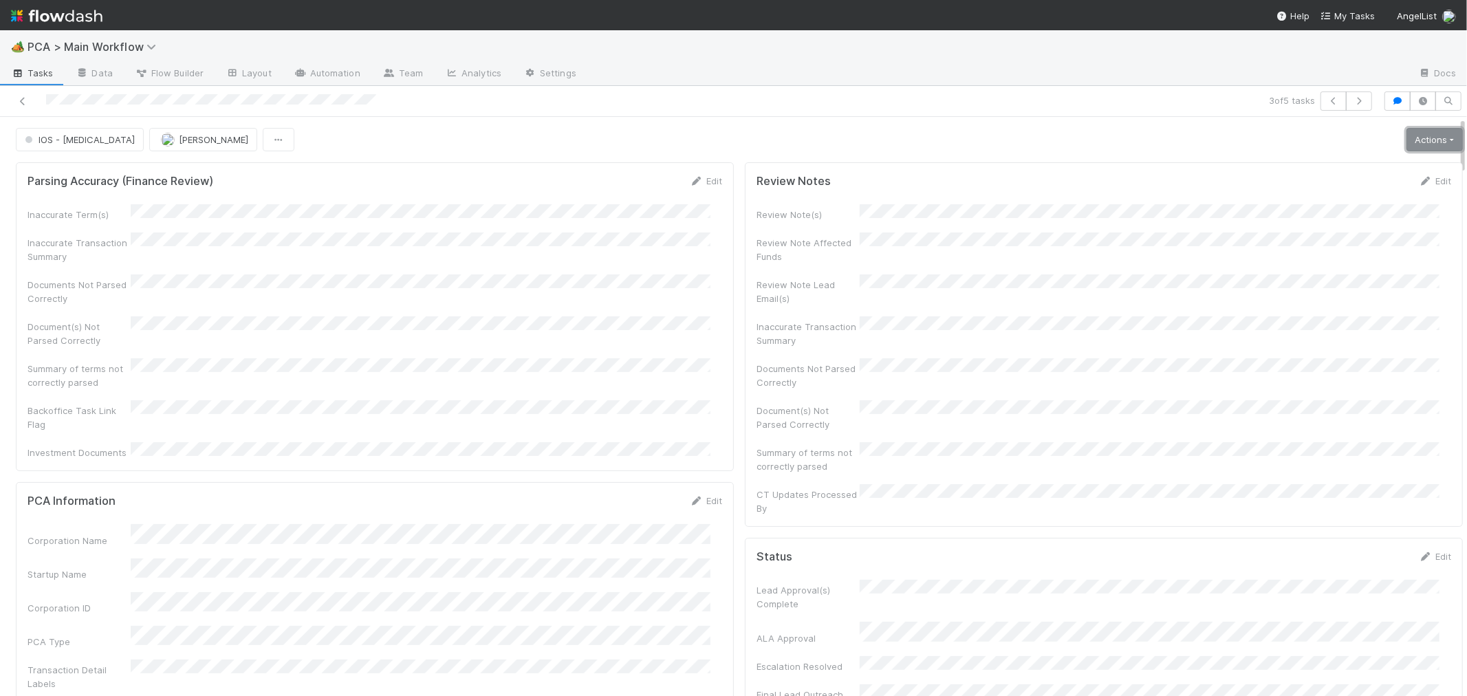
click at [1412, 149] on link "Actions" at bounding box center [1434, 139] width 56 height 23
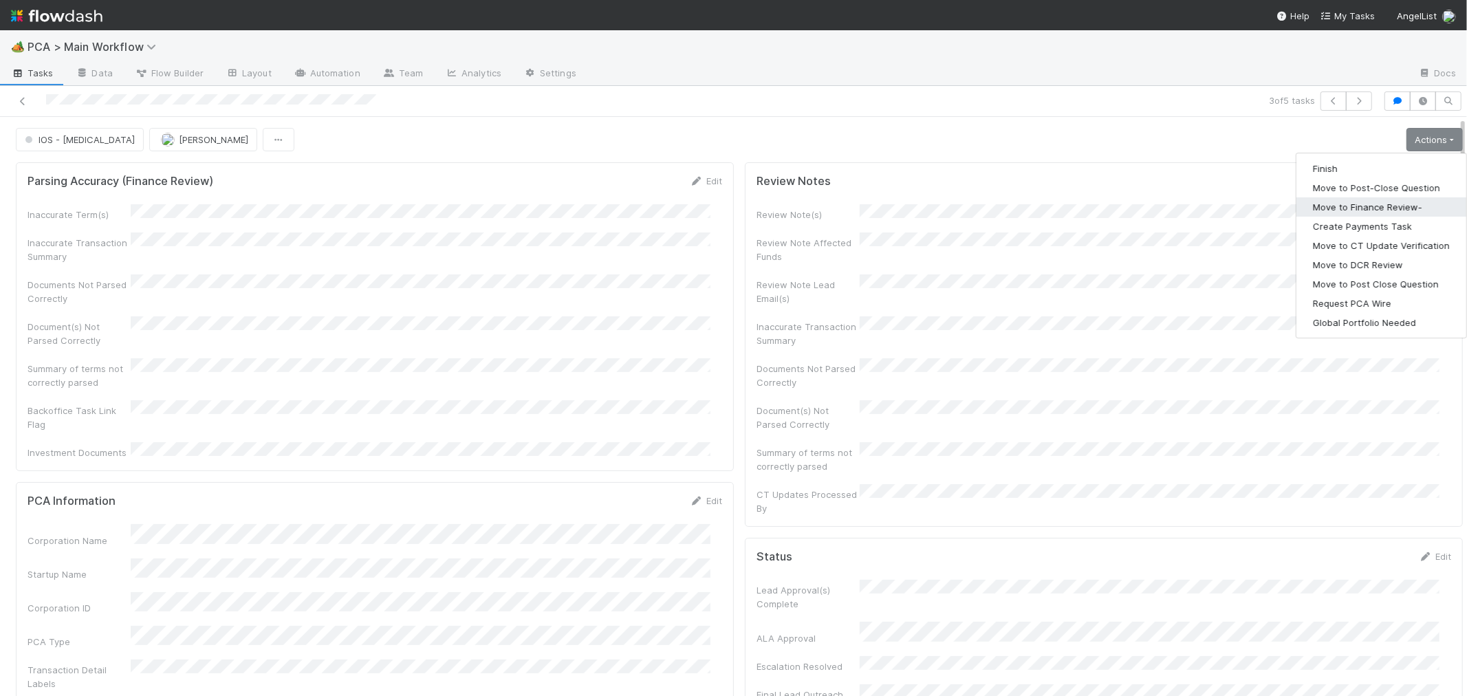
click at [1382, 205] on button "Move to Finance Review-" at bounding box center [1381, 206] width 170 height 19
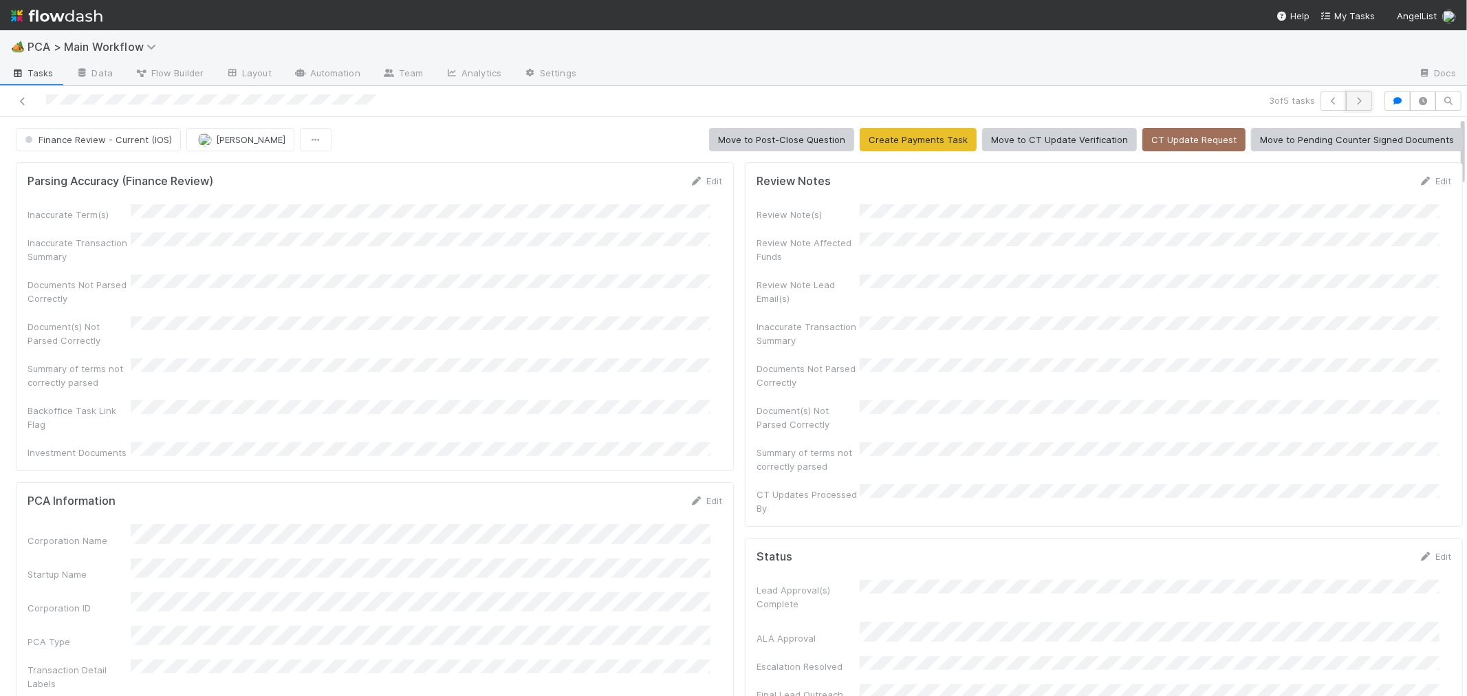
click at [1352, 101] on icon "button" at bounding box center [1359, 101] width 14 height 8
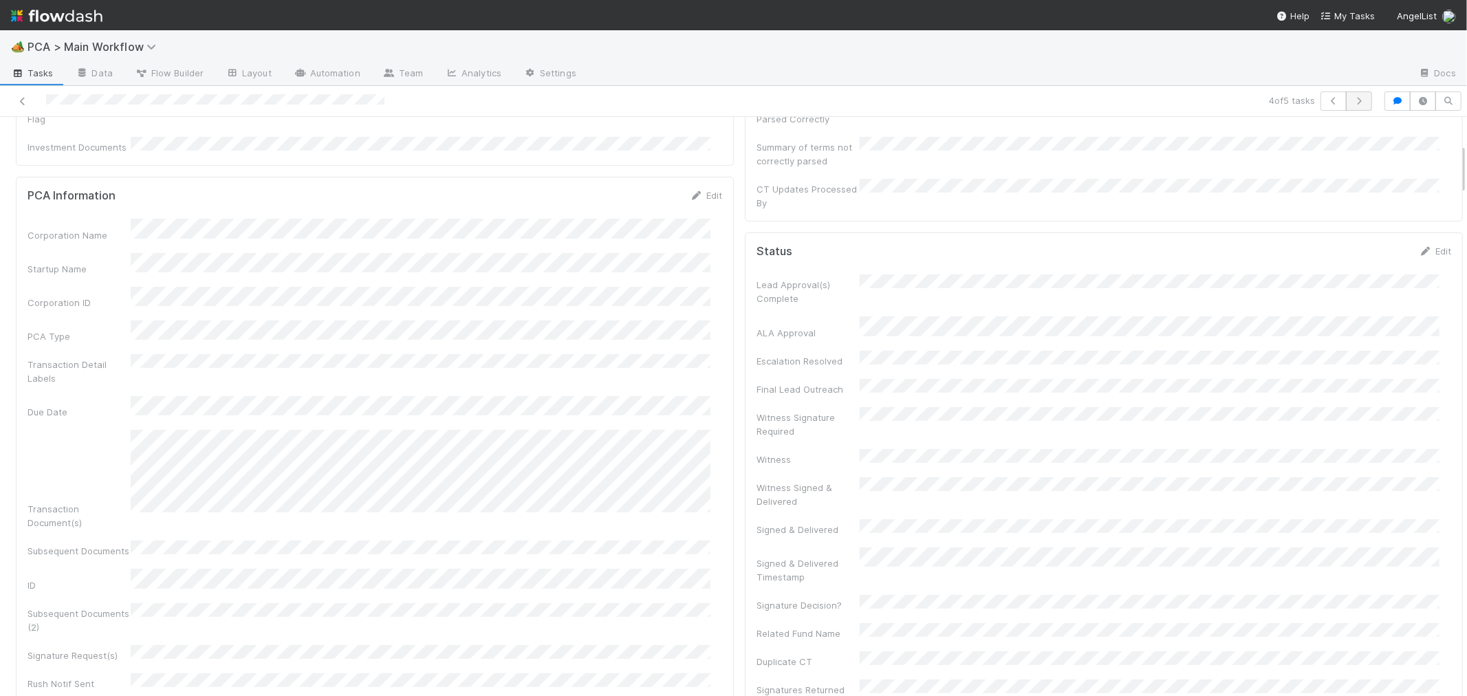
scroll to position [268, 671]
click at [1352, 100] on icon "button" at bounding box center [1359, 101] width 14 height 8
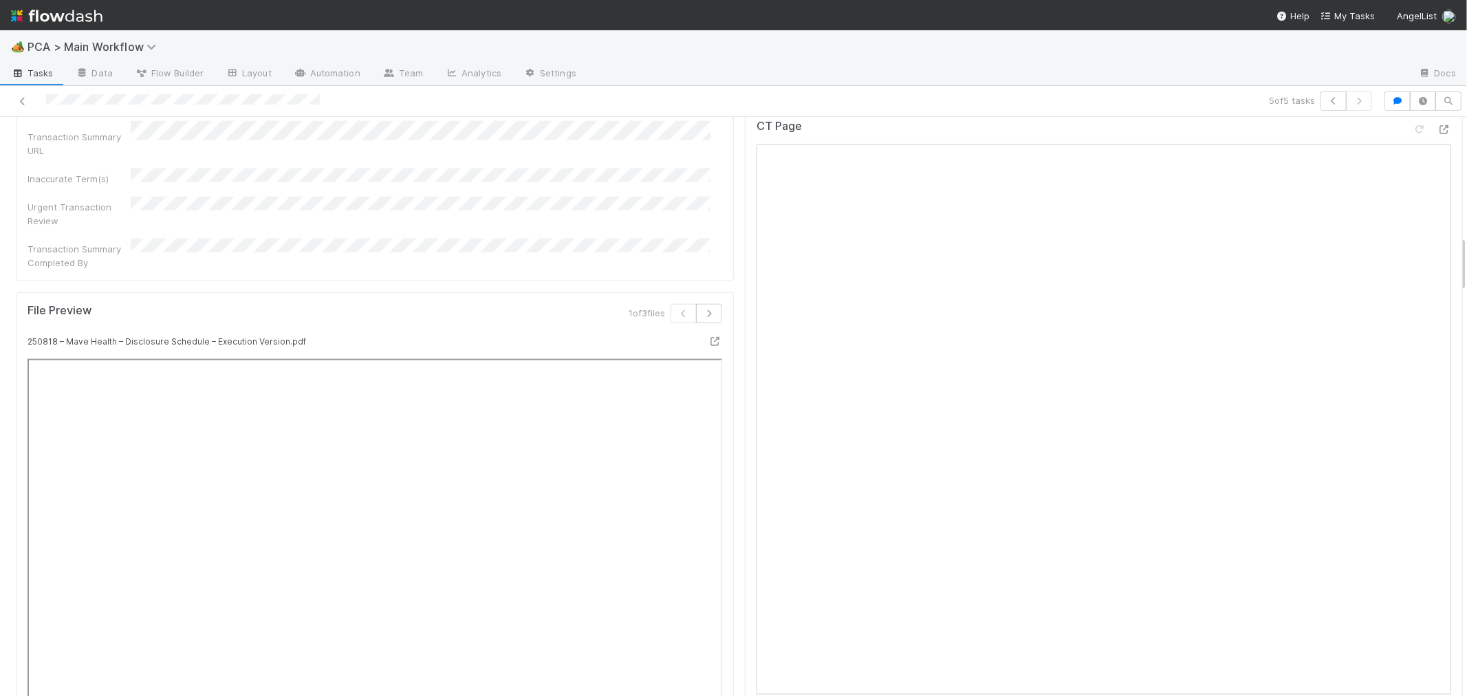
scroll to position [1069, 0]
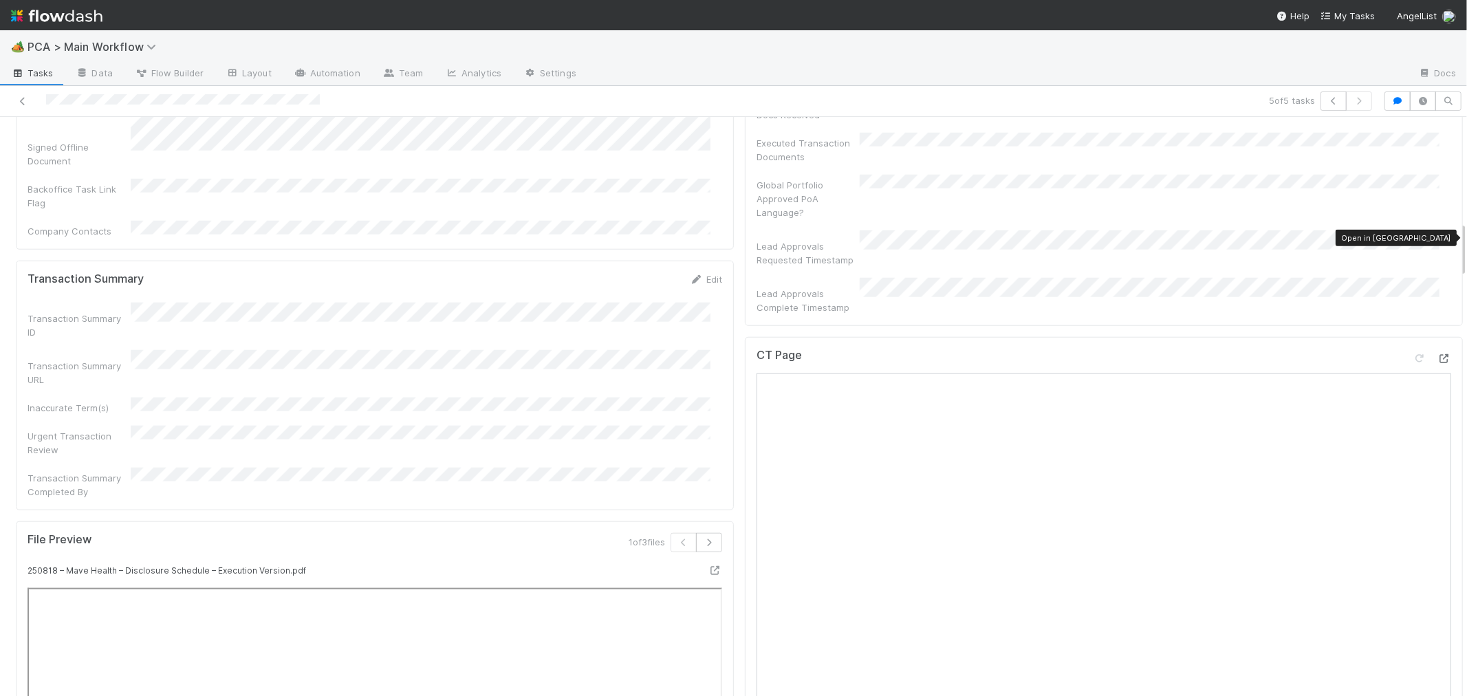
click at [1437, 354] on icon at bounding box center [1444, 358] width 14 height 9
click at [23, 100] on icon at bounding box center [23, 101] width 14 height 9
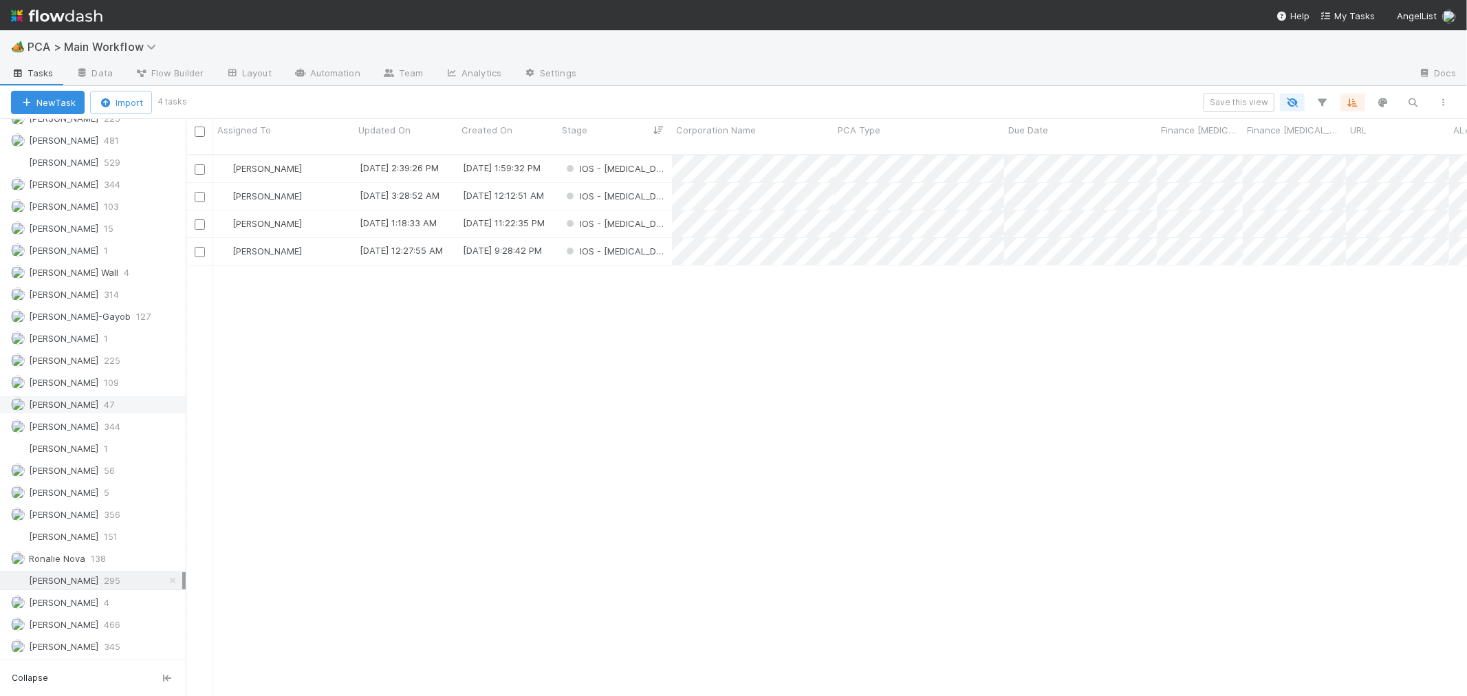
scroll to position [1905, 0]
click at [120, 468] on div "Michael Capilitan 56" at bounding box center [96, 470] width 171 height 17
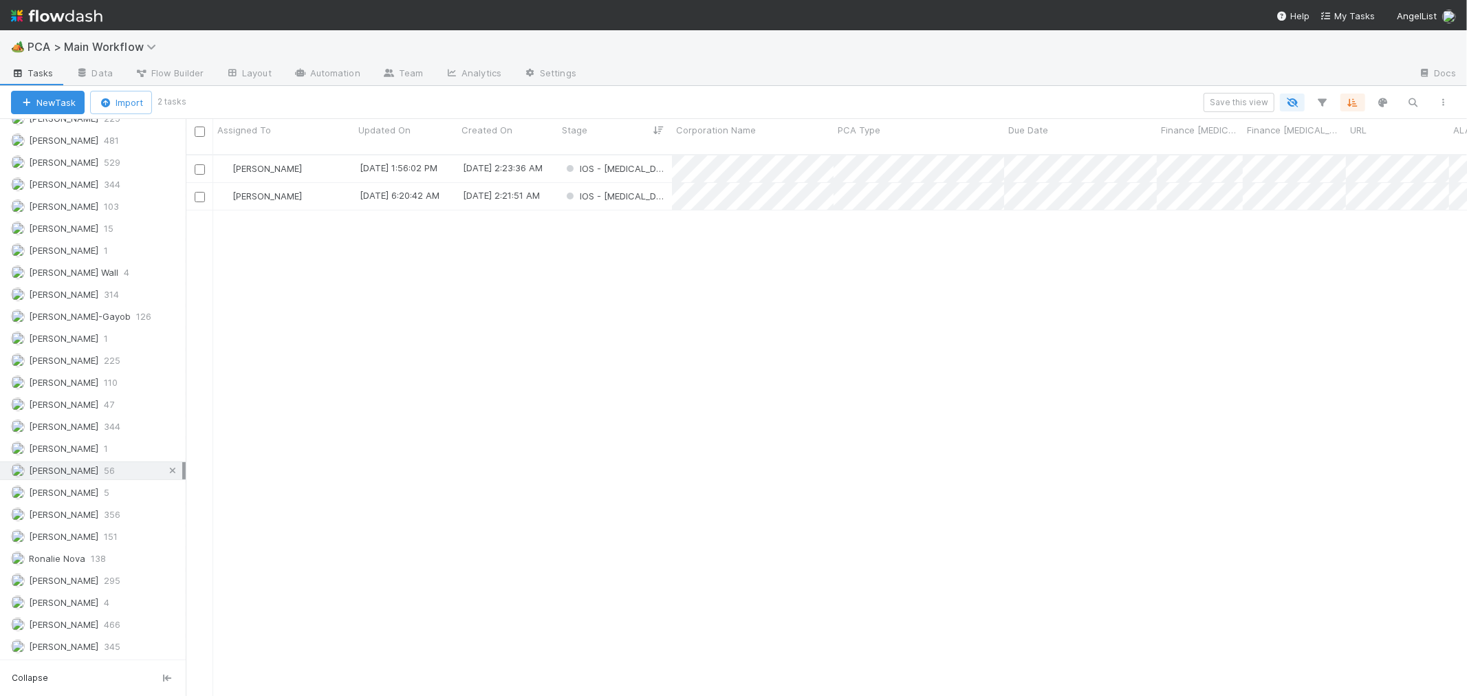
scroll to position [541, 1269]
click at [641, 160] on div "IOS - ICU" at bounding box center [615, 168] width 114 height 27
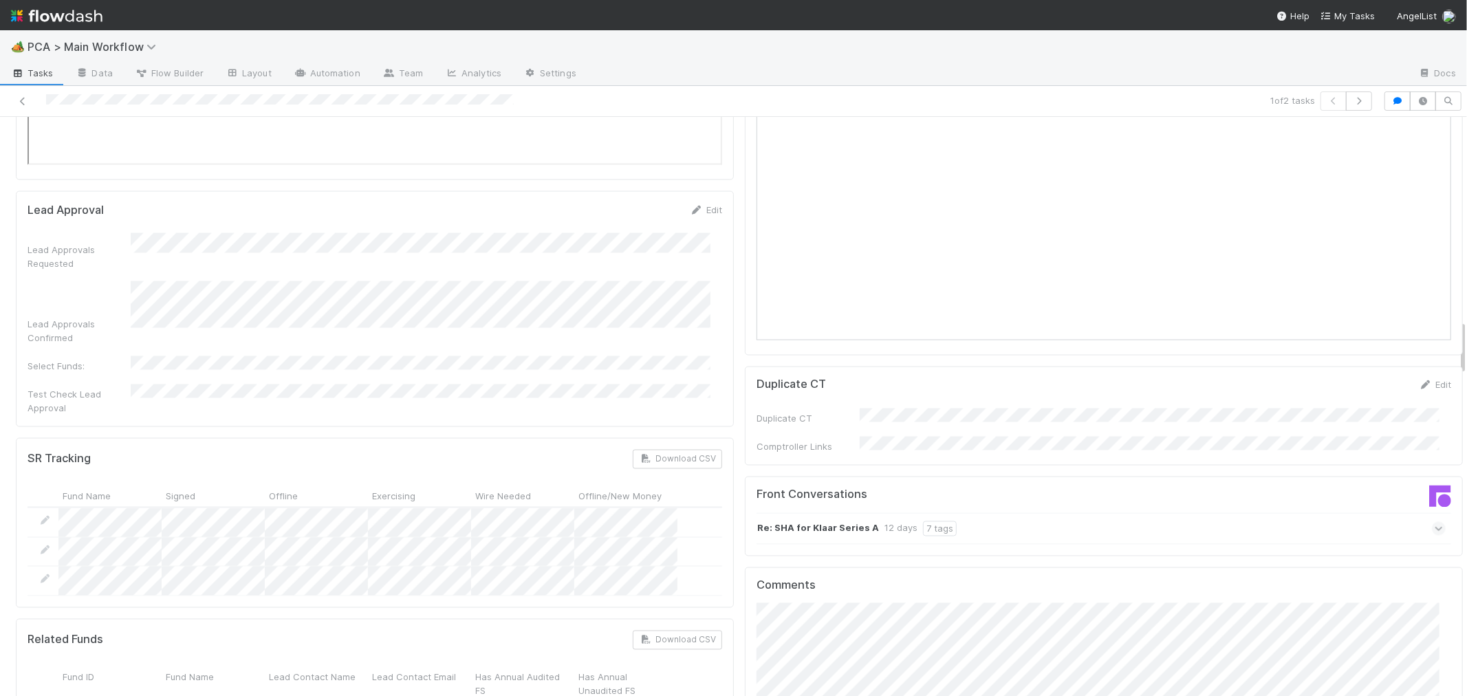
scroll to position [2292, 0]
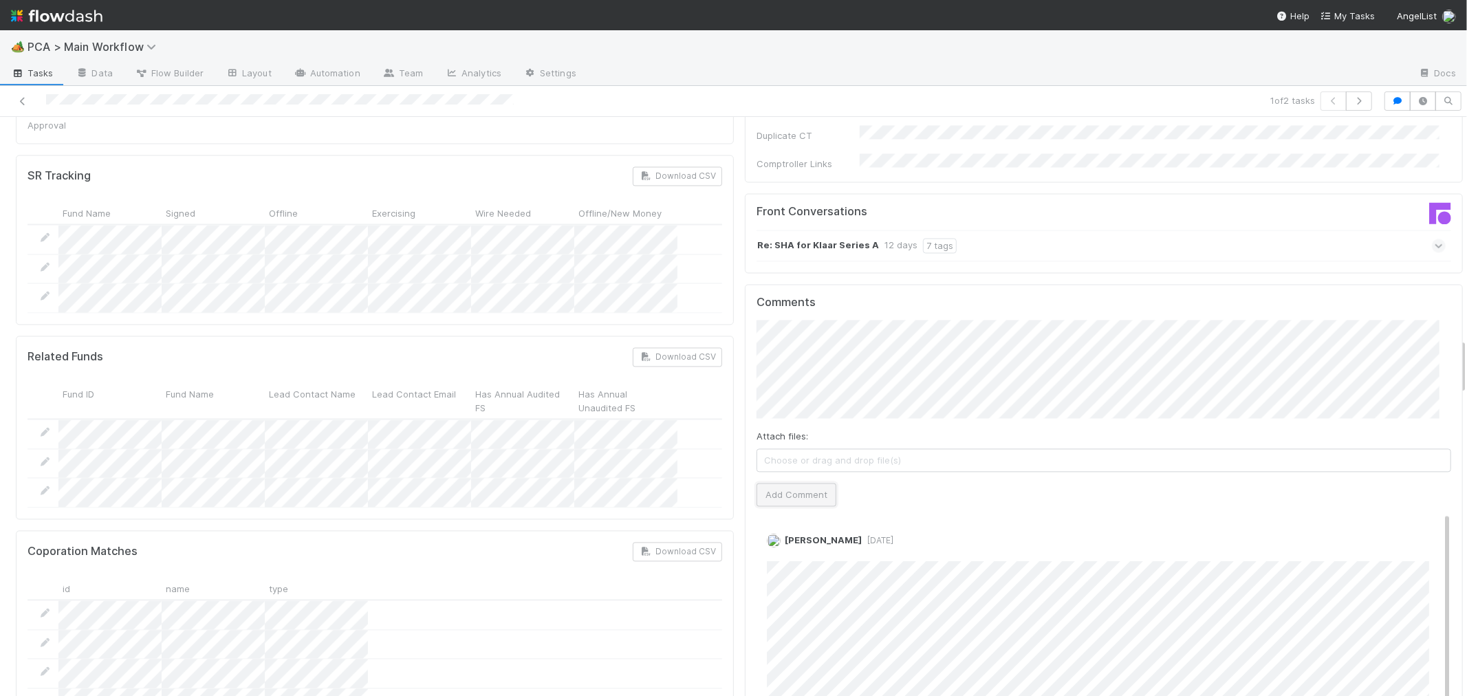
click at [800, 483] on button "Add Comment" at bounding box center [796, 494] width 80 height 23
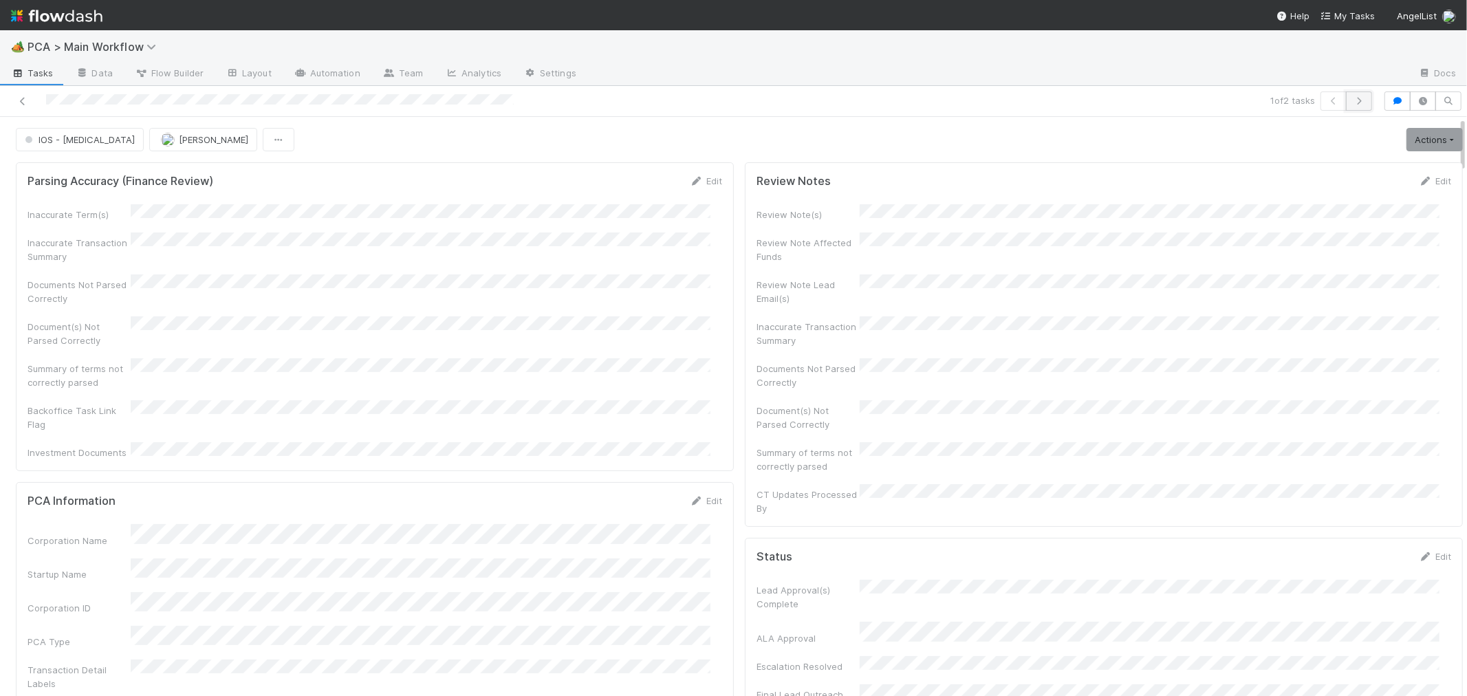
click at [1352, 100] on icon "button" at bounding box center [1359, 101] width 14 height 8
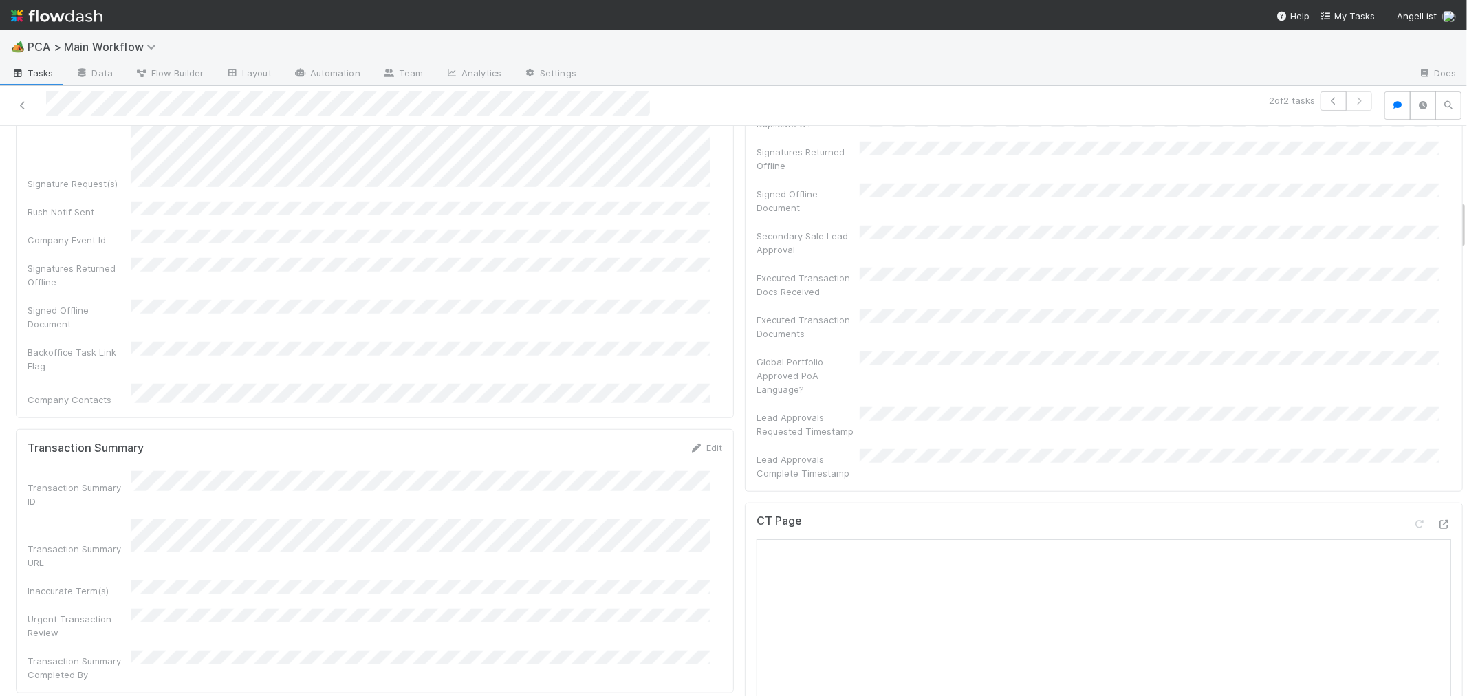
scroll to position [1222, 0]
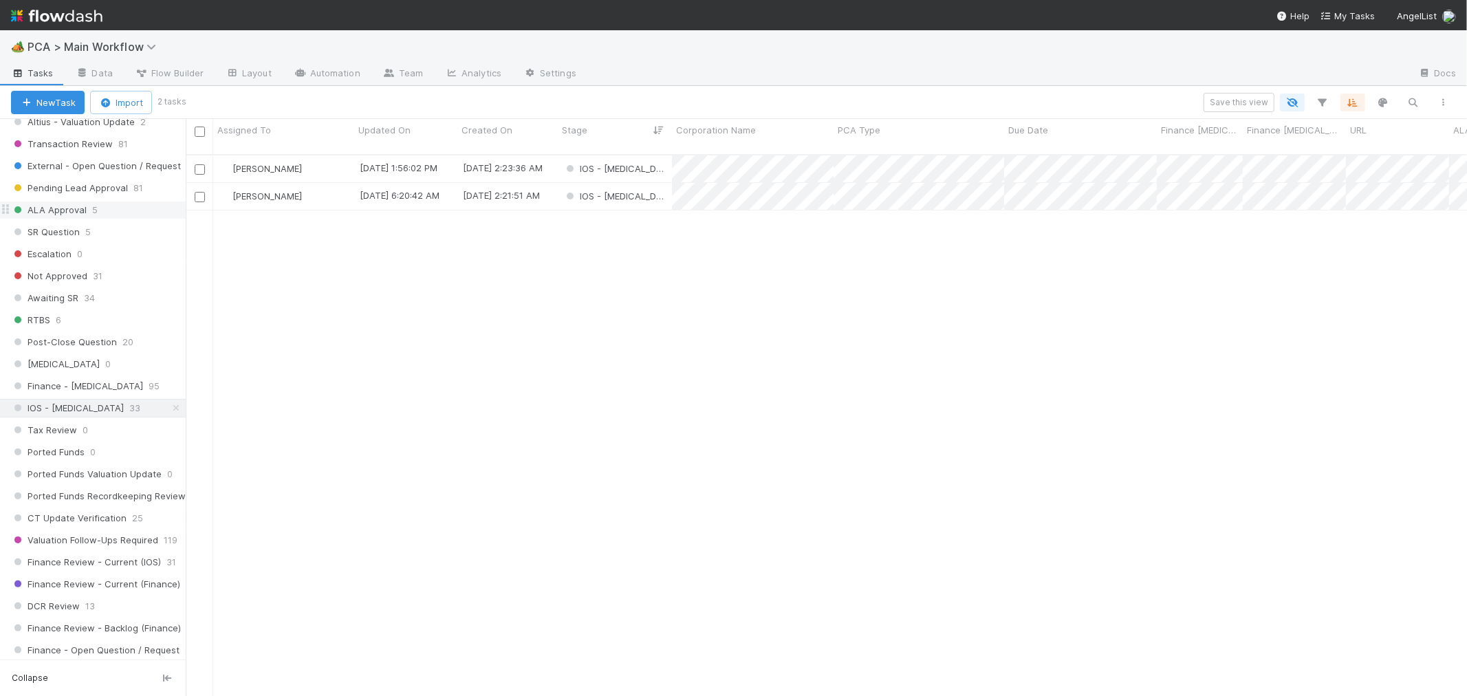
scroll to position [458, 0]
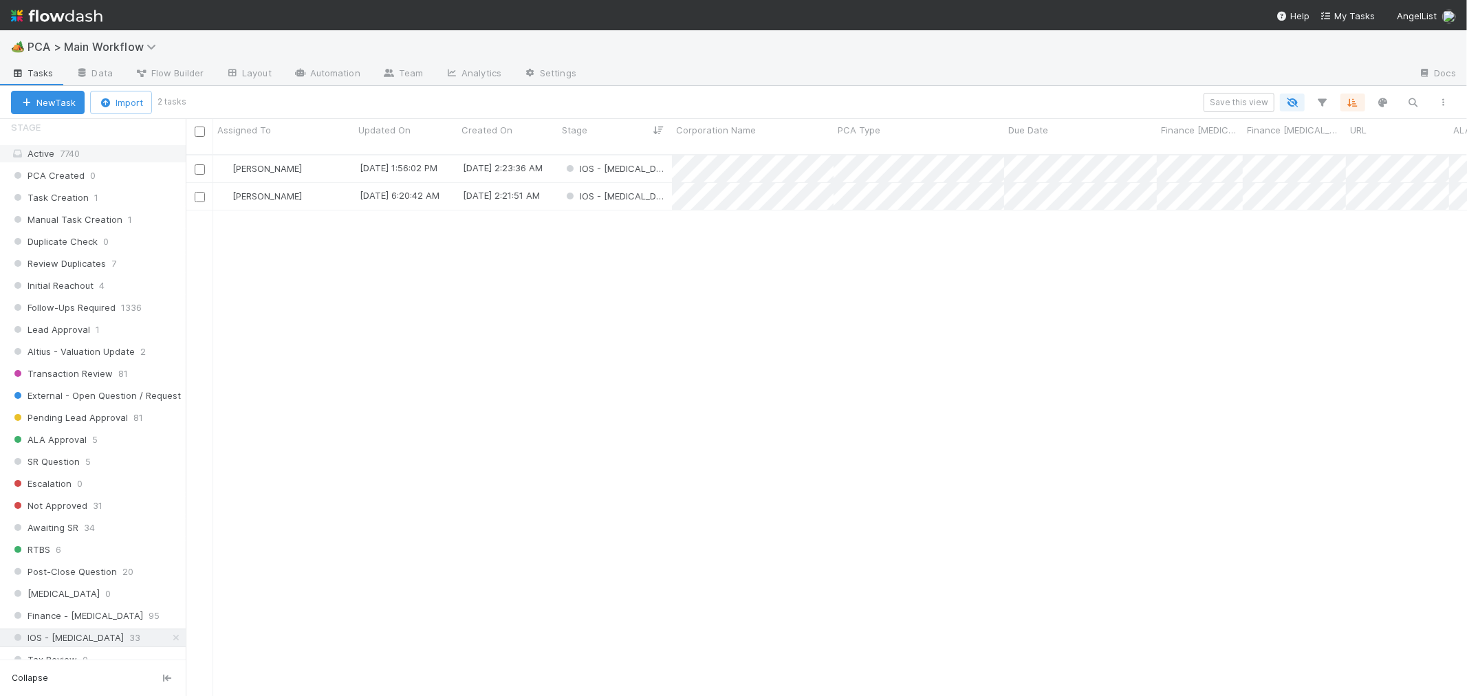
click at [71, 153] on span "7740" at bounding box center [70, 153] width 20 height 11
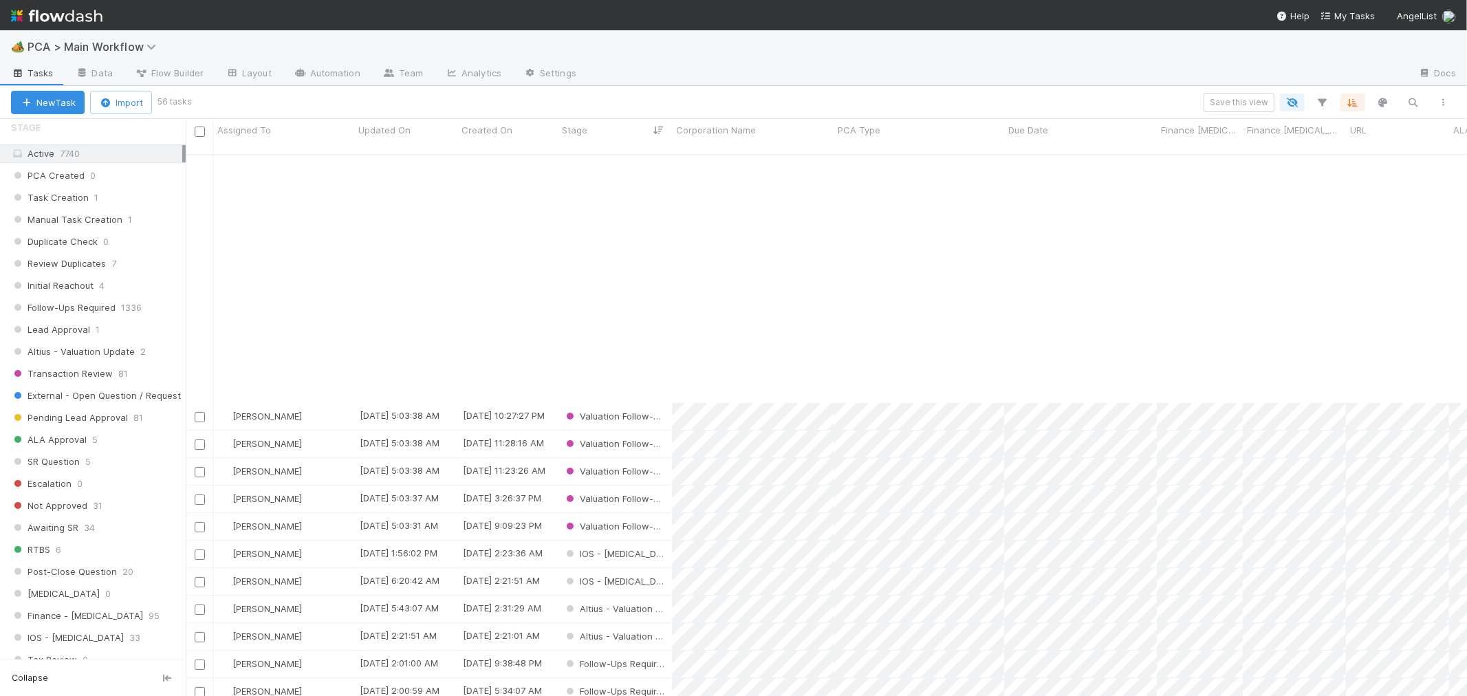
scroll to position [305, 0]
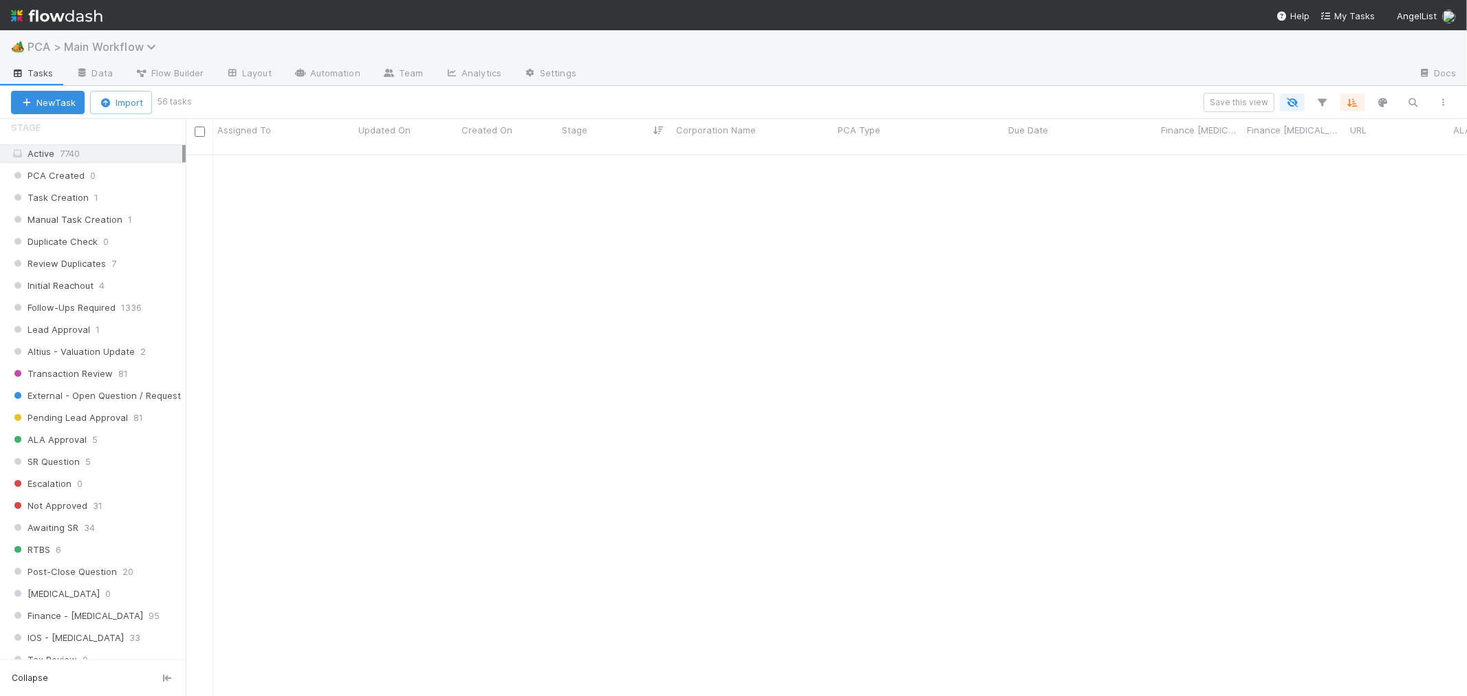
click at [118, 50] on span "PCA > Main Workflow" at bounding box center [95, 47] width 135 height 14
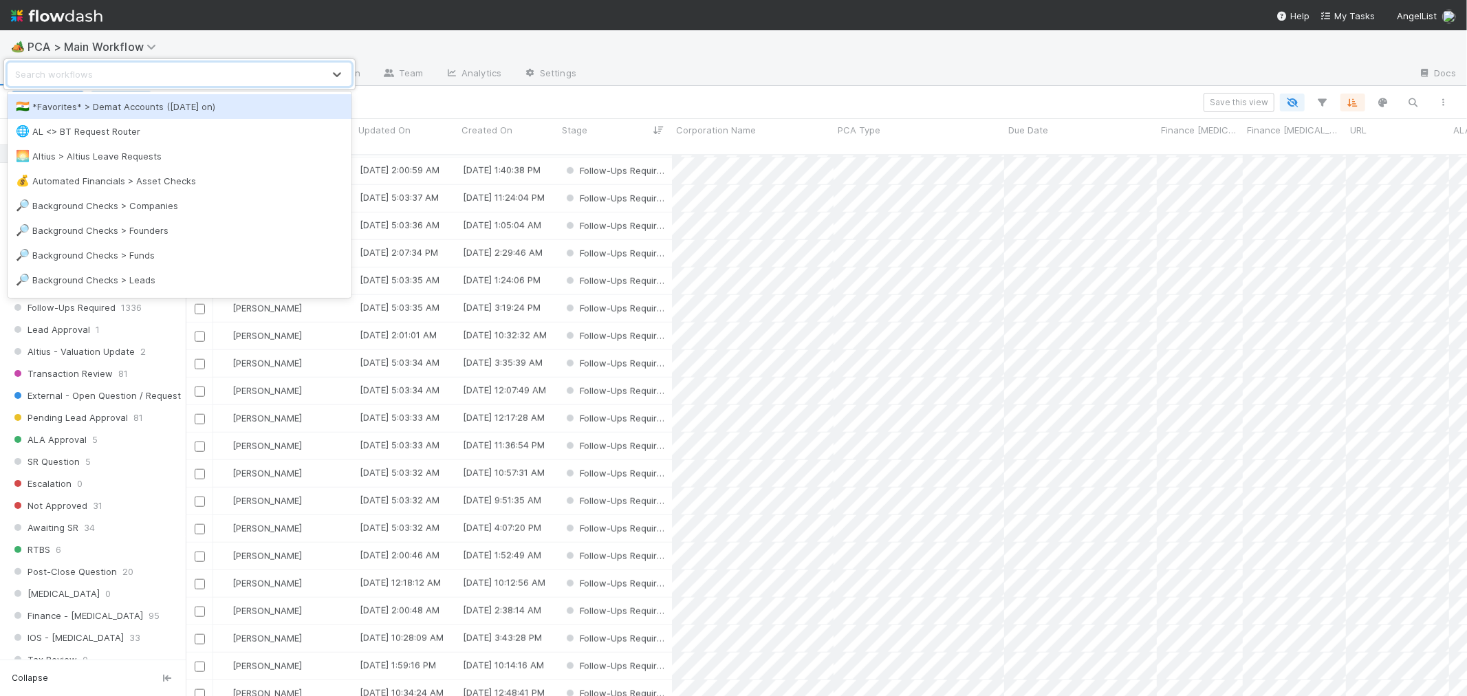
click at [120, 72] on div "Search workflows" at bounding box center [165, 74] width 315 height 22
click at [120, 71] on div "Search workflows" at bounding box center [165, 74] width 315 height 22
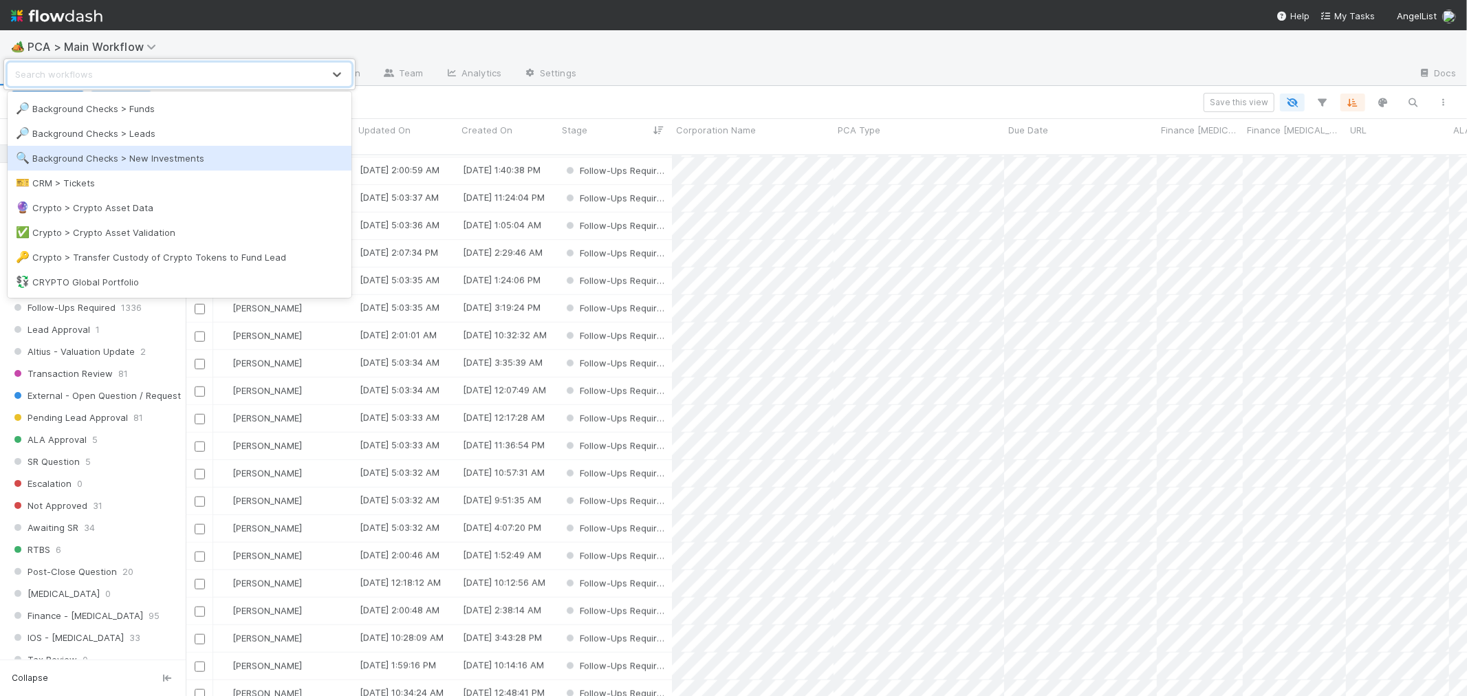
scroll to position [153, 0]
click at [155, 149] on div "🔍 Background Checks > New Investments" at bounding box center [179, 152] width 327 height 14
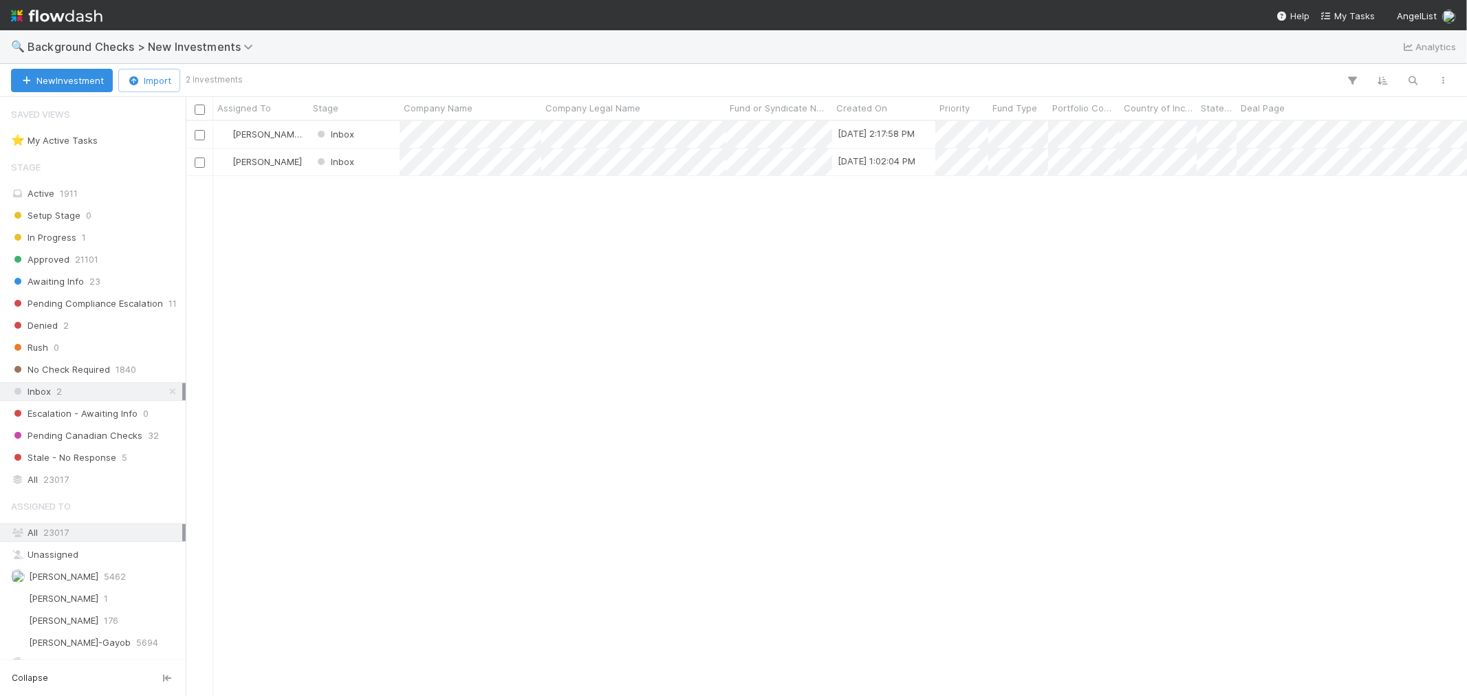
scroll to position [562, 1269]
click at [1260, 208] on div "Loraine Pati-Gayob Inbox 8/20/25, 2:17:58 PM 0 1 1 0 0 8/20/25, 2:18:00 PM 0 0 …" at bounding box center [826, 408] width 1281 height 574
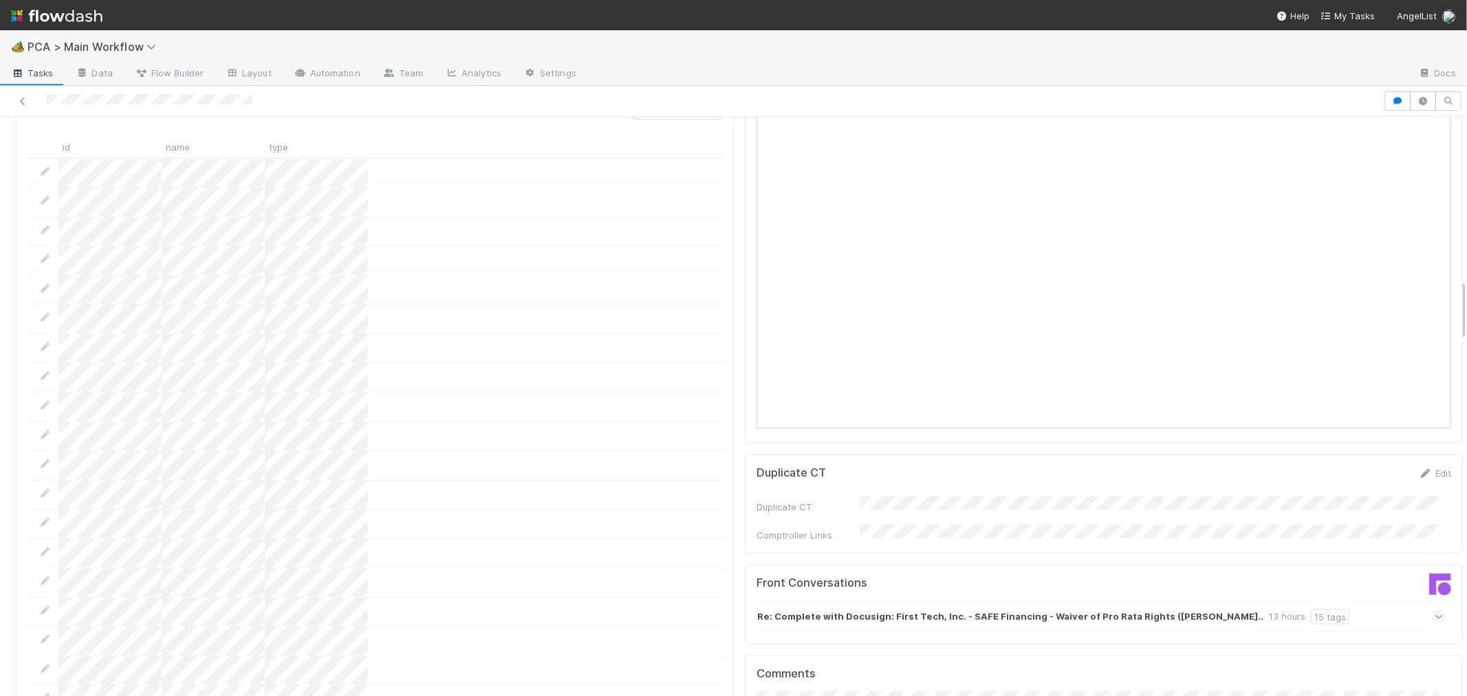
scroll to position [1833, 0]
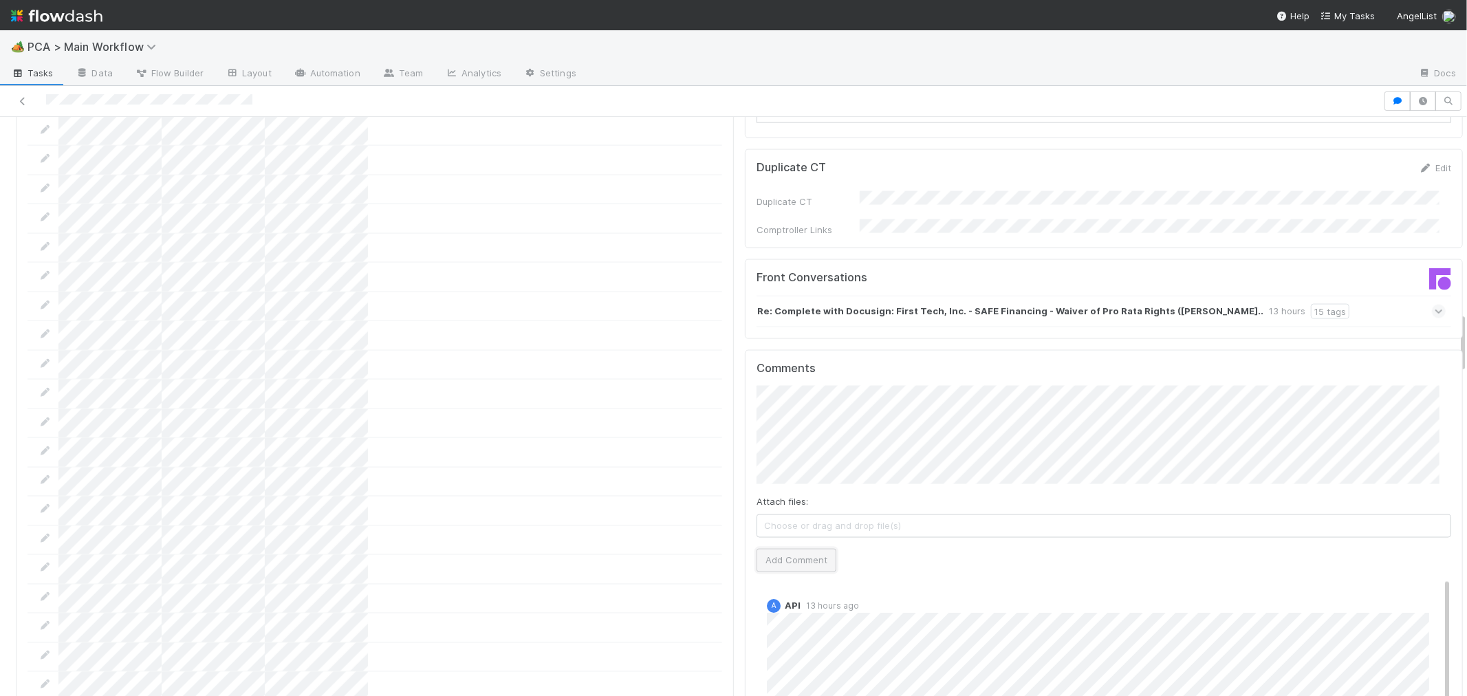
click at [809, 549] on button "Add Comment" at bounding box center [796, 560] width 80 height 23
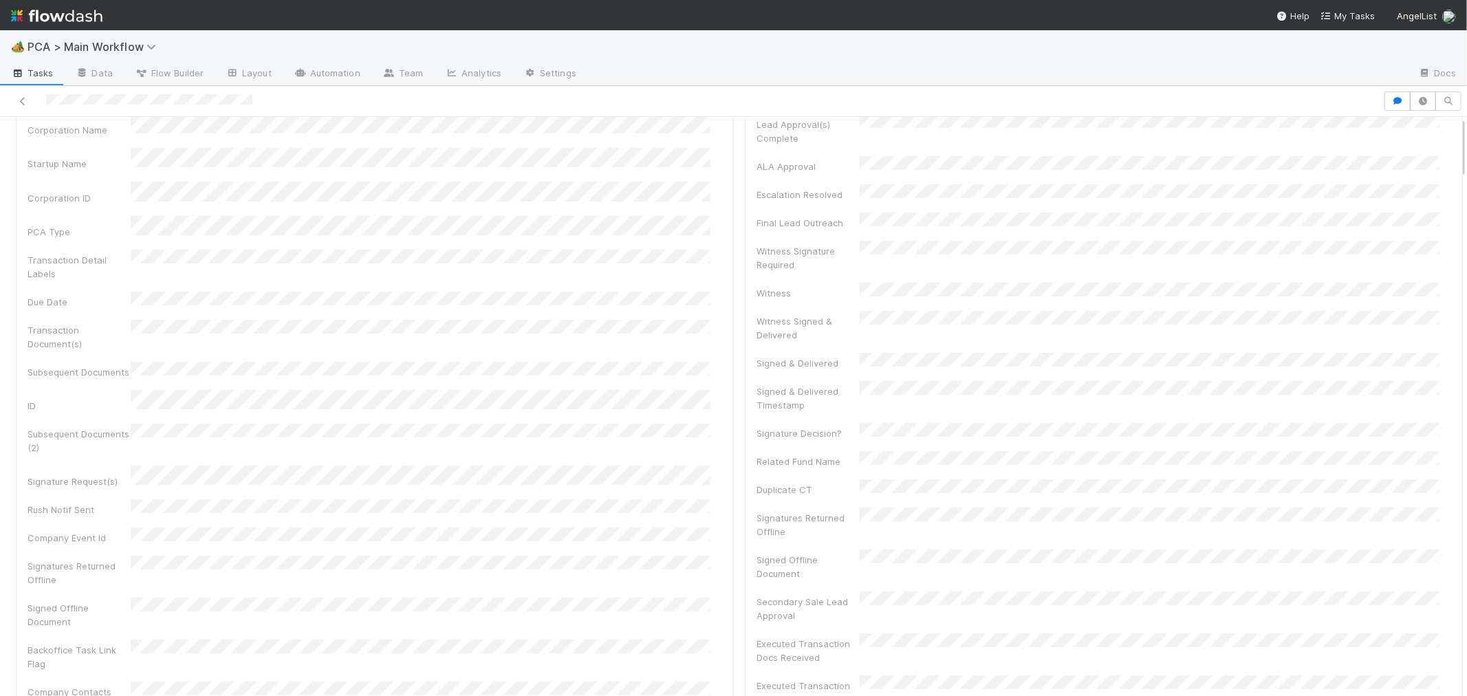
scroll to position [0, 0]
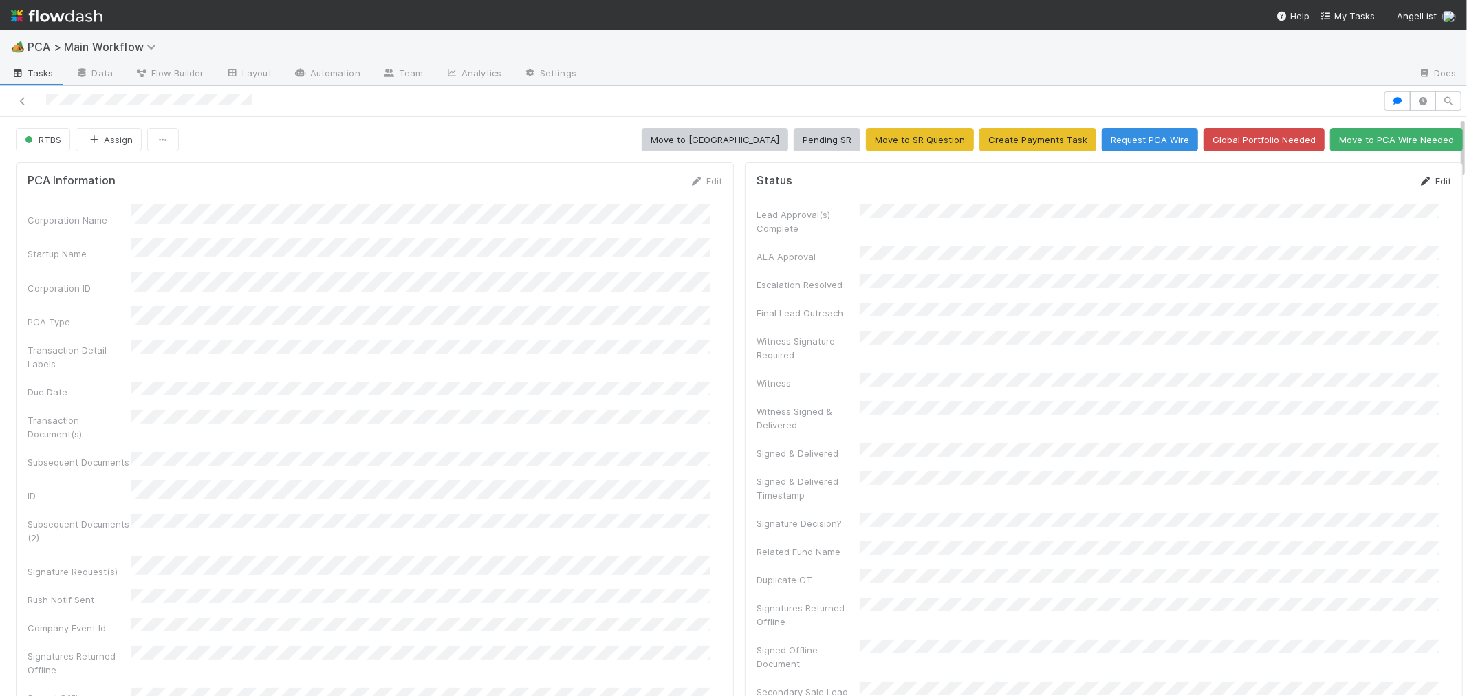
click at [1418, 179] on icon at bounding box center [1425, 181] width 14 height 9
click at [1358, 186] on button "Save" at bounding box center [1377, 185] width 39 height 23
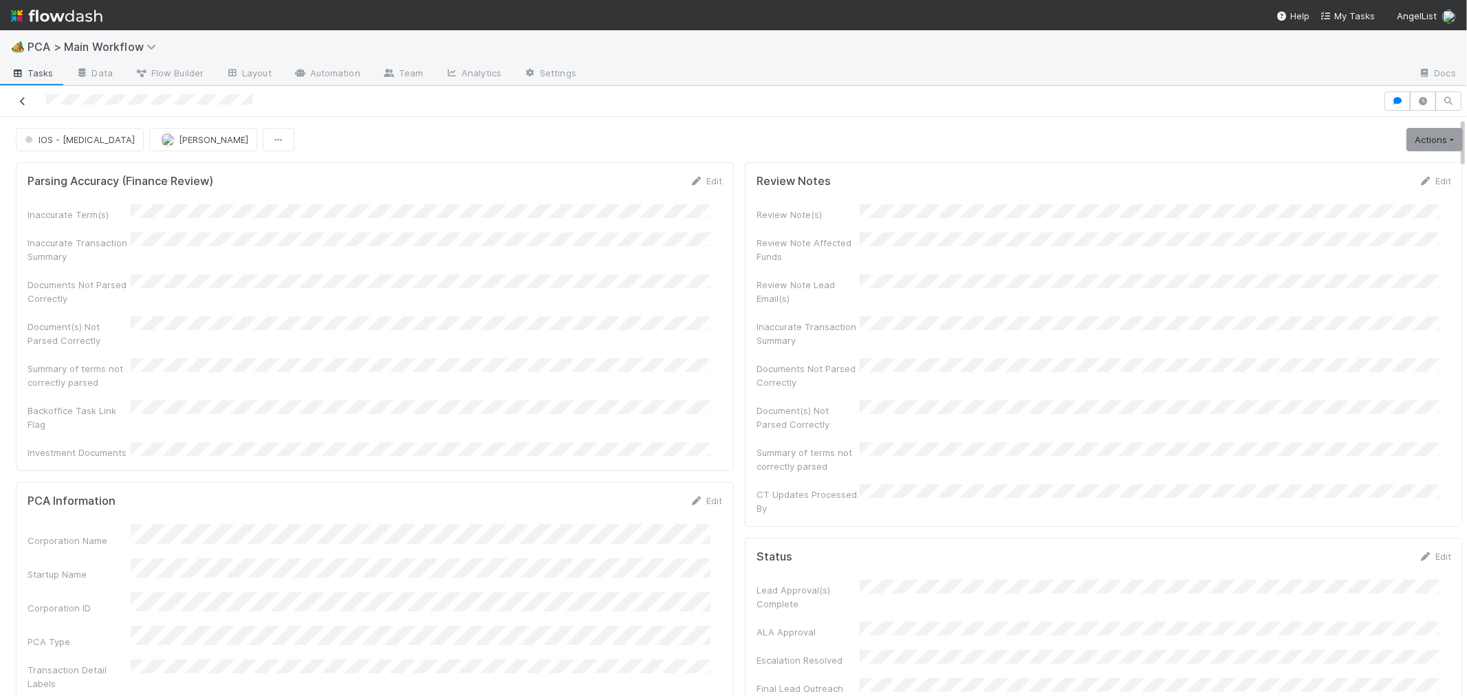
click at [26, 98] on icon at bounding box center [23, 101] width 14 height 9
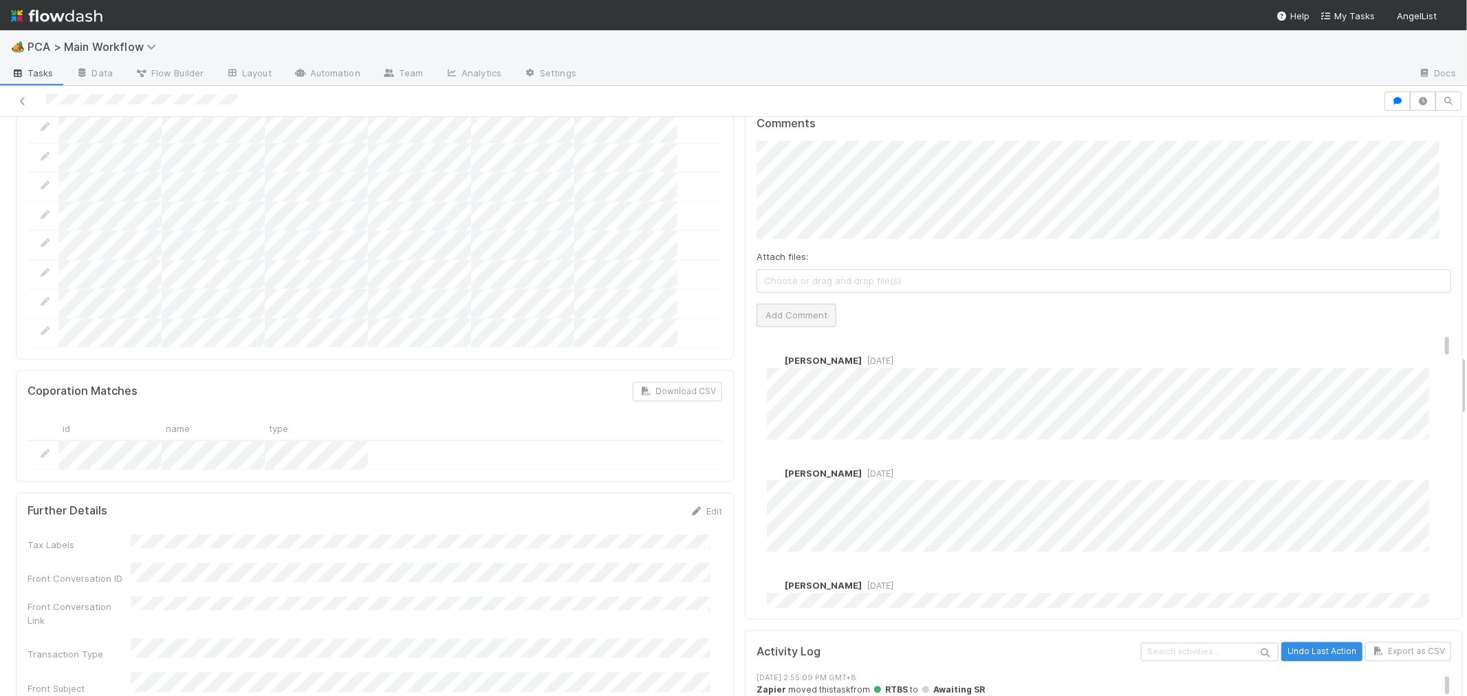
scroll to position [2292, 0]
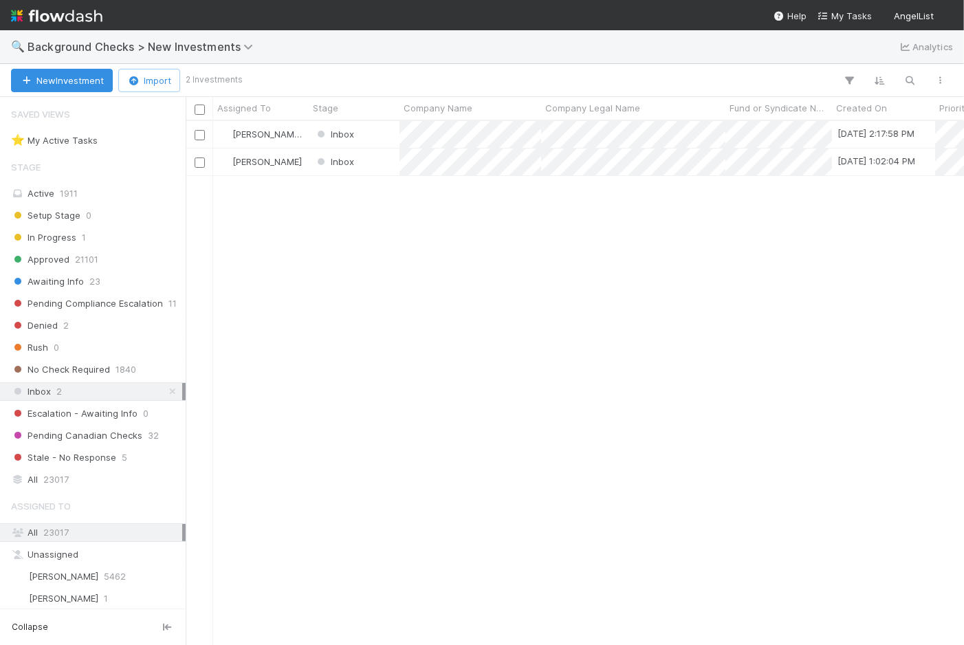
scroll to position [512, 767]
